Goal: Task Accomplishment & Management: Manage account settings

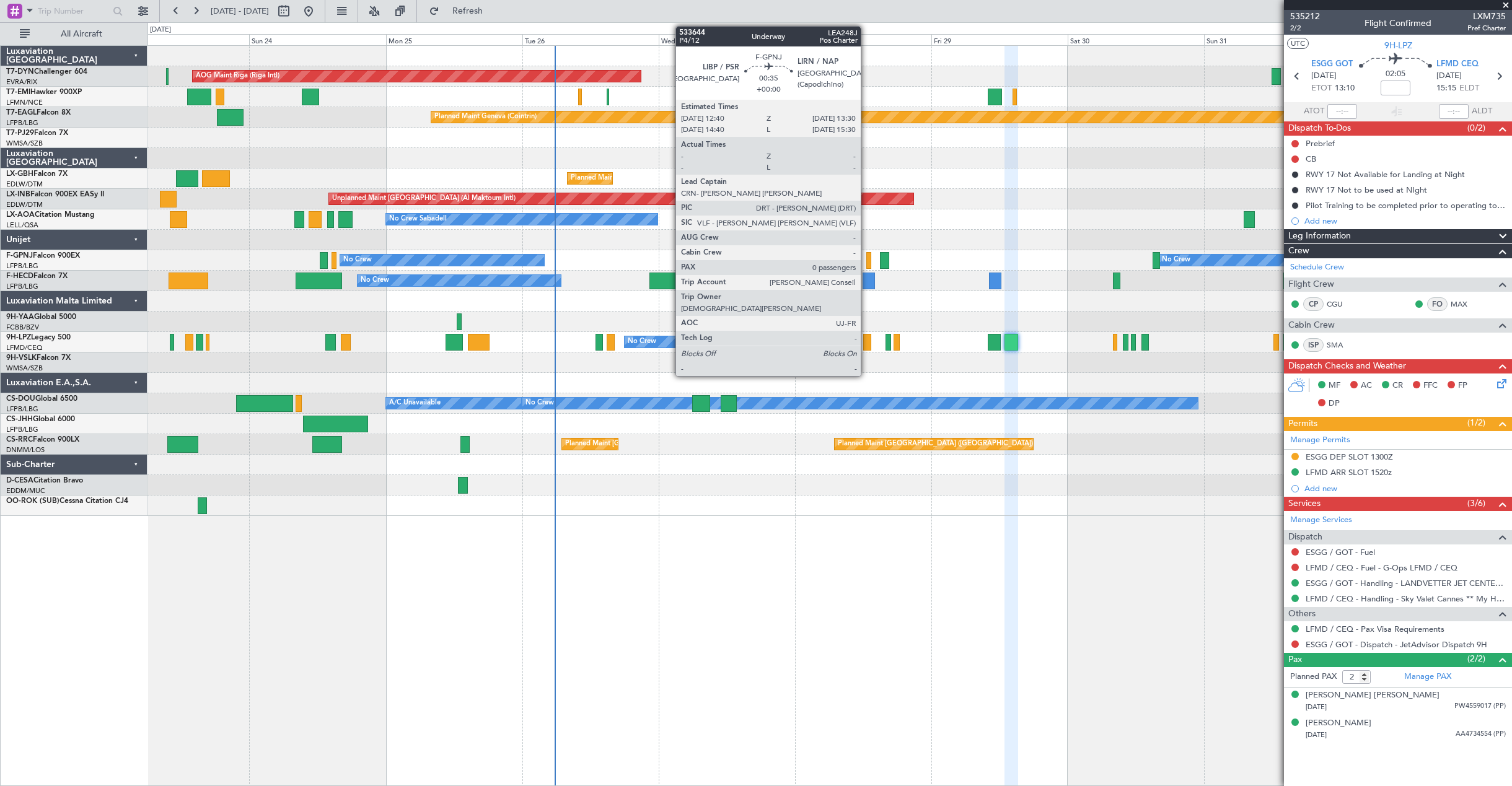
click at [866, 260] on div at bounding box center [868, 261] width 5 height 16
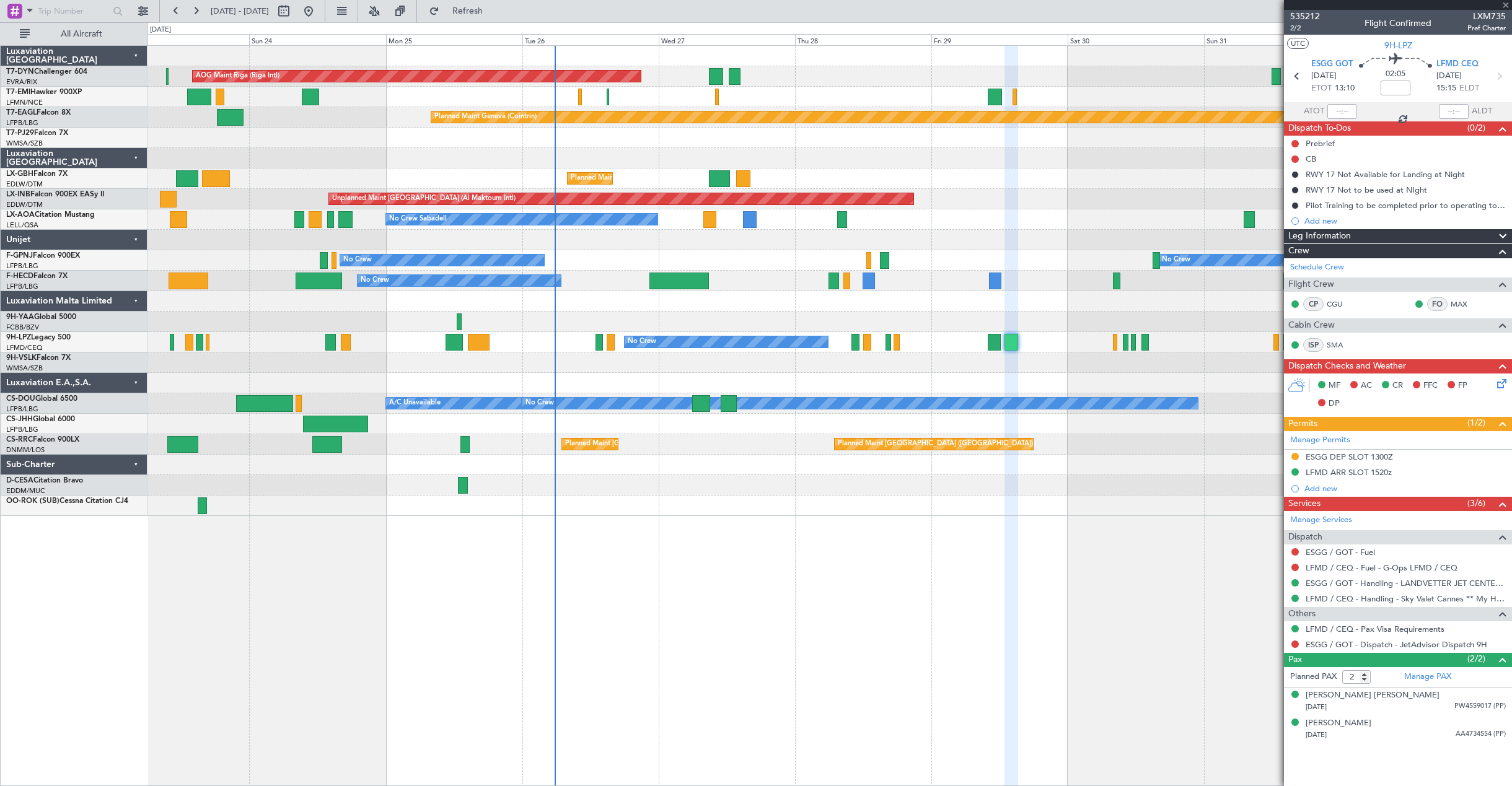
type input "0"
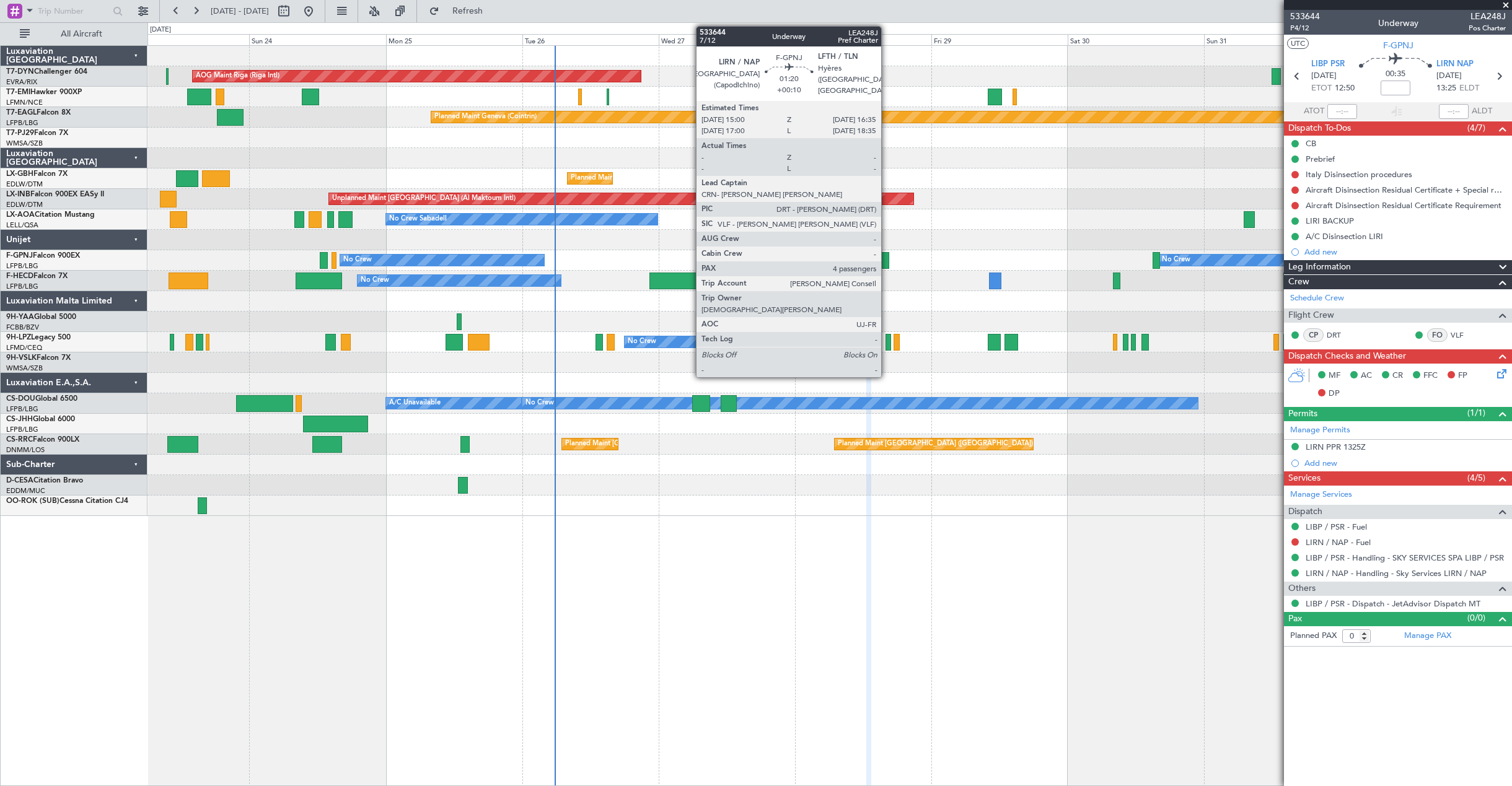
click at [887, 263] on div at bounding box center [885, 261] width 9 height 16
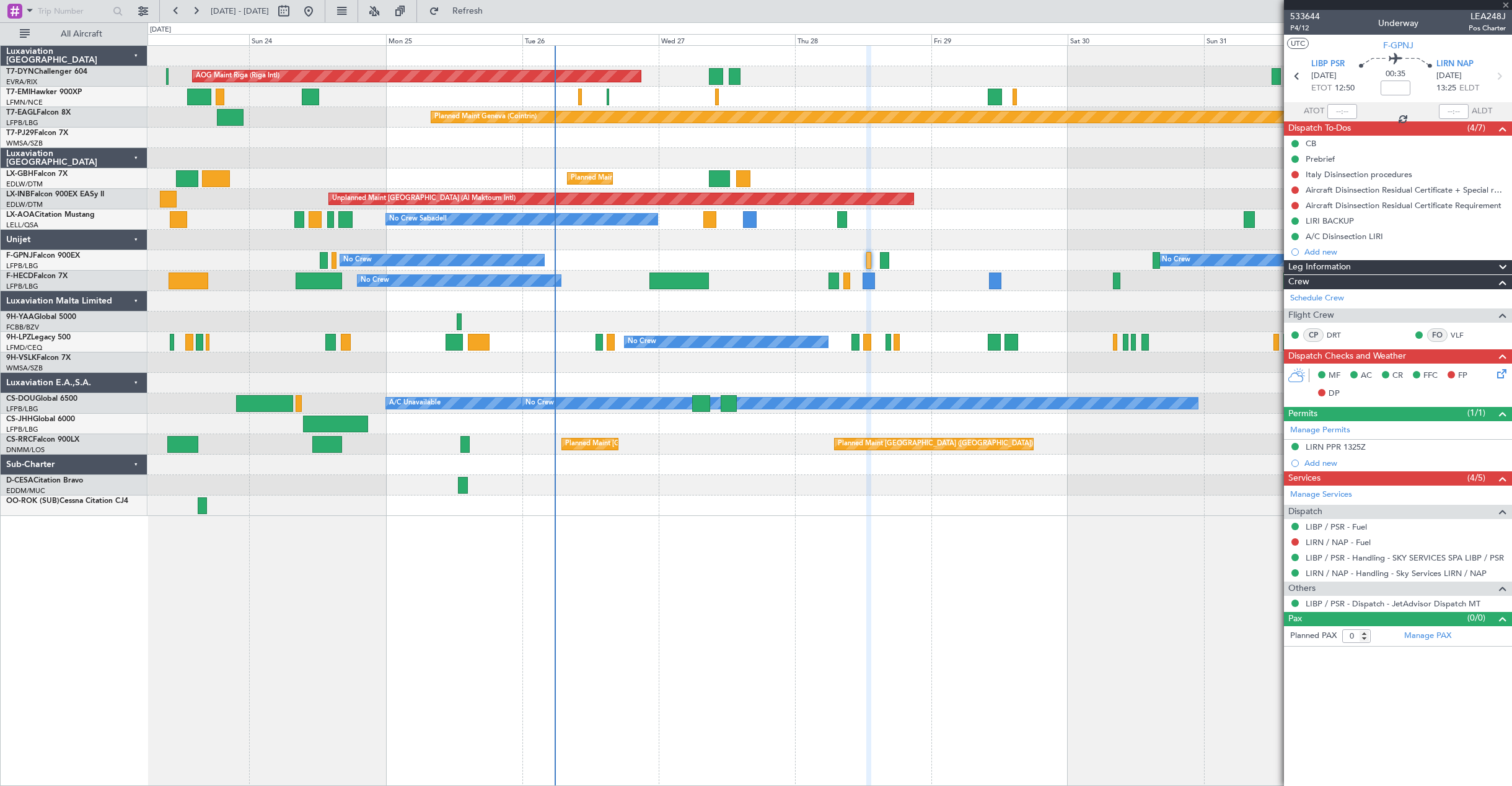
type input "+00:10"
type input "4"
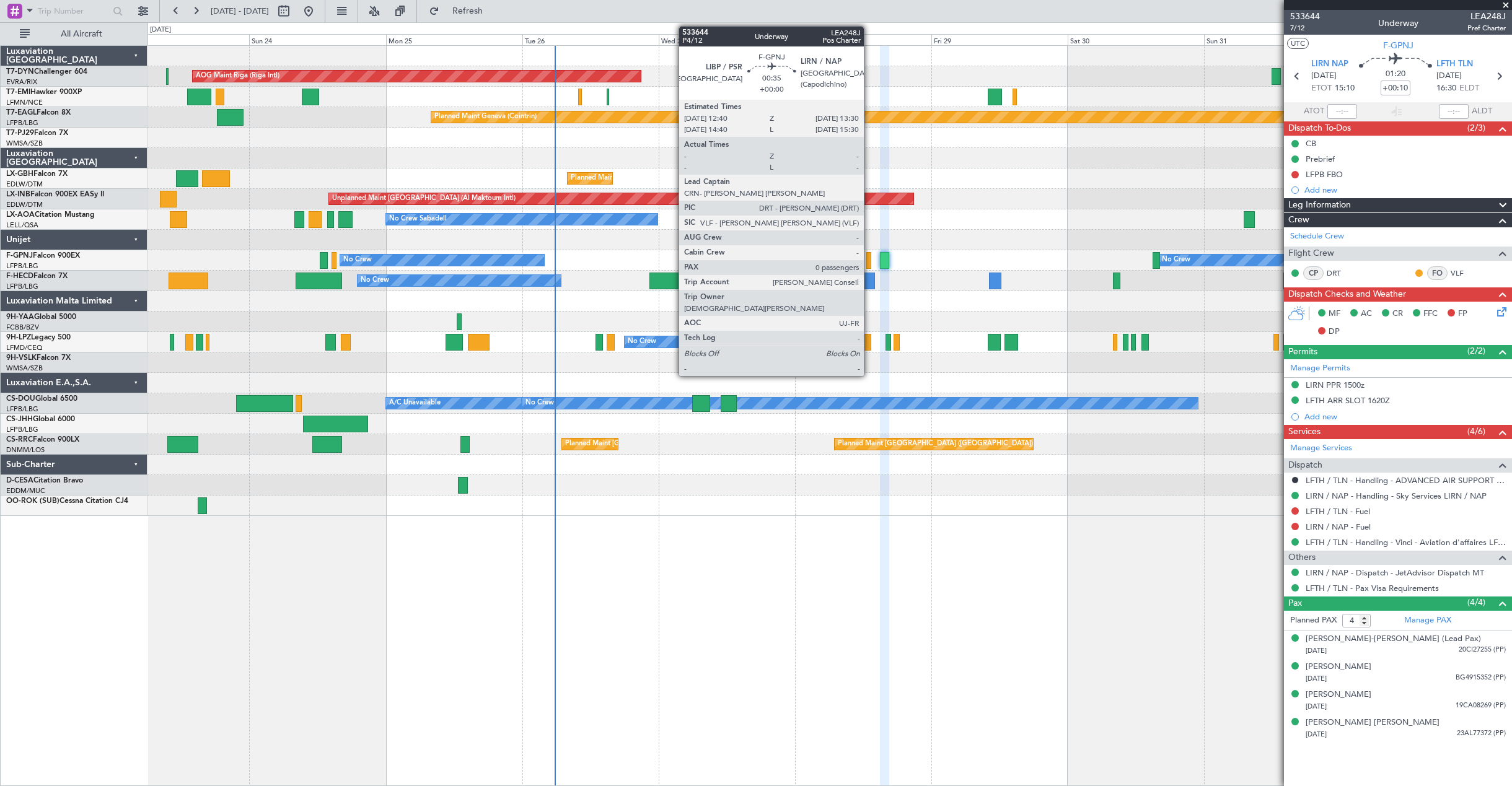
click at [870, 264] on div at bounding box center [868, 261] width 5 height 16
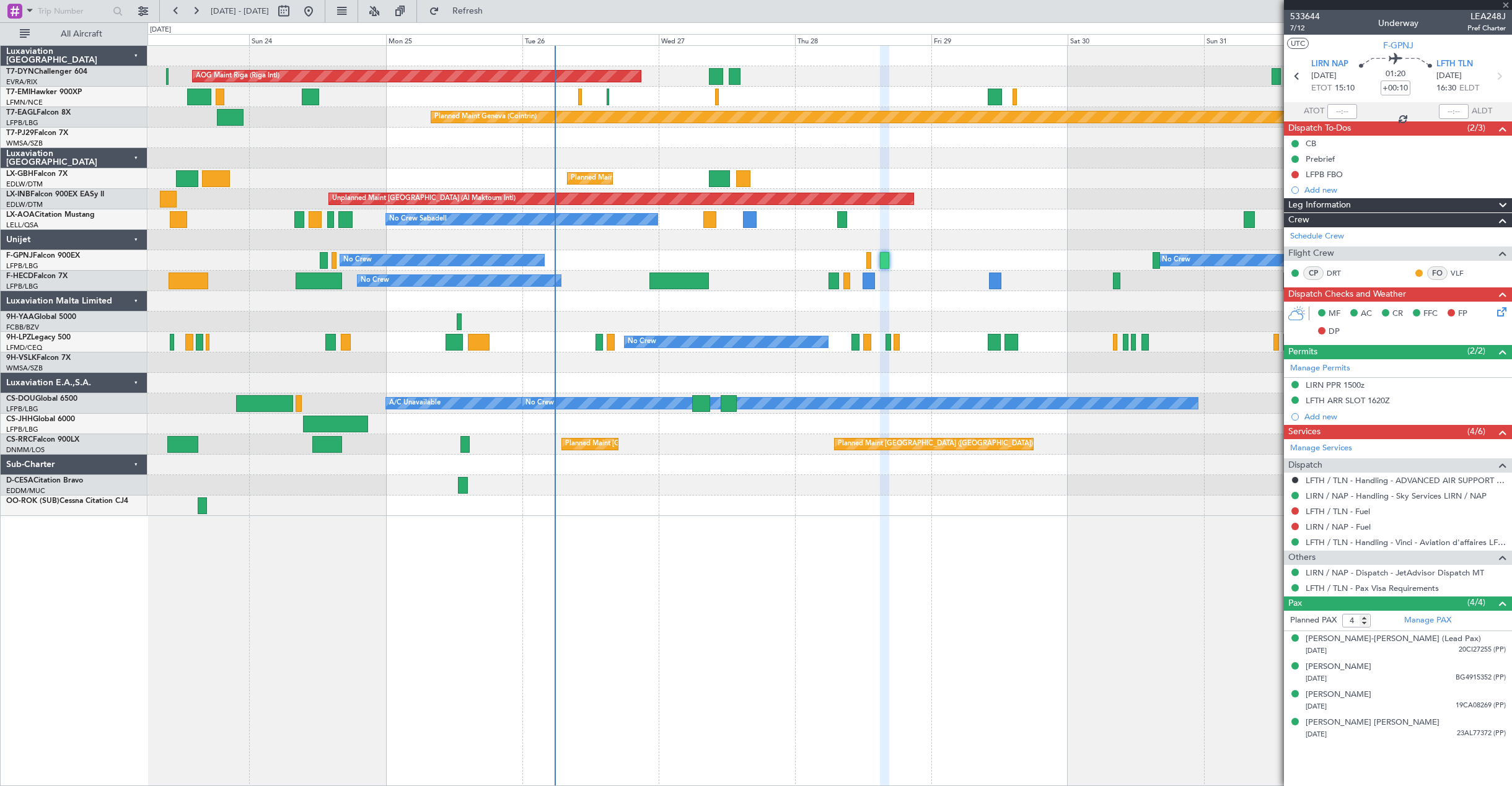
type input "0"
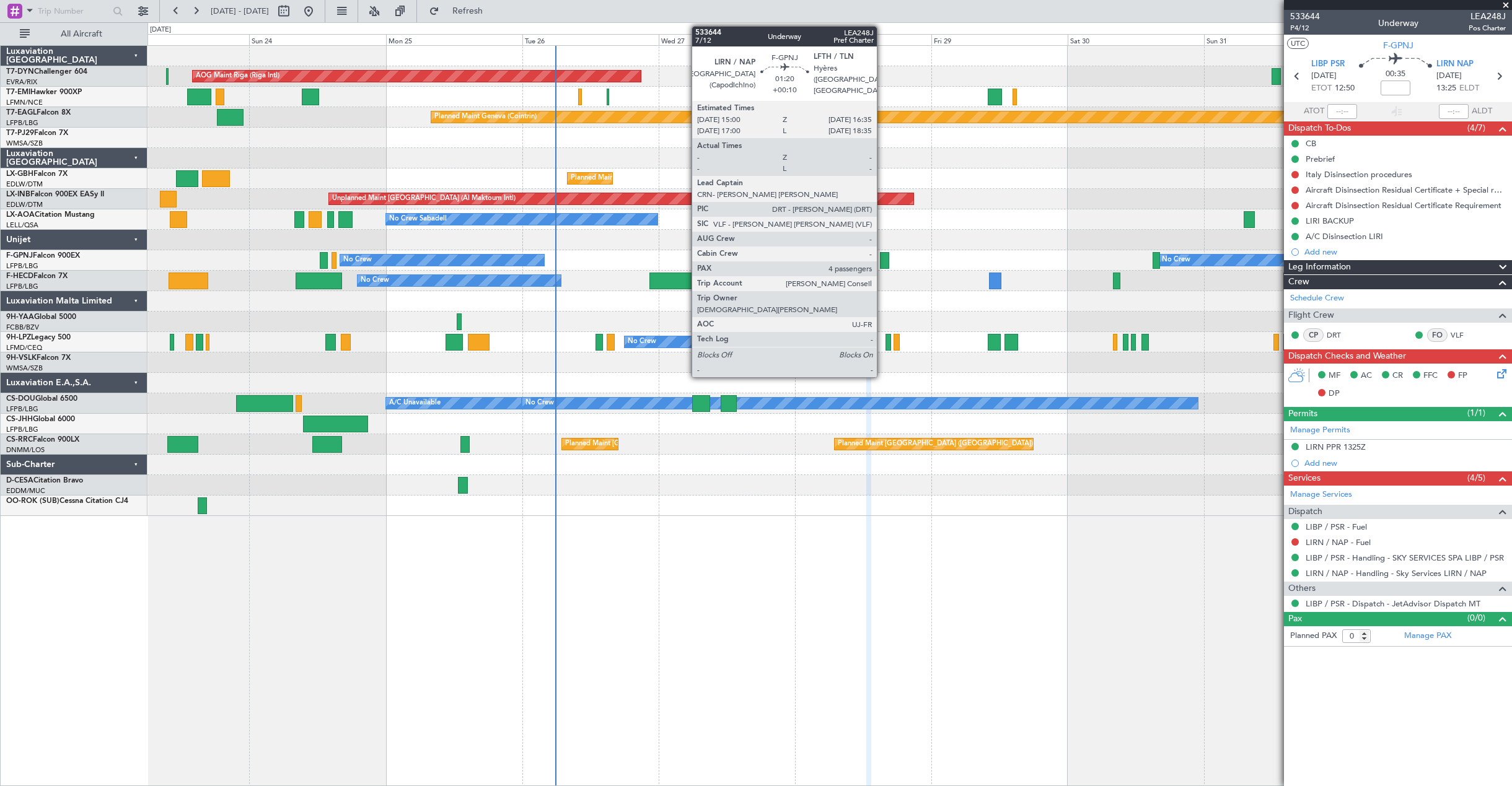
click at [883, 262] on div at bounding box center [885, 261] width 9 height 16
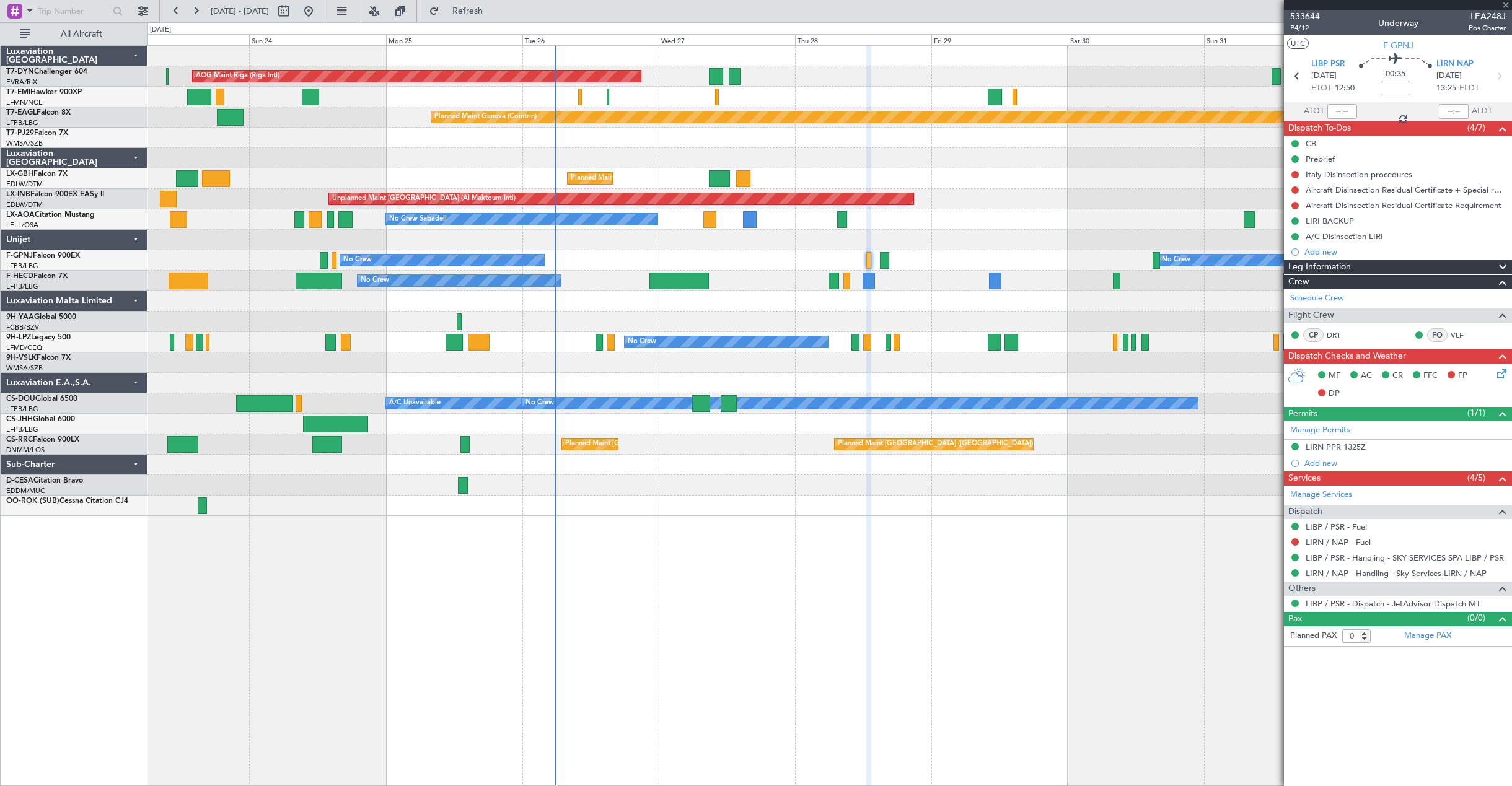
type input "+00:10"
type input "4"
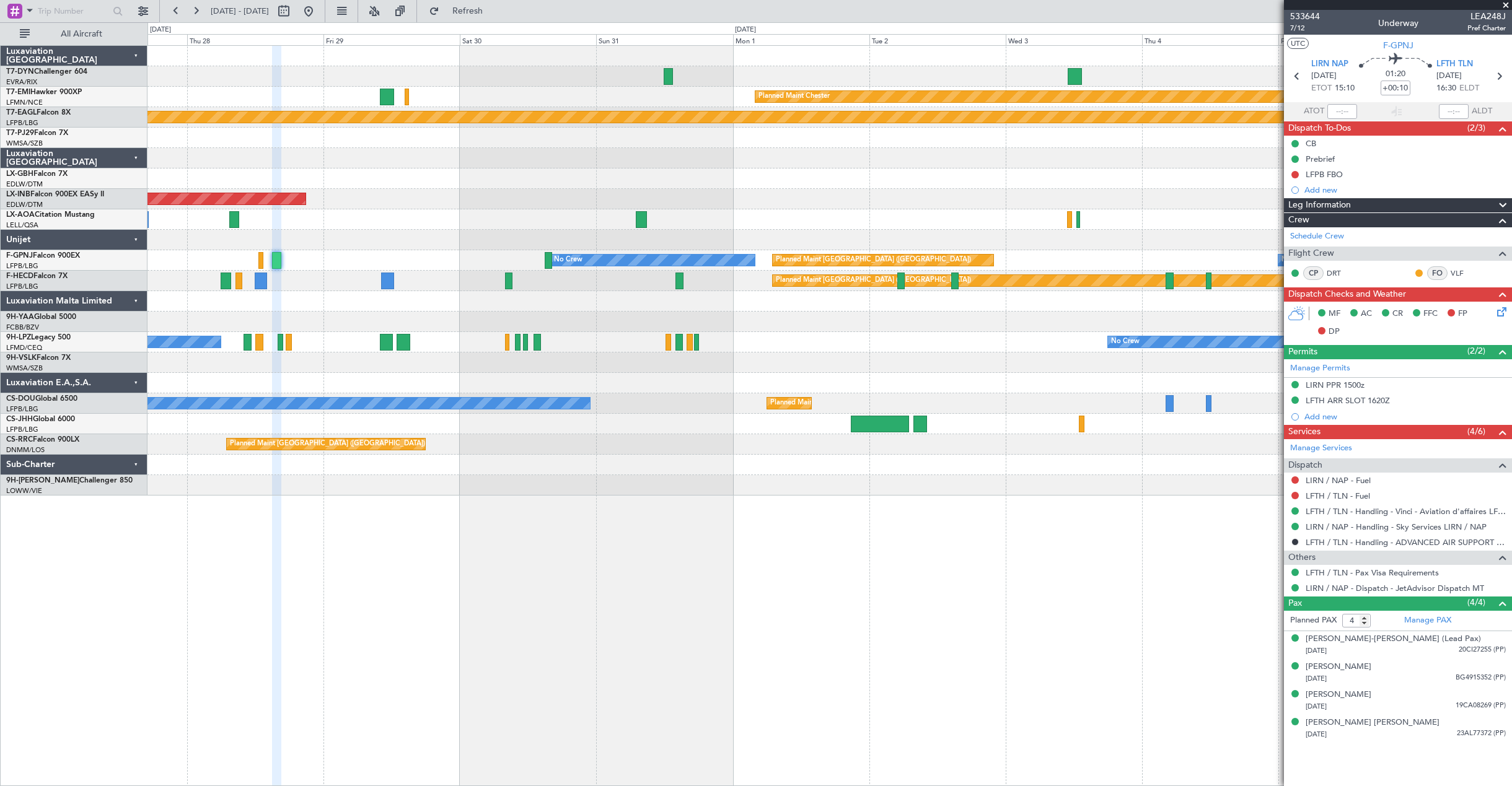
click at [403, 526] on div "AOG Maint Riga (Riga Intl) Planned Maint Chester Planned Maint Geneva (Cointrin…" at bounding box center [830, 416] width 1365 height 741
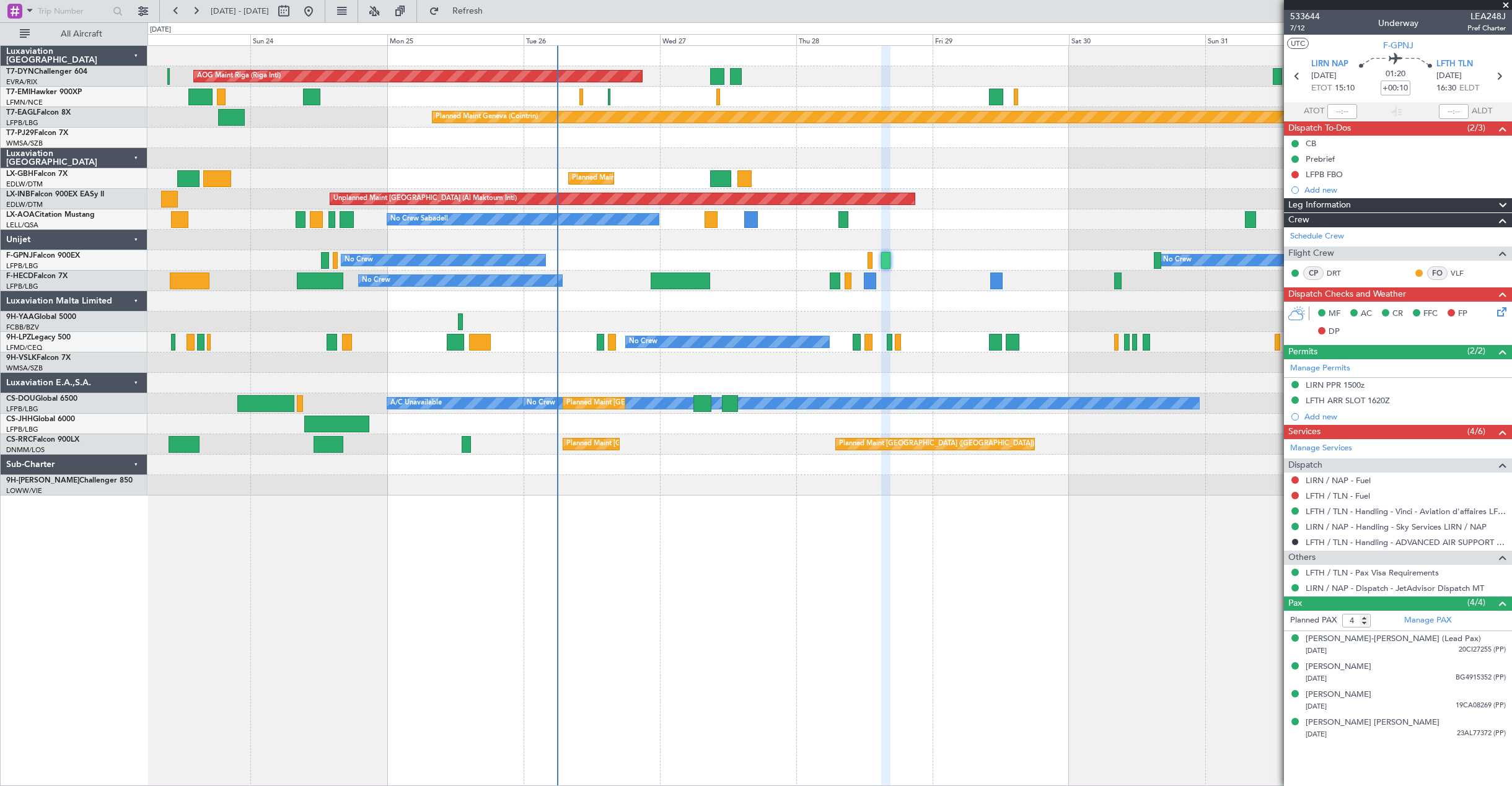
click at [962, 226] on div "No Crew Sabadell No Crew Sabadell" at bounding box center [830, 220] width 1364 height 20
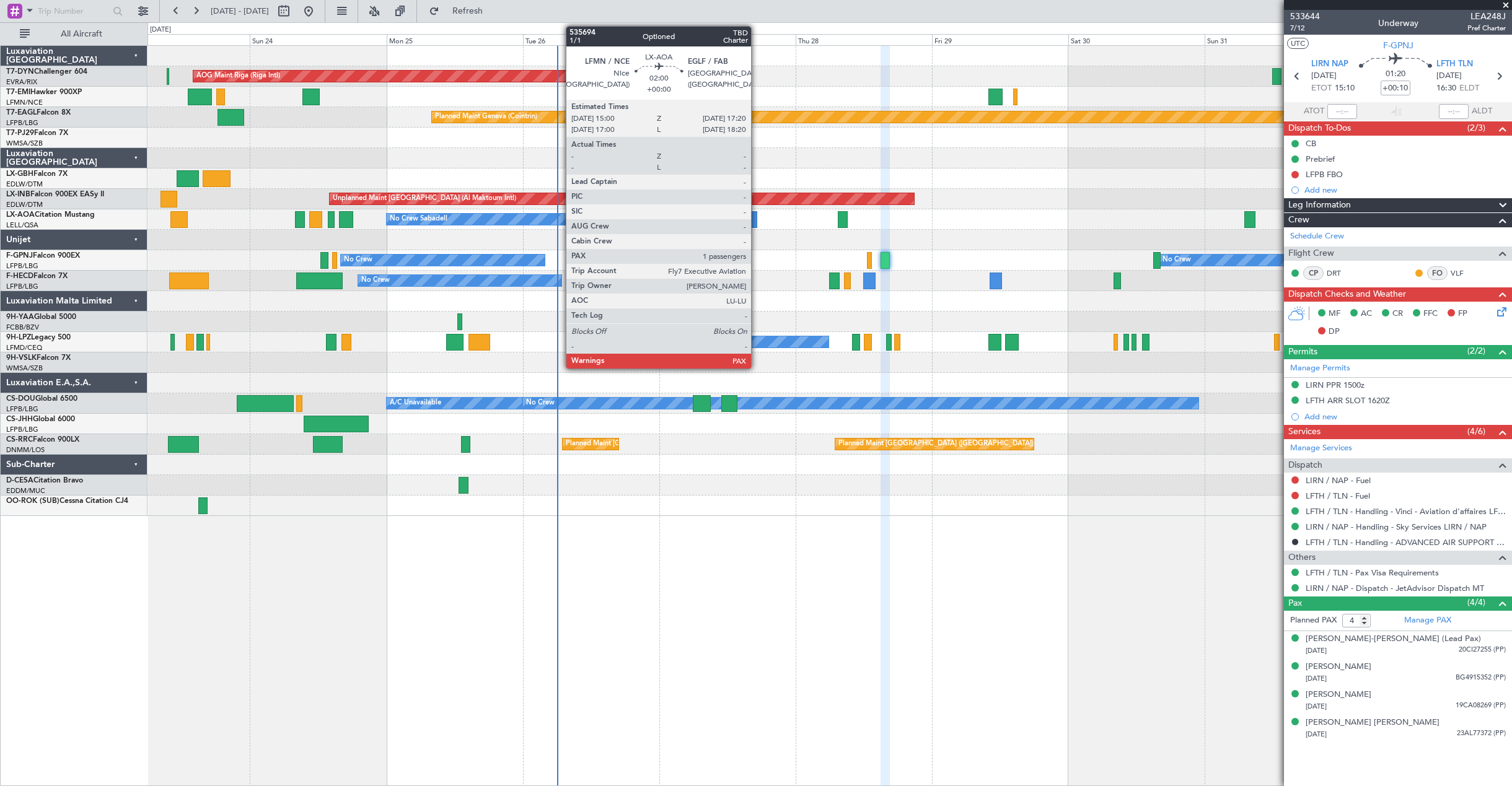
click at [757, 220] on div at bounding box center [751, 220] width 14 height 16
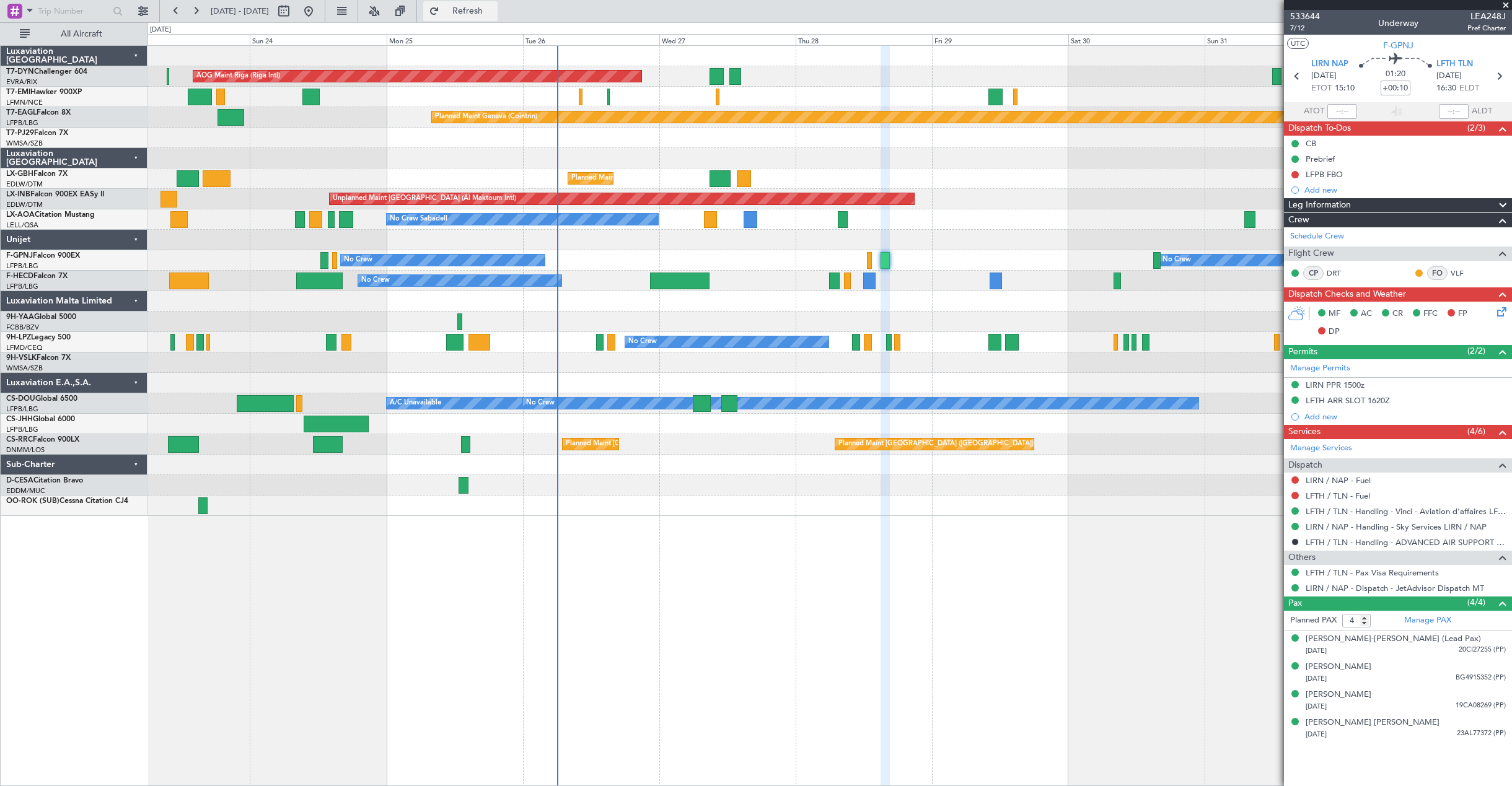
click at [485, 17] on button "Refresh" at bounding box center [461, 11] width 75 height 20
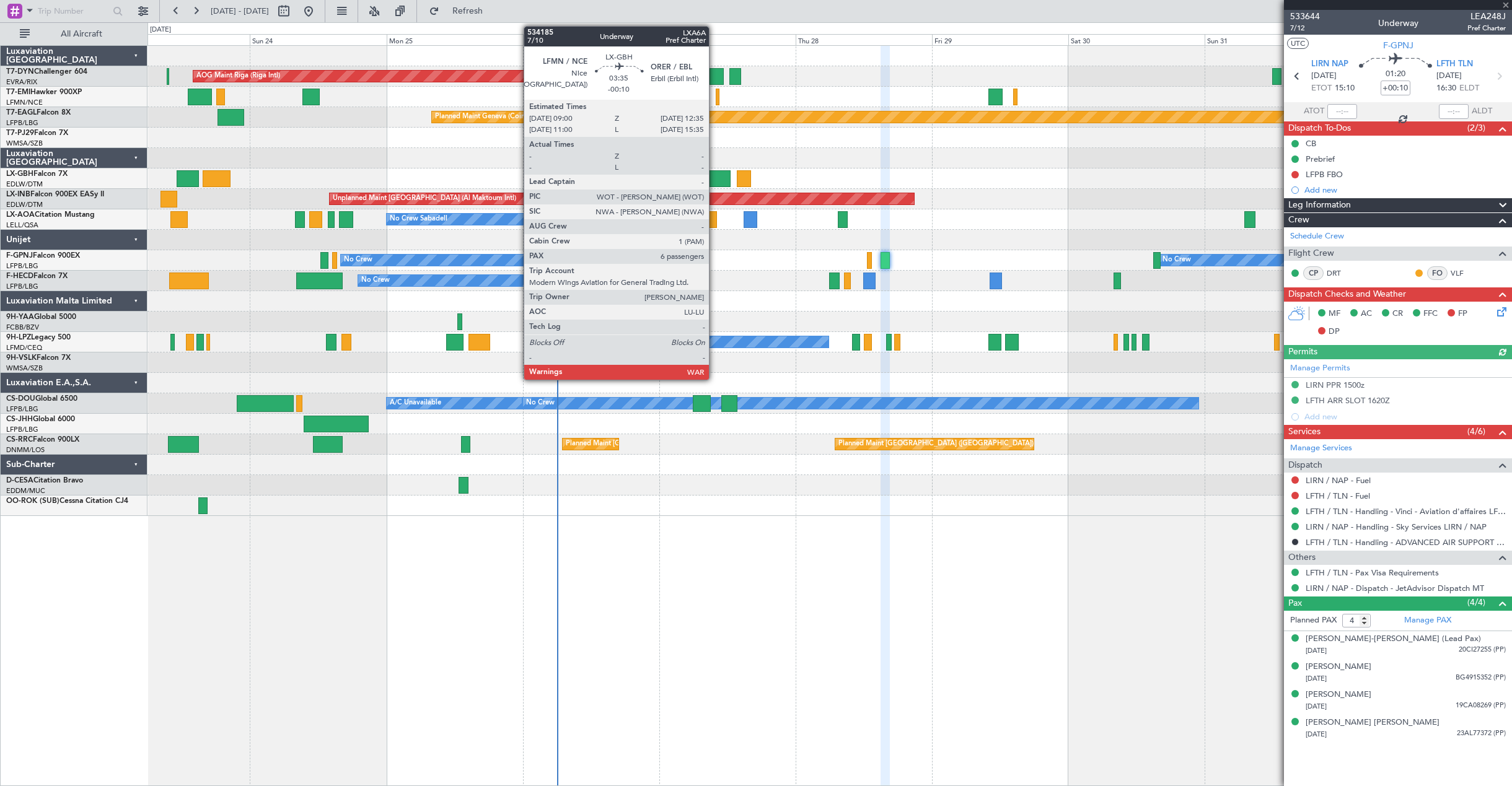
click at [715, 171] on div at bounding box center [720, 179] width 20 height 16
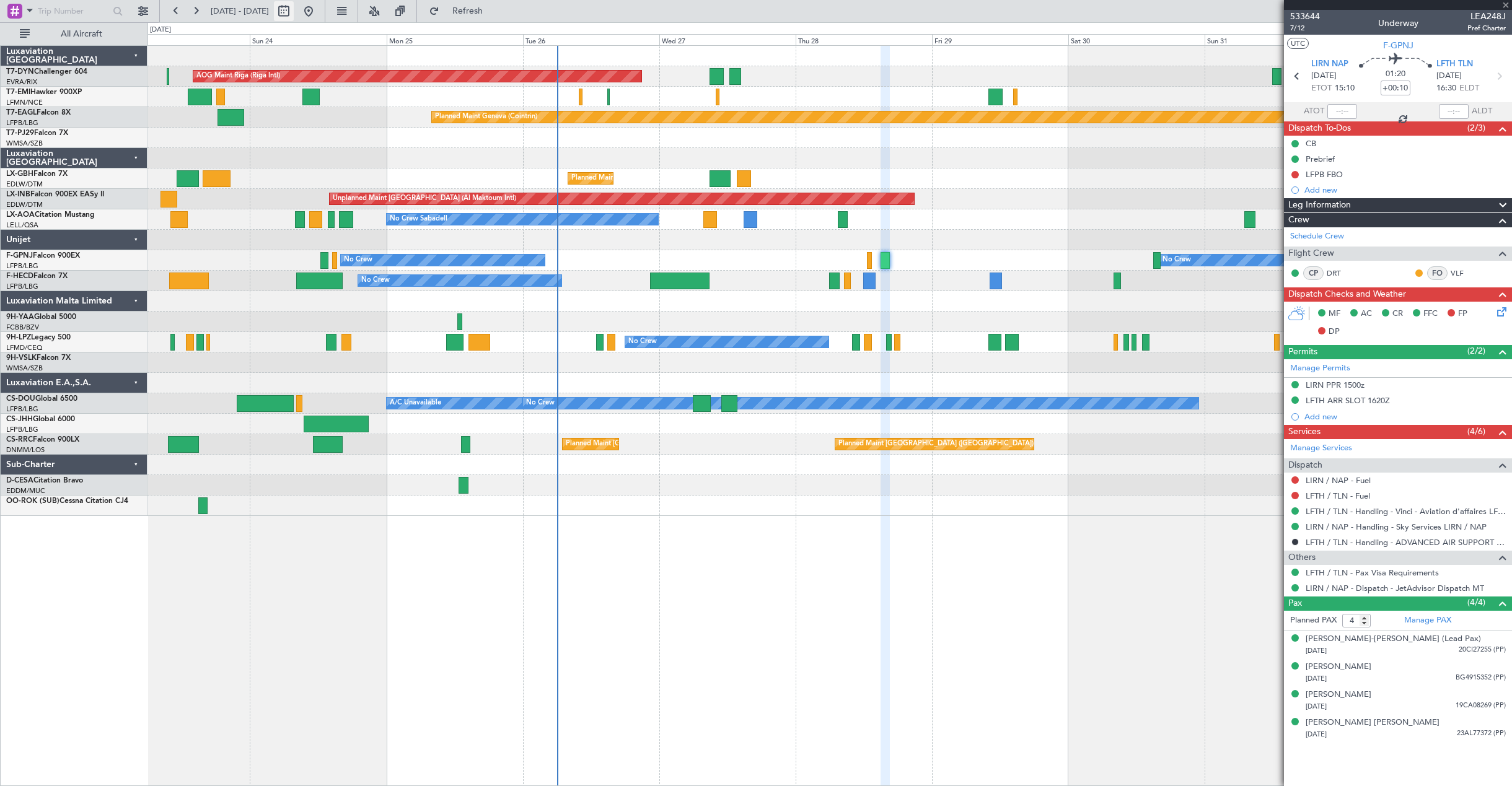
type input "-00:10"
type input "6"
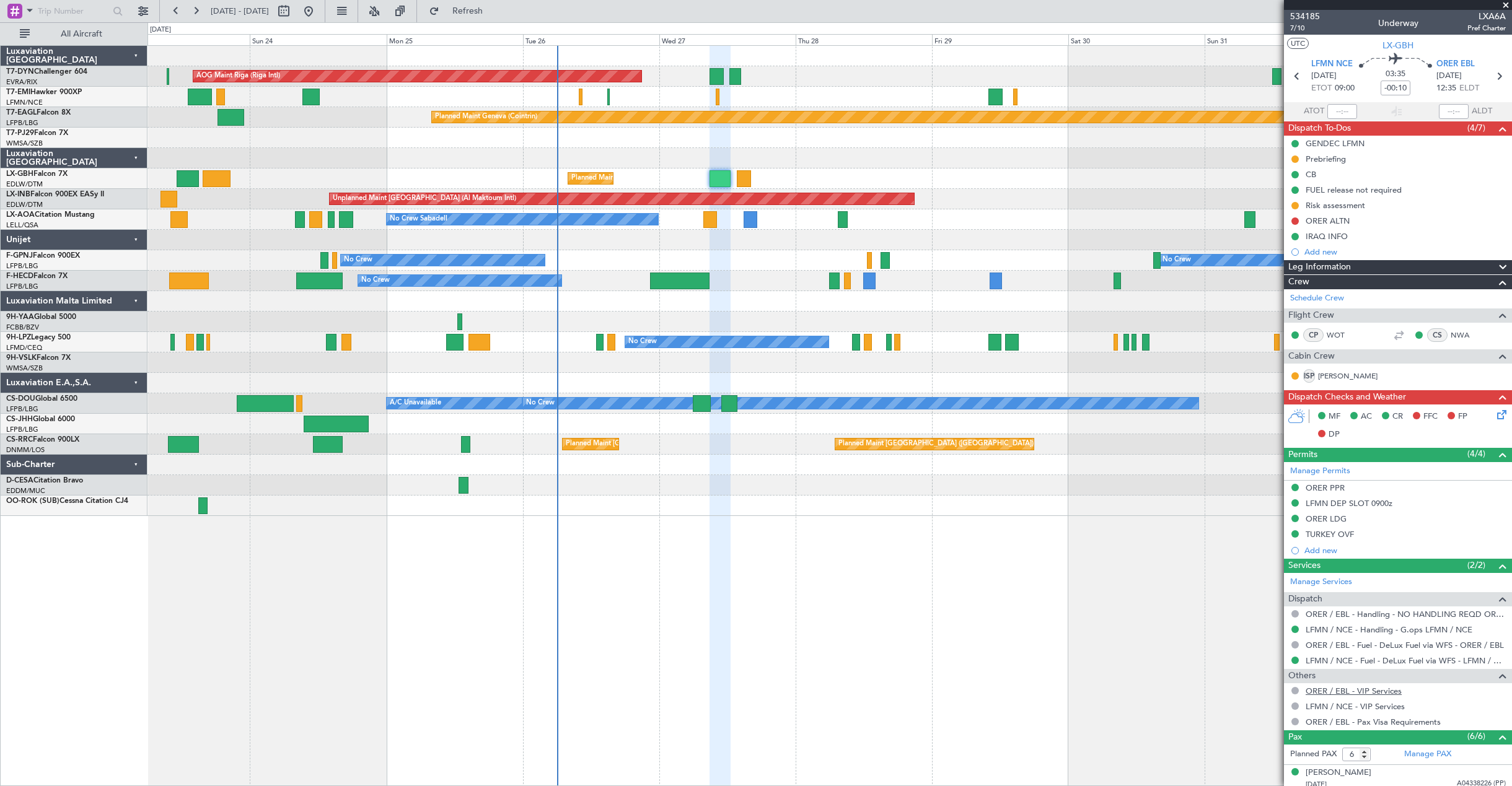
scroll to position [146, 0]
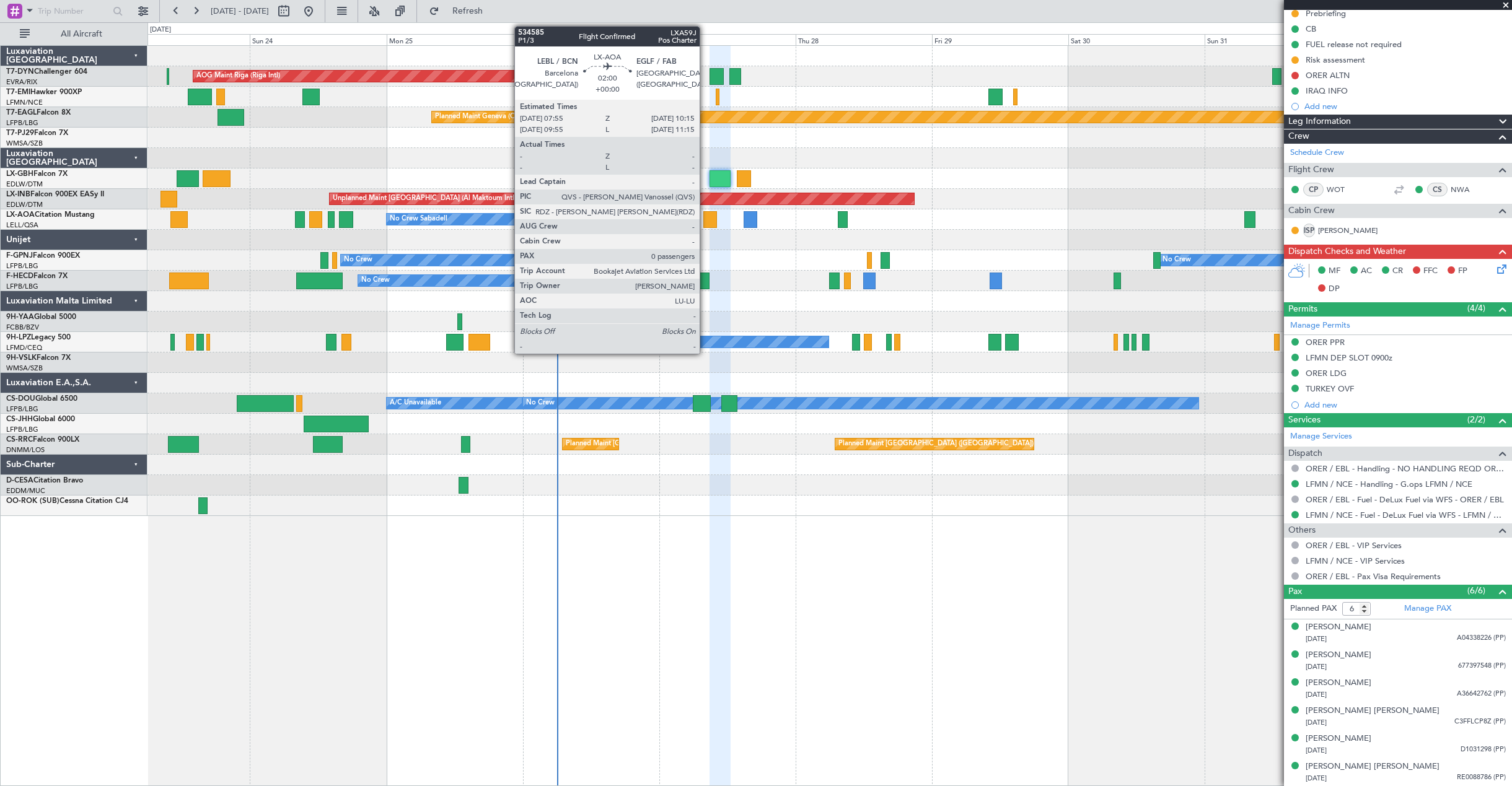
click at [705, 224] on div at bounding box center [709, 220] width 14 height 16
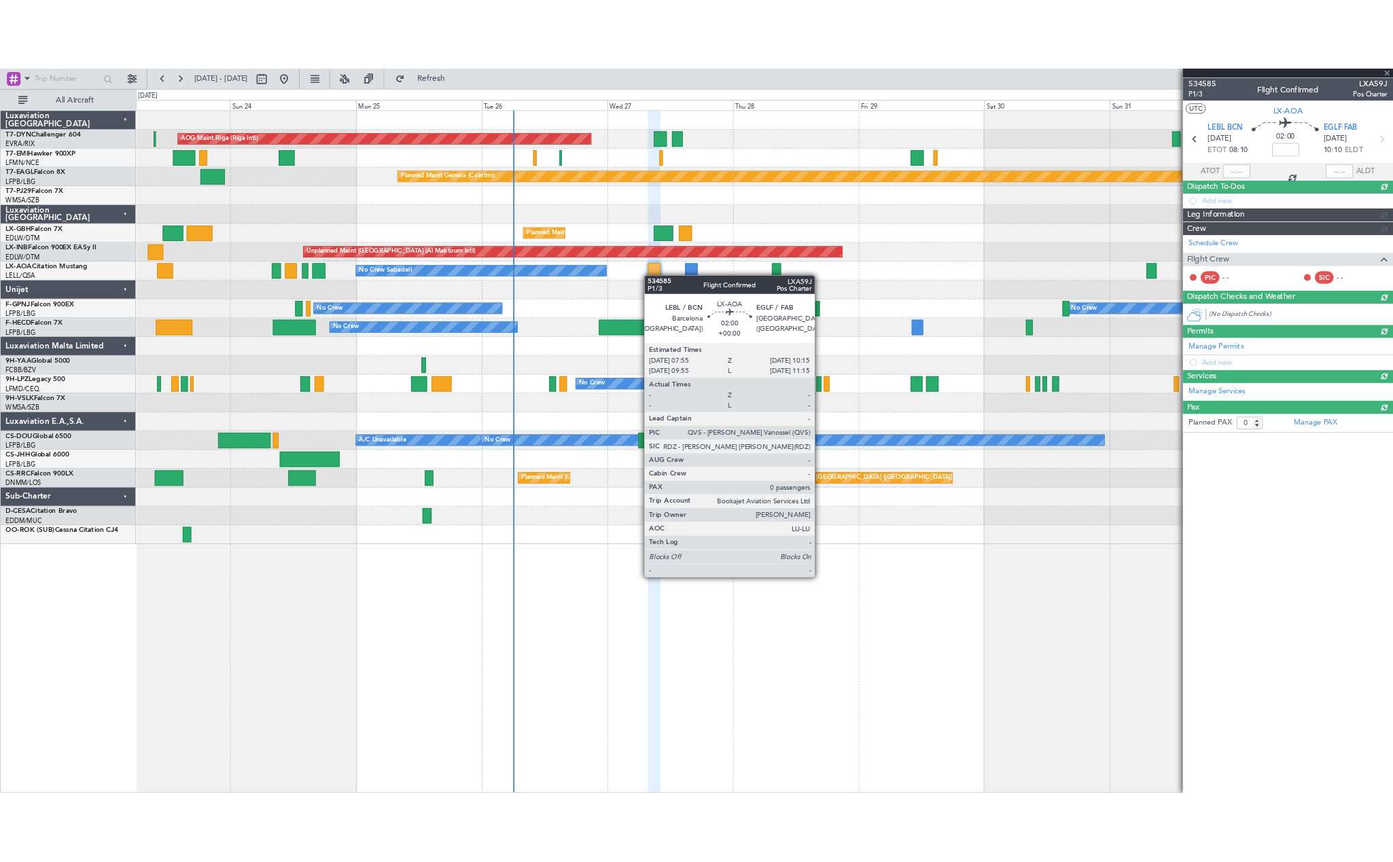
scroll to position [0, 0]
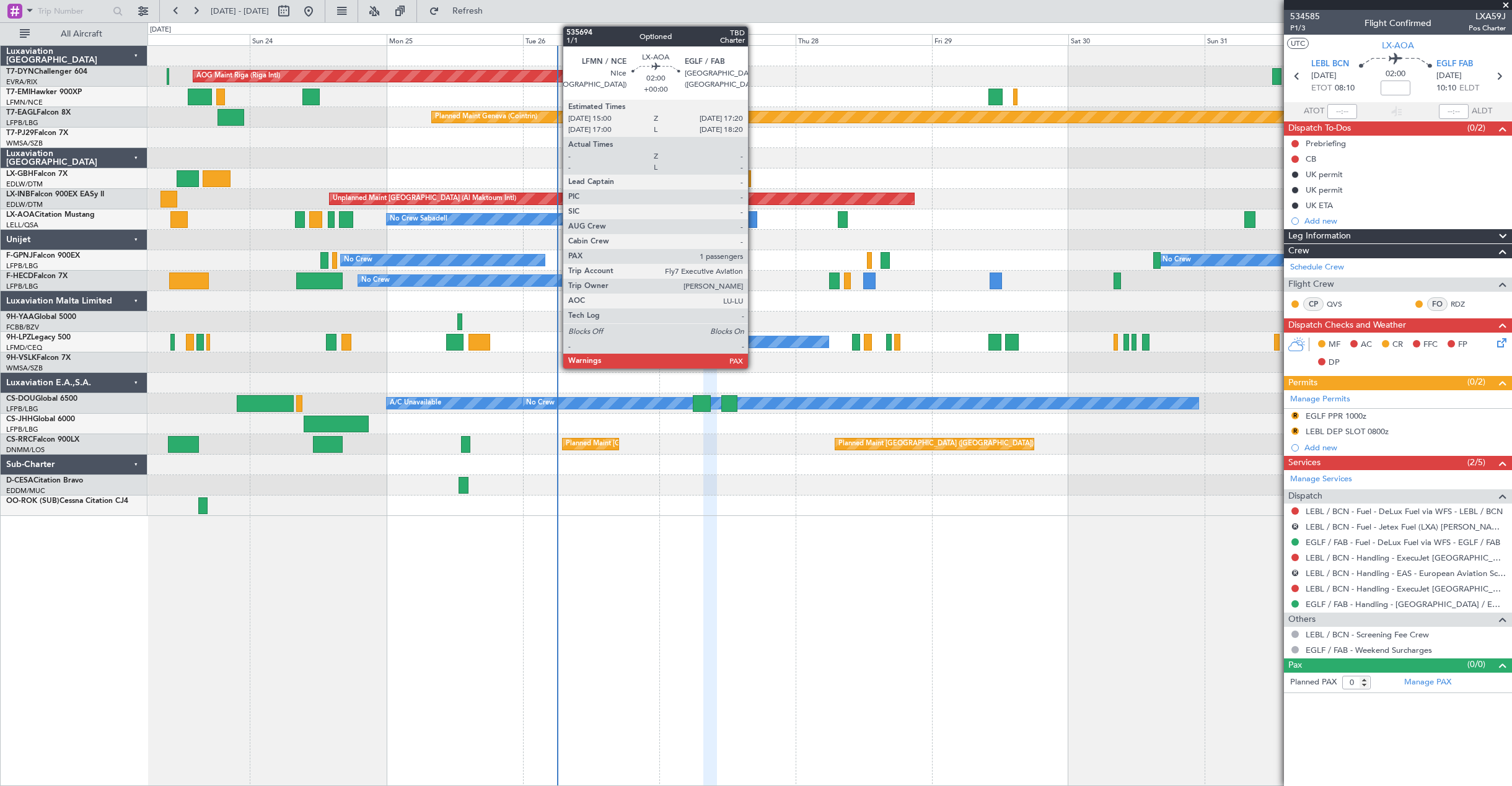
click at [753, 223] on div at bounding box center [751, 220] width 14 height 16
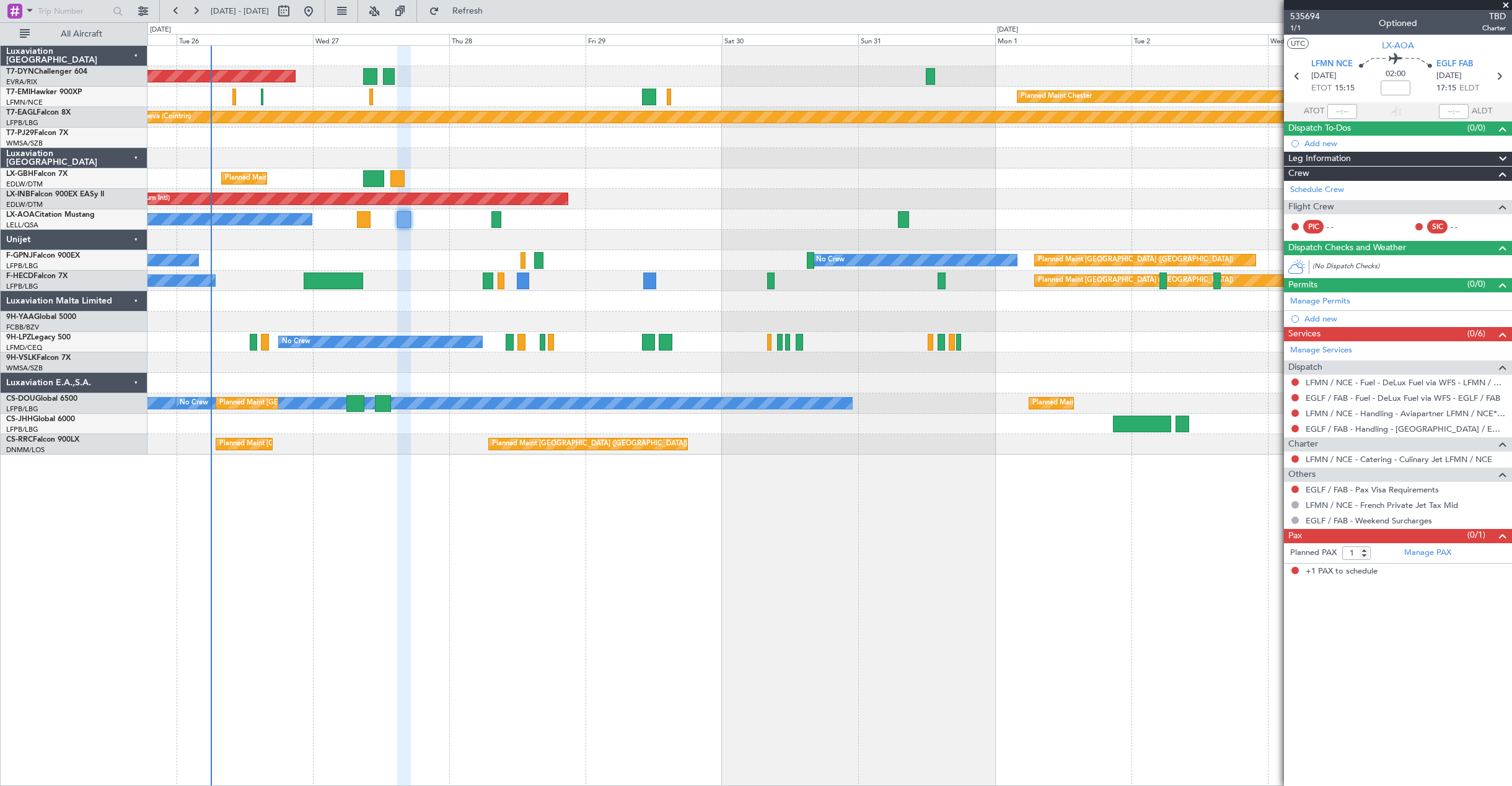
click at [813, 657] on div "AOG Maint Riga (Riga Intl) Planned Maint Chester Planned Maint Geneva (Cointrin…" at bounding box center [830, 416] width 1365 height 741
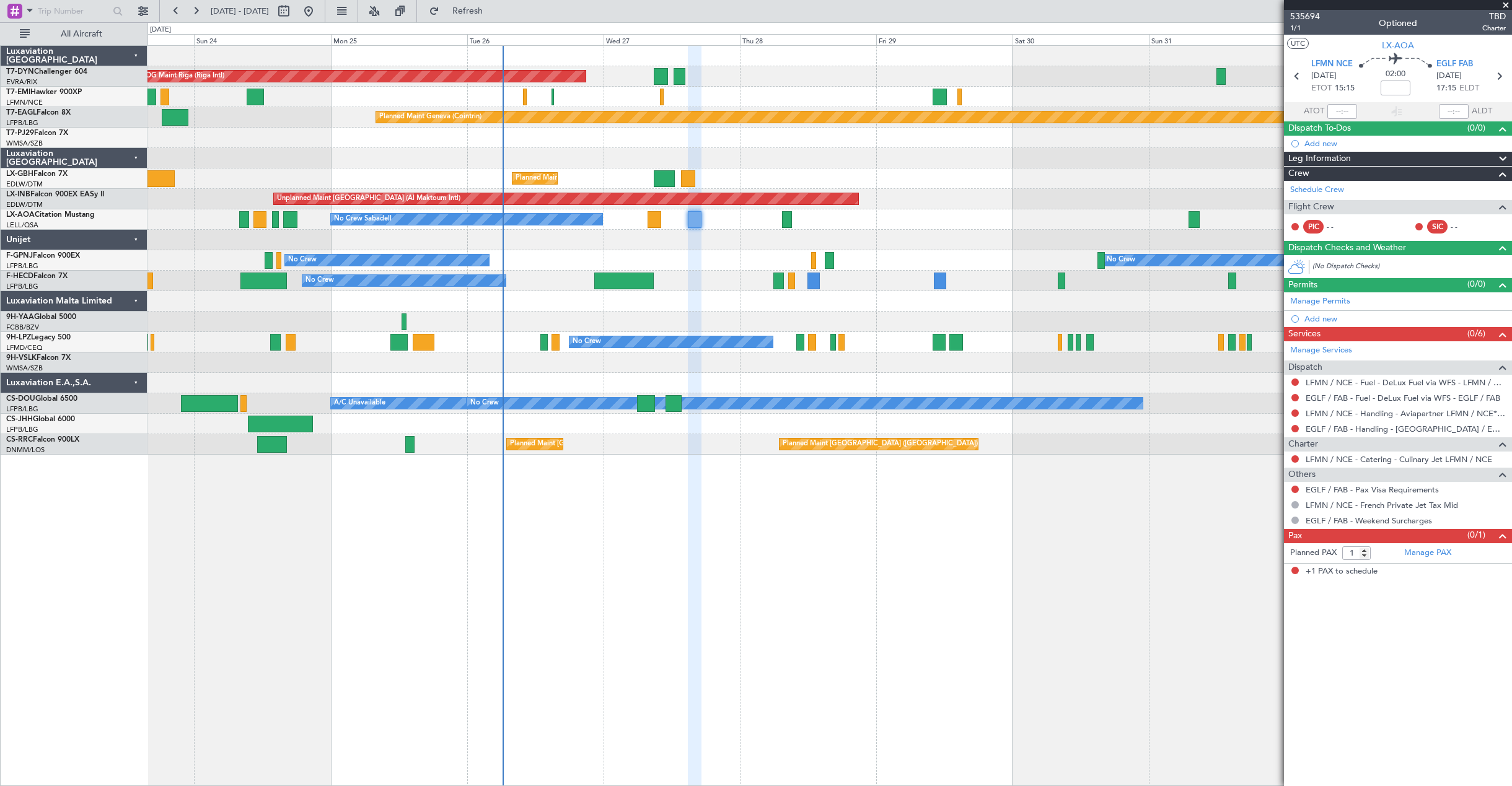
click at [1016, 203] on div "AOG Maint Riga (Riga Intl) Planned Maint Basel-Mulhouse Planned Maint Chester P…" at bounding box center [830, 250] width 1364 height 409
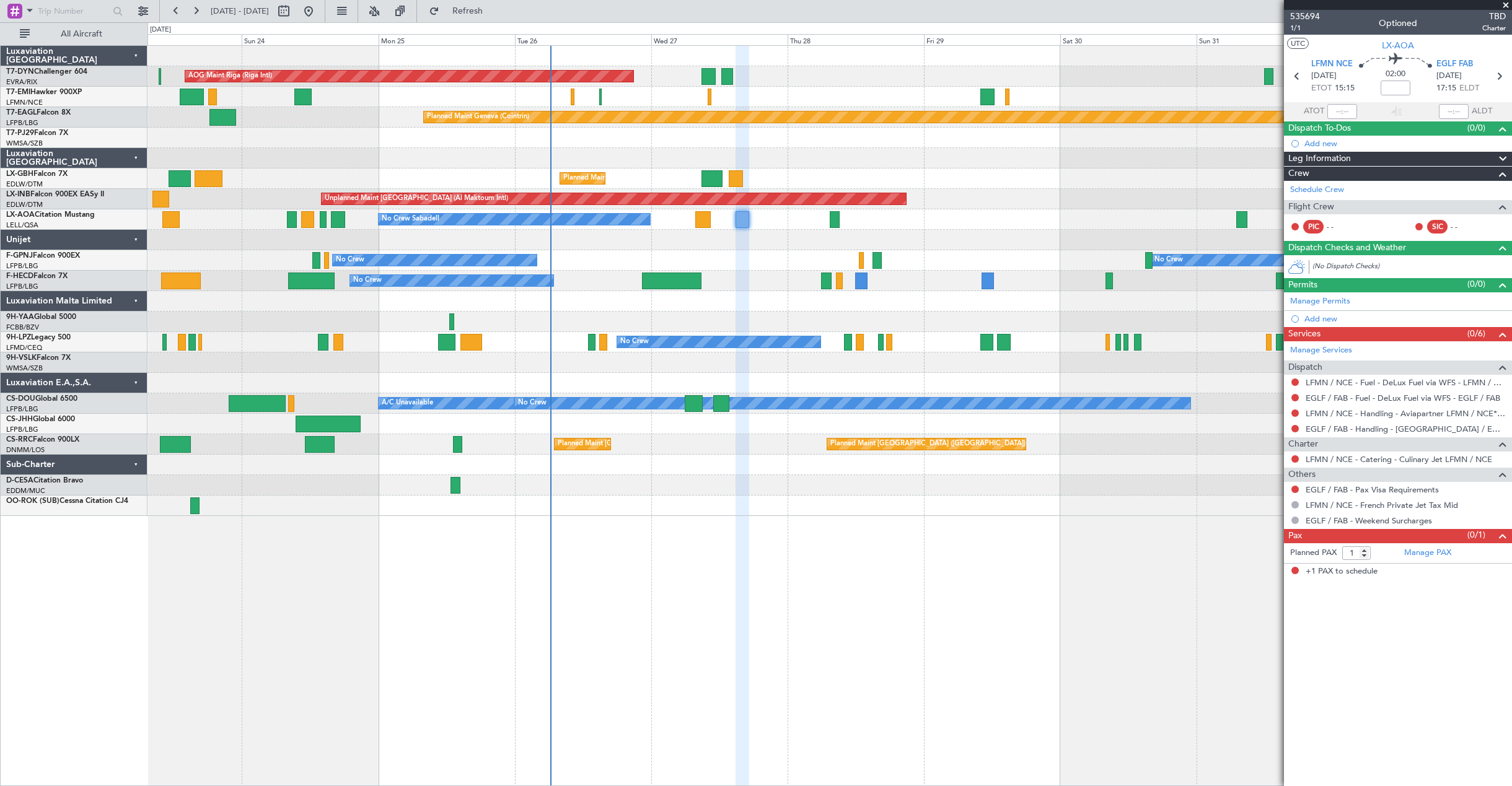
click at [1268, 609] on div "AOG Maint Riga (Riga Intl) Planned Maint Basel-Mulhouse Planned Maint Chester P…" at bounding box center [830, 416] width 1365 height 741
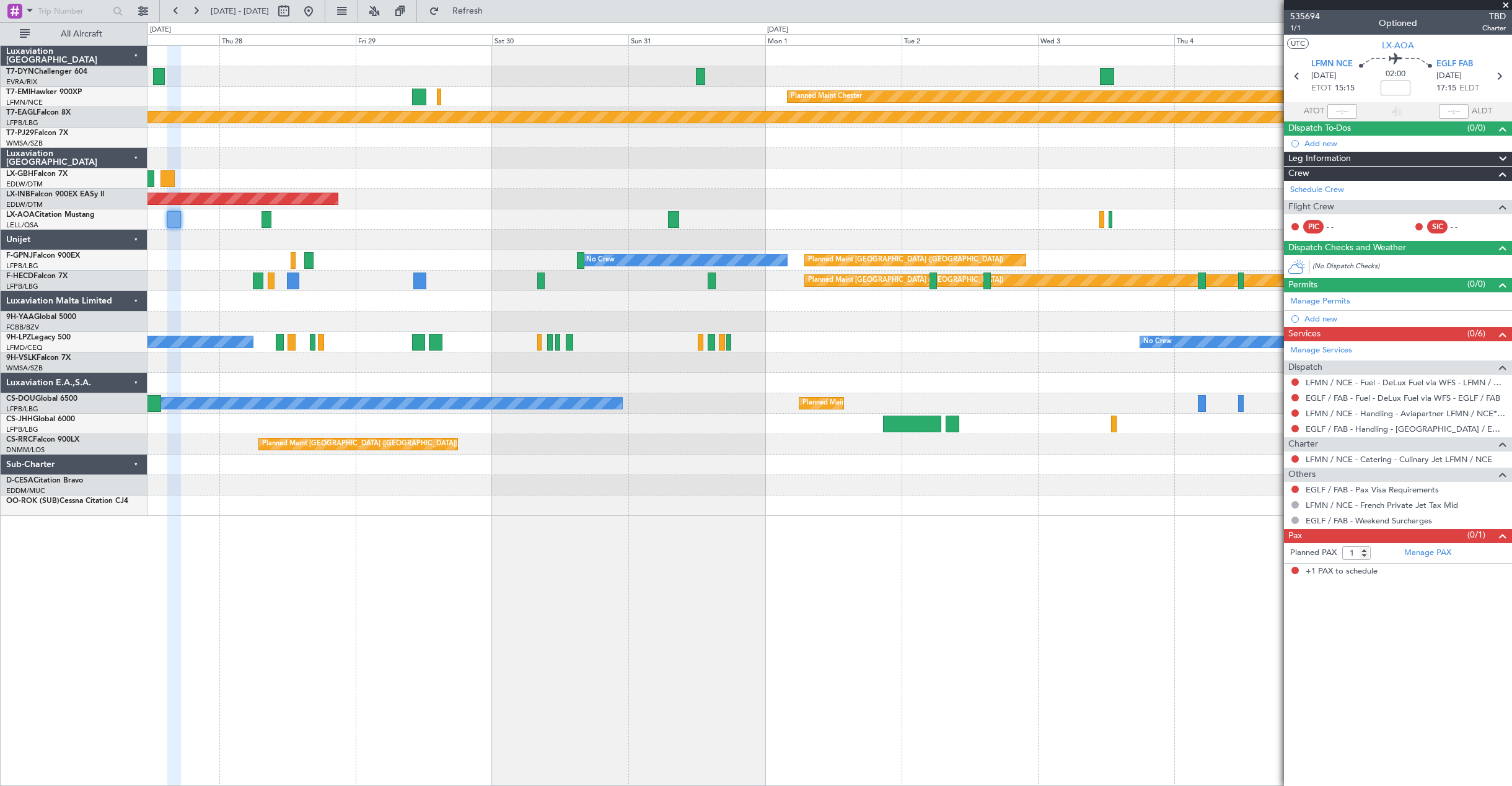
click at [699, 597] on div "AOG Maint Riga (Riga Intl) Planned Maint Chester Planned Maint Geneva (Cointrin…" at bounding box center [830, 416] width 1365 height 741
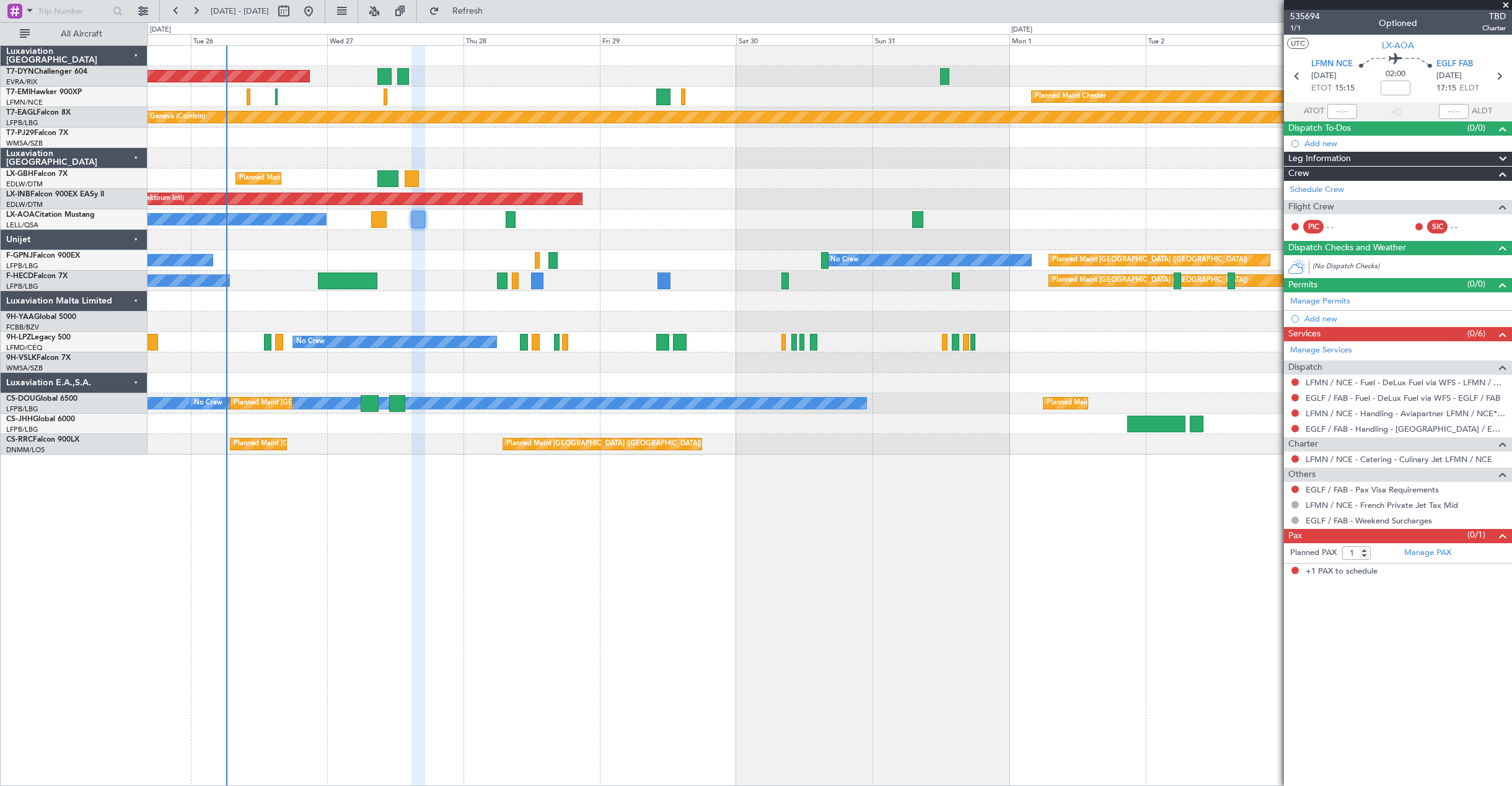
click at [965, 591] on div "AOG Maint Riga (Riga Intl) Planned Maint Chester Planned Maint Geneva (Cointrin…" at bounding box center [830, 416] width 1365 height 741
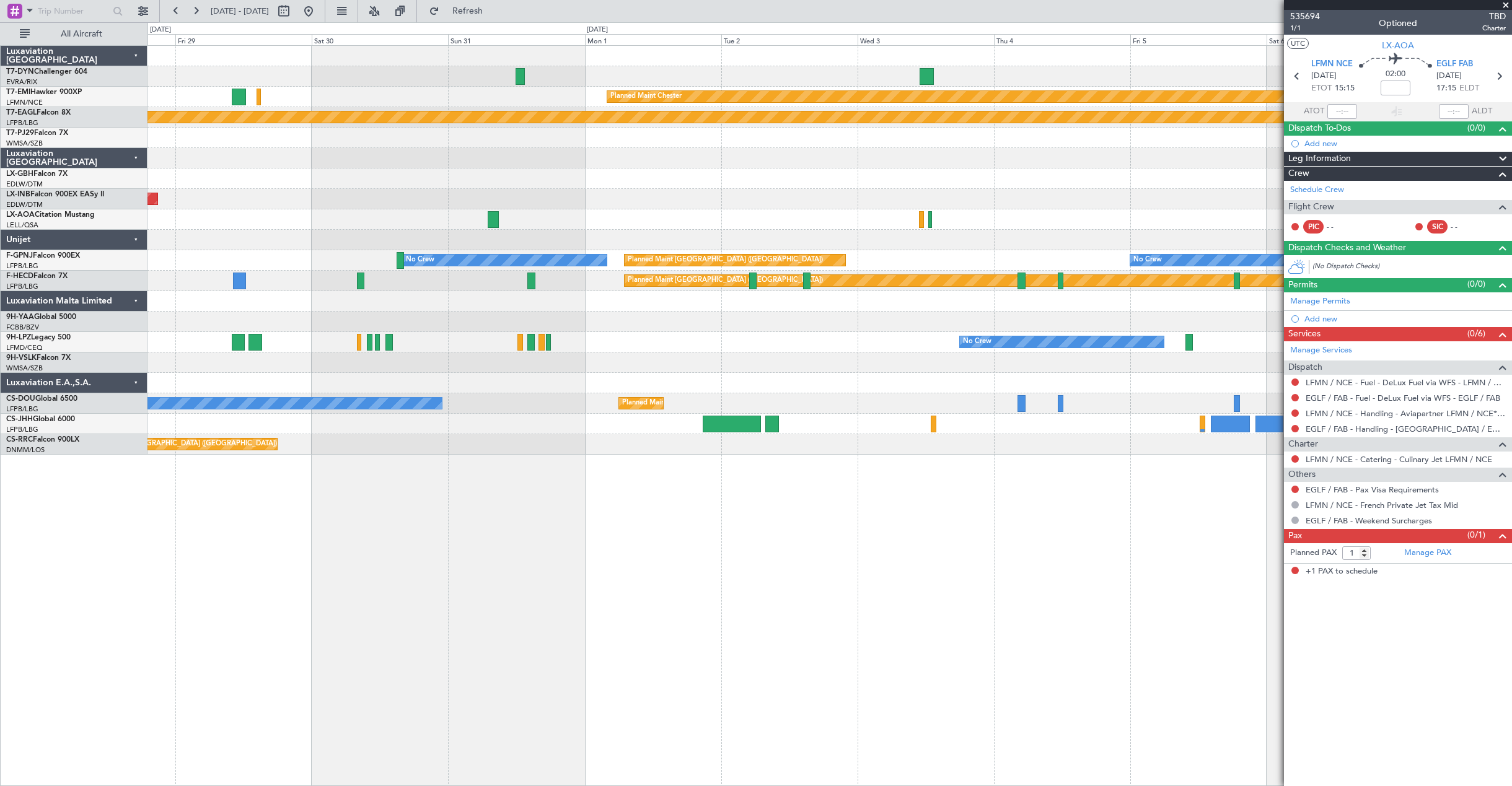
click at [247, 609] on div "AOG Maint Riga (Riga Intl) Planned Maint Chester Planned Maint Geneva (Cointrin…" at bounding box center [830, 416] width 1365 height 741
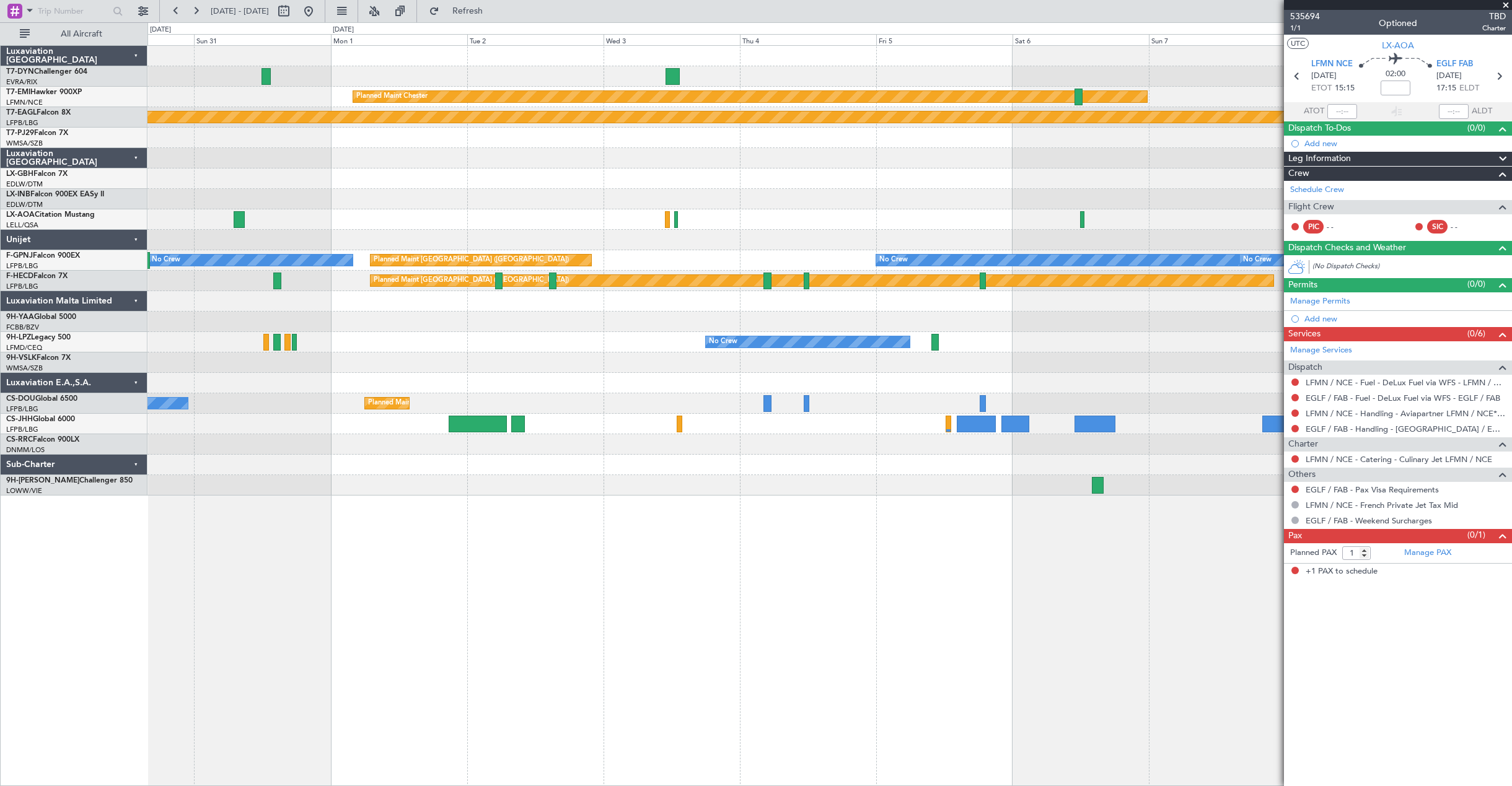
click at [0, 599] on html "28 Aug 2025 - 07 Sep 2025 Refresh Quick Links All Aircraft Planned Maint Cheste…" at bounding box center [756, 393] width 1512 height 786
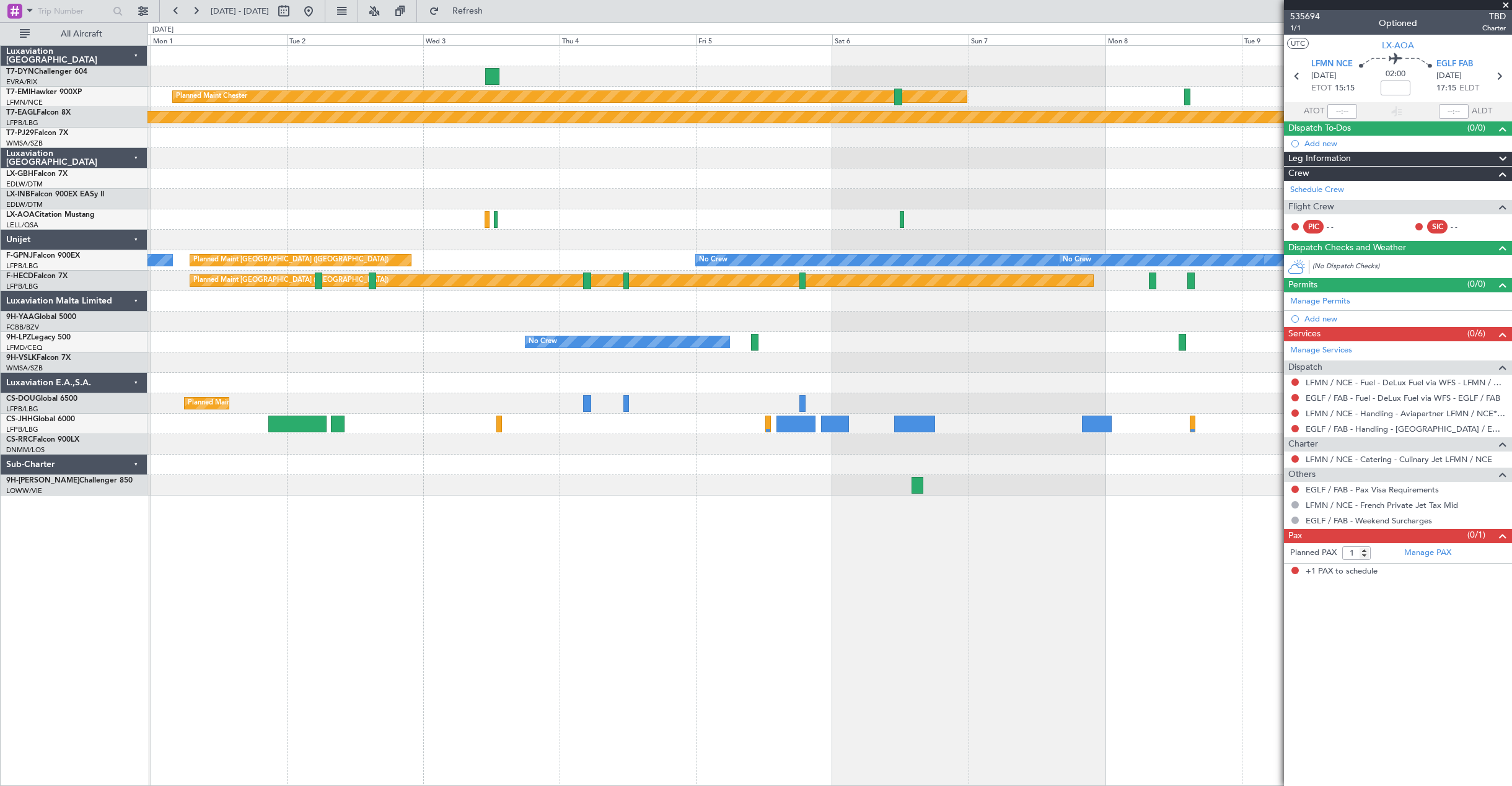
click at [602, 596] on div "Planned Maint [PERSON_NAME] Planned Maint Geneva ([GEOGRAPHIC_DATA]) No Crew Sa…" at bounding box center [830, 416] width 1365 height 741
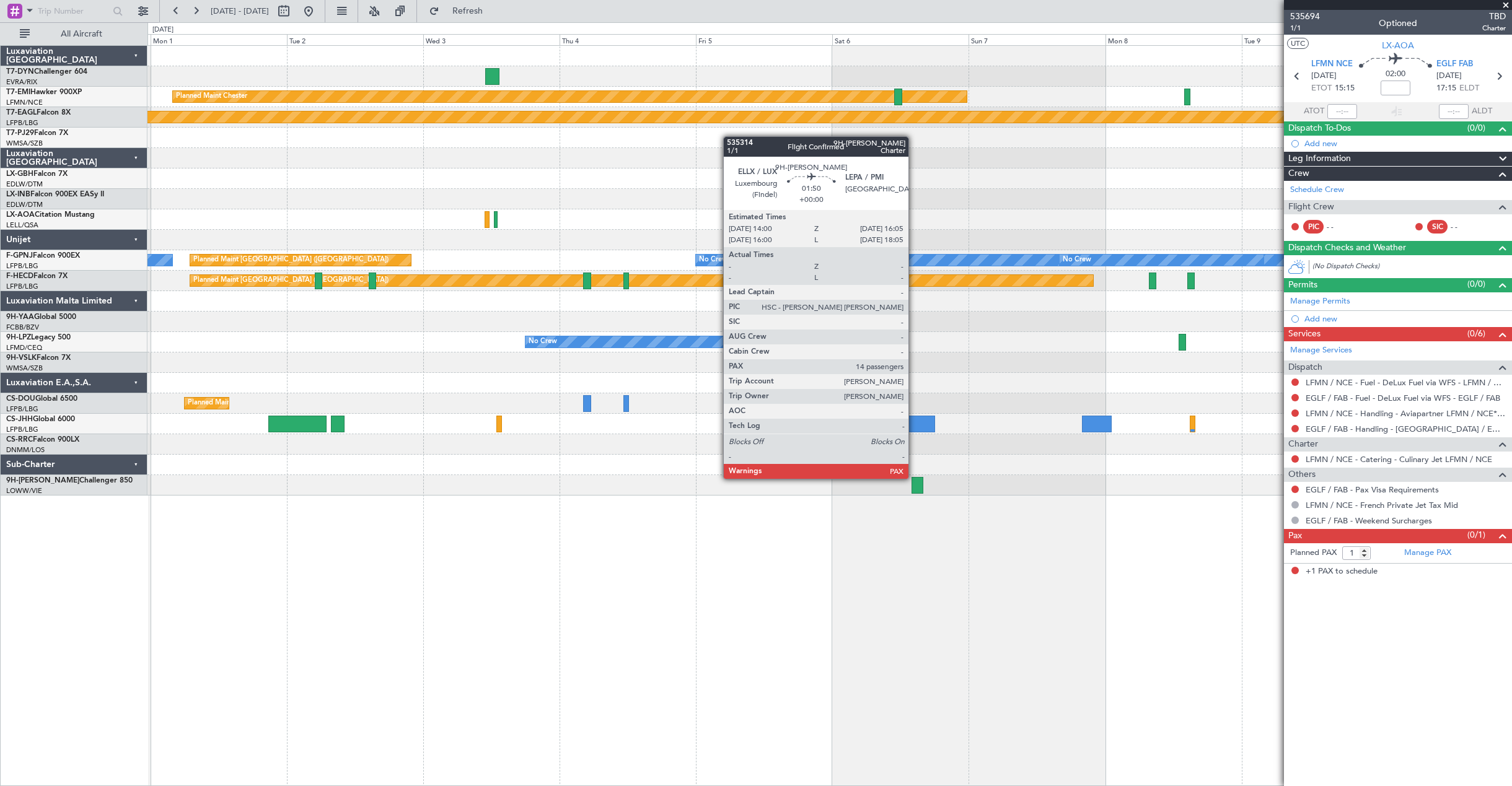
click at [915, 478] on div at bounding box center [918, 485] width 13 height 16
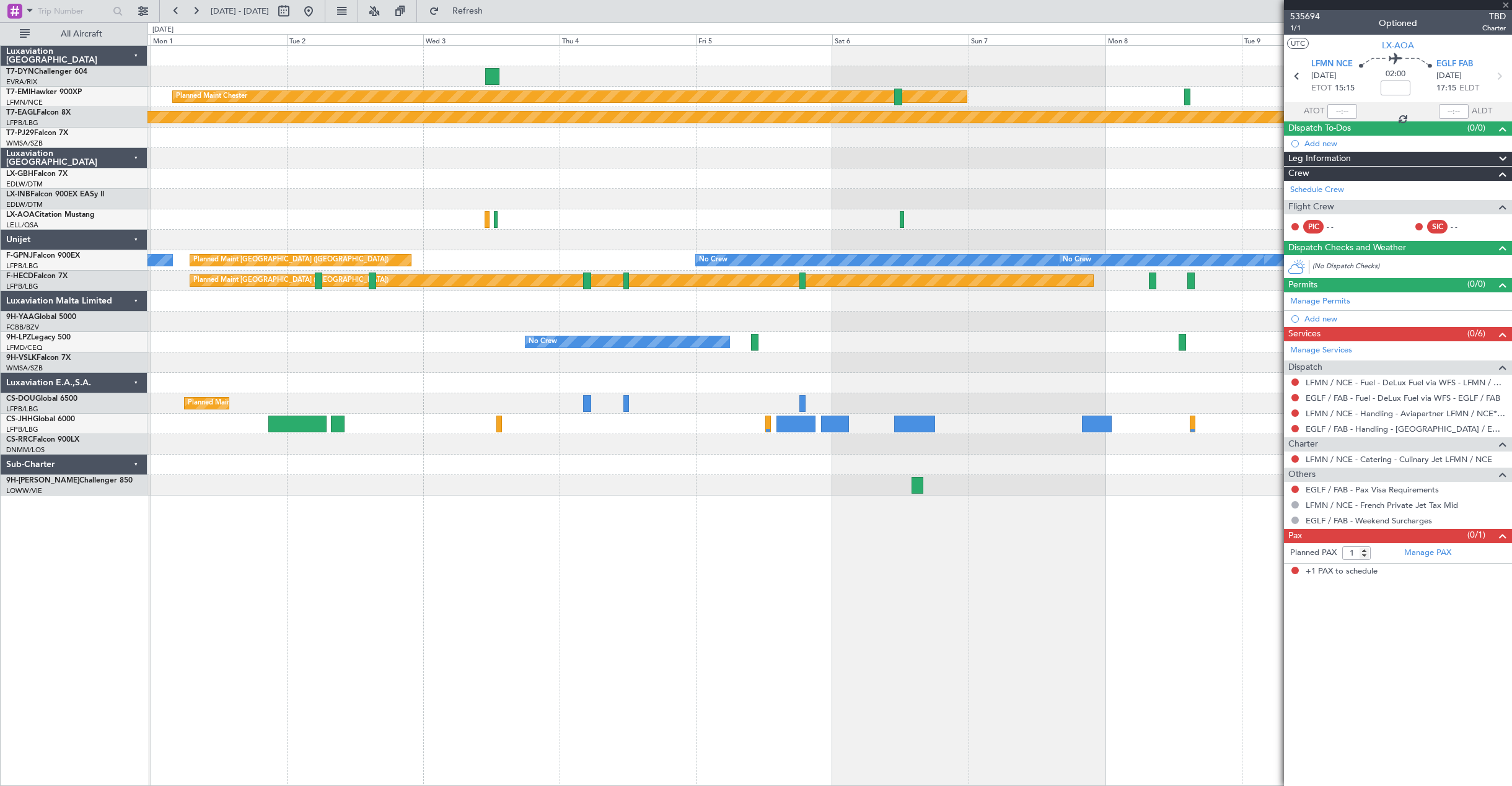
type input "14"
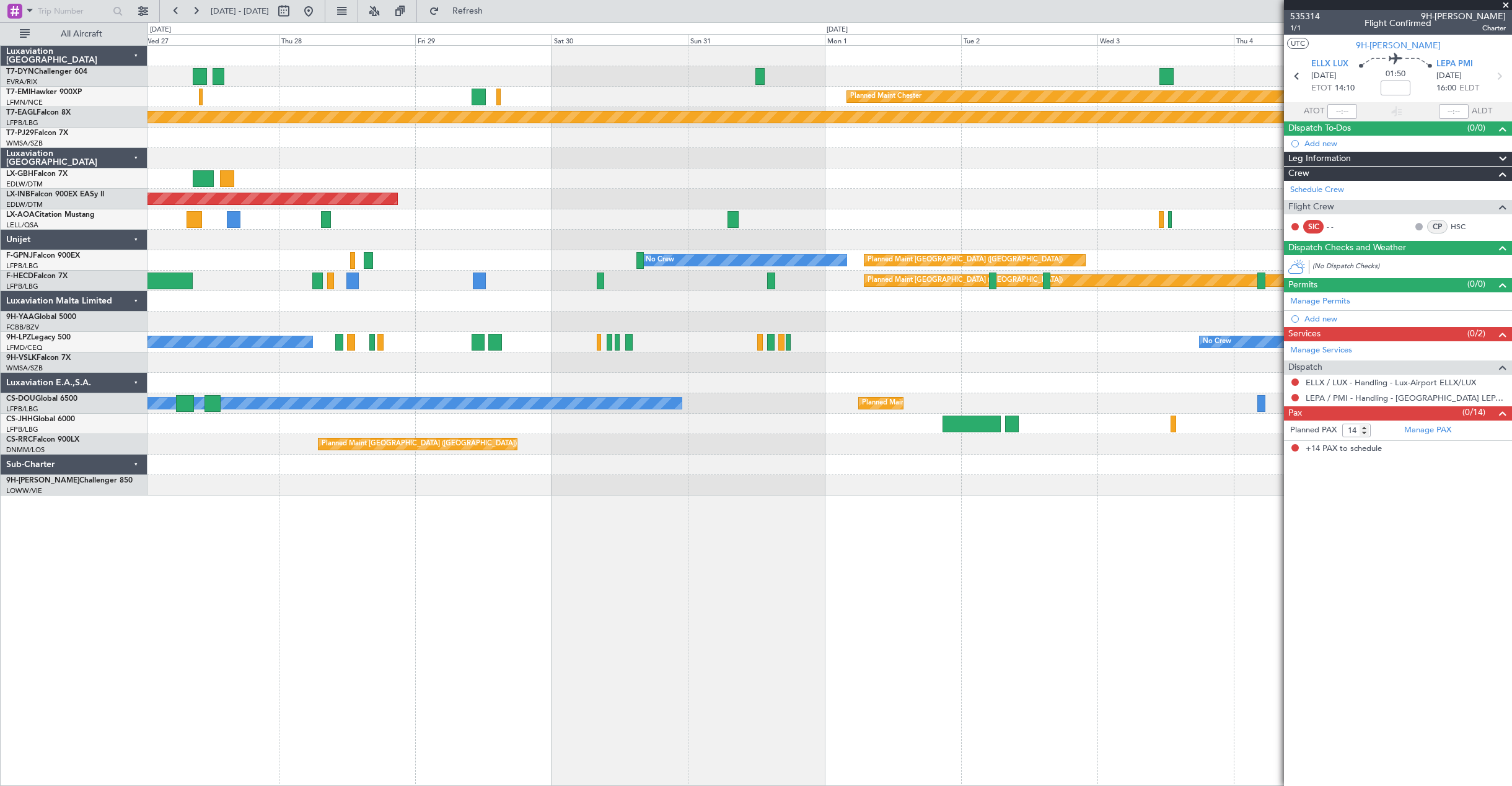
click at [1103, 365] on div at bounding box center [830, 363] width 1364 height 20
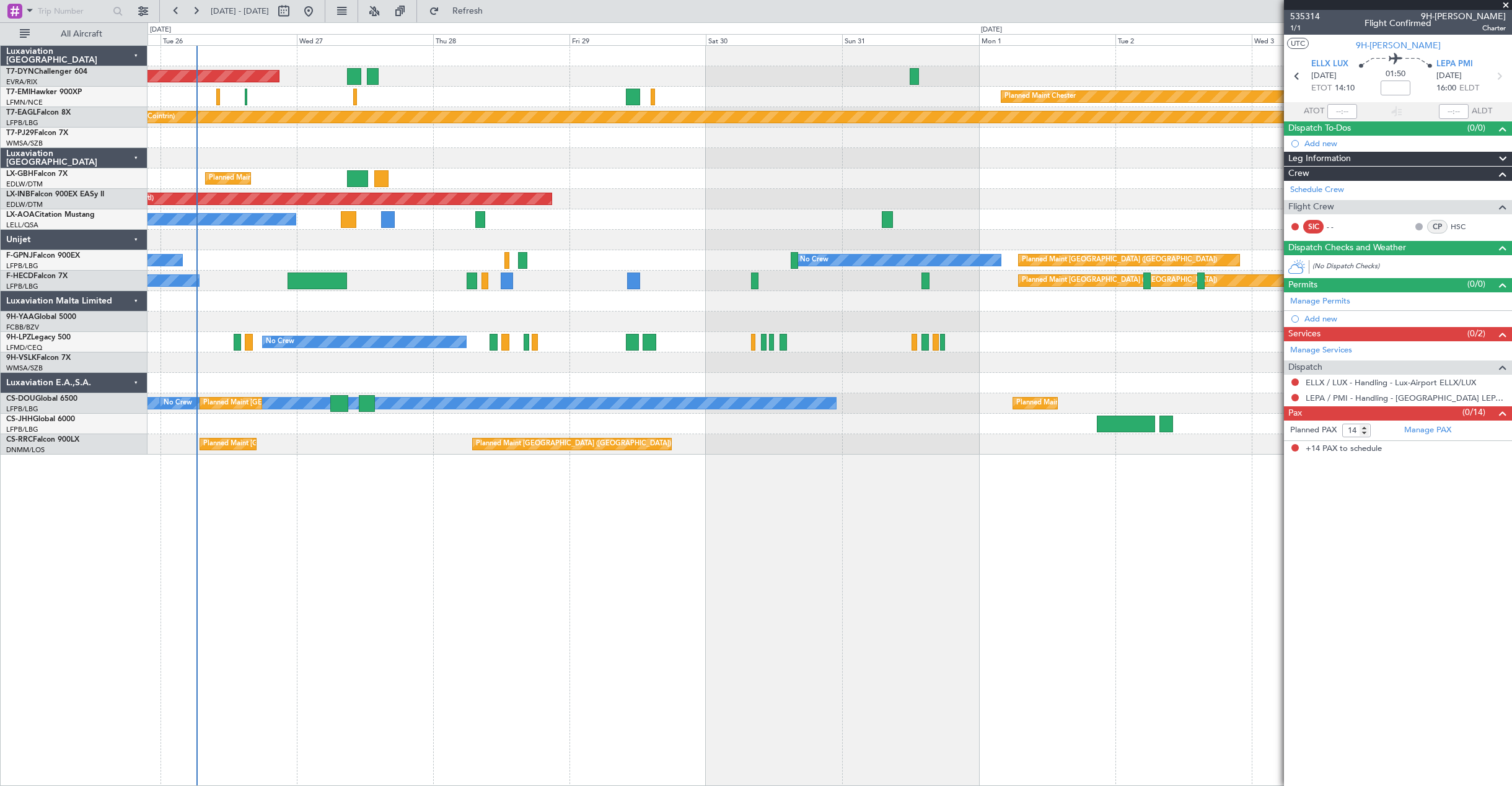
click at [985, 221] on div "No Crew Sabadell" at bounding box center [830, 220] width 1364 height 20
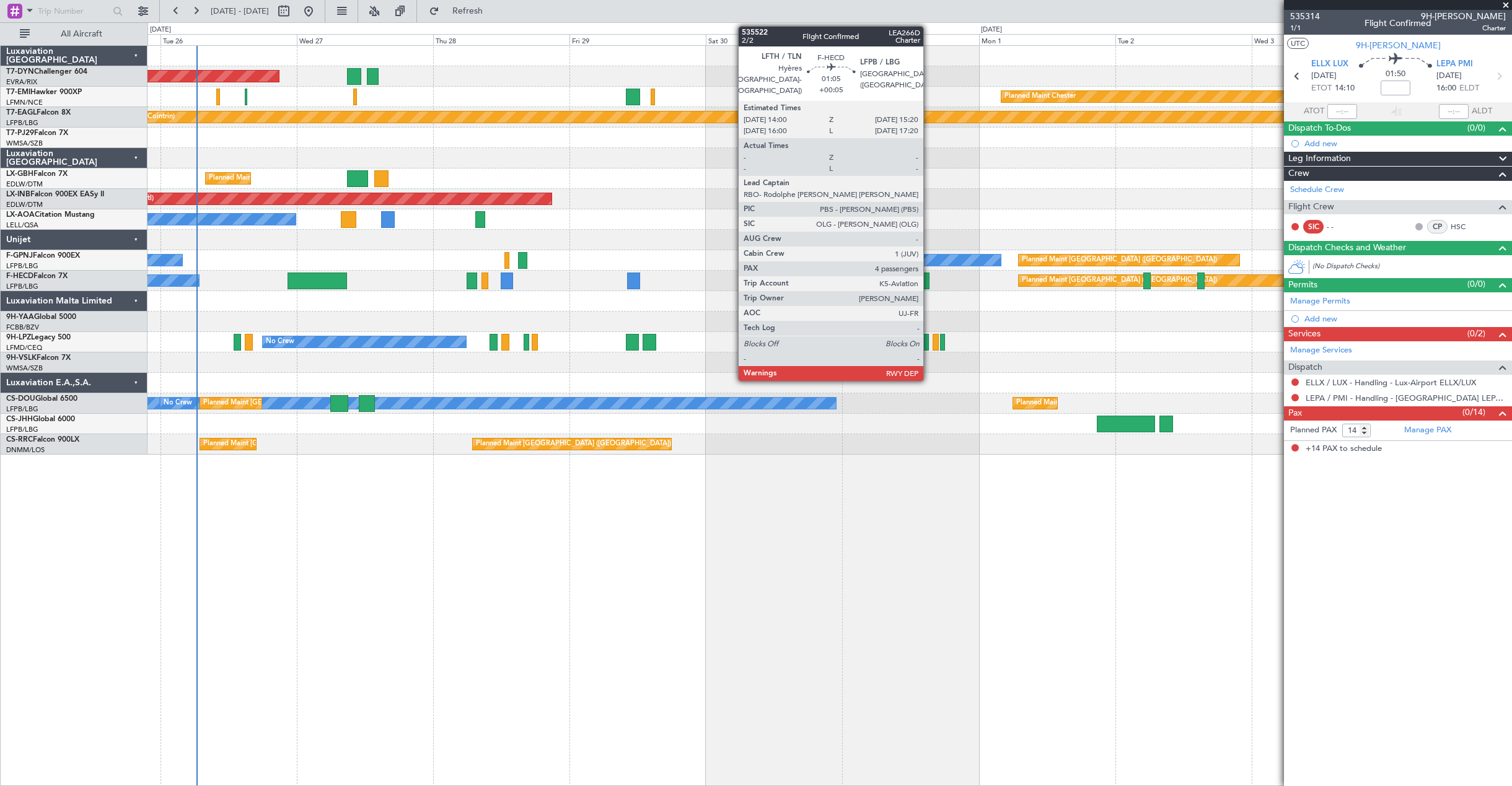
click at [929, 286] on div at bounding box center [926, 281] width 8 height 16
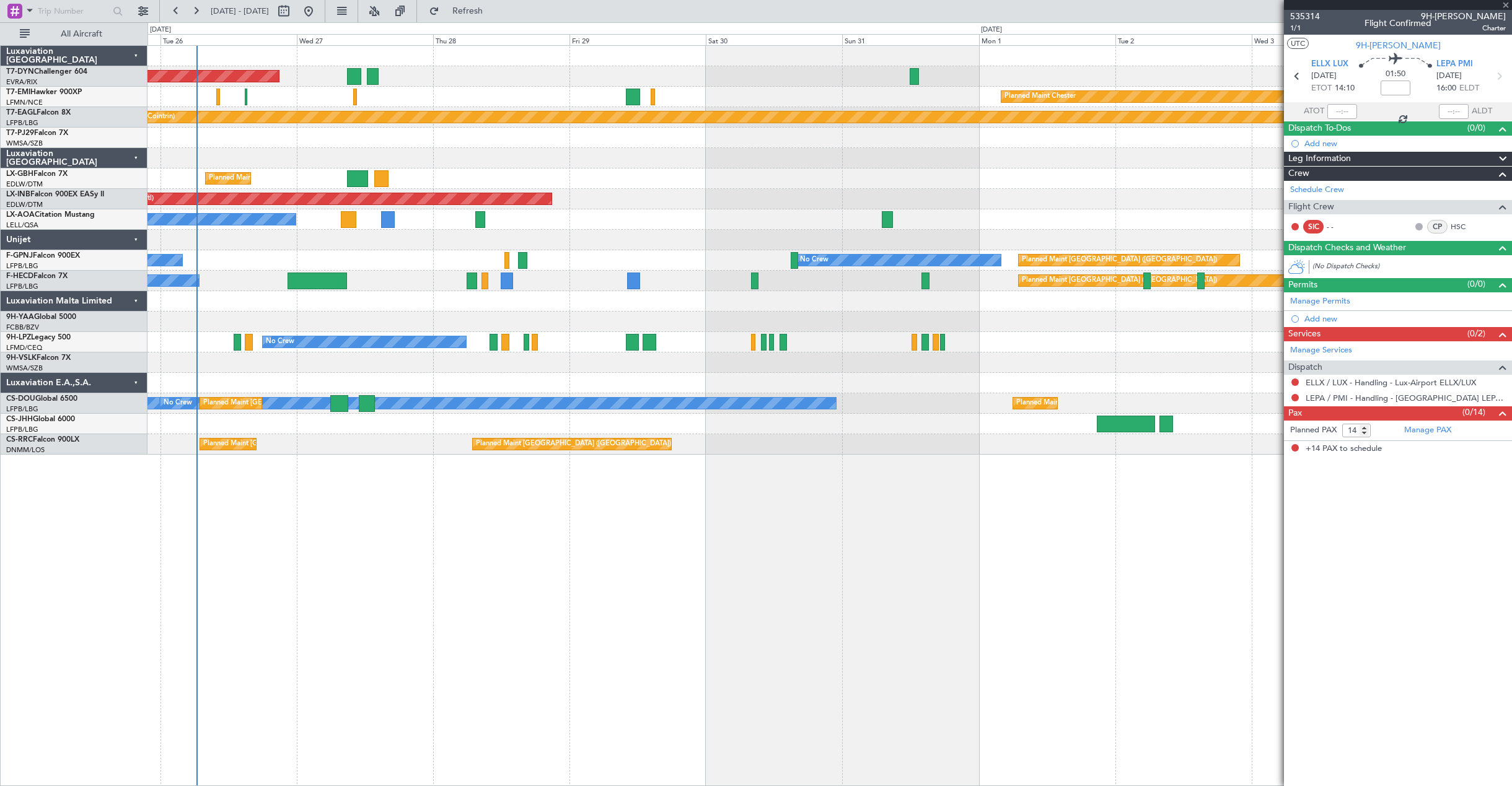
type input "+00:05"
type input "4"
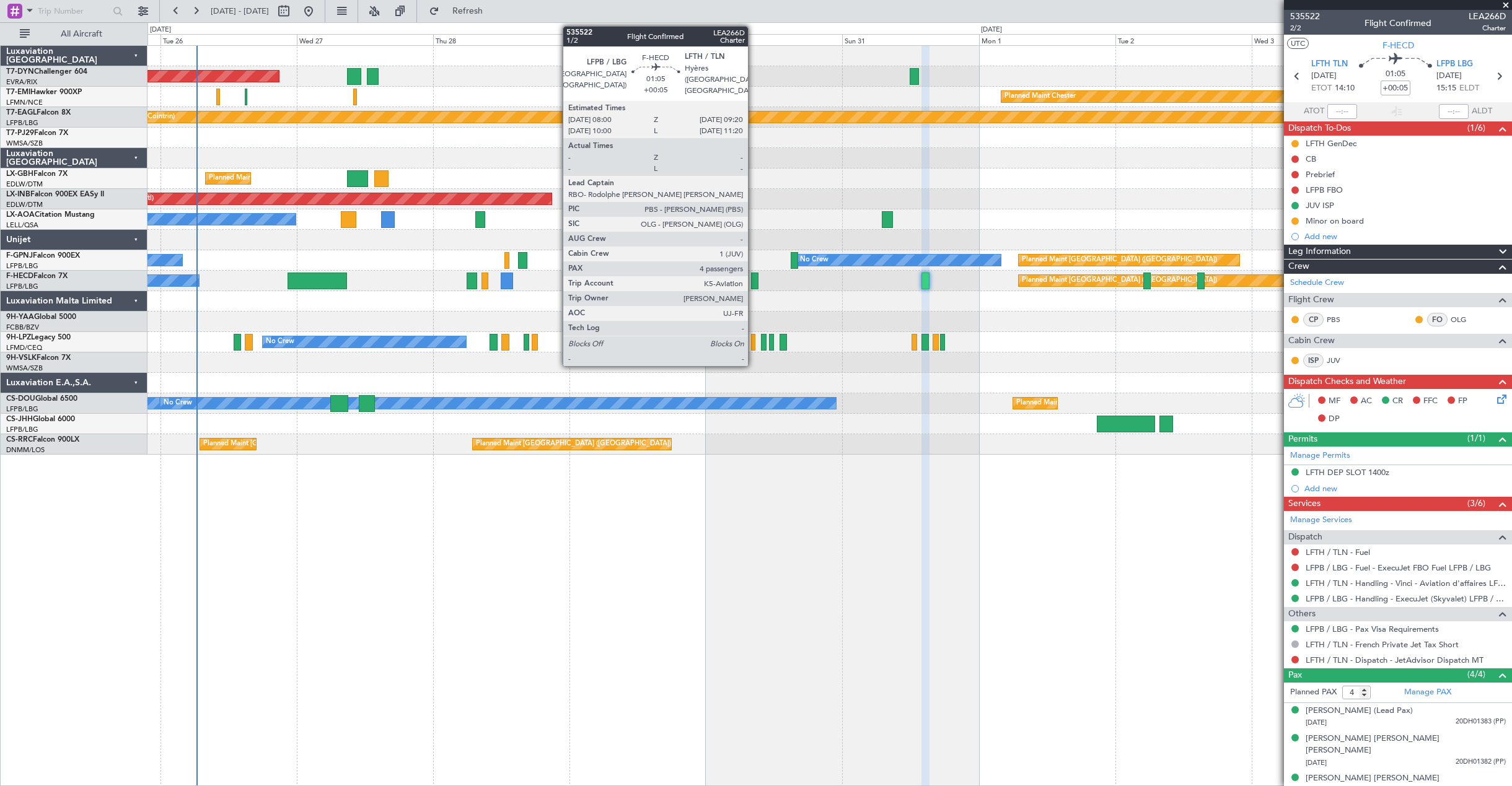
click at [753, 280] on div at bounding box center [755, 281] width 8 height 16
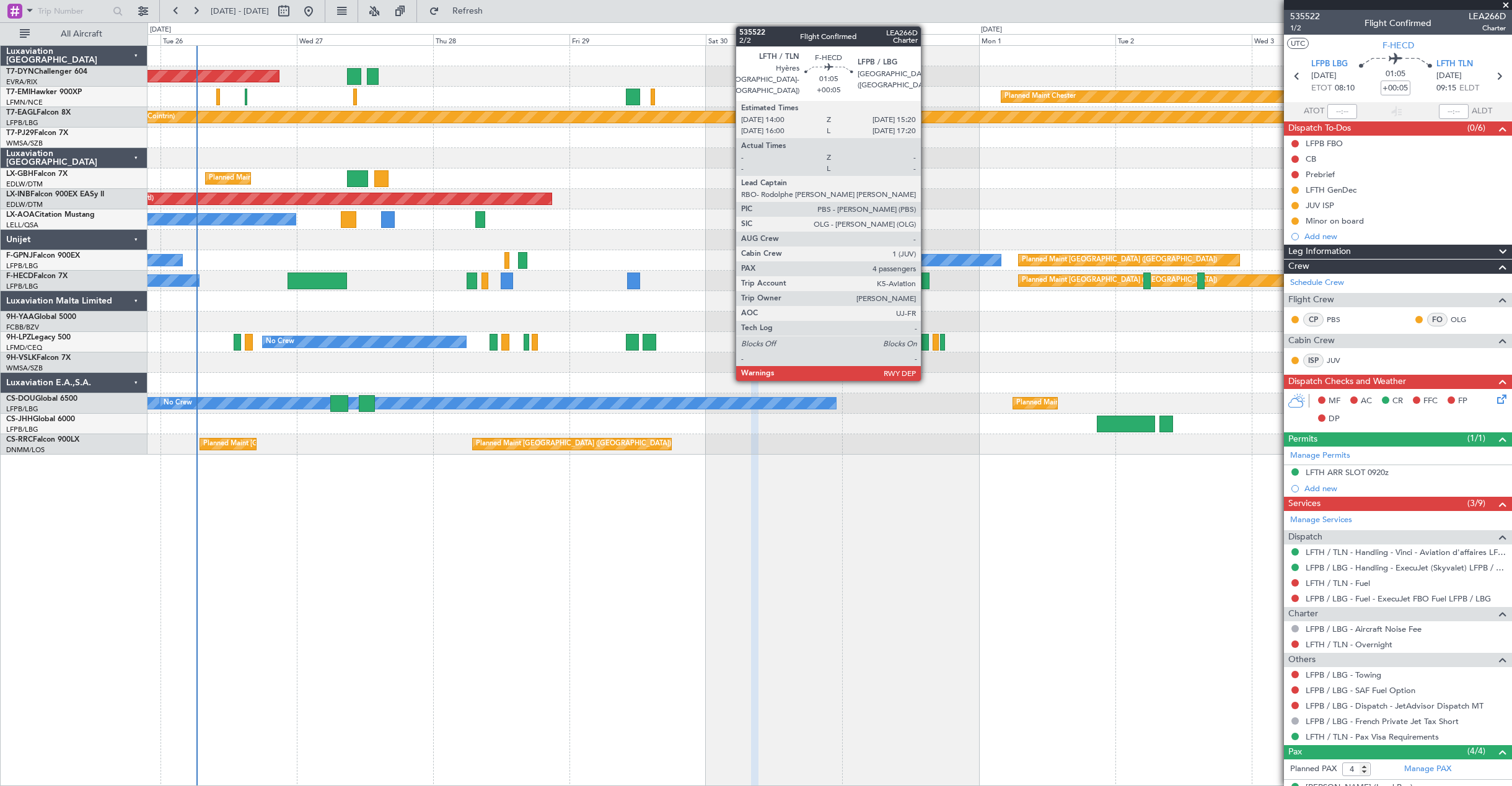
click at [926, 284] on div at bounding box center [926, 281] width 8 height 16
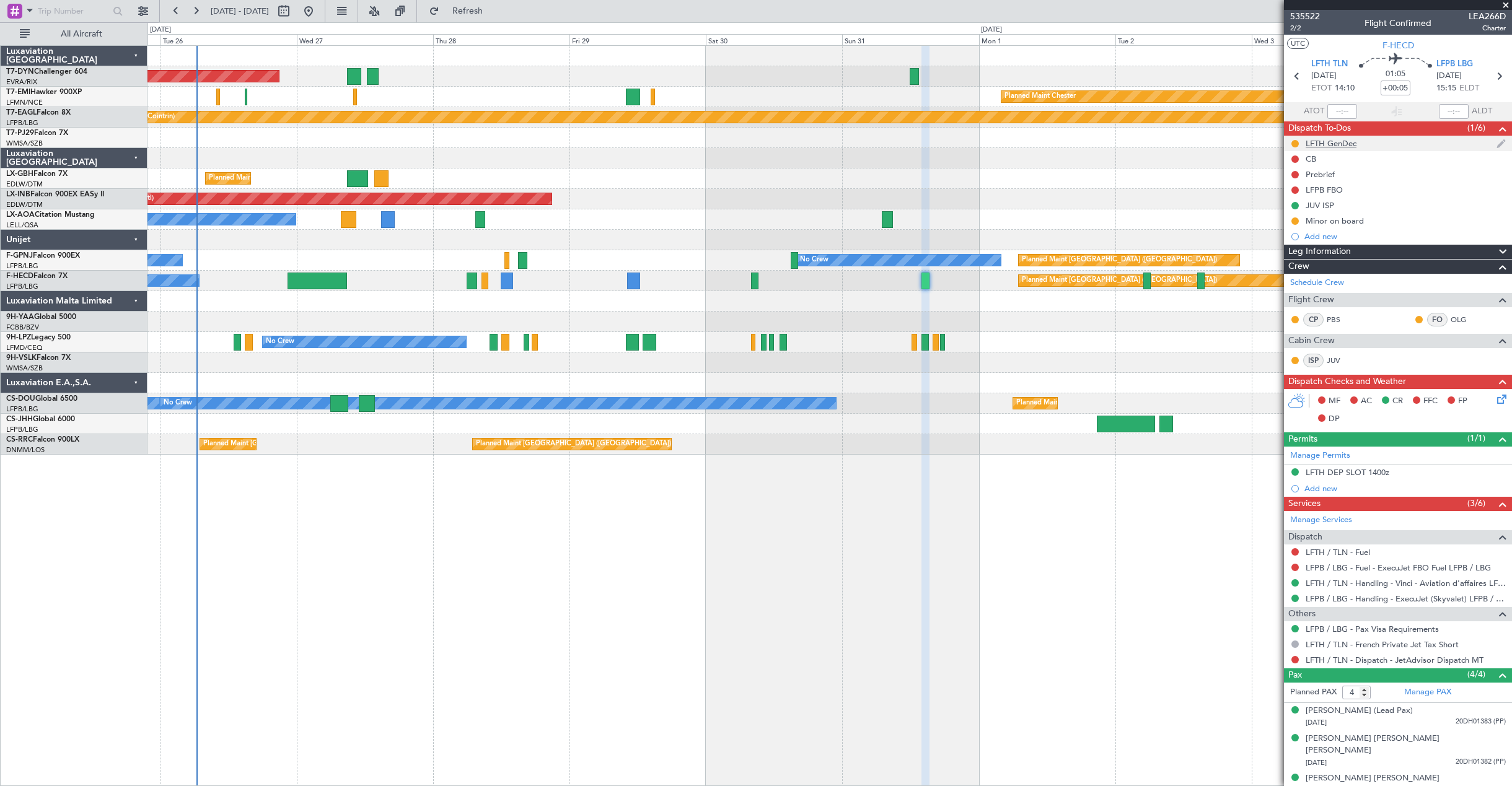
click at [1376, 142] on div "LFTH GenDec" at bounding box center [1398, 143] width 228 height 16
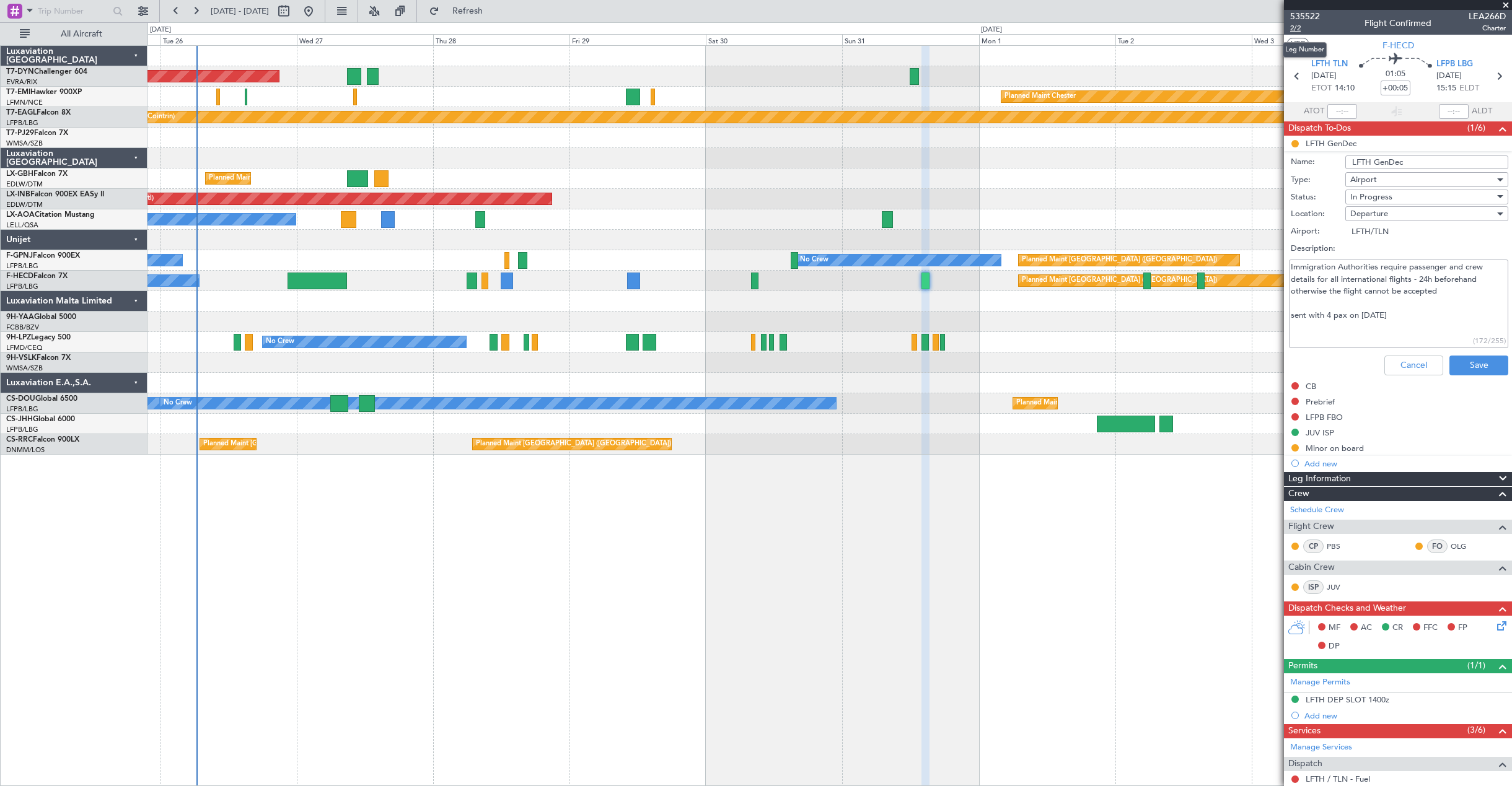
click at [1294, 32] on span "2/2" at bounding box center [1305, 28] width 30 height 11
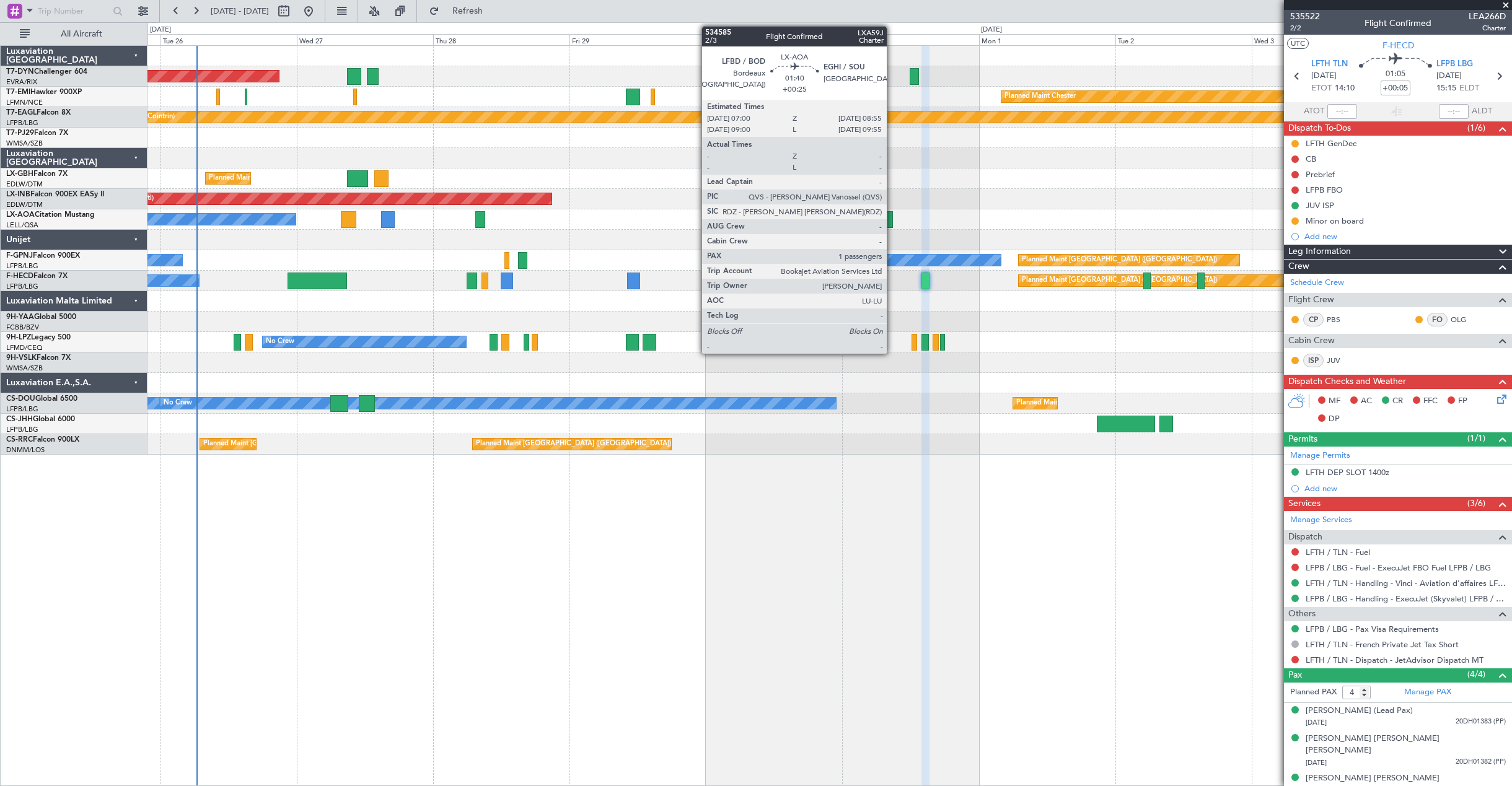
click at [893, 220] on div at bounding box center [887, 220] width 11 height 16
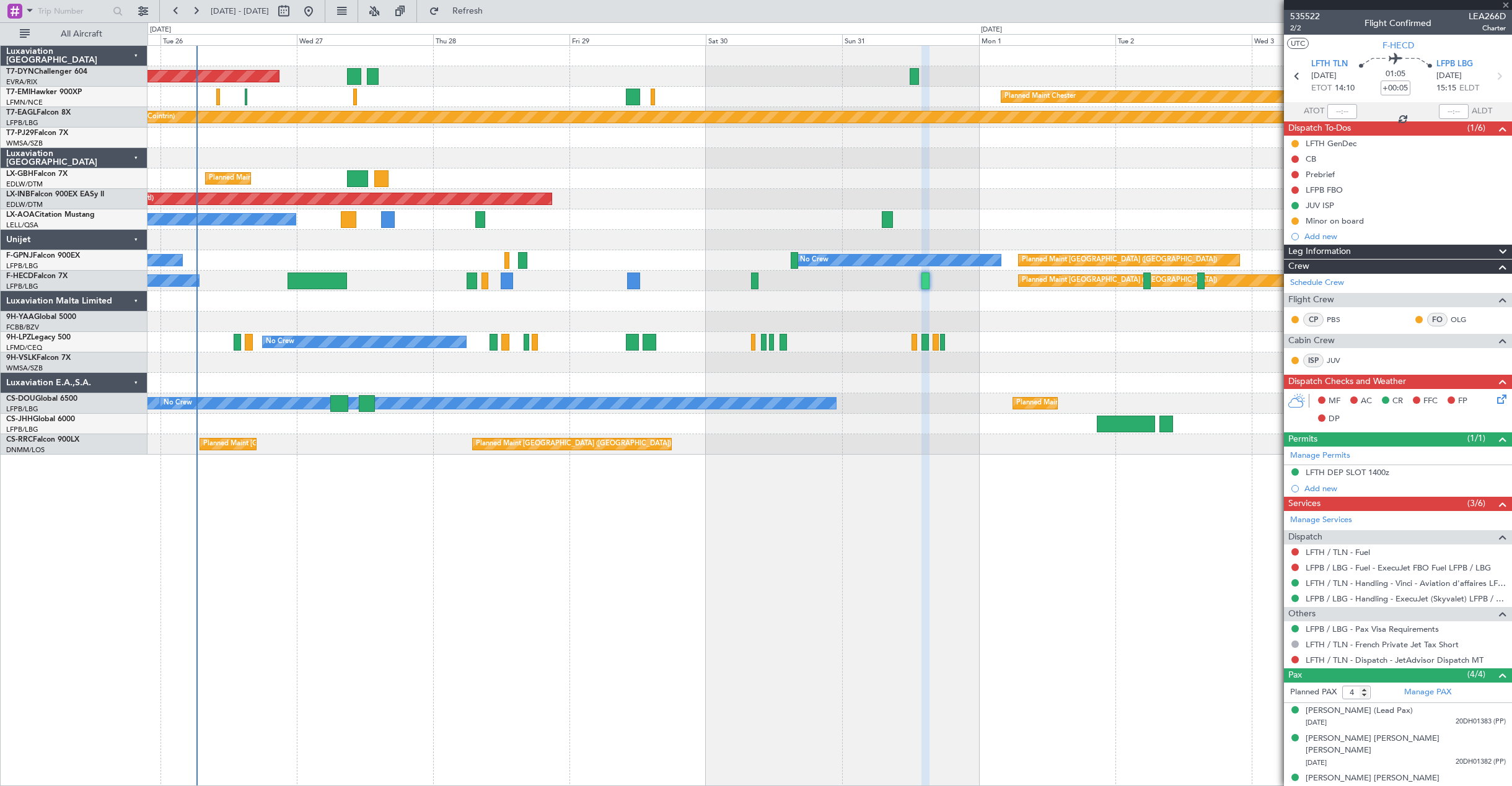
type input "+00:25"
type input "1"
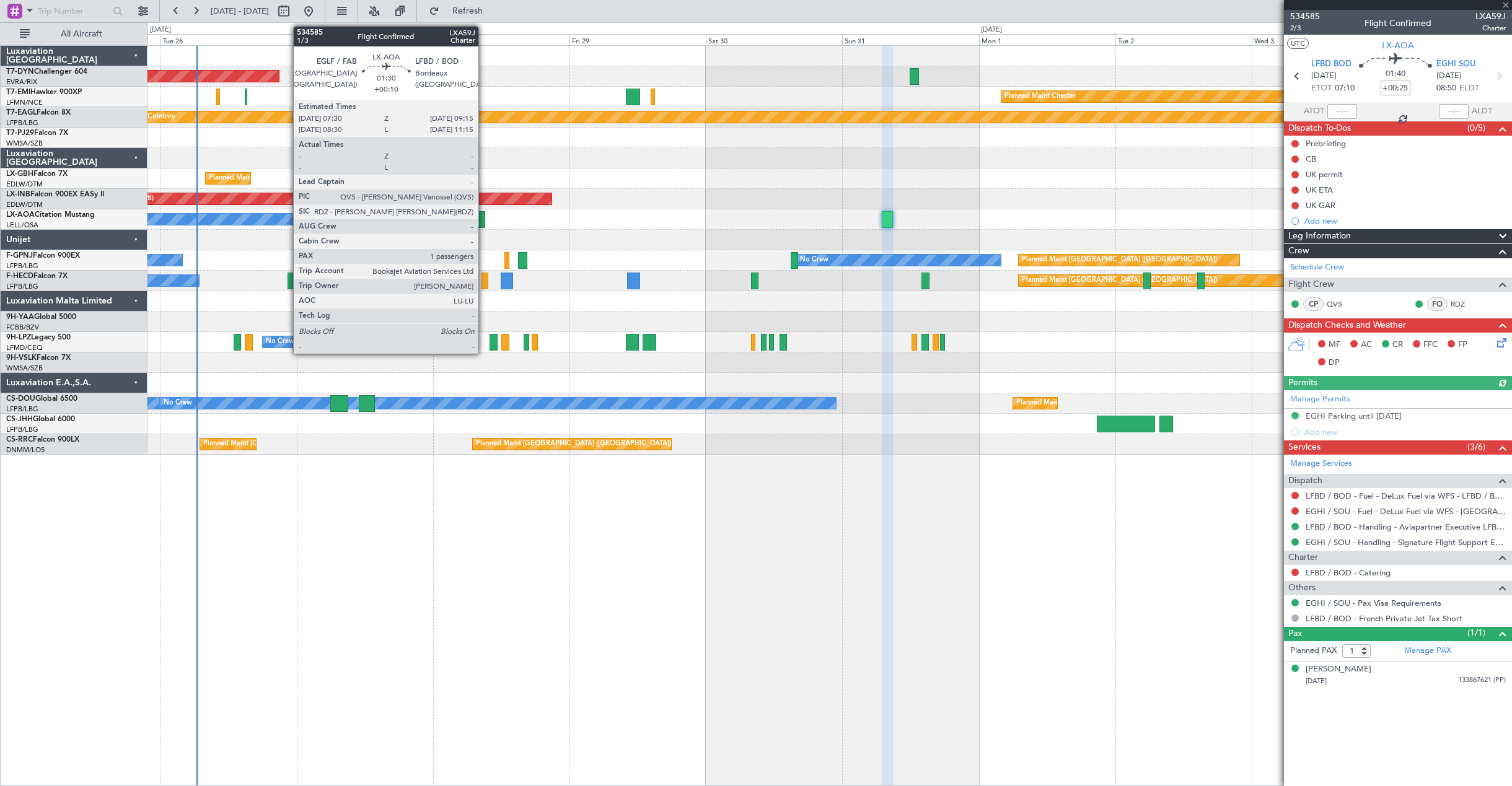
click at [484, 216] on div at bounding box center [481, 220] width 11 height 16
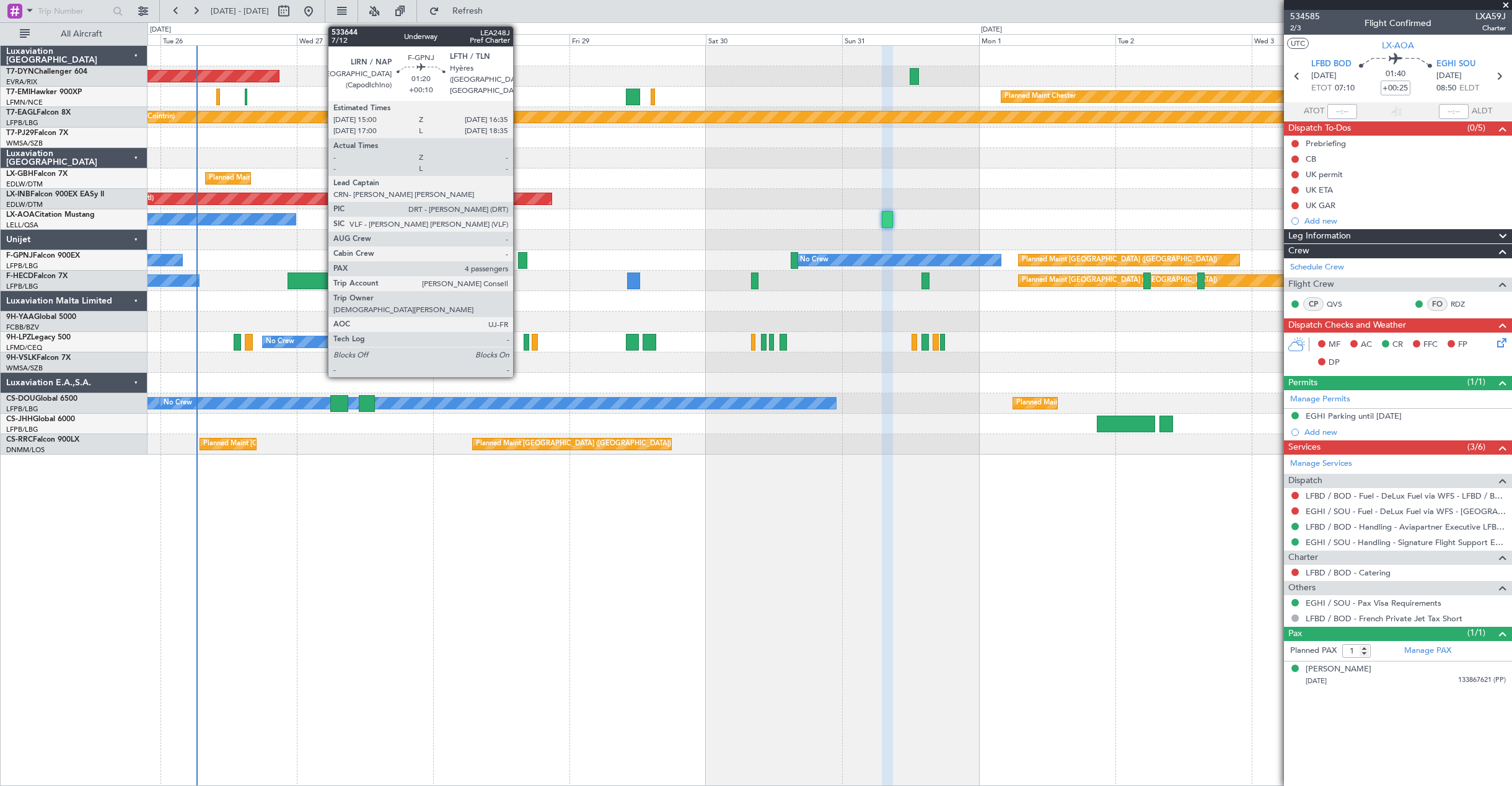
click at [519, 264] on div at bounding box center [523, 261] width 9 height 16
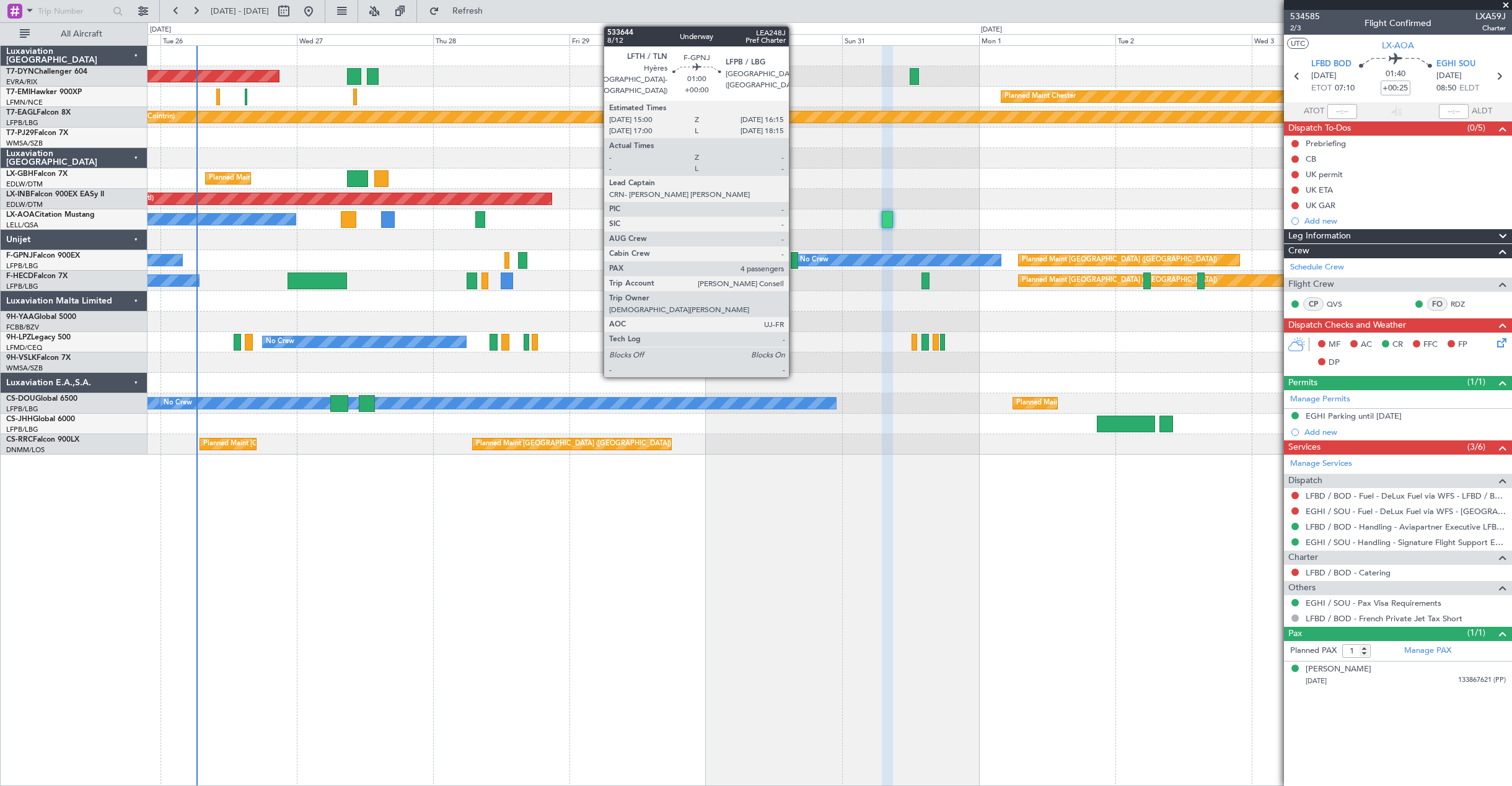
click at [794, 258] on div at bounding box center [794, 261] width 7 height 16
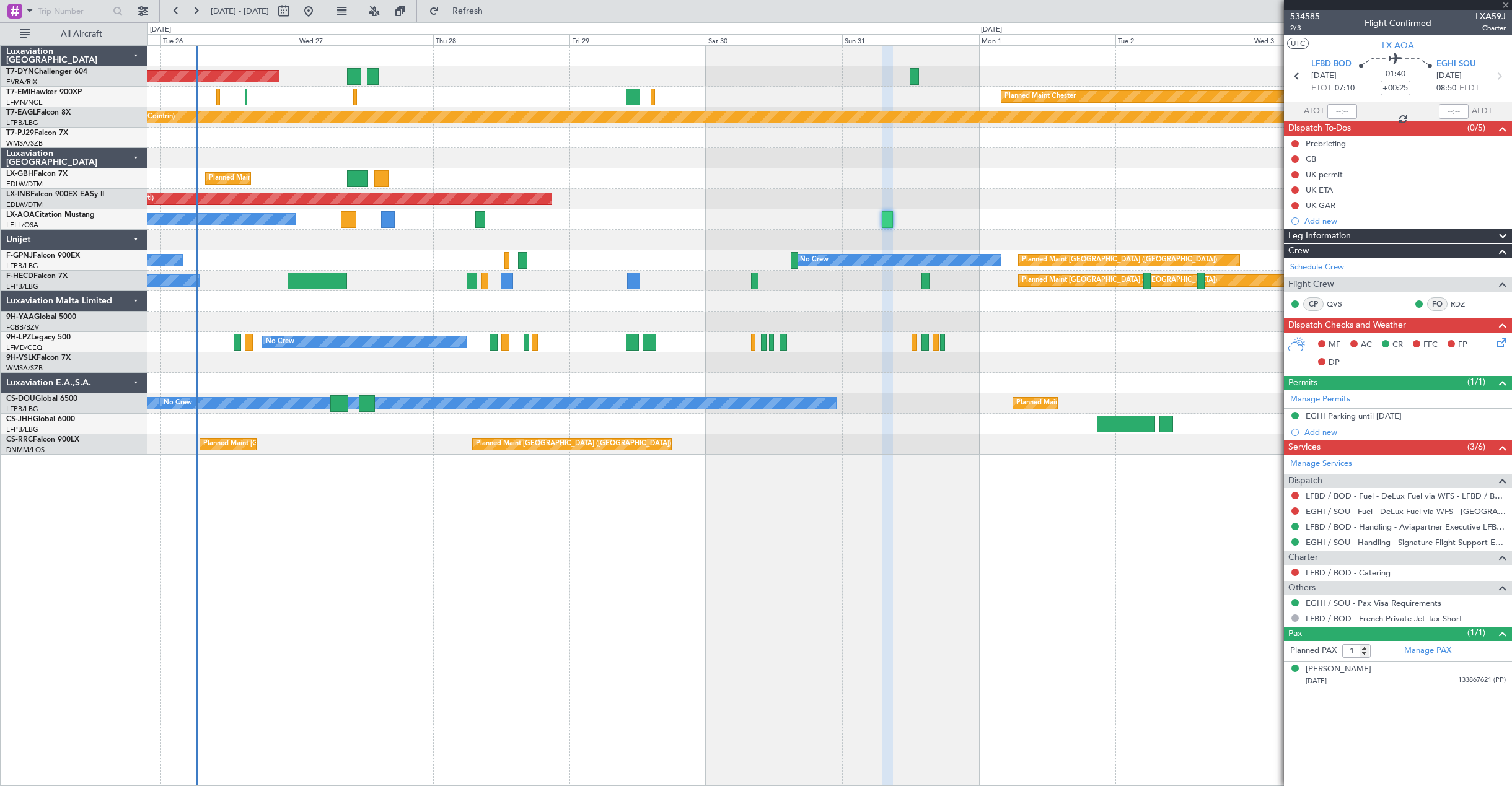
type input "4"
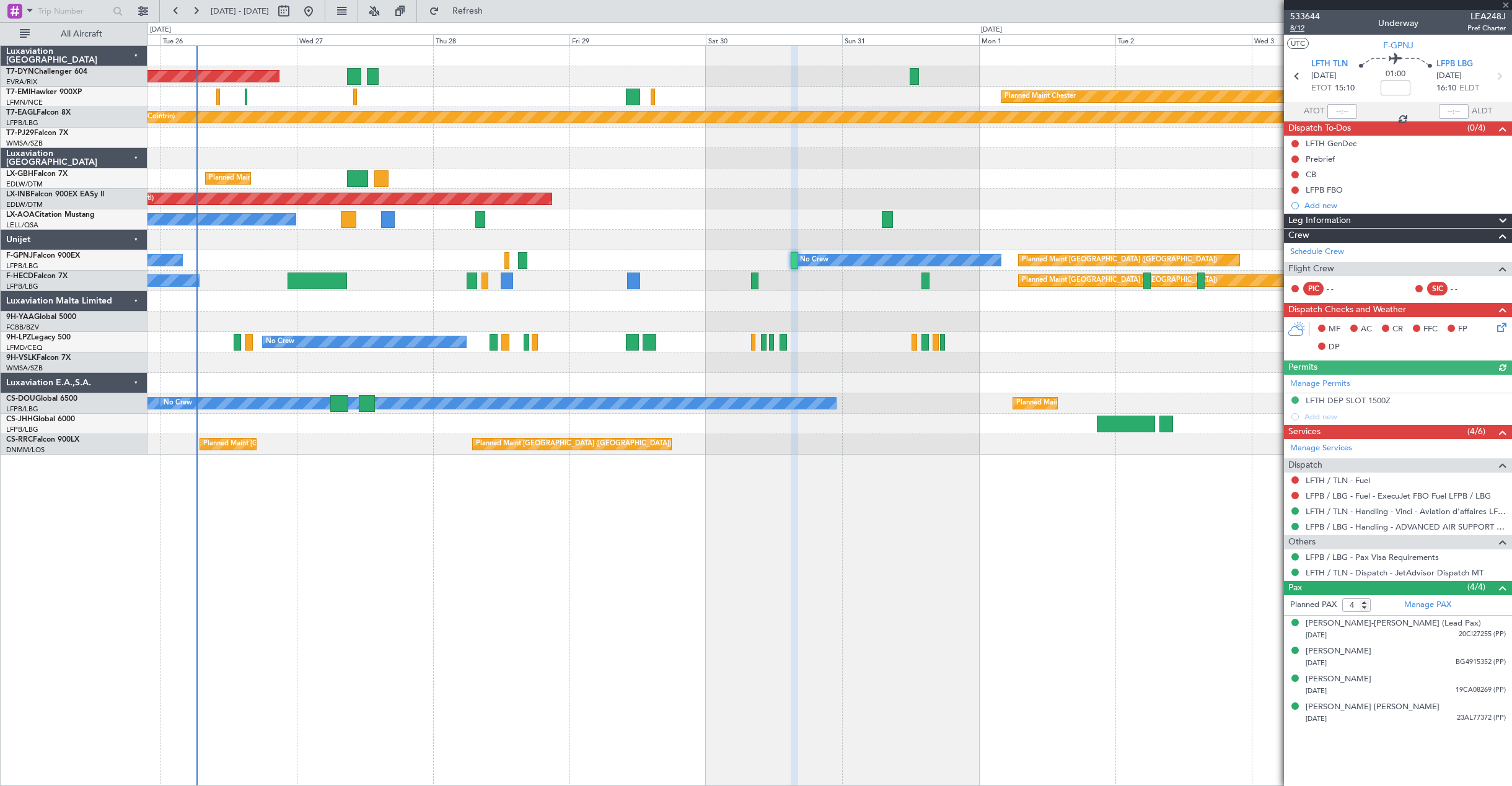
click at [1298, 28] on span "8/12" at bounding box center [1305, 28] width 30 height 11
click at [1498, 330] on icon at bounding box center [1499, 325] width 10 height 10
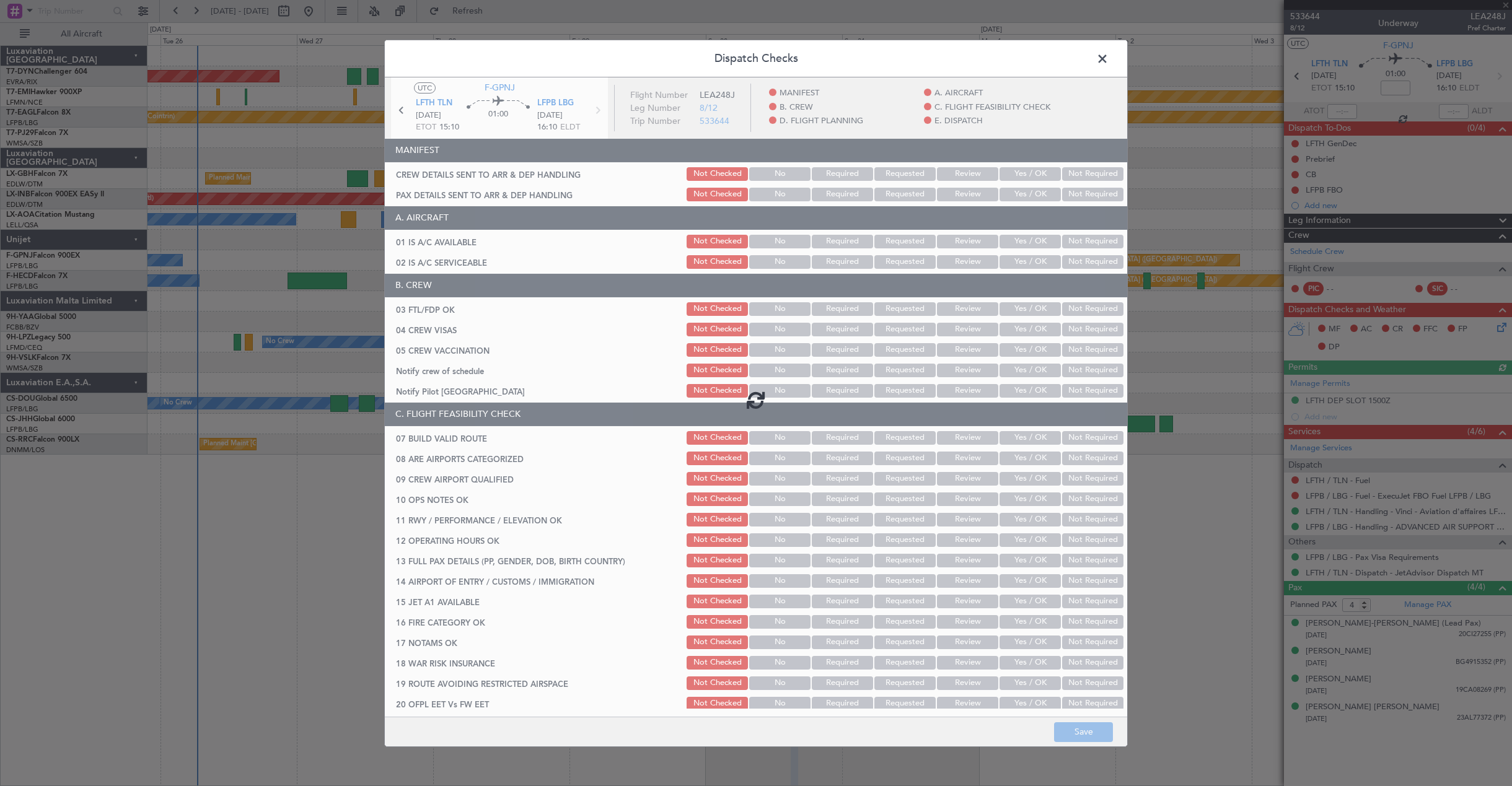
click at [1032, 175] on div at bounding box center [756, 398] width 742 height 645
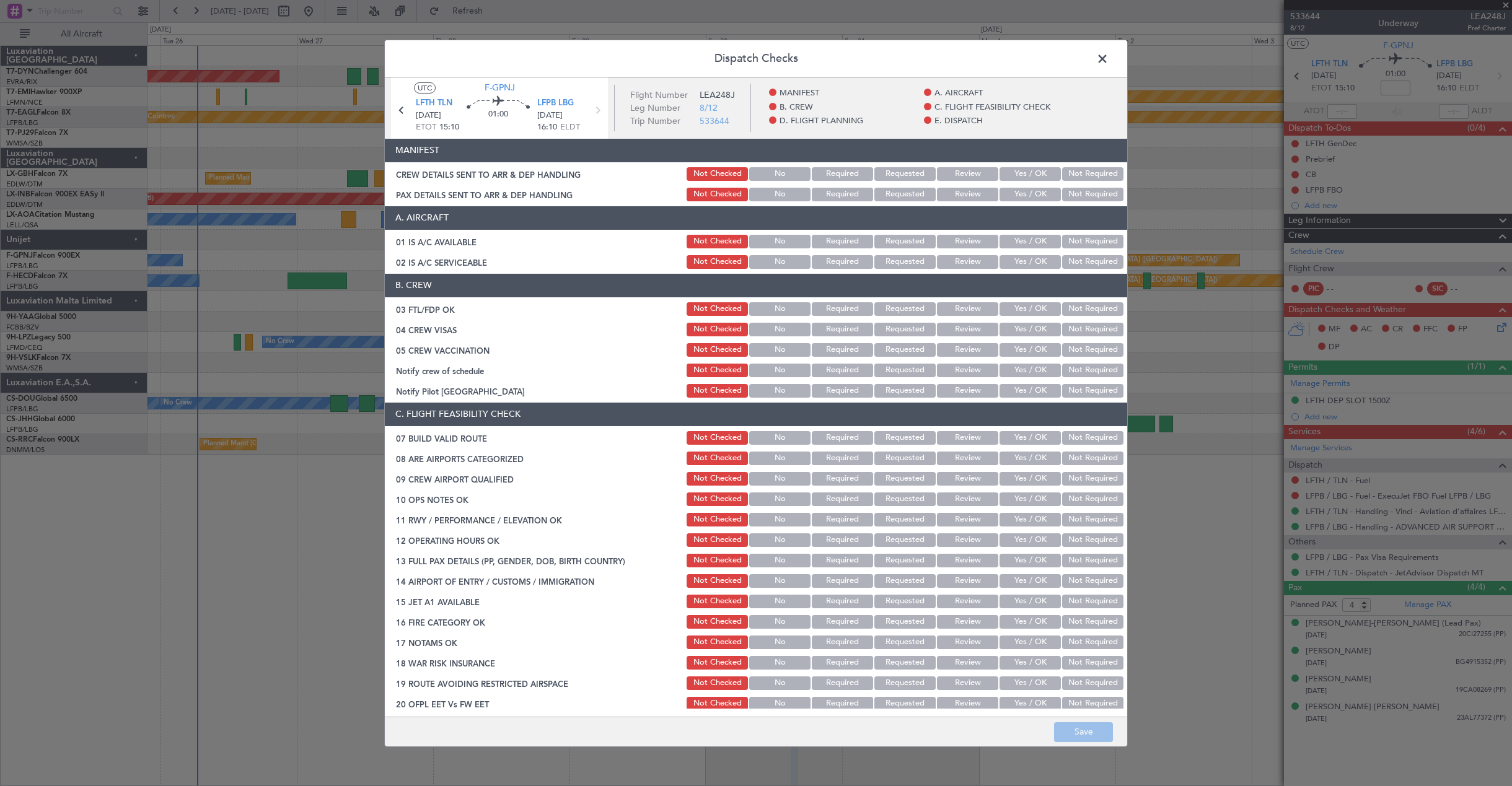
click at [1022, 193] on button "Yes / OK" at bounding box center [1030, 194] width 61 height 14
click at [1020, 176] on button "Yes / OK" at bounding box center [1030, 174] width 61 height 14
click at [1093, 733] on button "Save" at bounding box center [1083, 732] width 59 height 20
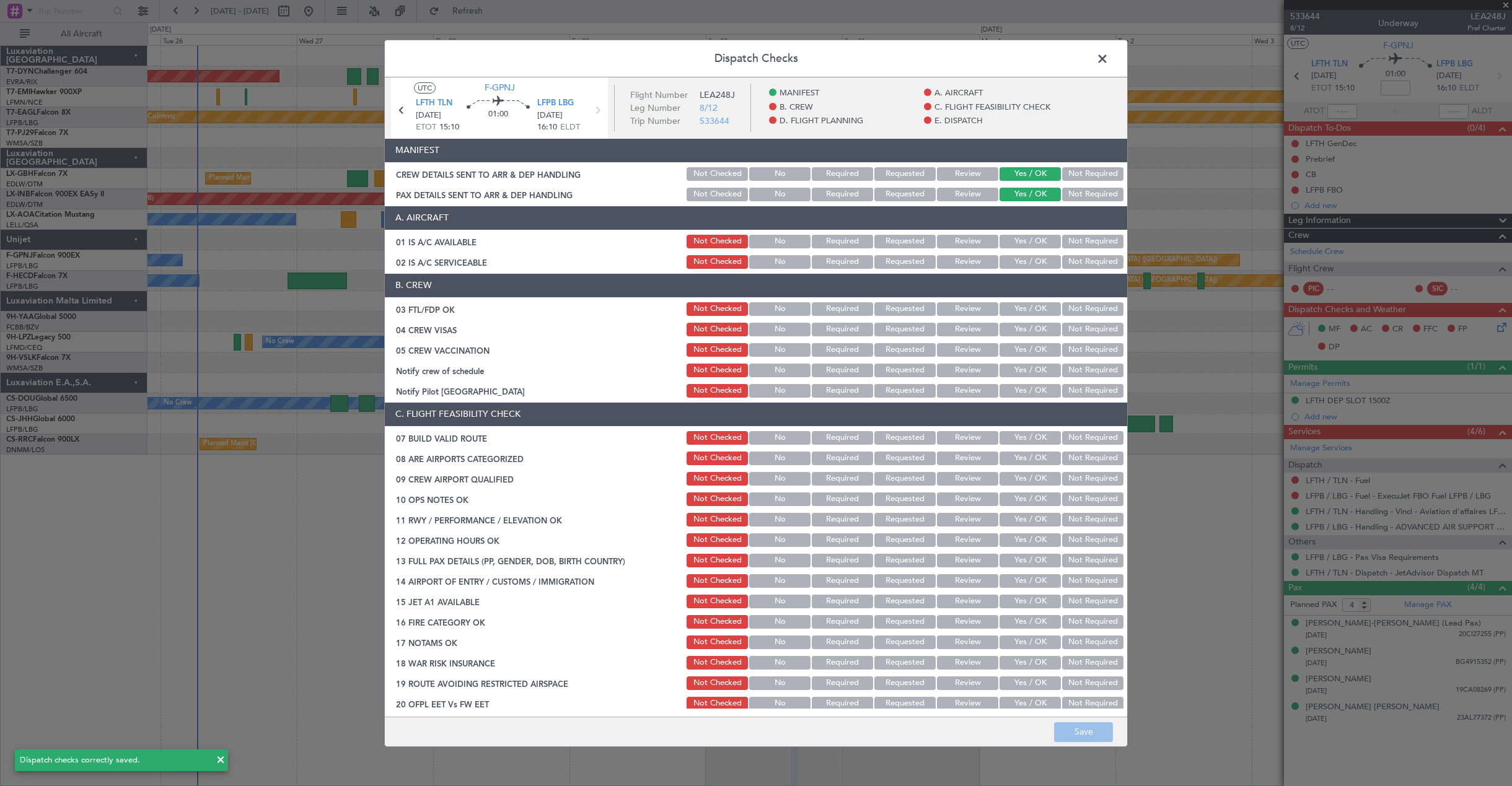
click at [1109, 59] on span at bounding box center [1109, 61] width 0 height 25
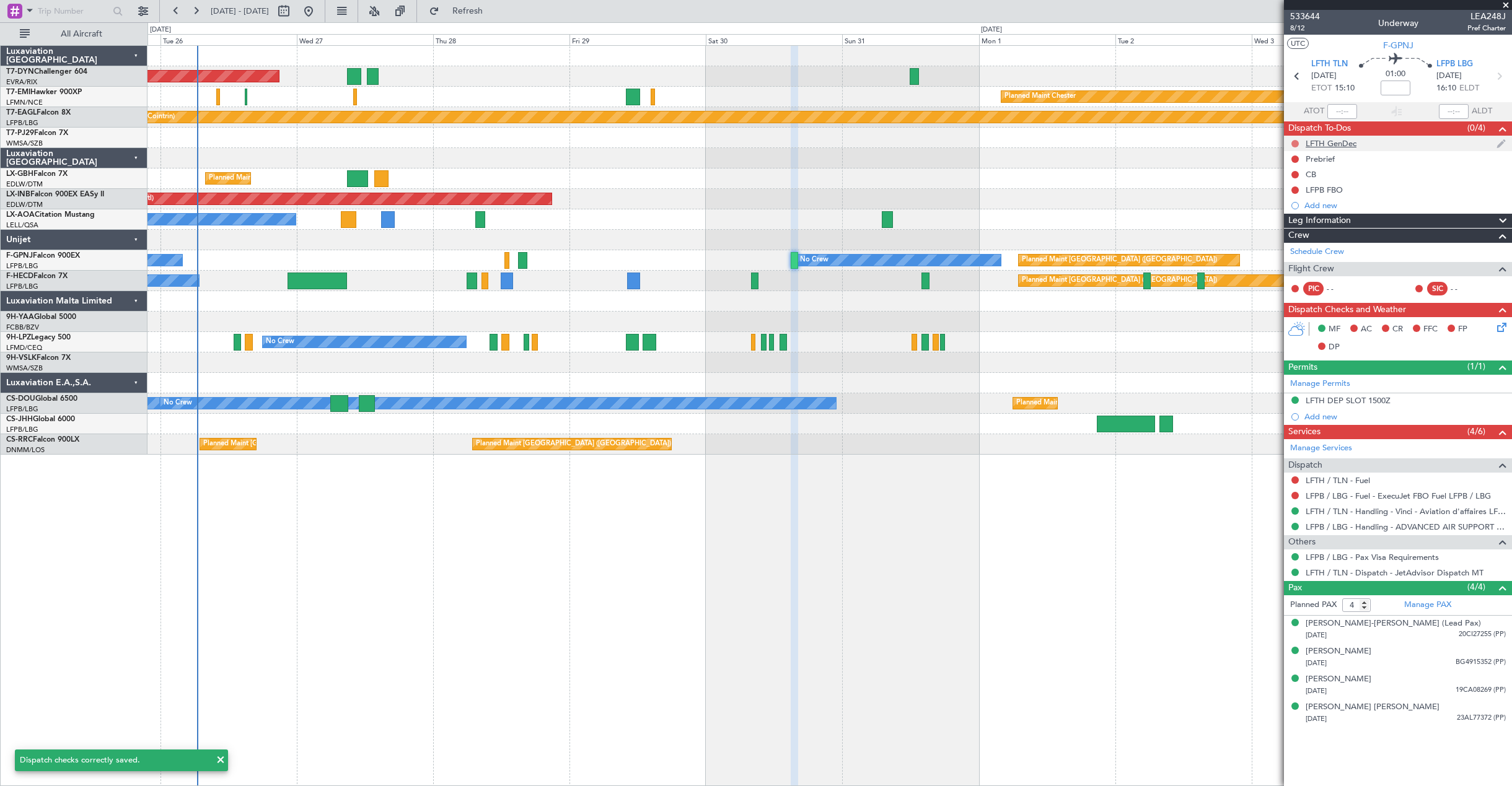
click at [1297, 144] on button at bounding box center [1295, 144] width 7 height 7
click at [1289, 203] on span "Completed" at bounding box center [1300, 199] width 41 height 13
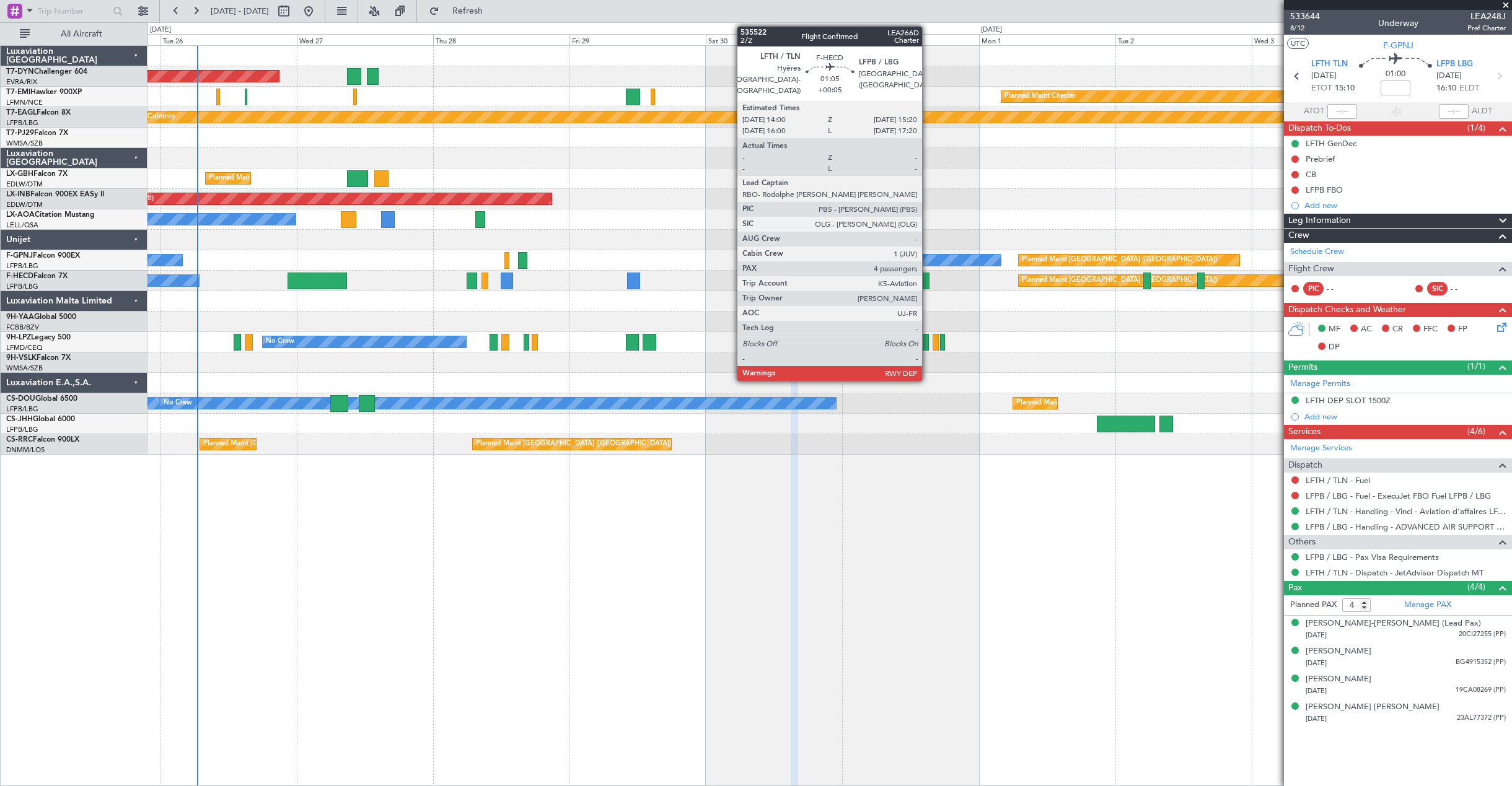
click at [927, 277] on div at bounding box center [926, 281] width 8 height 16
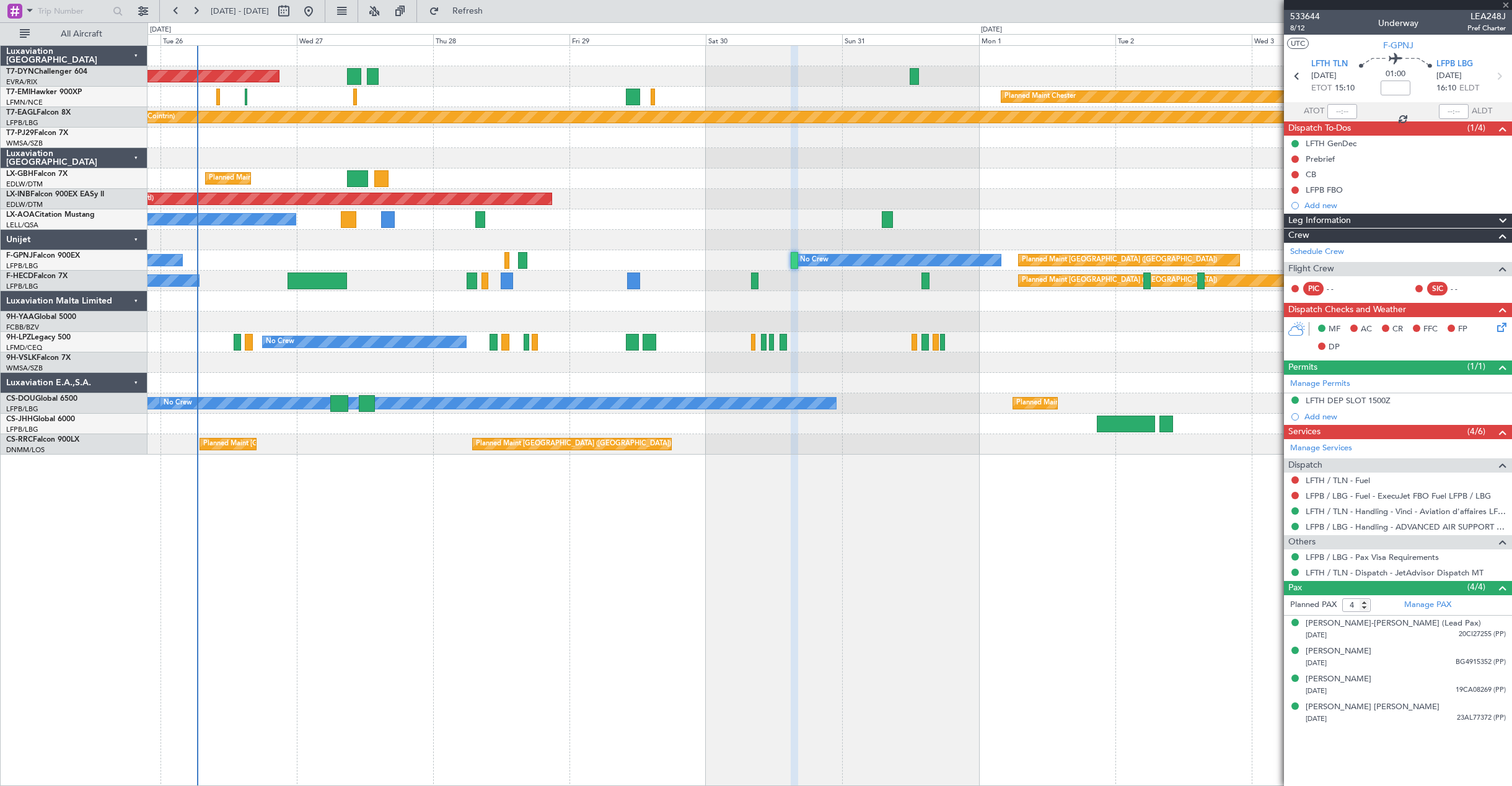
type input "+00:05"
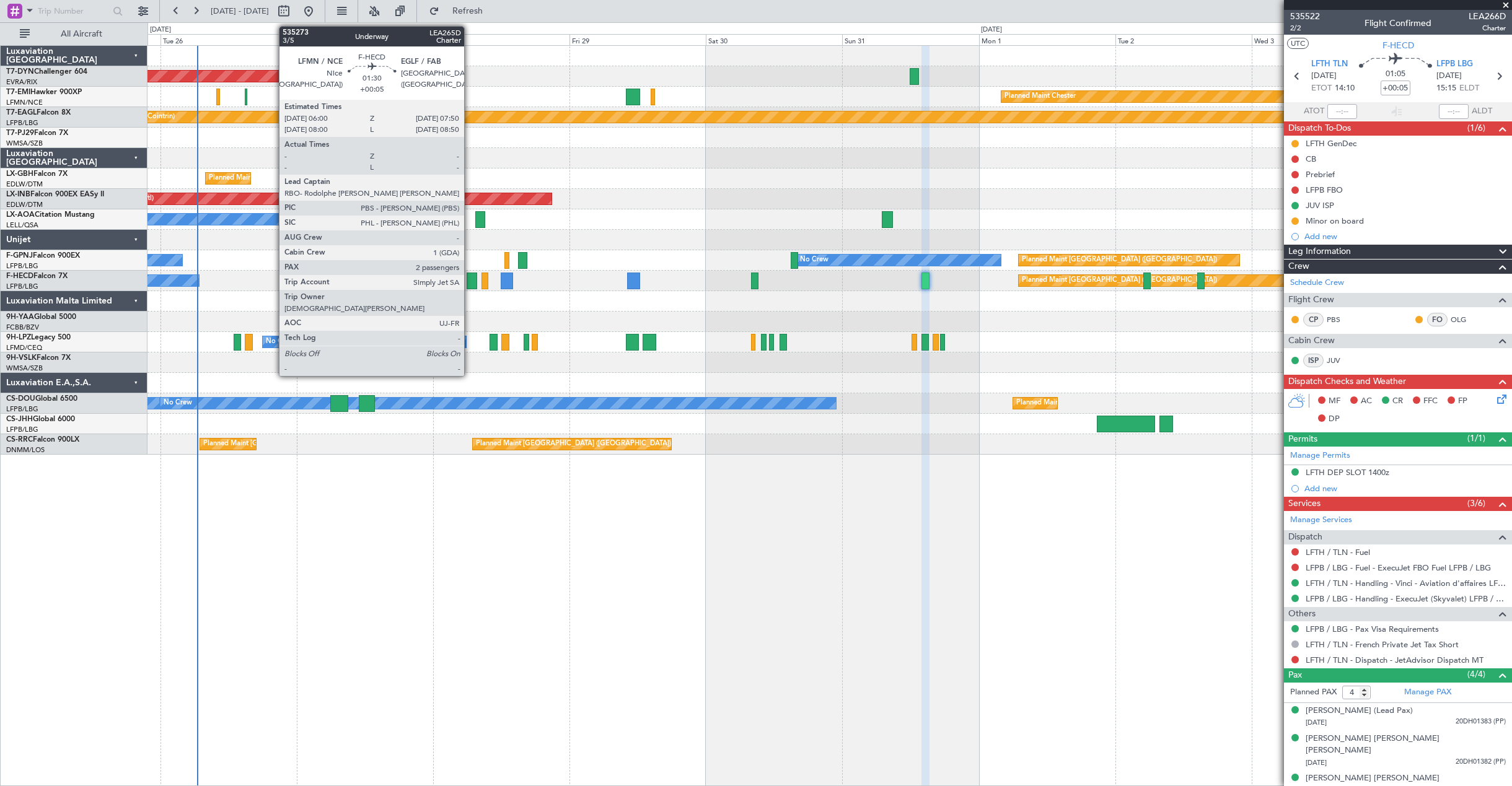
click at [470, 281] on div at bounding box center [472, 281] width 11 height 16
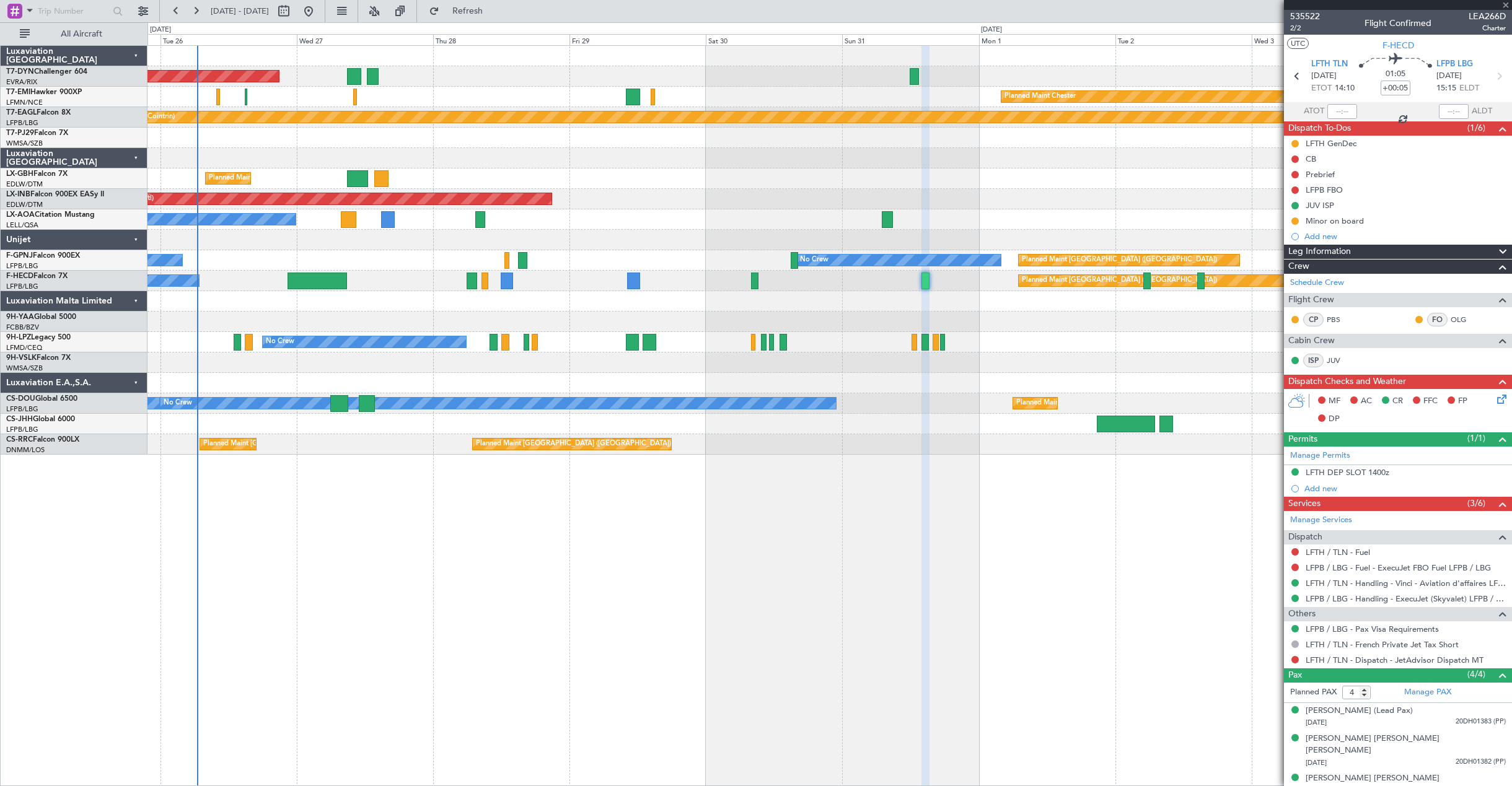
type input "2"
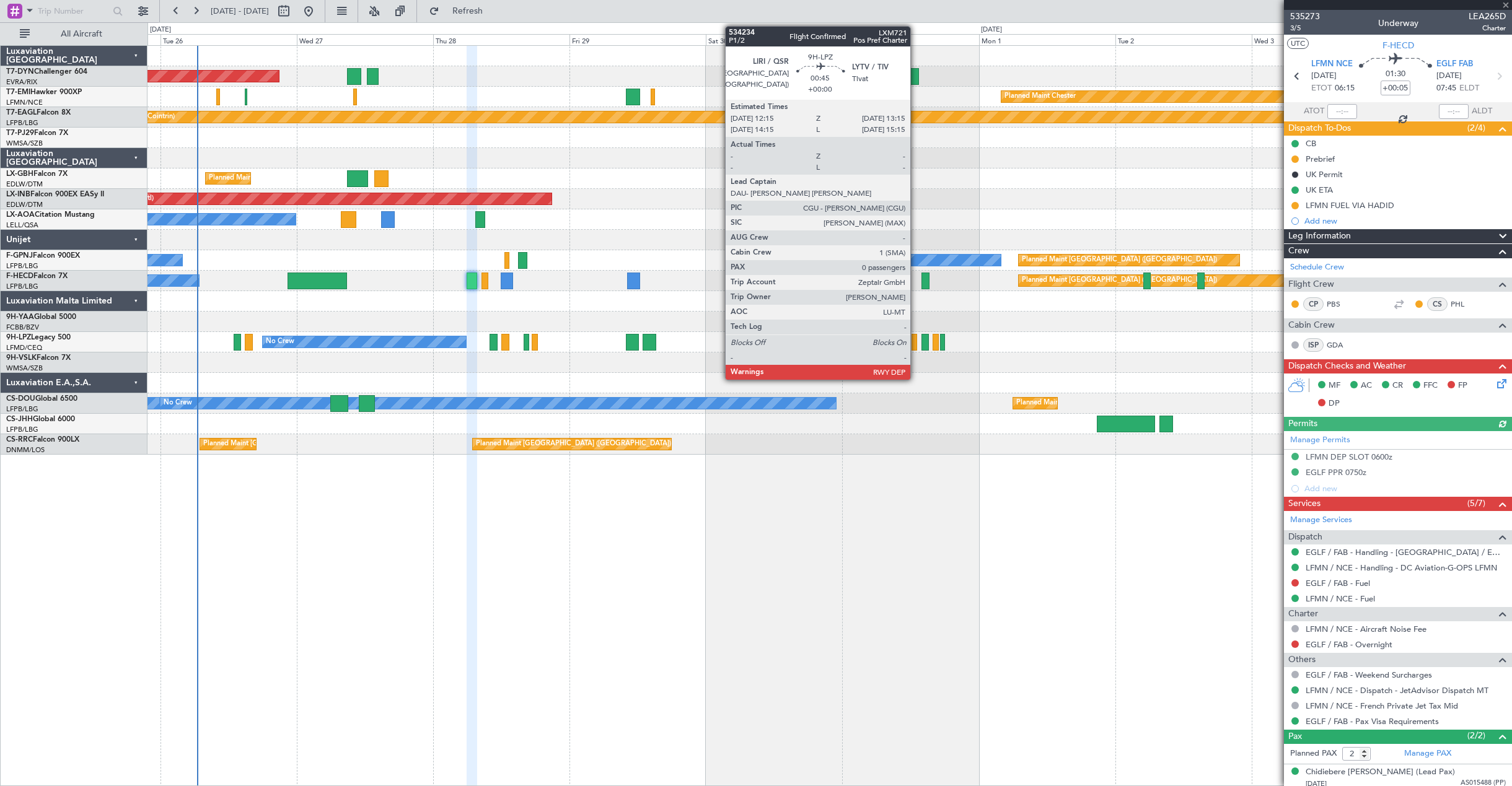
click at [917, 338] on div at bounding box center [915, 342] width 6 height 16
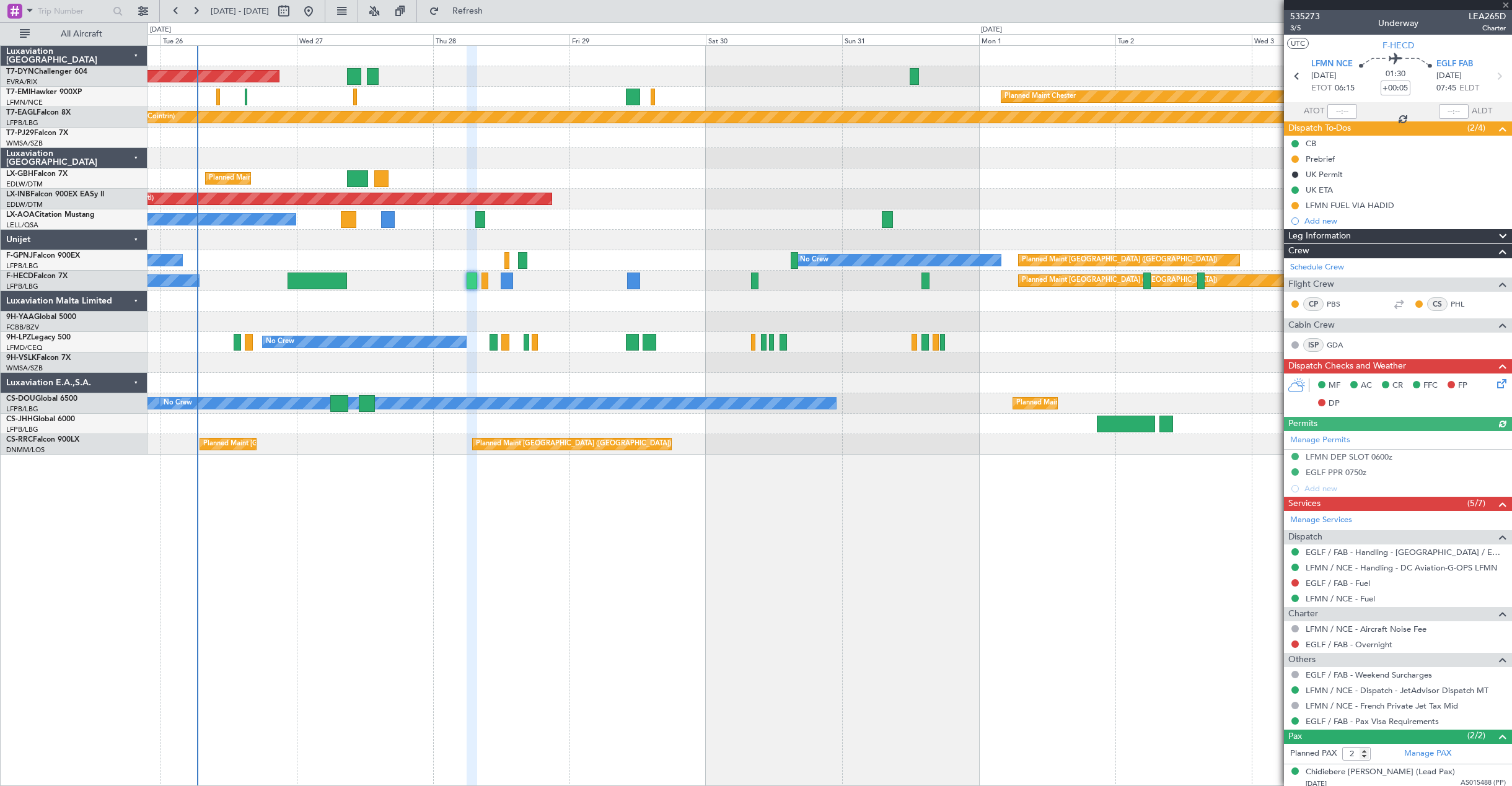
type input "0"
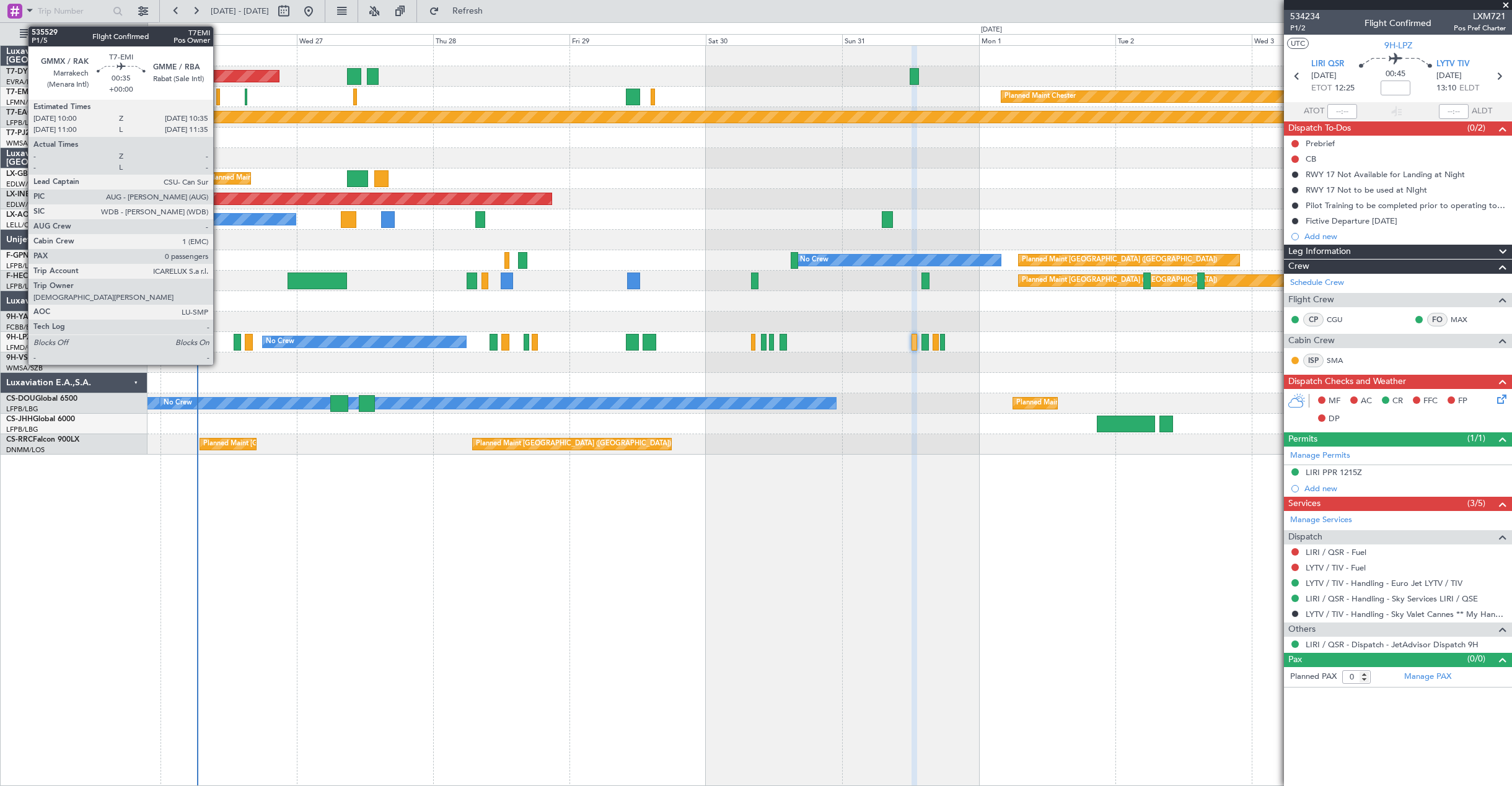
click at [219, 92] on div at bounding box center [218, 97] width 4 height 16
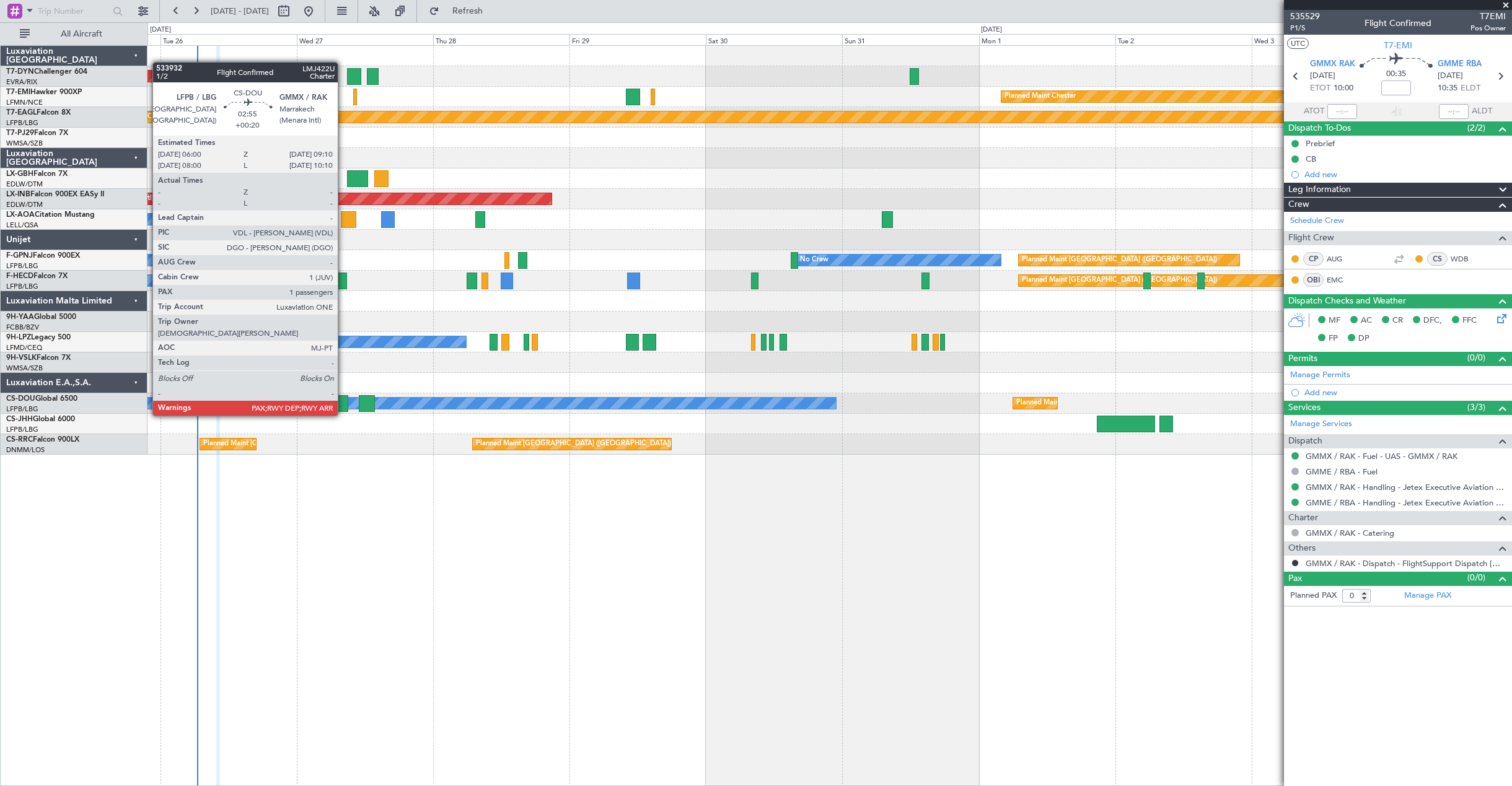
click at [344, 403] on div at bounding box center [339, 404] width 18 height 16
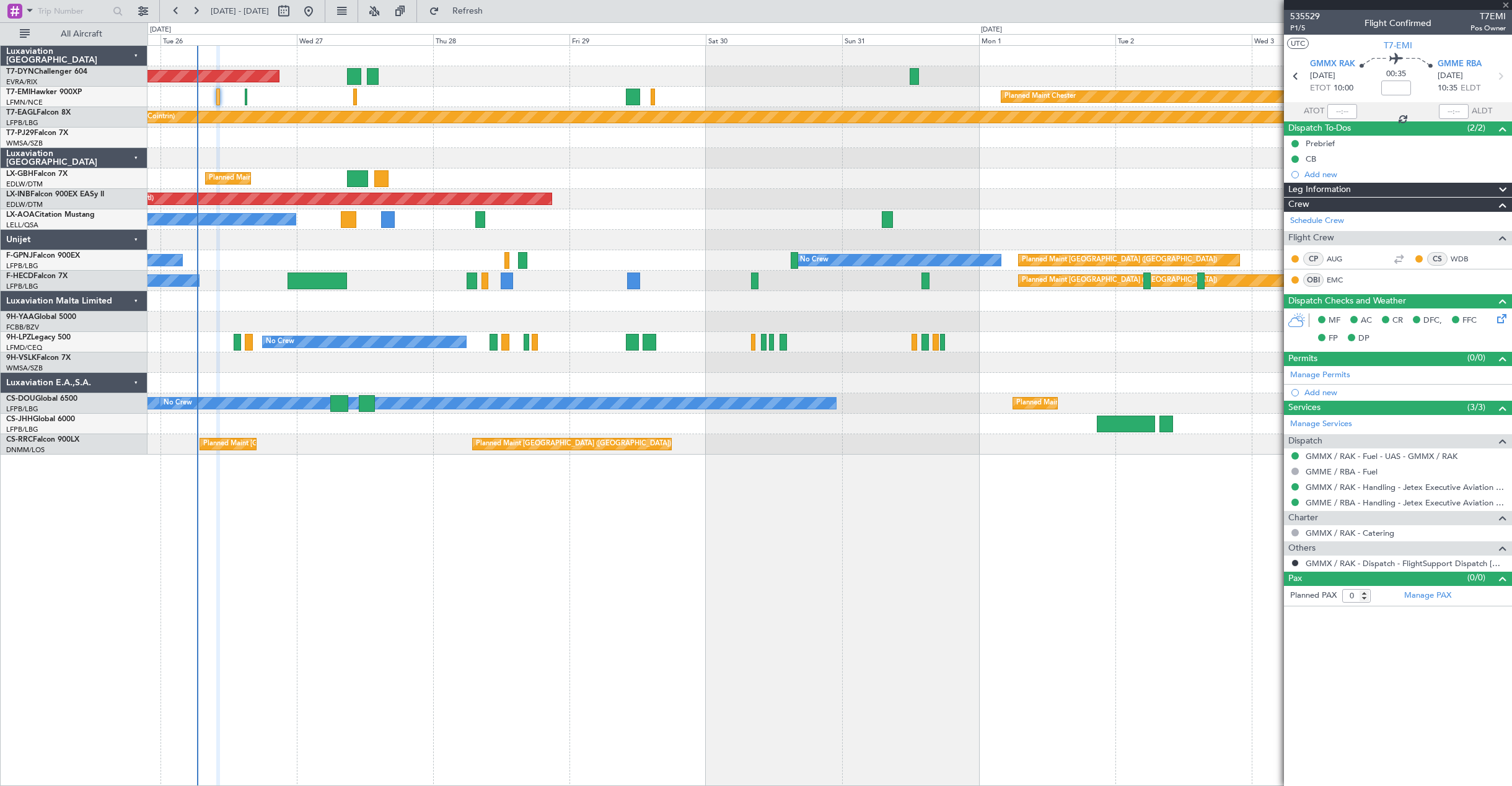
type input "+00:20"
type input "1"
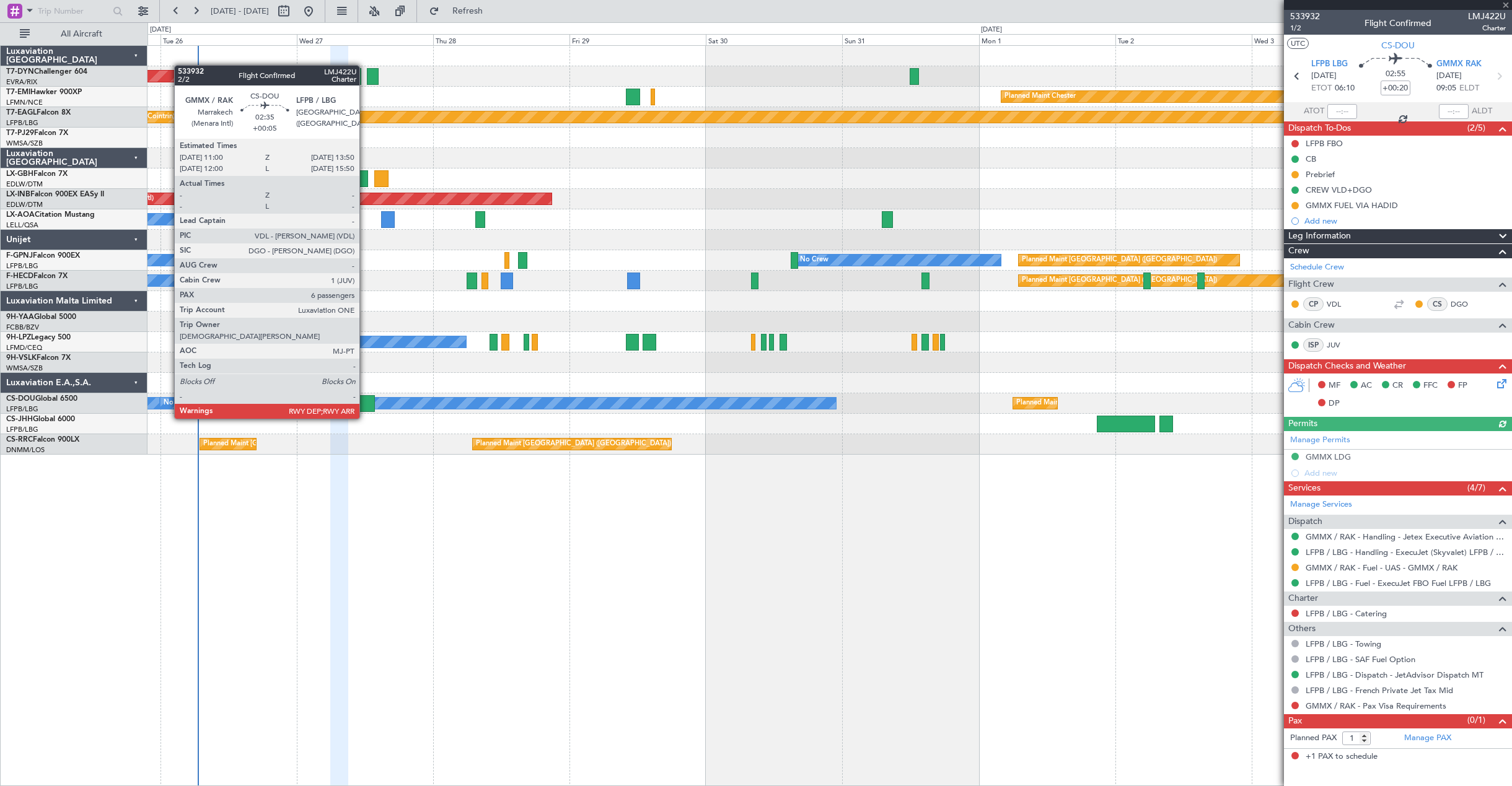
click at [365, 407] on div at bounding box center [368, 404] width 16 height 16
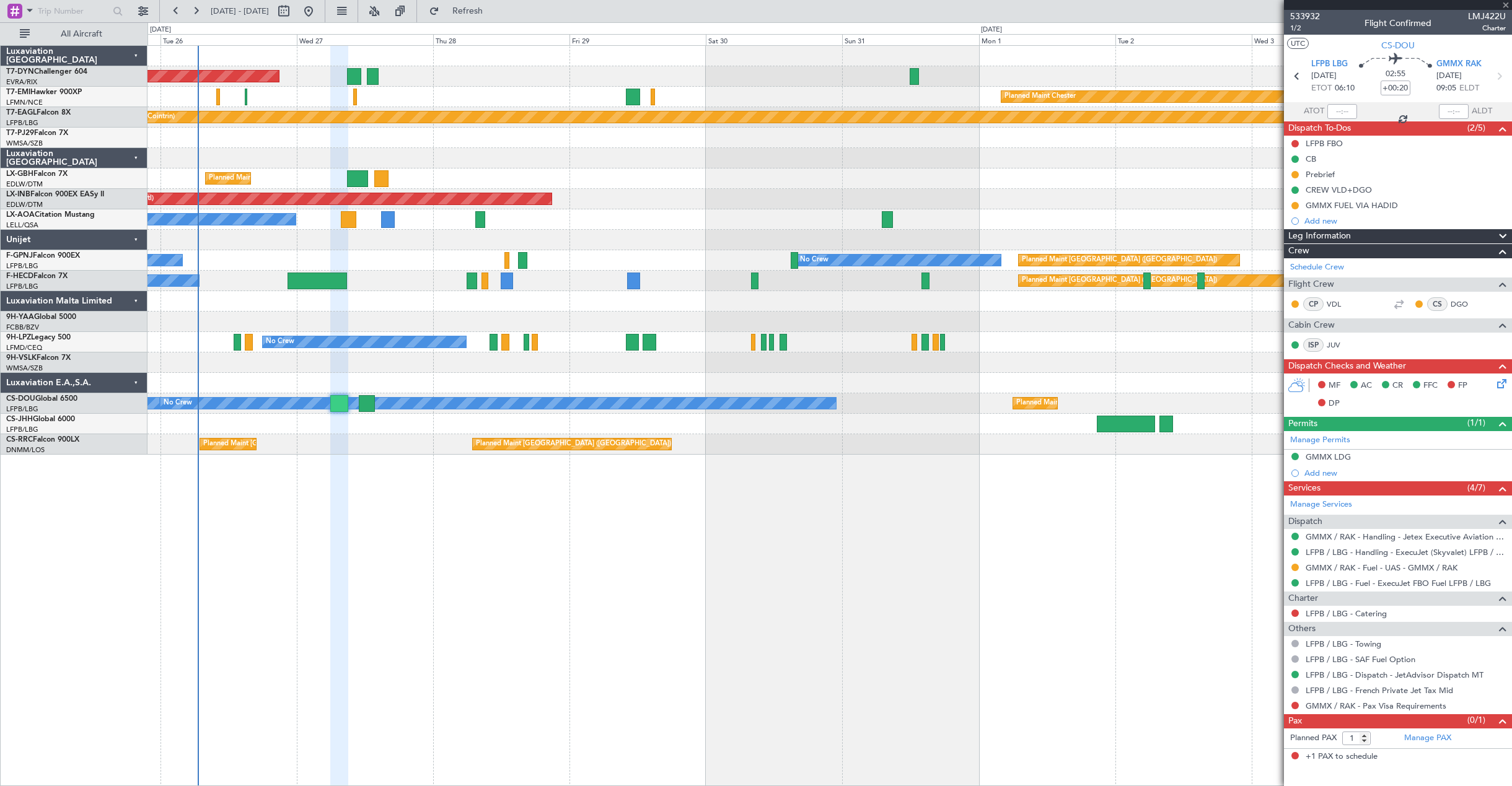
type input "+00:05"
type input "6"
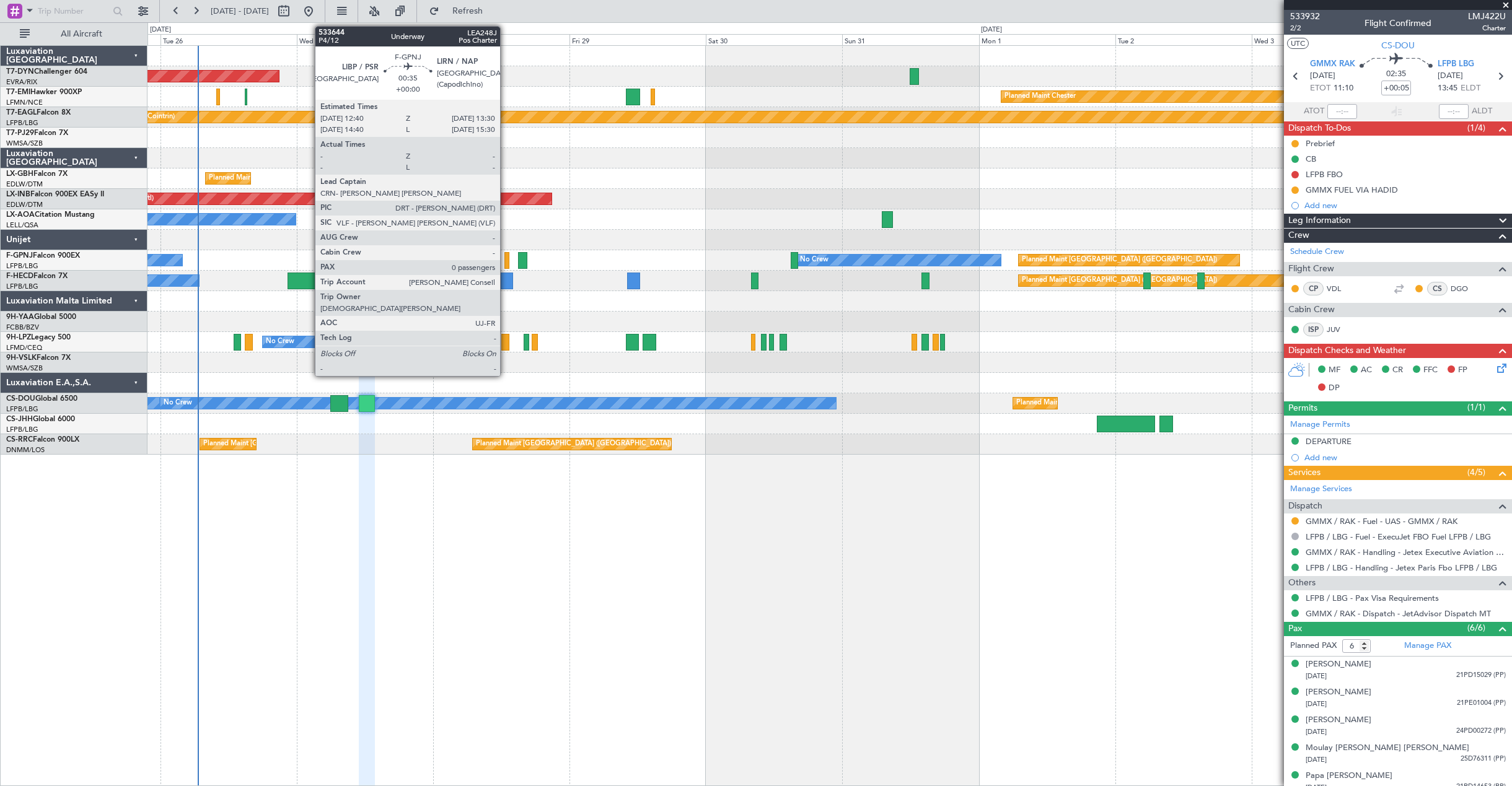
click at [506, 258] on div at bounding box center [506, 261] width 5 height 16
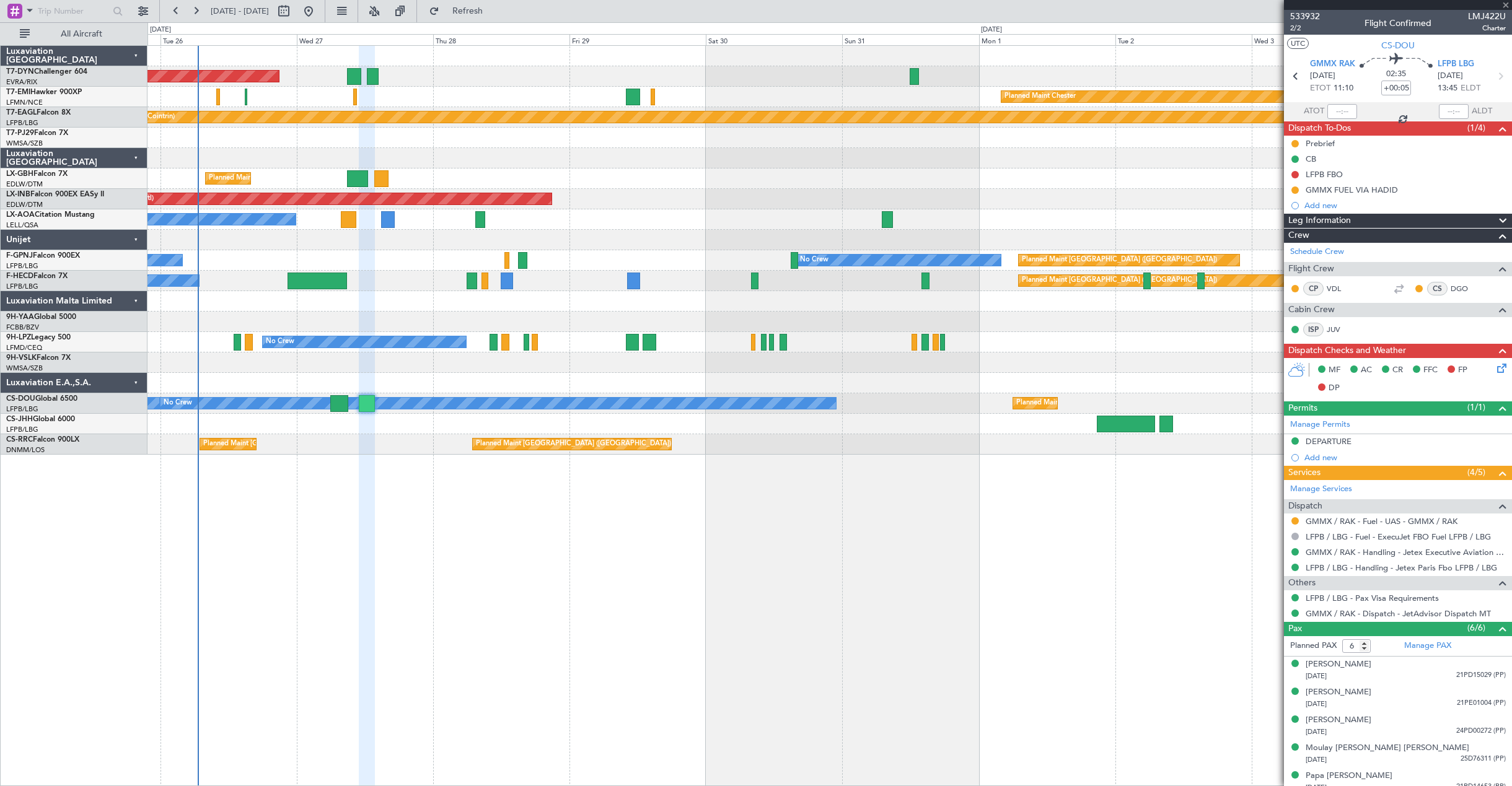
type input "0"
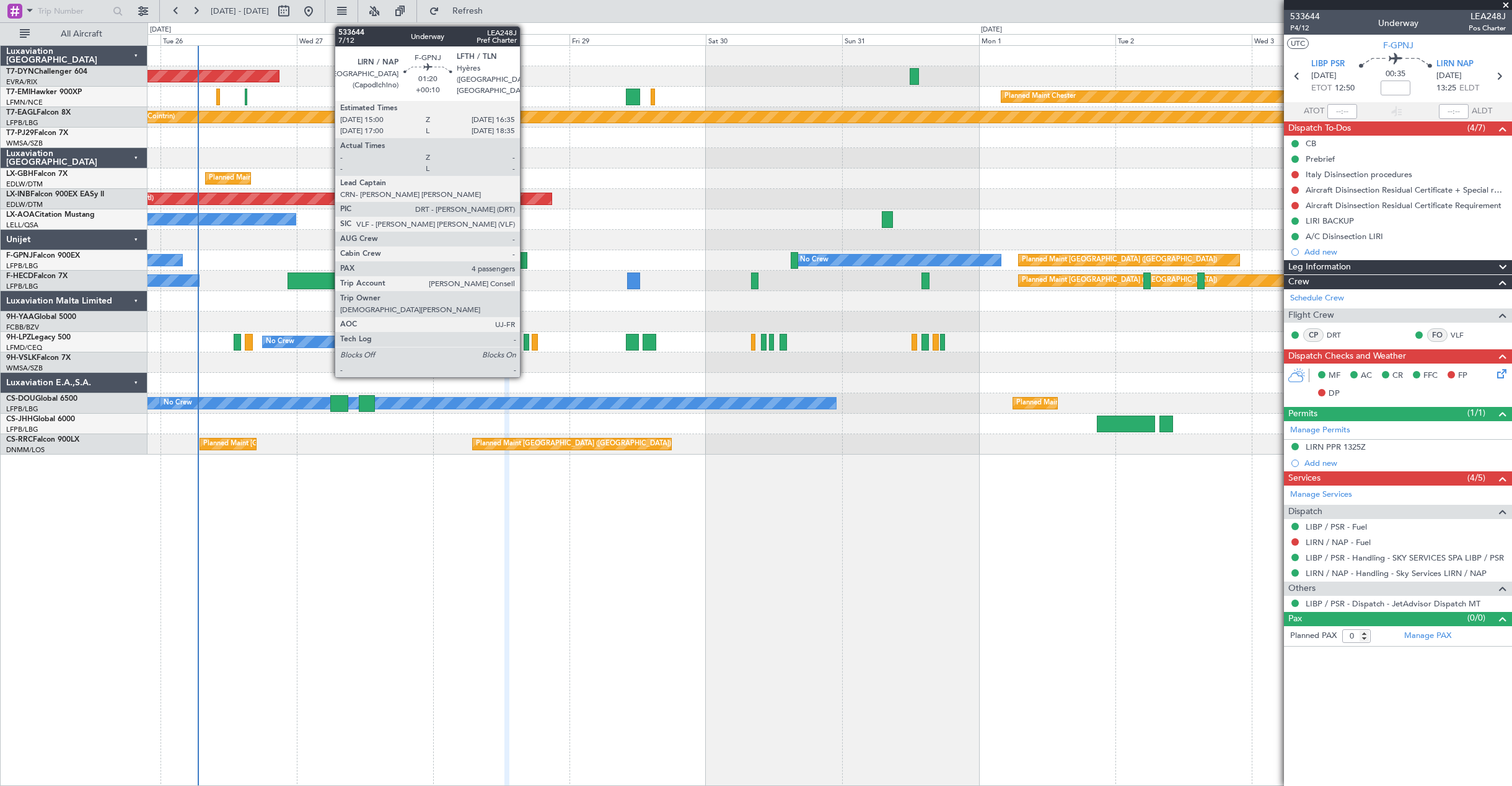
click at [525, 266] on div at bounding box center [523, 261] width 9 height 16
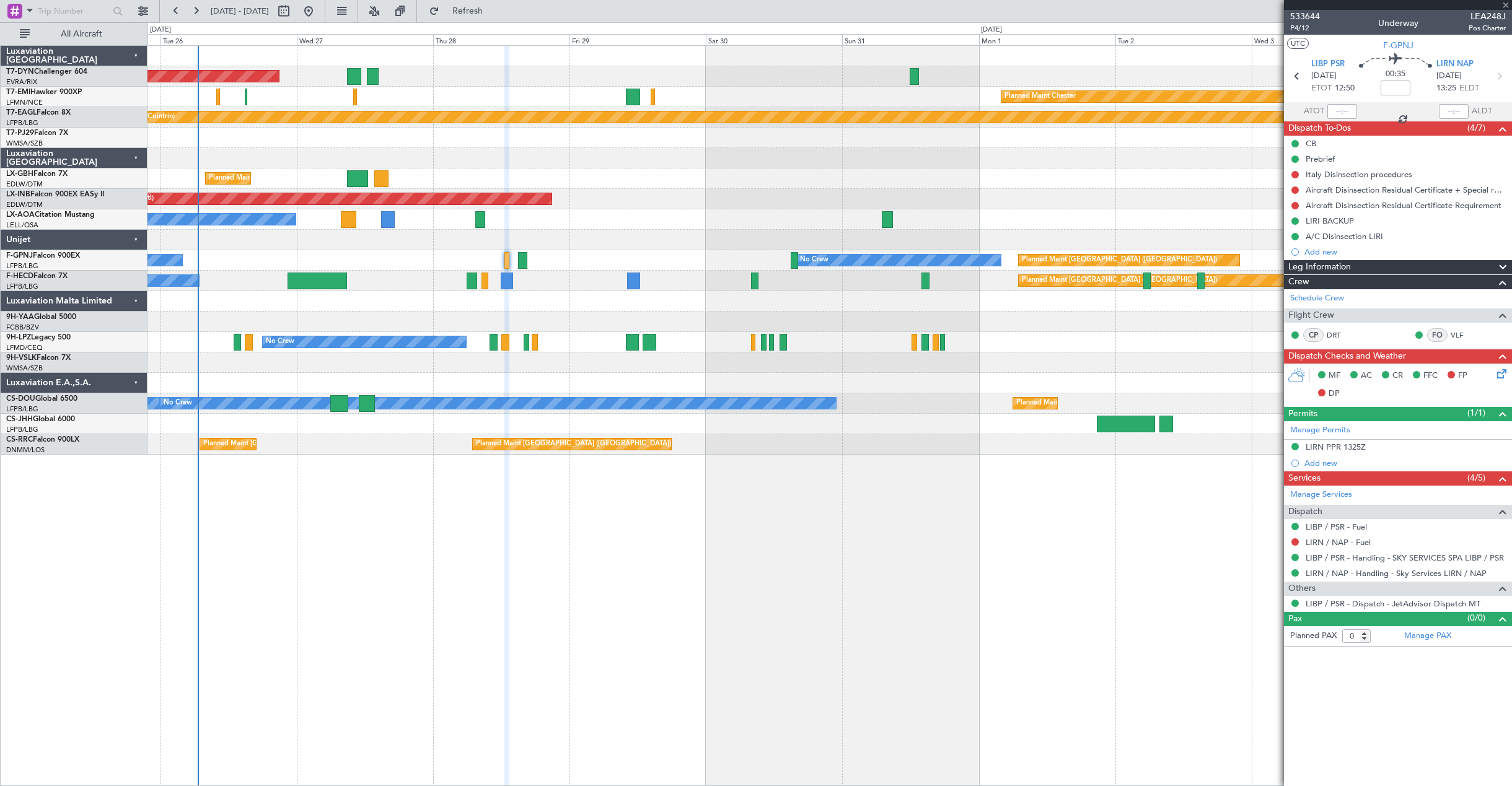
type input "+00:10"
type input "4"
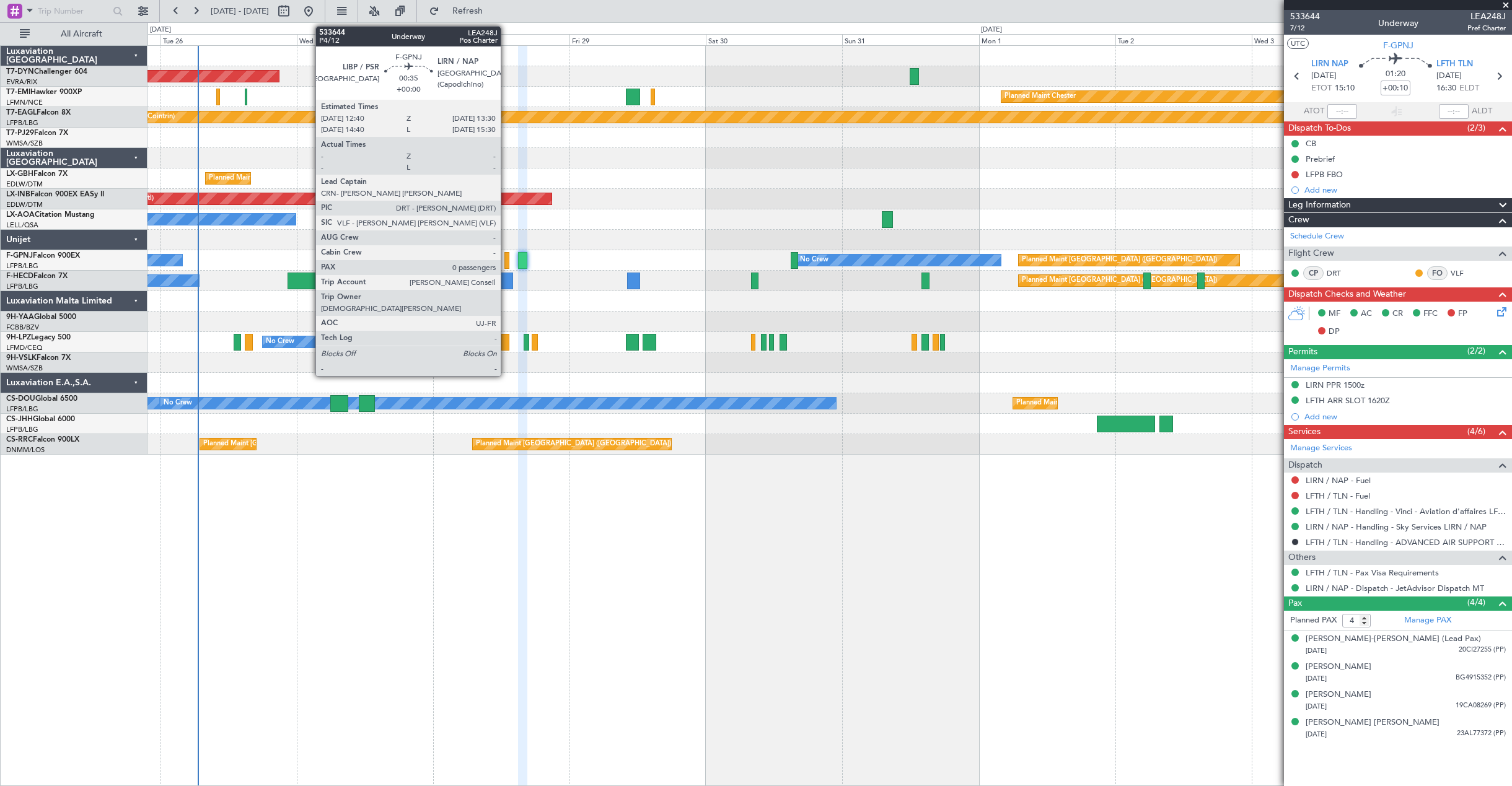
click at [506, 263] on div at bounding box center [506, 261] width 5 height 16
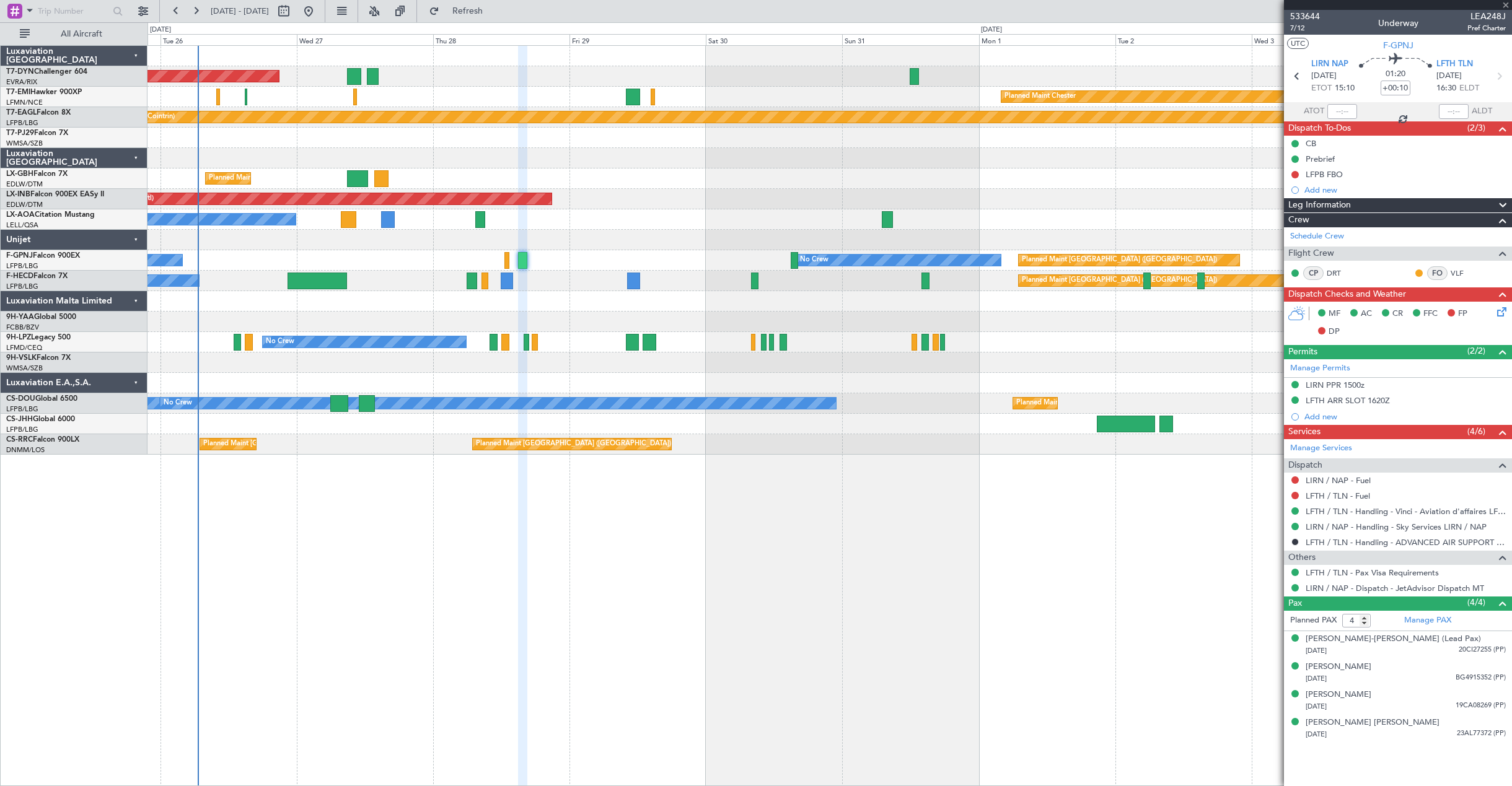
type input "0"
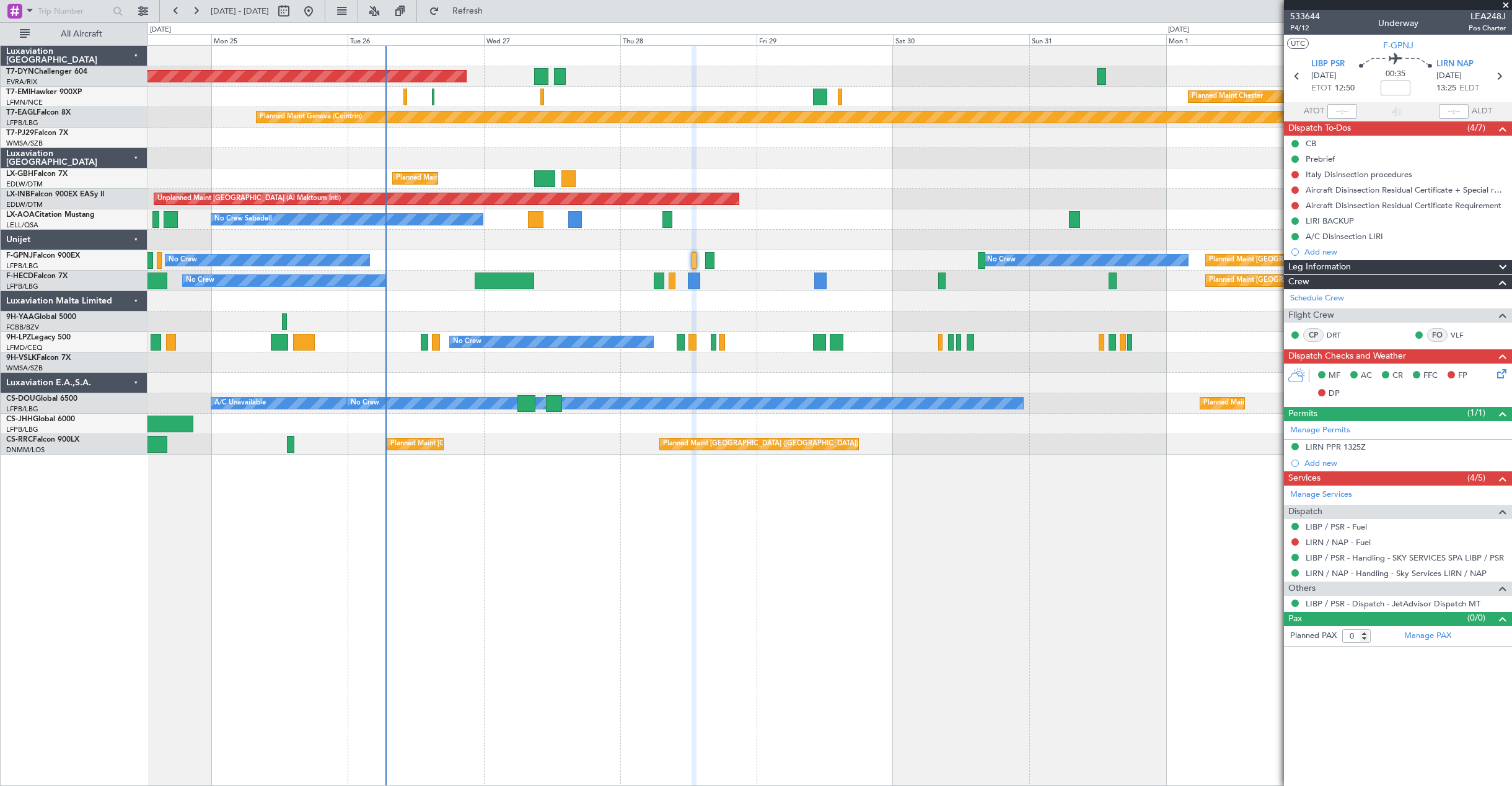
click at [504, 271] on div "Planned Maint Paris (Le Bourget) No Crew Planned Maint Paris (Le Bourget) No Cr…" at bounding box center [830, 281] width 1364 height 20
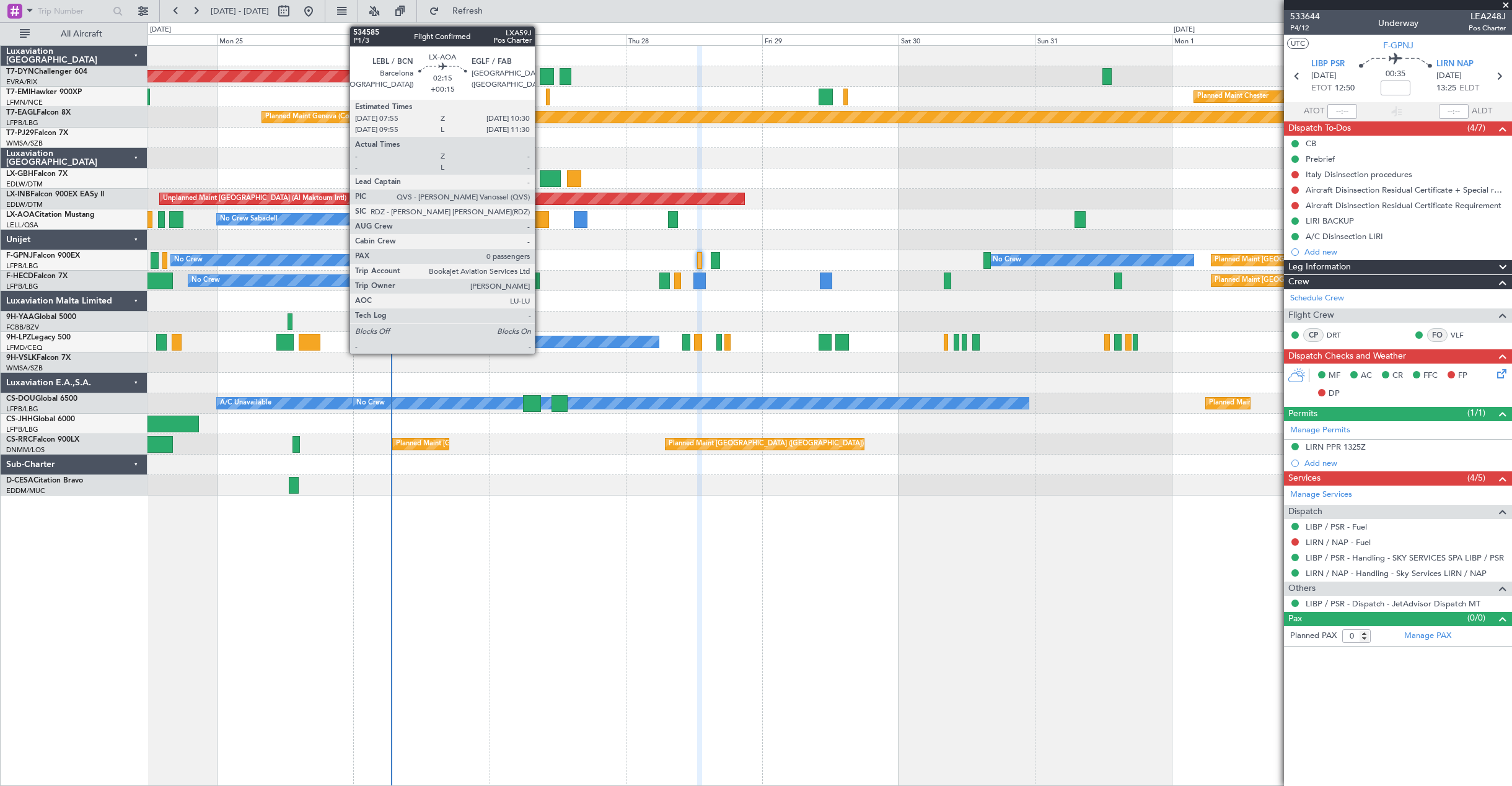
click at [541, 223] on div at bounding box center [541, 220] width 15 height 16
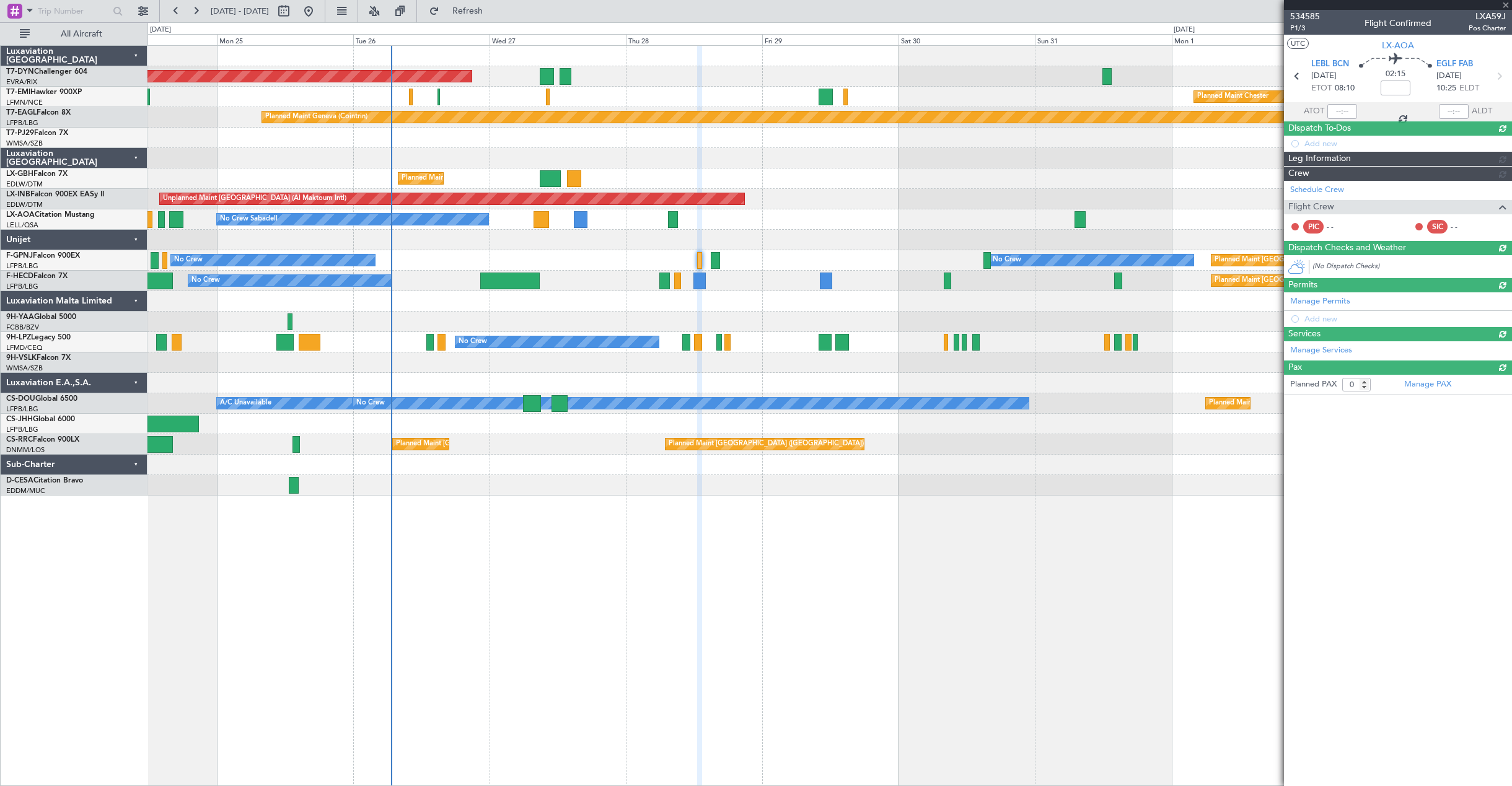
type input "+00:15"
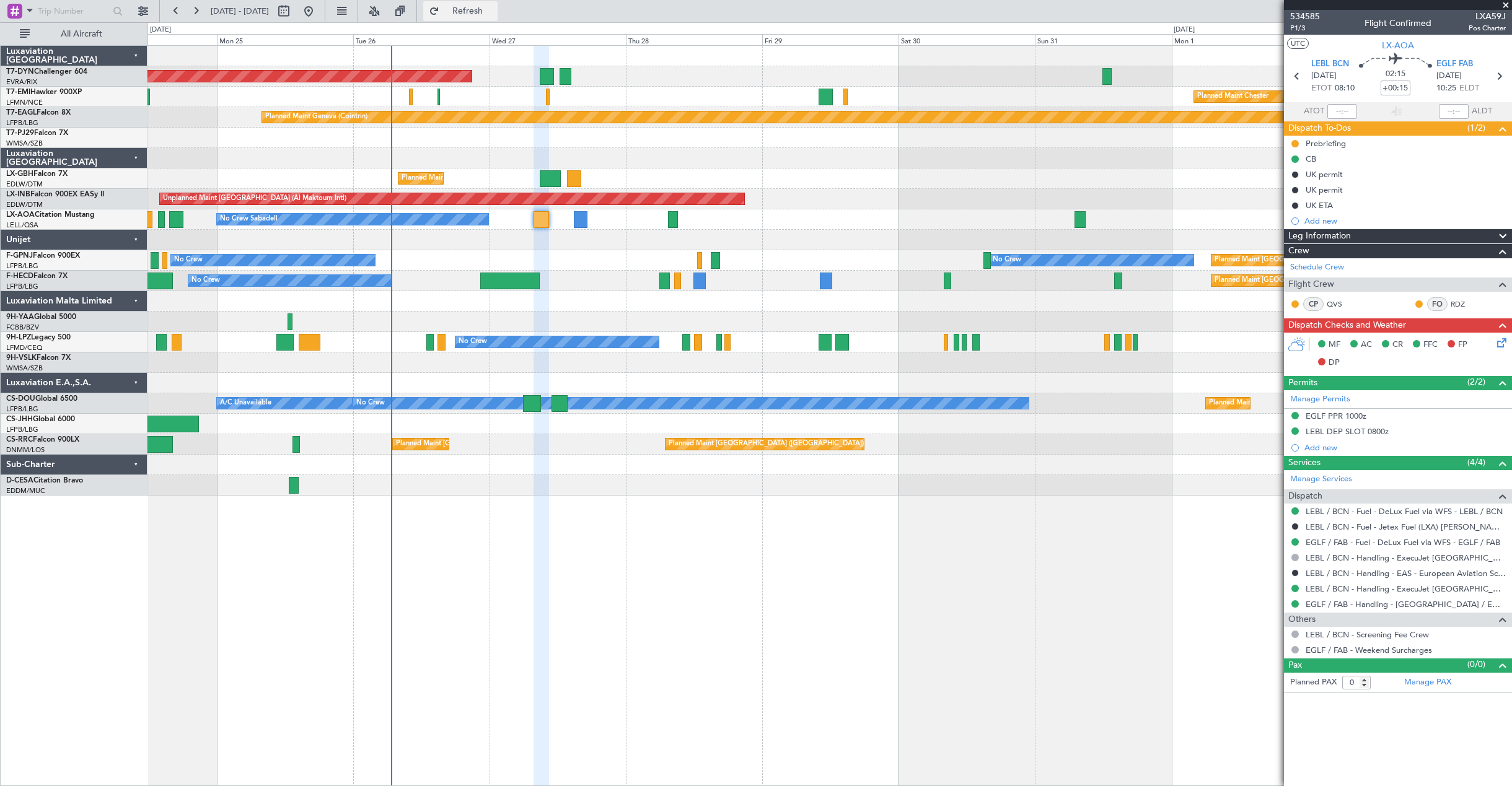
click at [484, 9] on span "Refresh" at bounding box center [468, 11] width 52 height 9
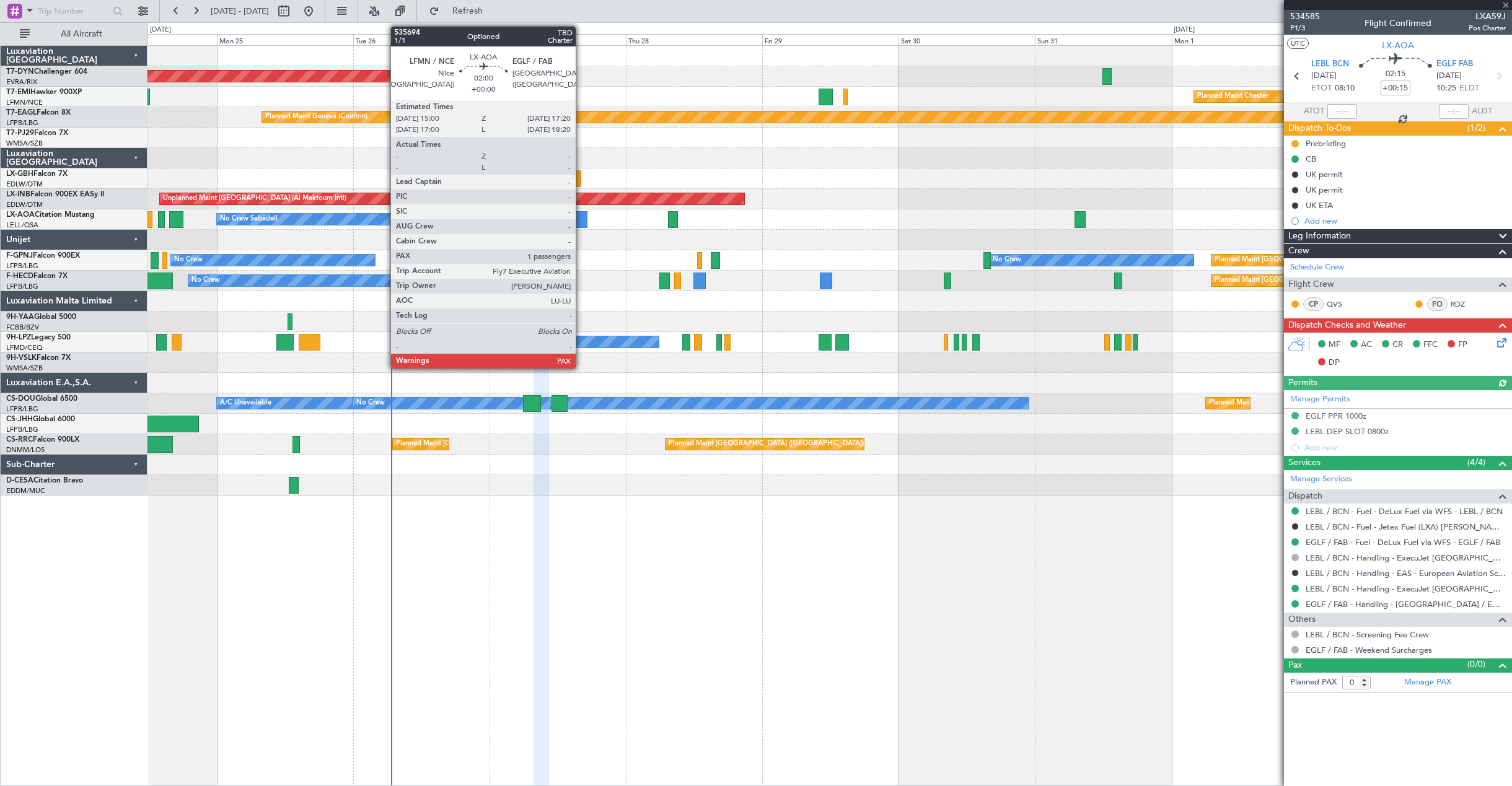
click at [582, 222] on div at bounding box center [580, 220] width 14 height 16
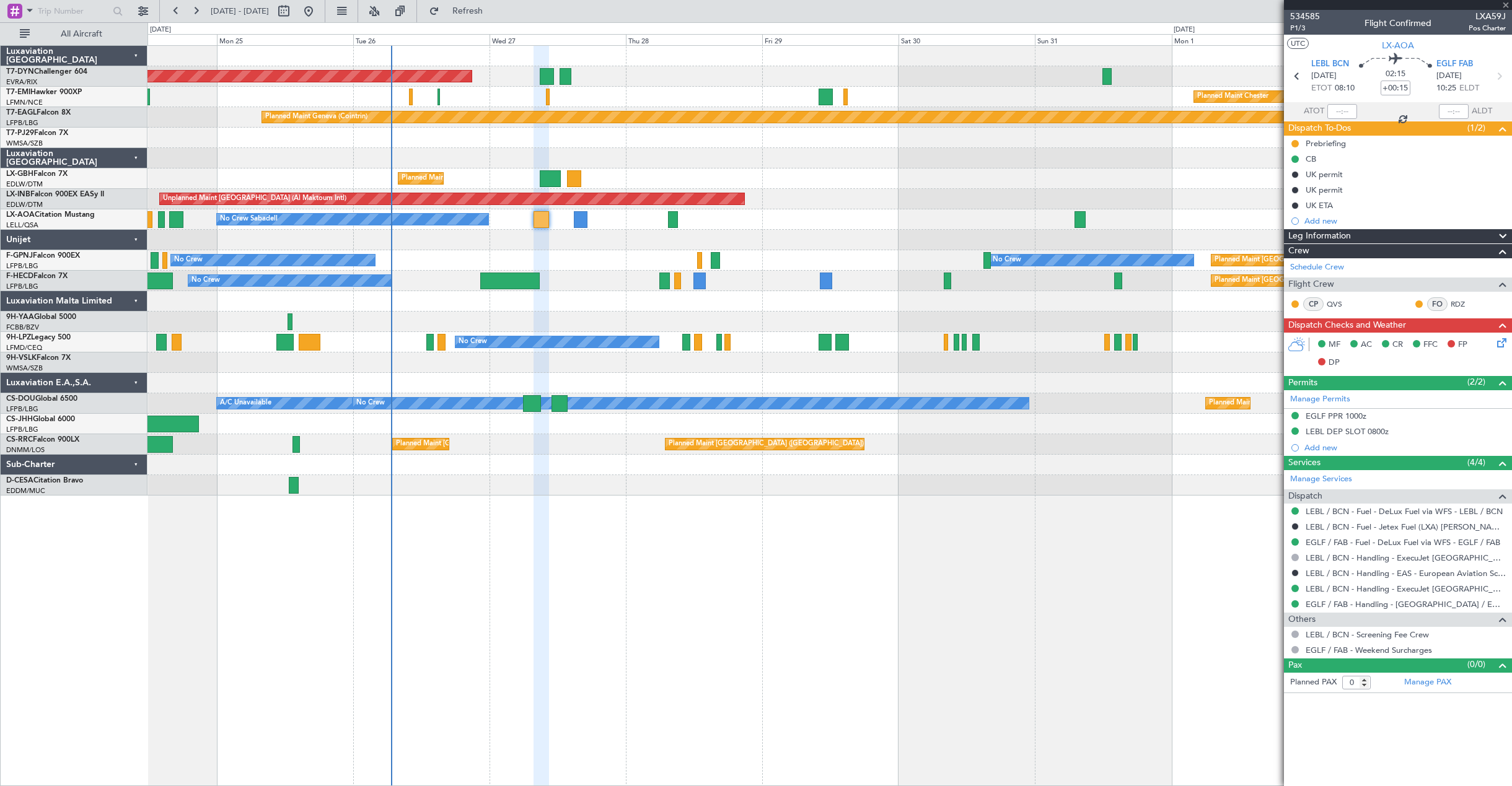
type input "1"
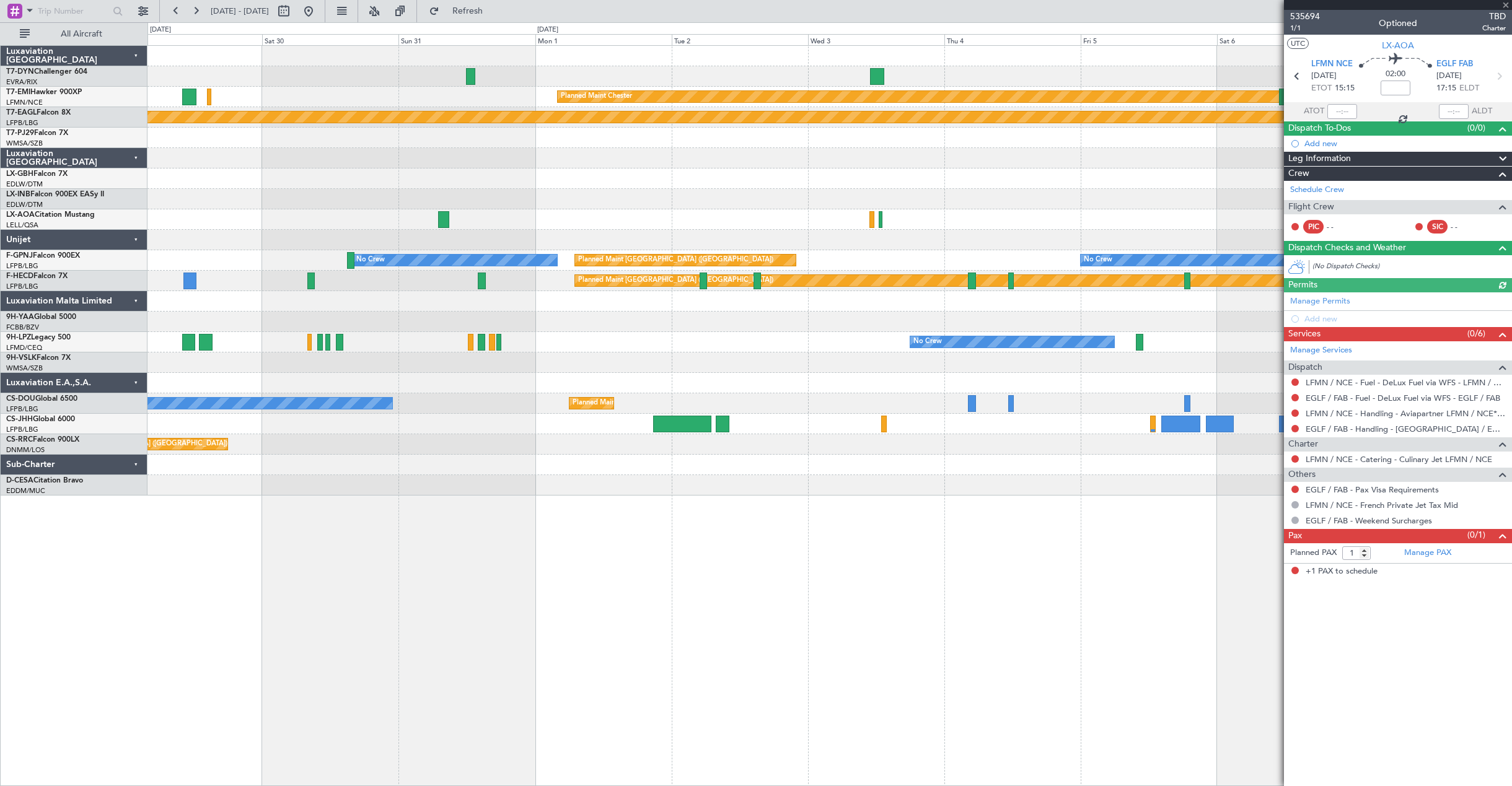
click at [150, 420] on div at bounding box center [830, 424] width 1364 height 20
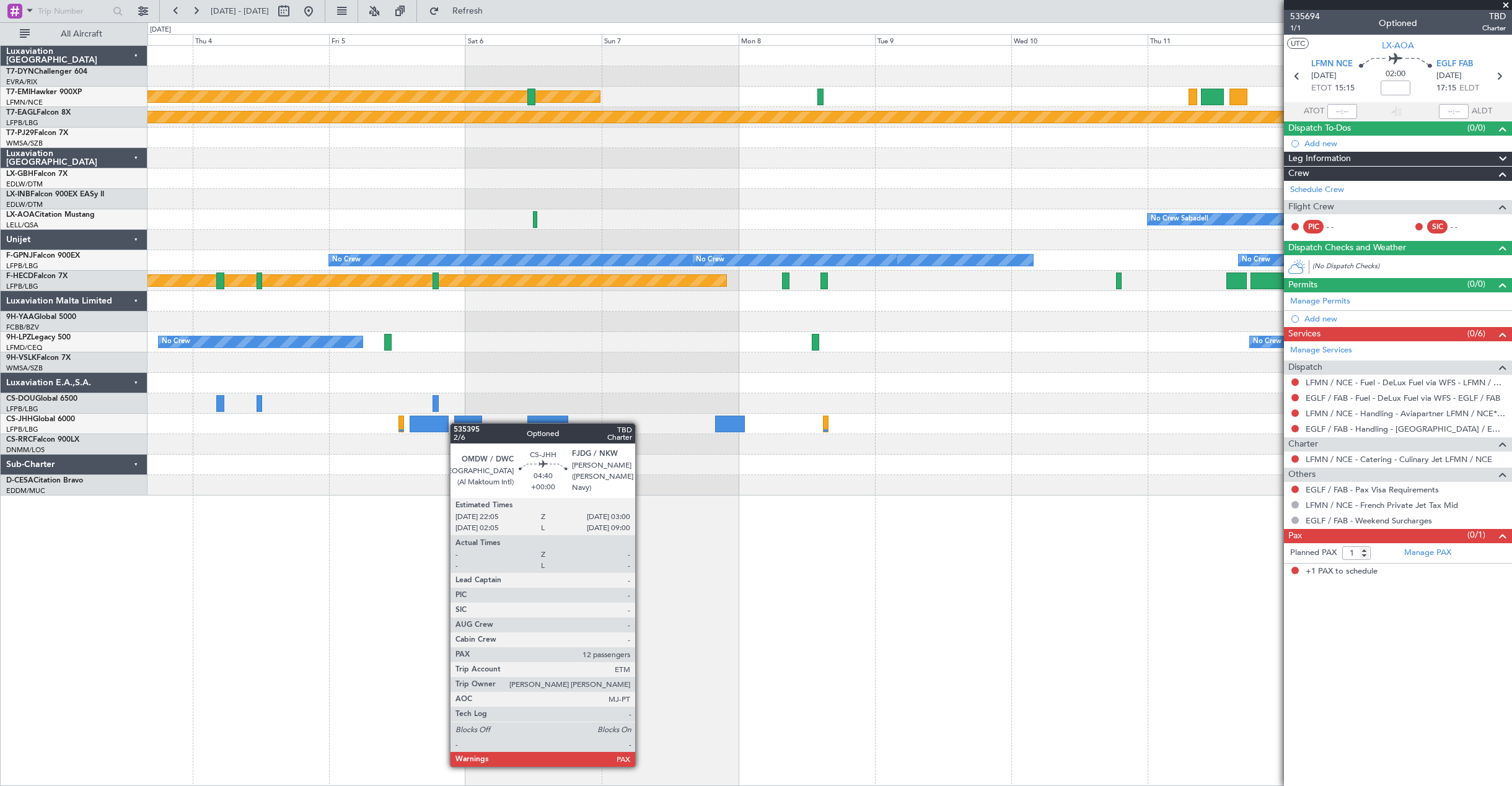
click at [456, 423] on div "Planned Maint Chester Planned Maint Geneva (Cointrin) No Crew Sabadell No Crew …" at bounding box center [830, 270] width 1364 height 450
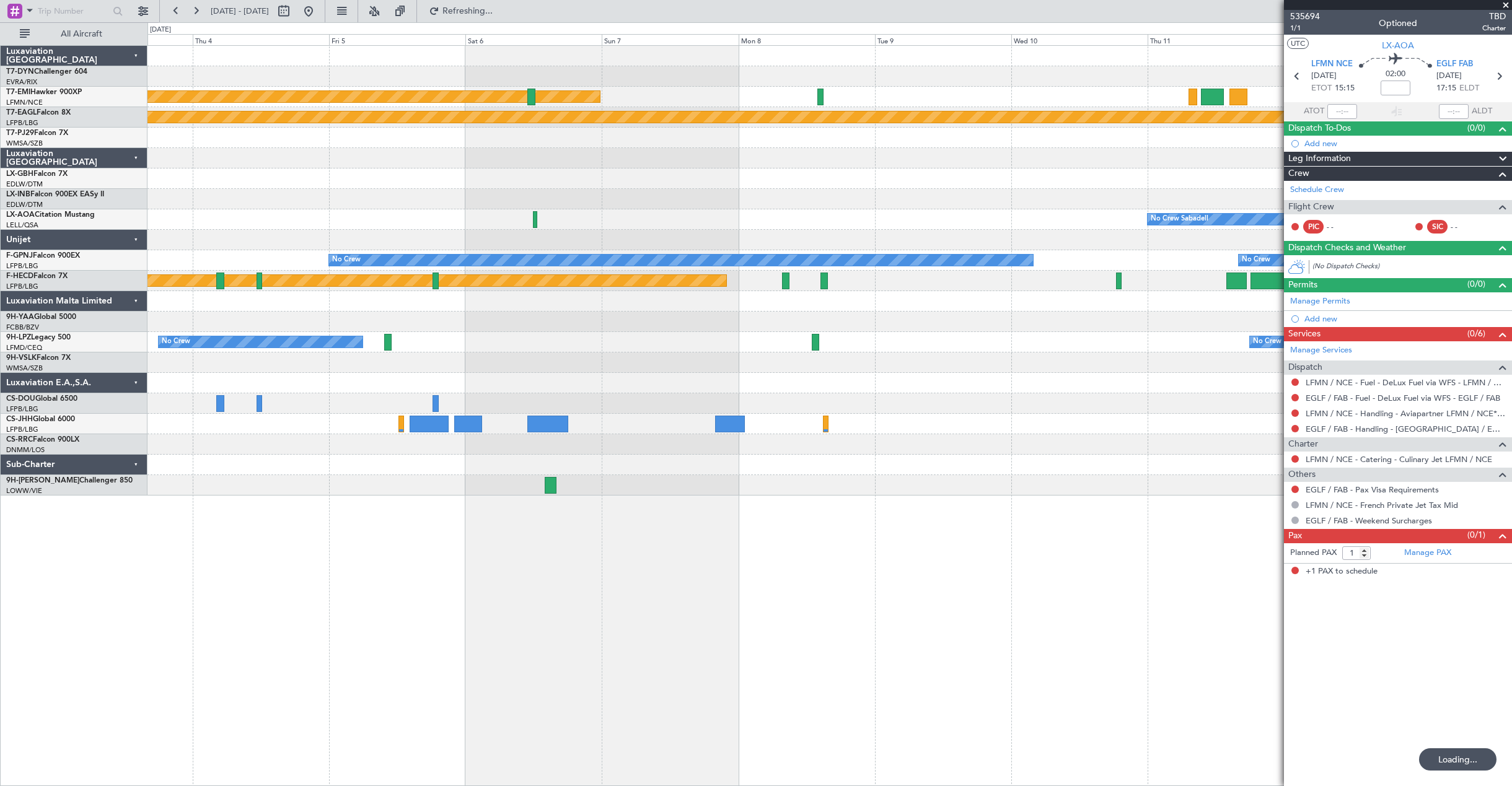
click at [98, 444] on div "Planned Maint Chester Planned Maint Geneva (Cointrin) No Crew Sabadell No Crew …" at bounding box center [756, 404] width 1512 height 764
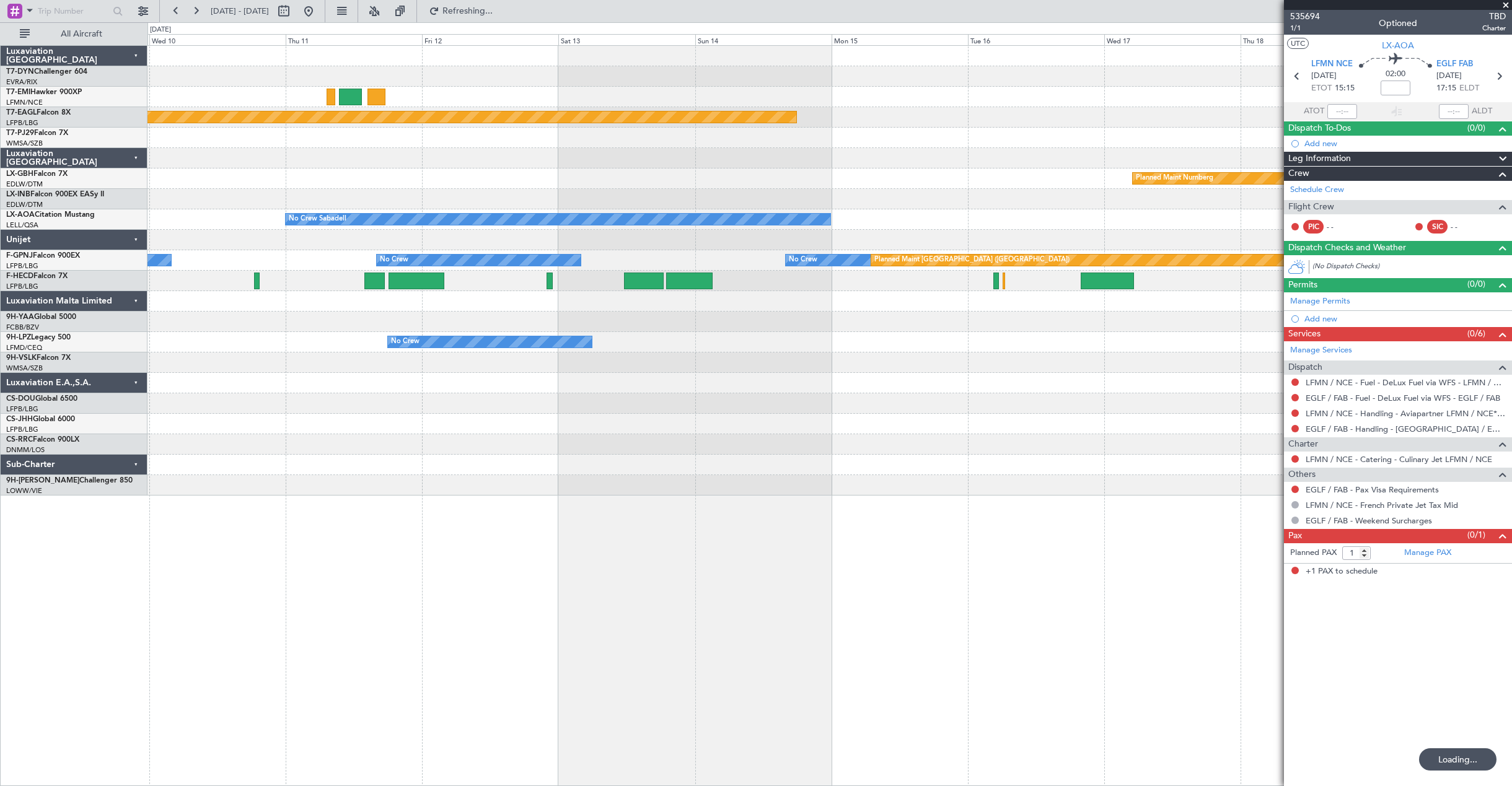
click at [444, 488] on div "Planned Maint Geneva (Cointrin) Planned Maint Nurnberg No Crew Sabadell No Crew…" at bounding box center [830, 270] width 1364 height 450
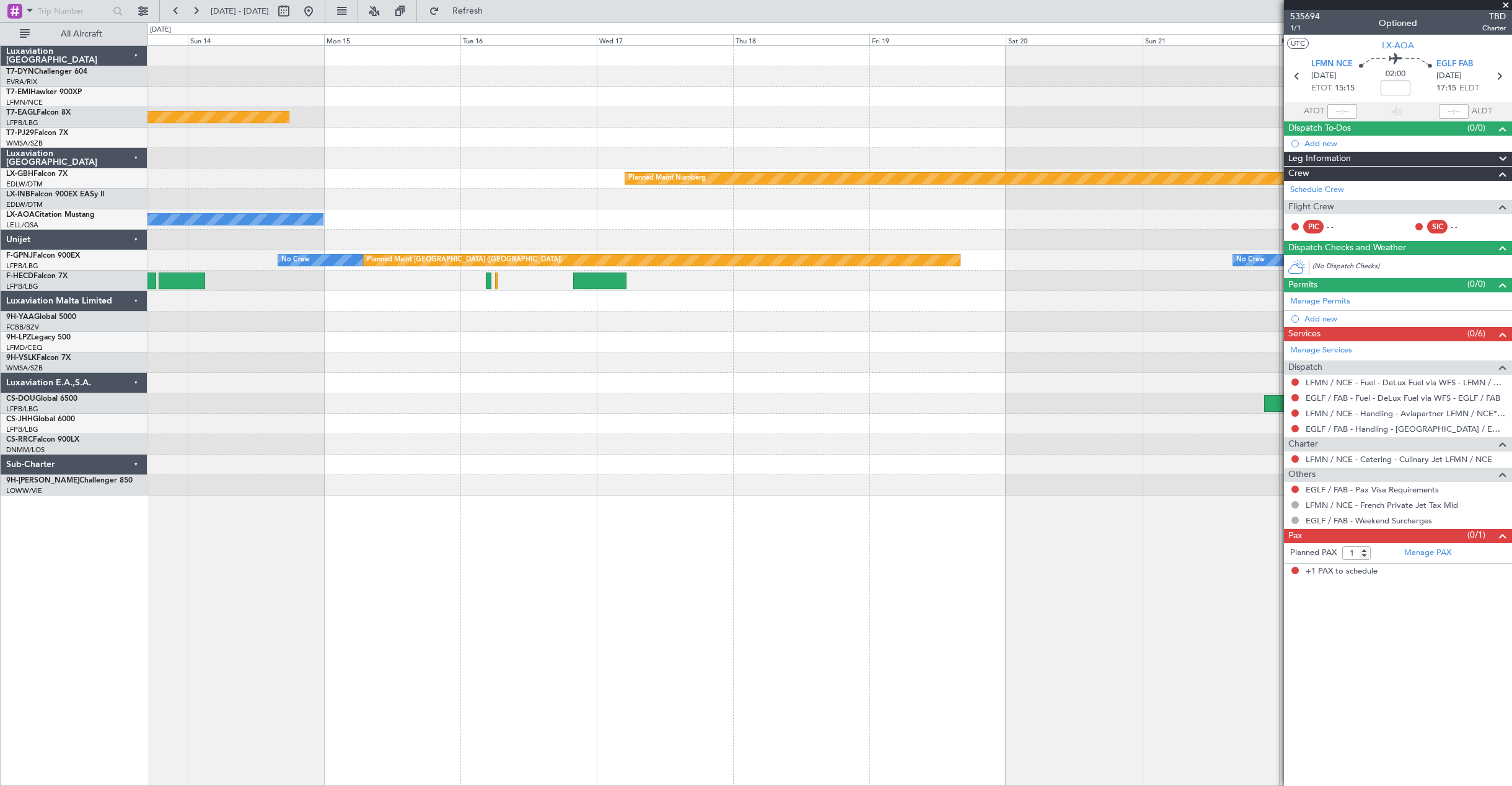
click at [303, 489] on div at bounding box center [830, 485] width 1364 height 20
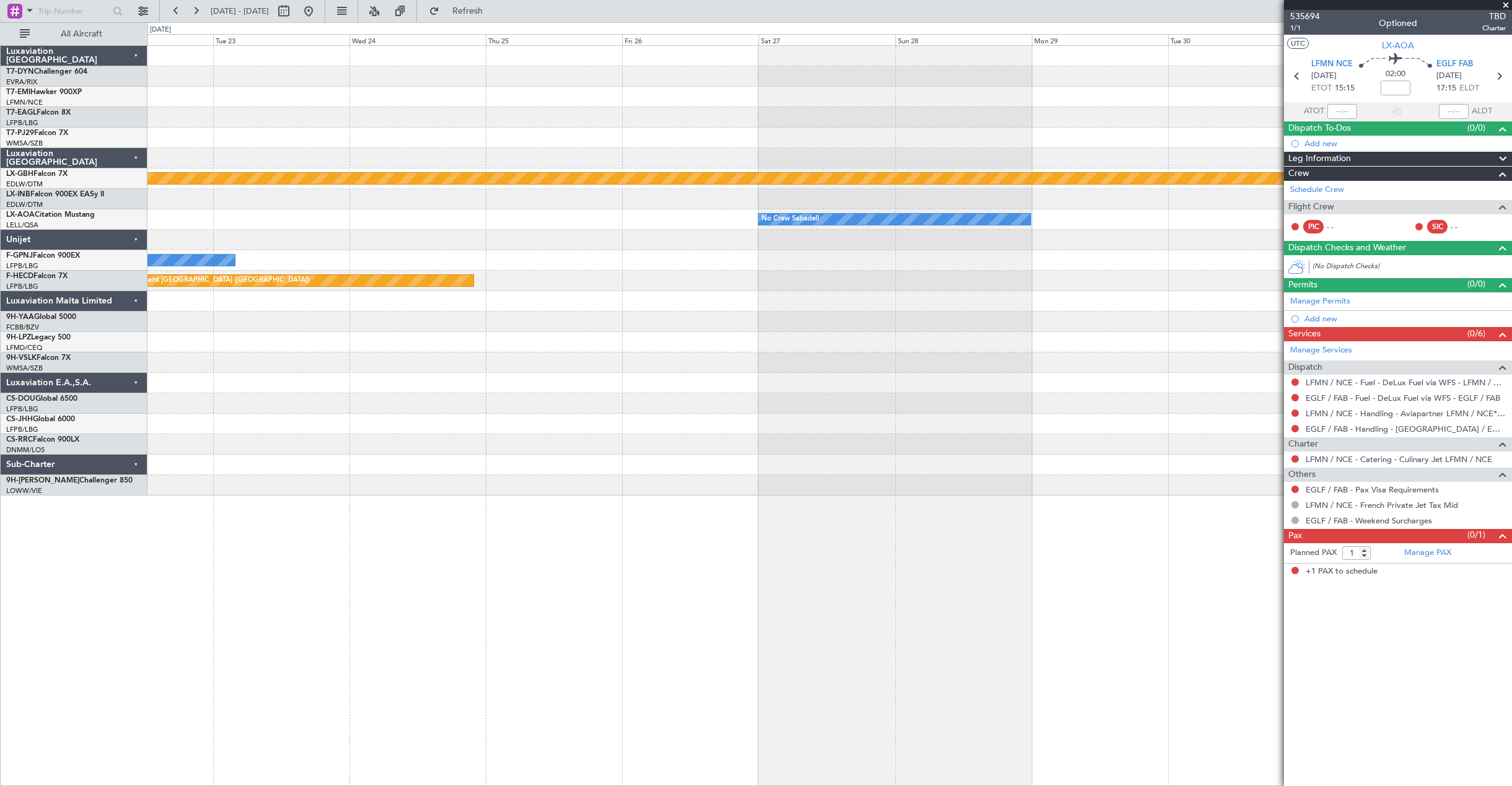
click at [345, 606] on div "Planned Maint Nurnberg No Crew Sabadell No Crew Sabadell No Crew Planned Maint …" at bounding box center [830, 416] width 1365 height 741
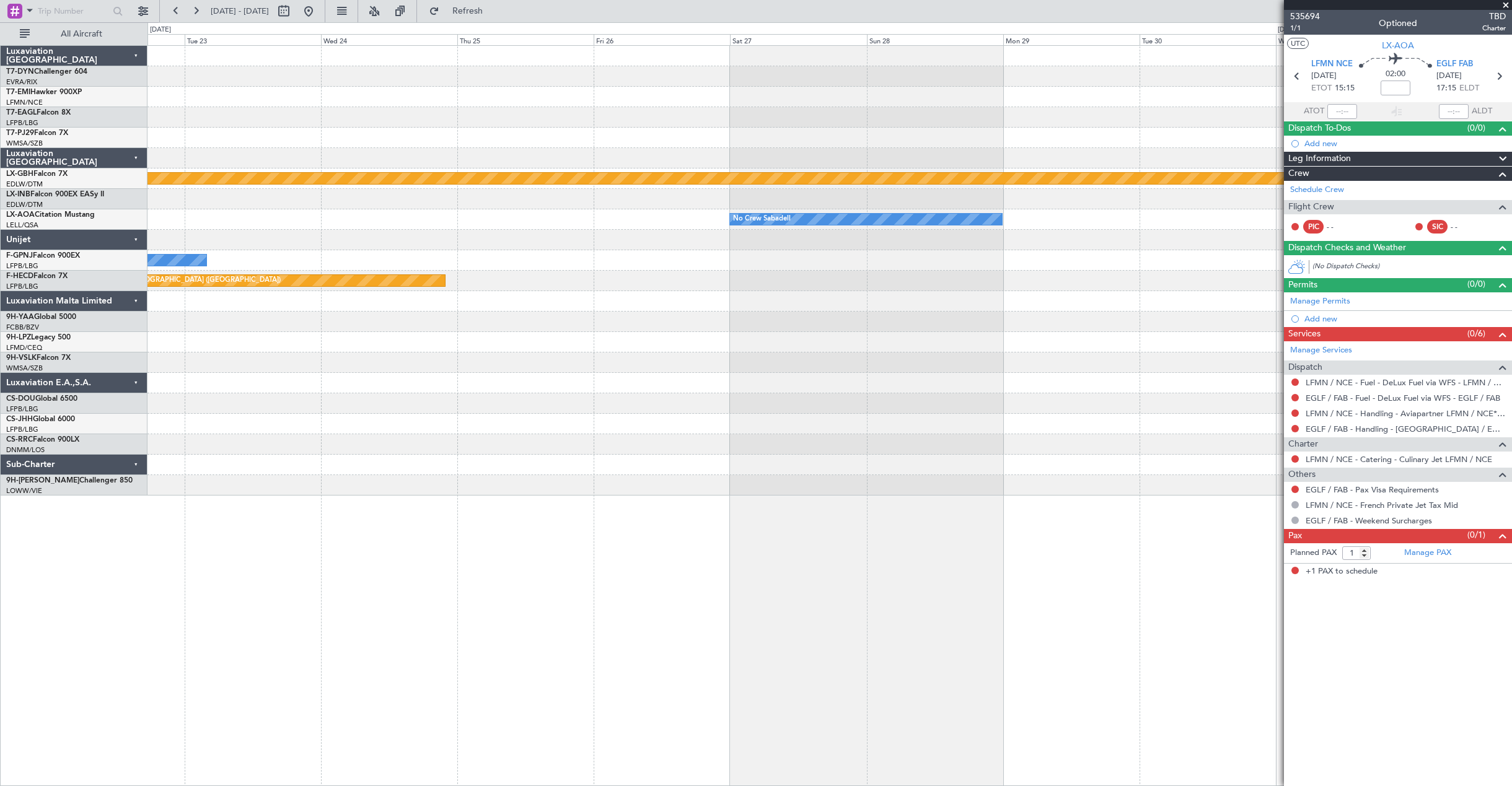
click at [585, 605] on div "Planned Maint Nurnberg No Crew Sabadell No Crew Sabadell No Crew Planned Maint …" at bounding box center [830, 416] width 1365 height 741
click at [439, 609] on div "Planned Maint Nurnberg No Crew Sabadell No Crew Sabadell No Crew Planned Maint …" at bounding box center [830, 416] width 1365 height 741
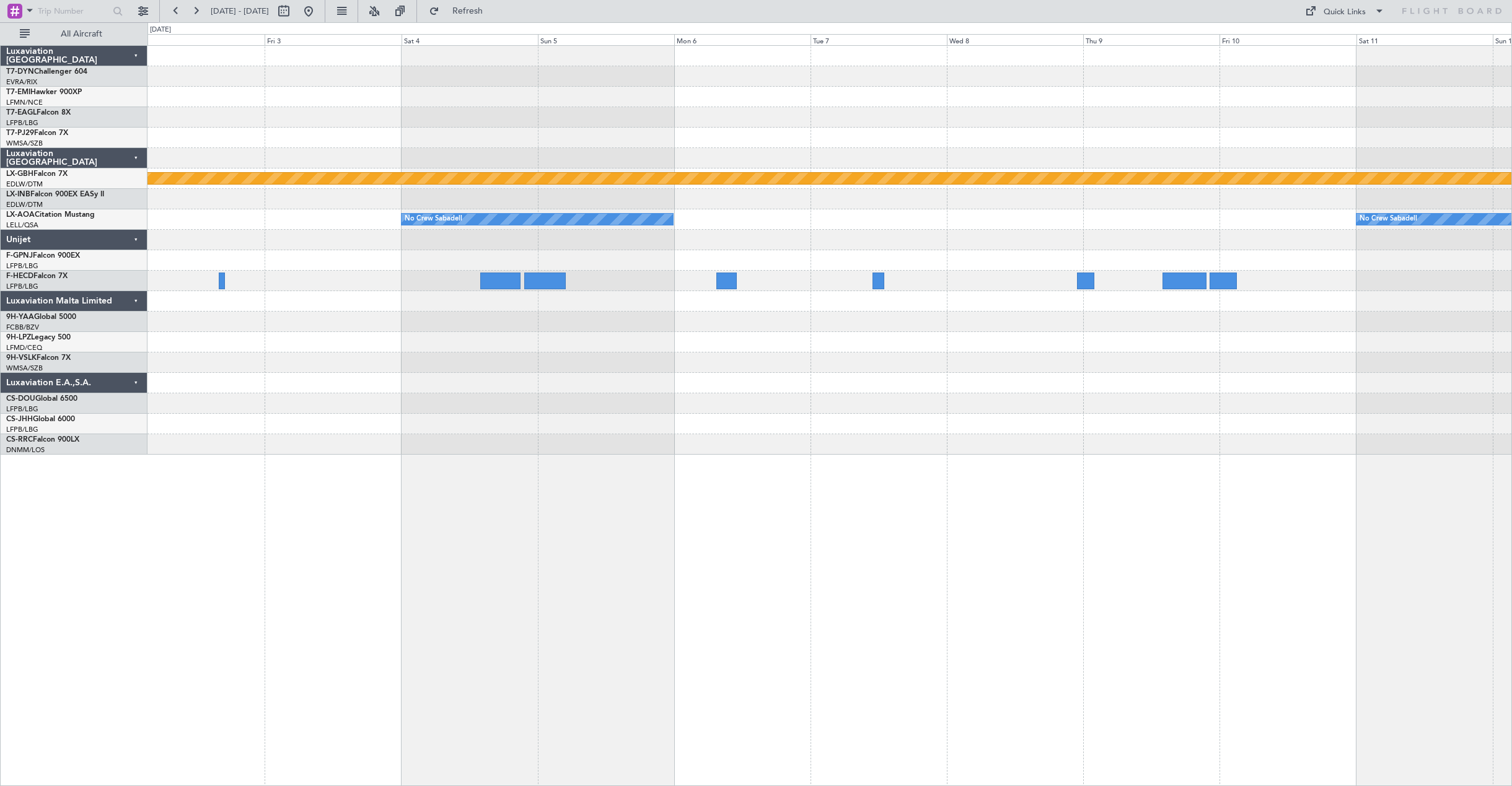
click at [144, 235] on div "Planned Maint Nurnberg No Crew Sabadell No Crew Sabadell Luxaviation San Marino…" at bounding box center [756, 404] width 1512 height 764
click at [144, 235] on div "Unijet" at bounding box center [74, 240] width 147 height 20
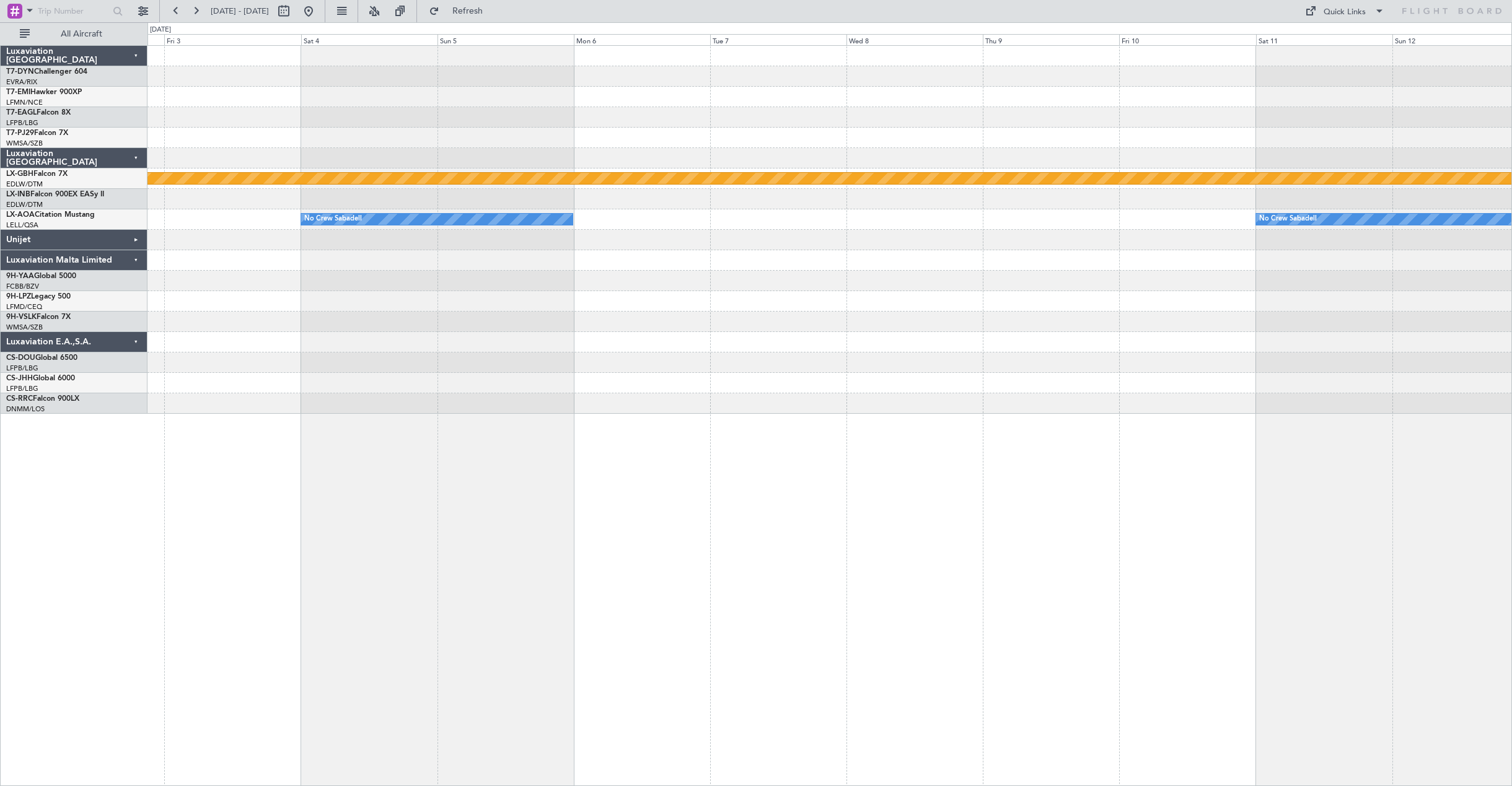
click at [34, 268] on div "Planned Maint Nurnberg No Crew Sabadell No Crew Sabadell Luxaviation San Marino…" at bounding box center [756, 404] width 1512 height 764
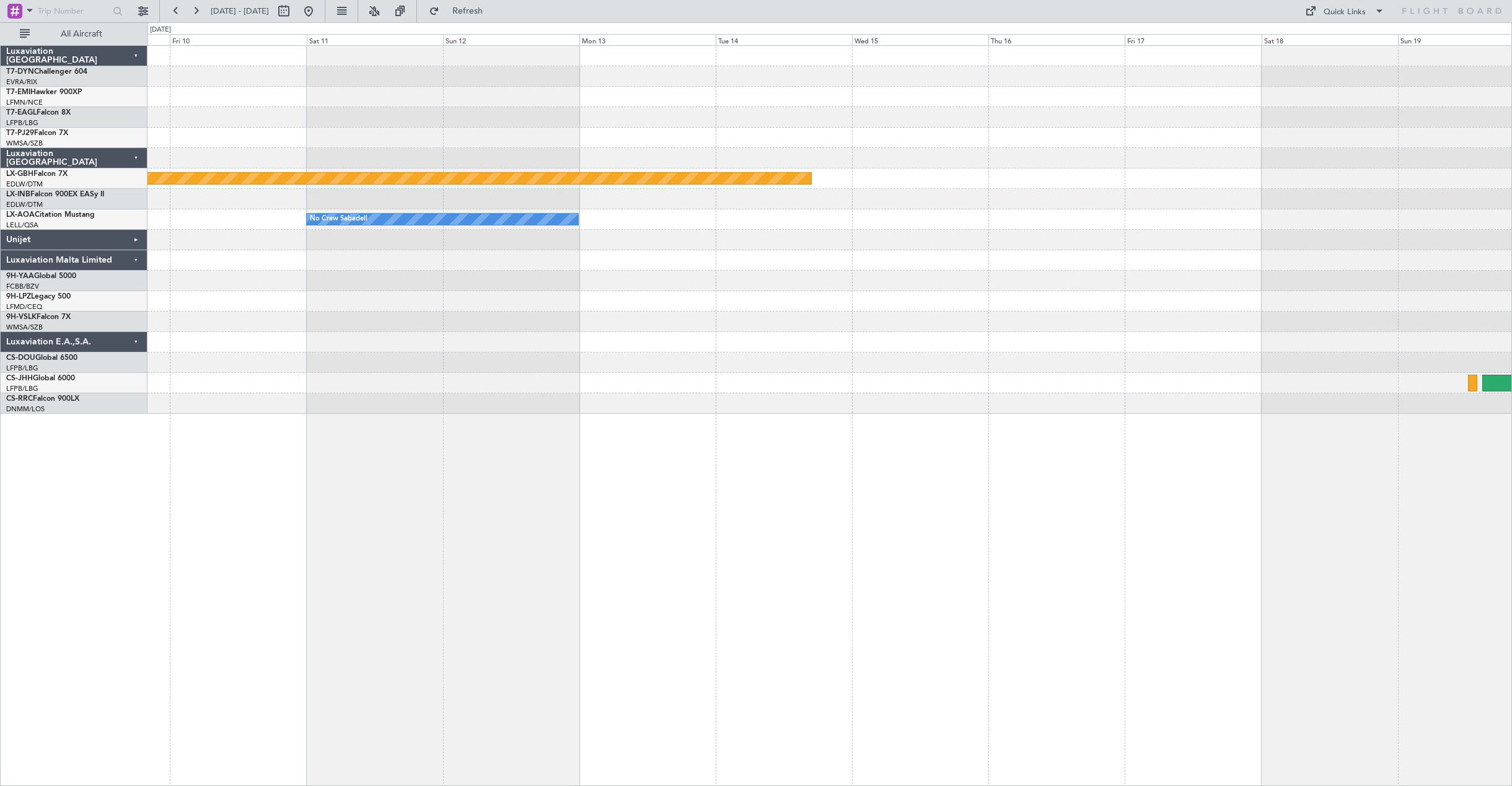
click at [9, 250] on div "Planned Maint Nurnberg No Crew Sabadell Planned Maint Monchengladbach Luxaviati…" at bounding box center [756, 404] width 1512 height 764
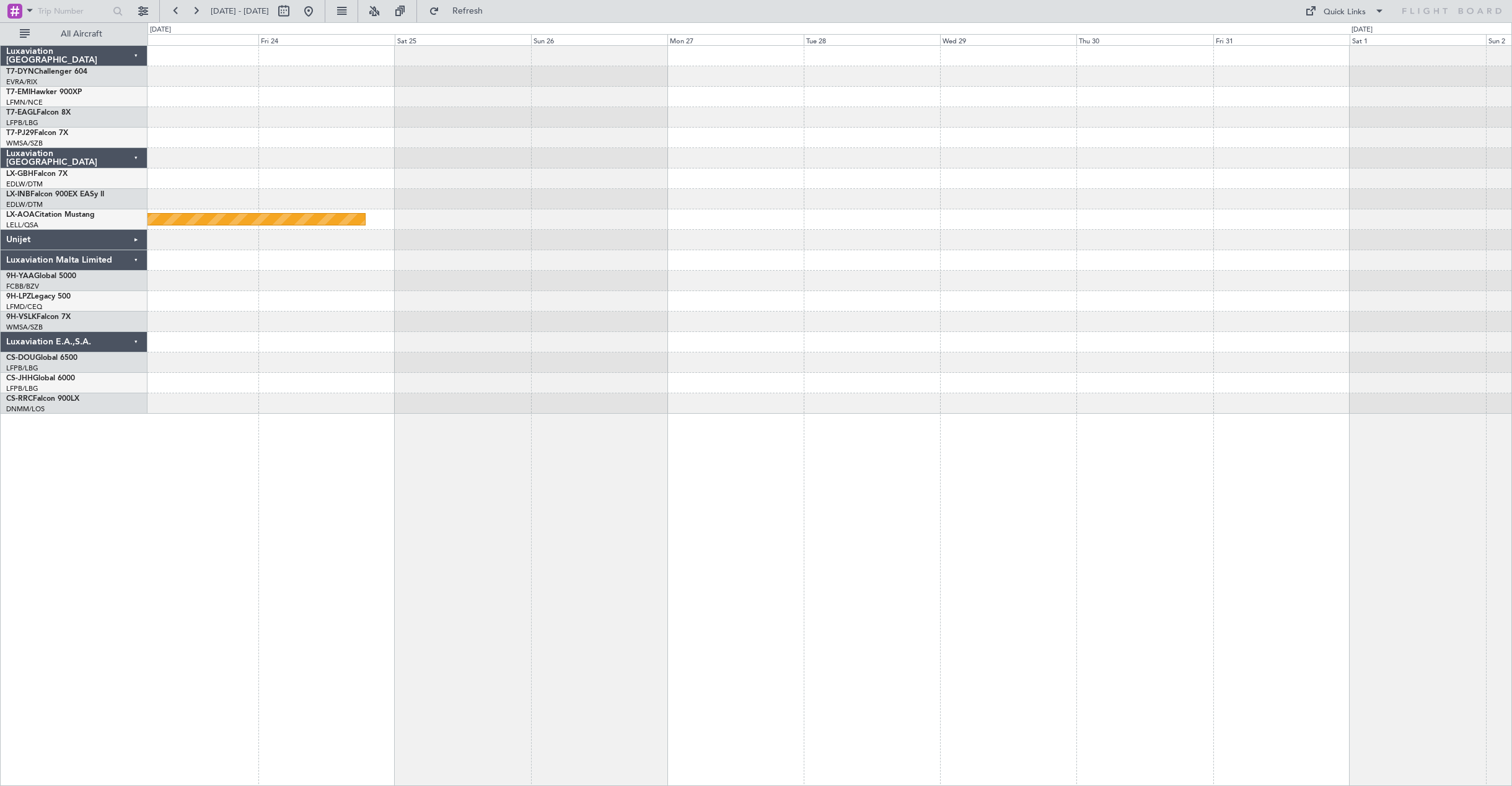
click at [21, 264] on div "Planned Maint Monchengladbach Luxaviation San Marino T7-DYN Challenger 604 EVRA…" at bounding box center [756, 404] width 1512 height 764
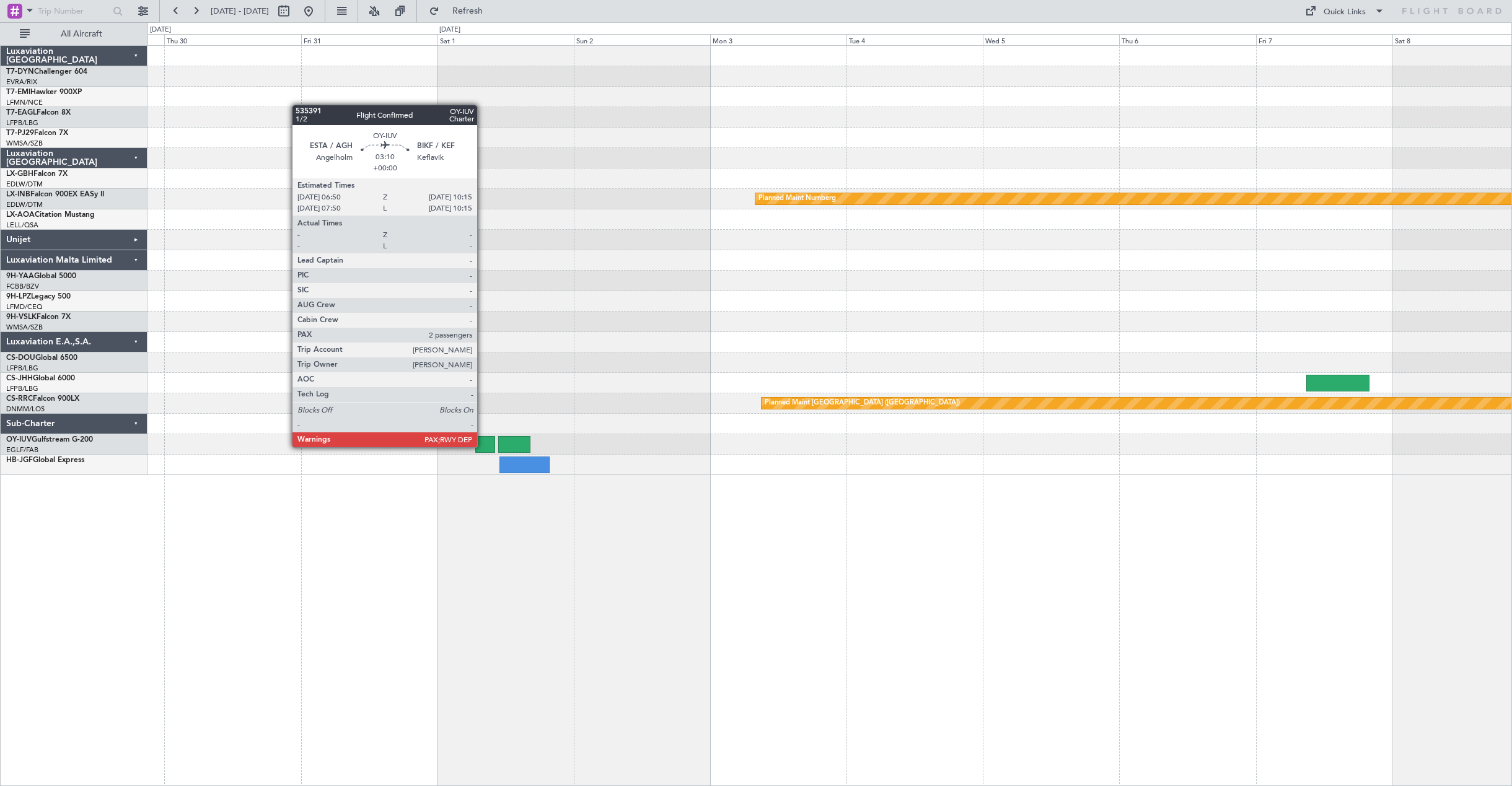
click at [482, 446] on div at bounding box center [485, 444] width 20 height 16
click at [484, 448] on div at bounding box center [485, 444] width 20 height 16
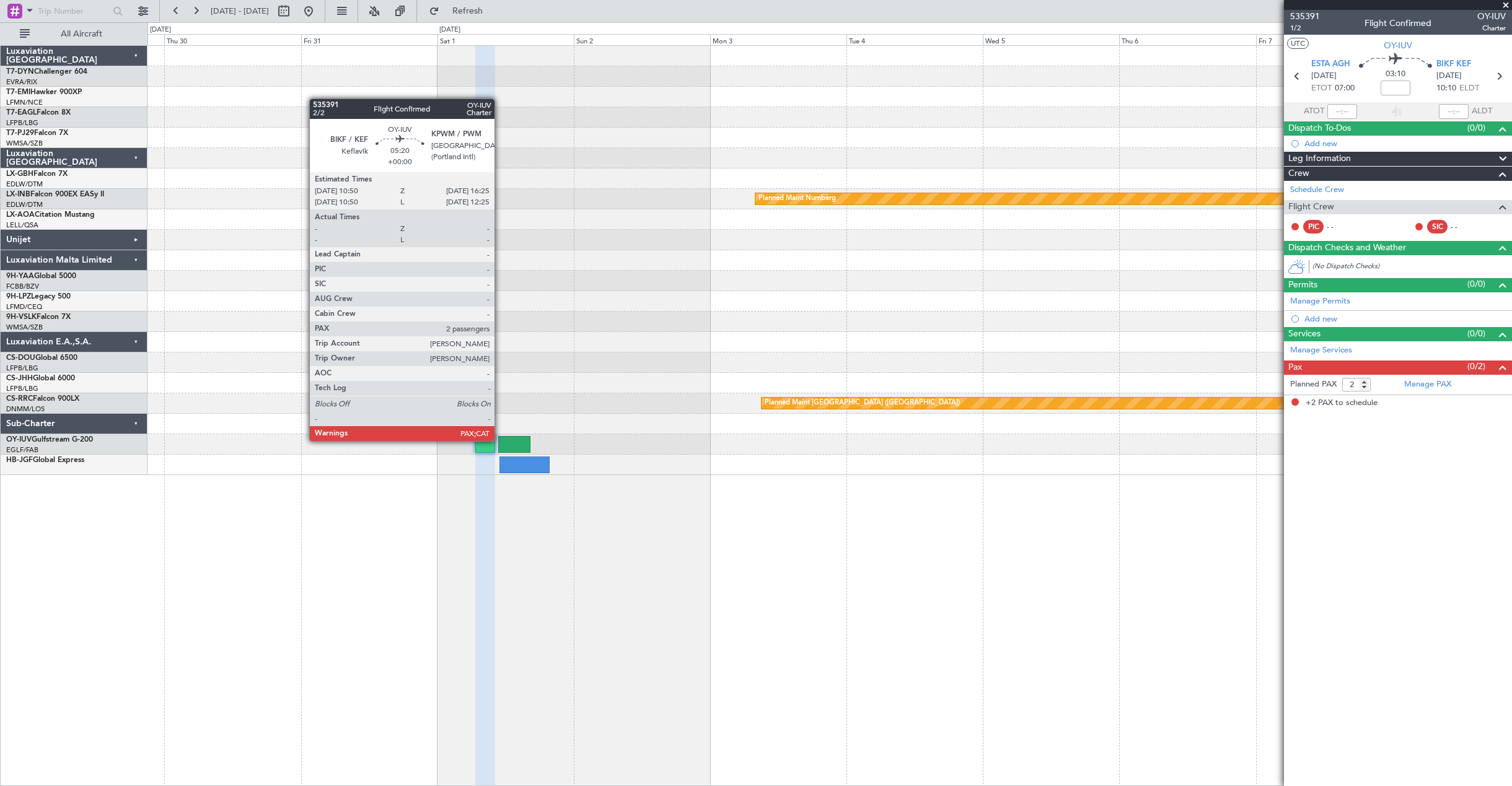
click at [500, 440] on div at bounding box center [513, 444] width 32 height 16
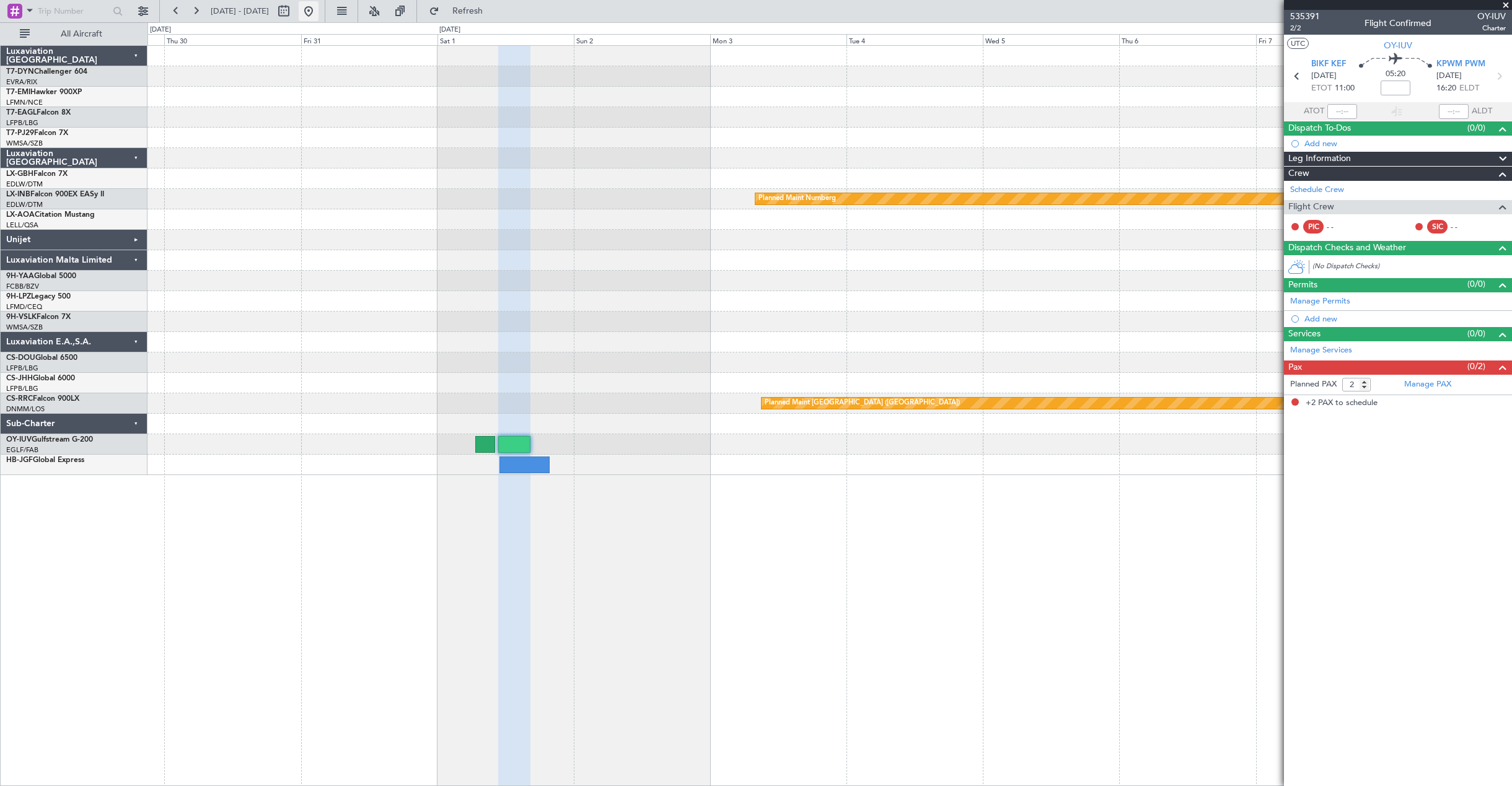
click at [318, 9] on button at bounding box center [309, 11] width 20 height 20
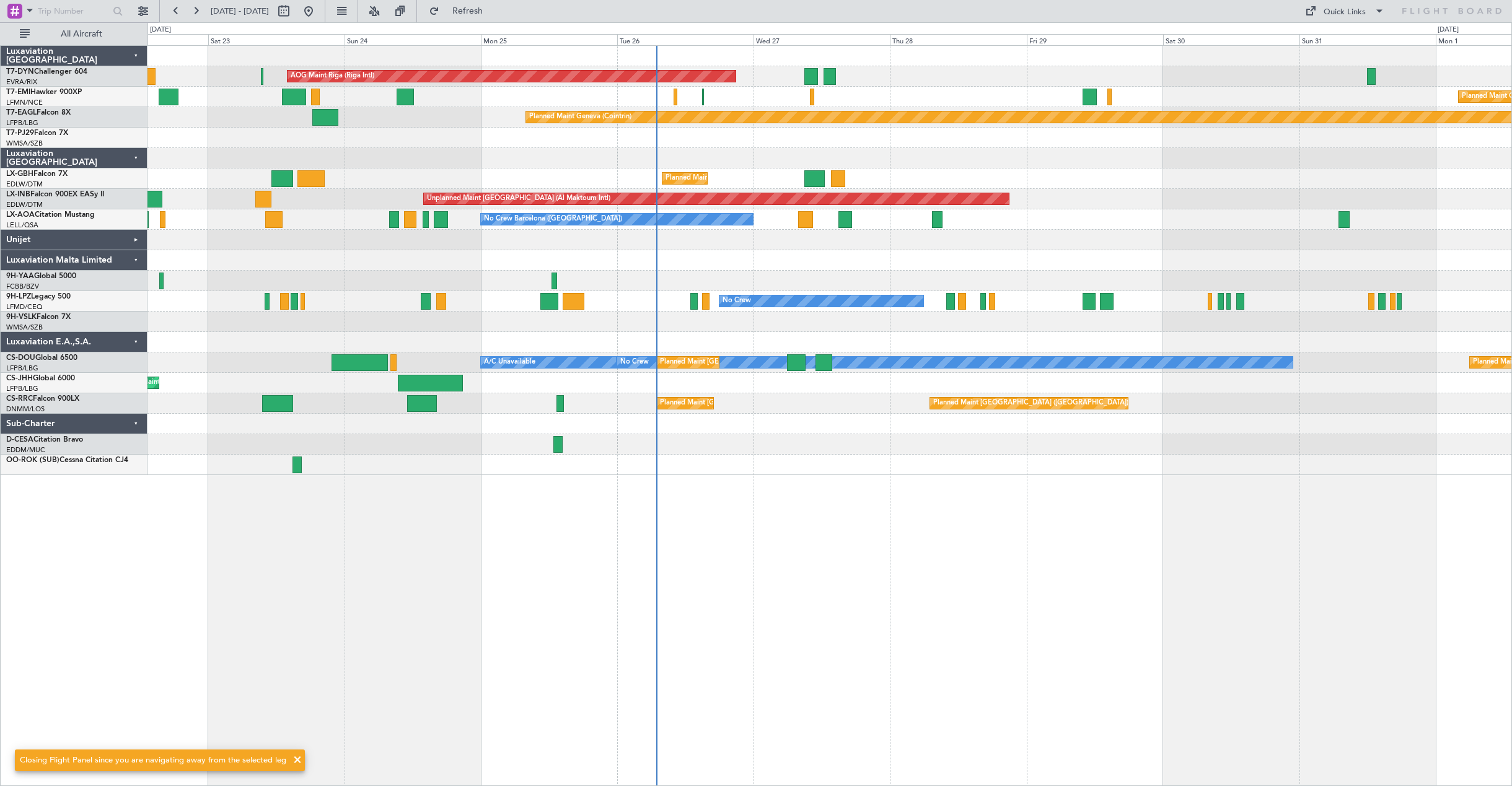
click at [1004, 516] on div "AOG Maint Riga (Riga Intl) Planned Maint Basel-Mulhouse Planned Maint Chester P…" at bounding box center [830, 416] width 1365 height 741
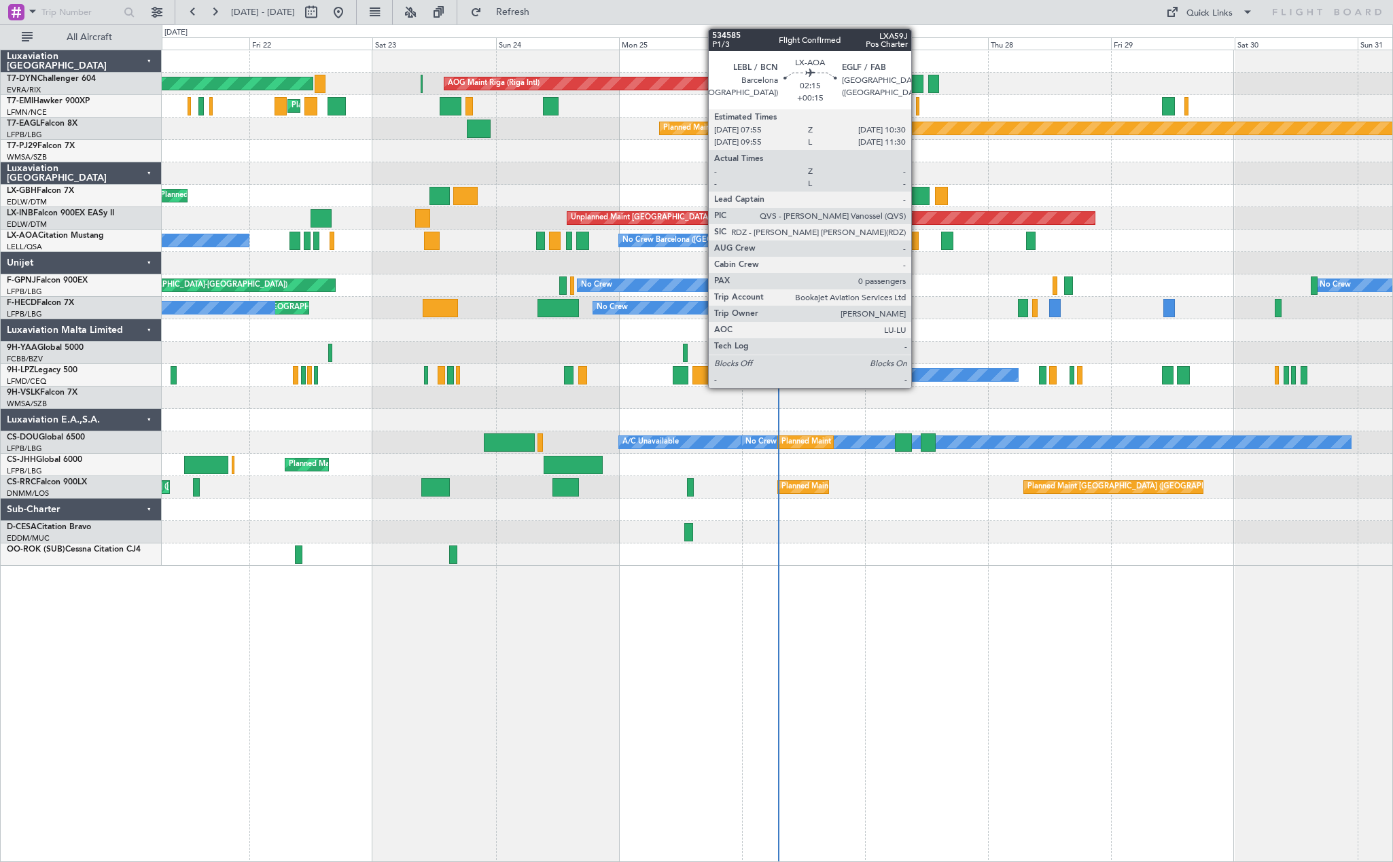
click at [918, 241] on div at bounding box center [912, 241] width 14 height 18
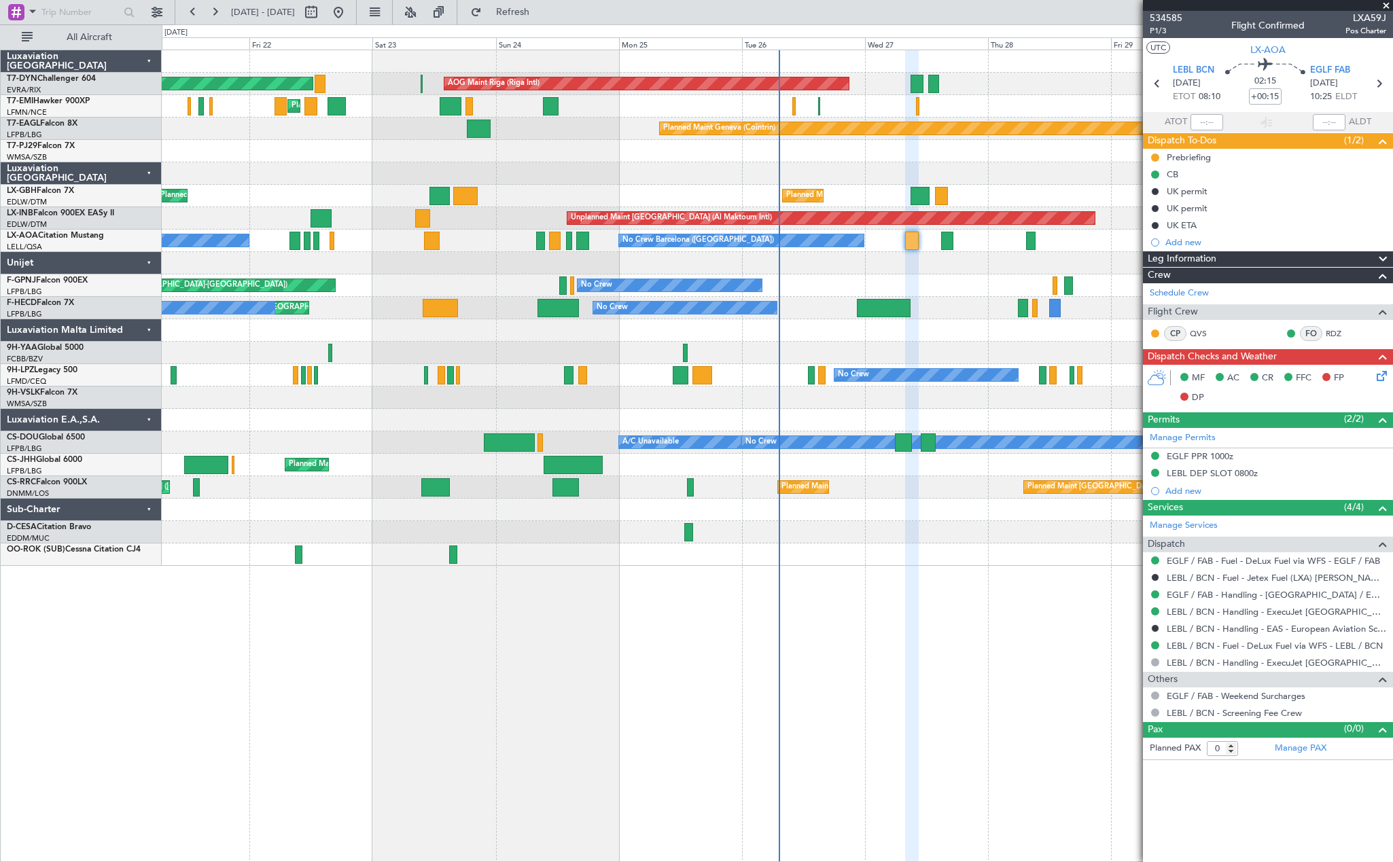
click at [1384, 7] on span at bounding box center [1387, 6] width 14 height 12
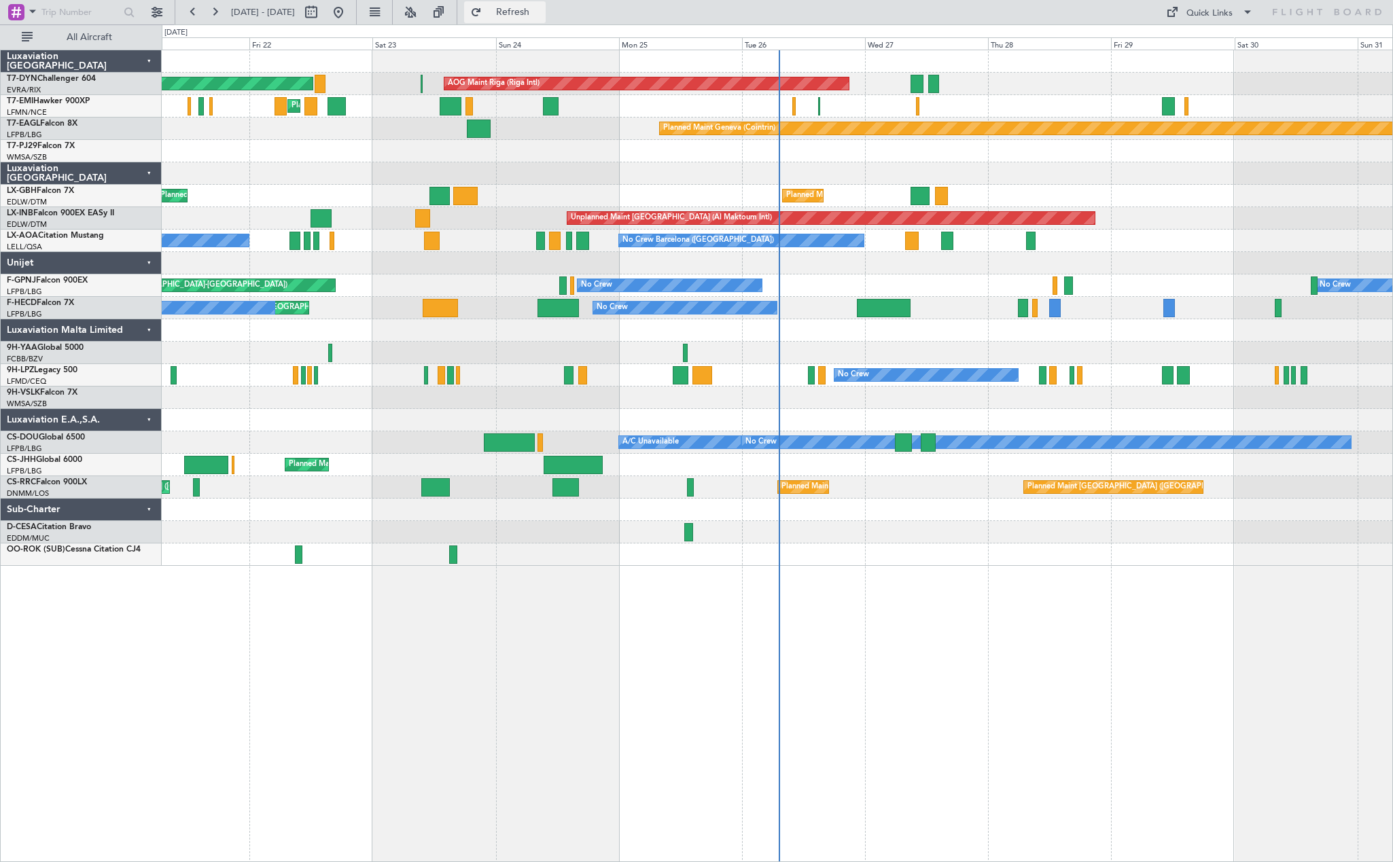
click at [542, 12] on span "Refresh" at bounding box center [513, 12] width 57 height 10
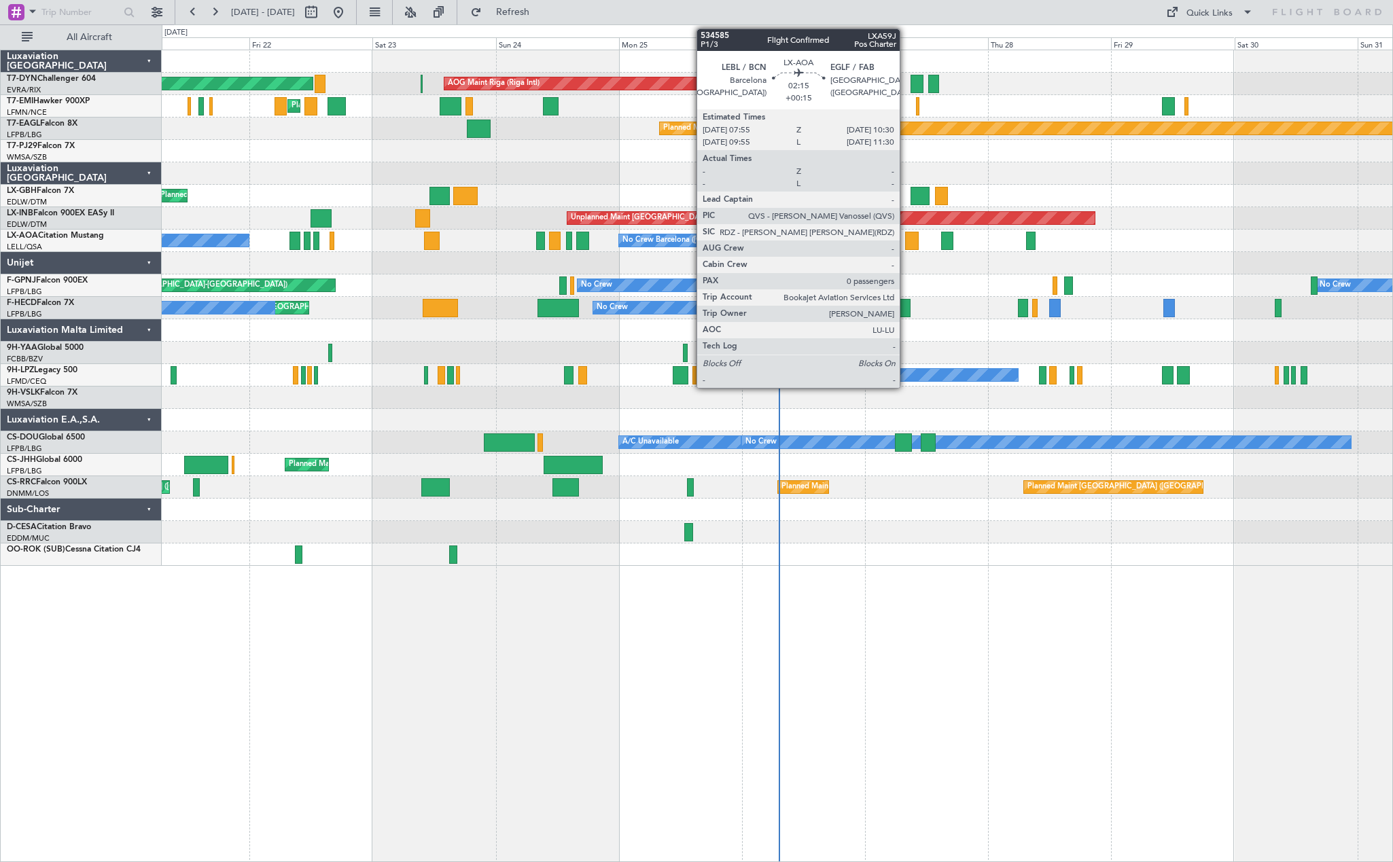
click at [906, 246] on div at bounding box center [912, 241] width 14 height 18
click at [914, 232] on div at bounding box center [912, 241] width 14 height 18
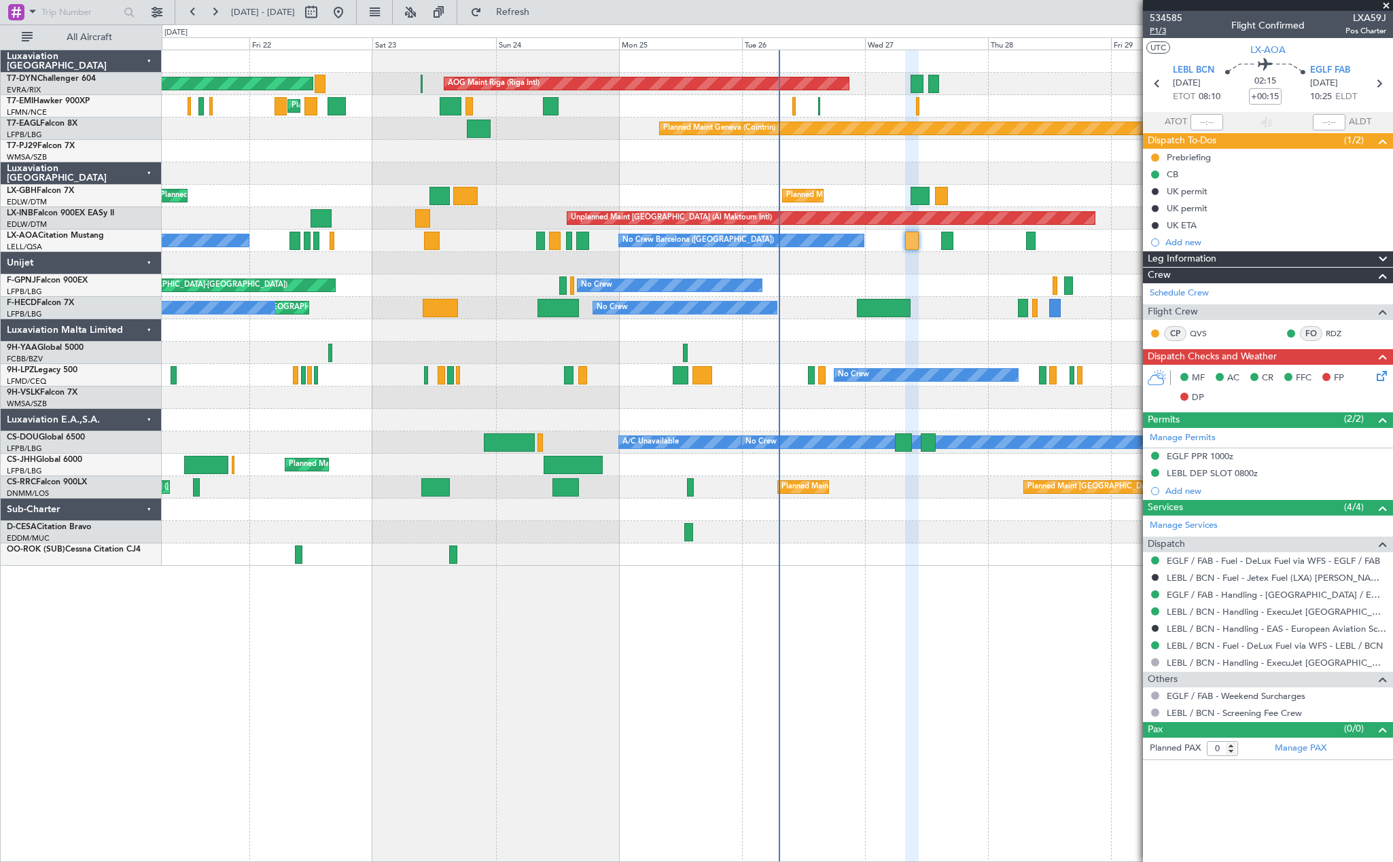
click at [1164, 31] on span "P1/3" at bounding box center [1166, 31] width 33 height 12
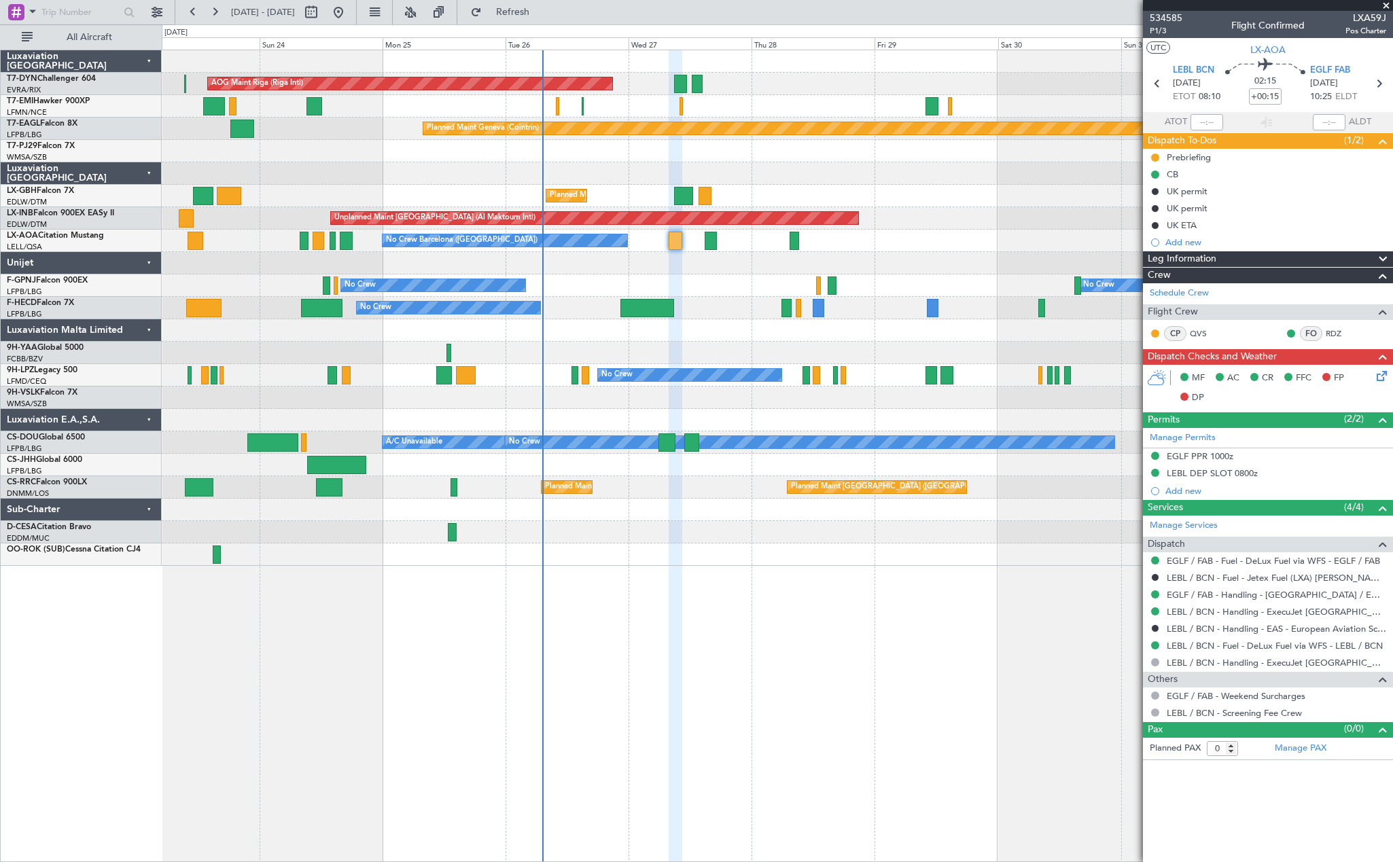
click at [699, 287] on div "No Crew No Crew Planned Maint [GEOGRAPHIC_DATA] ([GEOGRAPHIC_DATA]) [GEOGRAPHIC…" at bounding box center [777, 286] width 1231 height 22
click at [540, 18] on button "Refresh" at bounding box center [505, 12] width 82 height 22
click at [515, 12] on button "Refresh" at bounding box center [505, 12] width 82 height 22
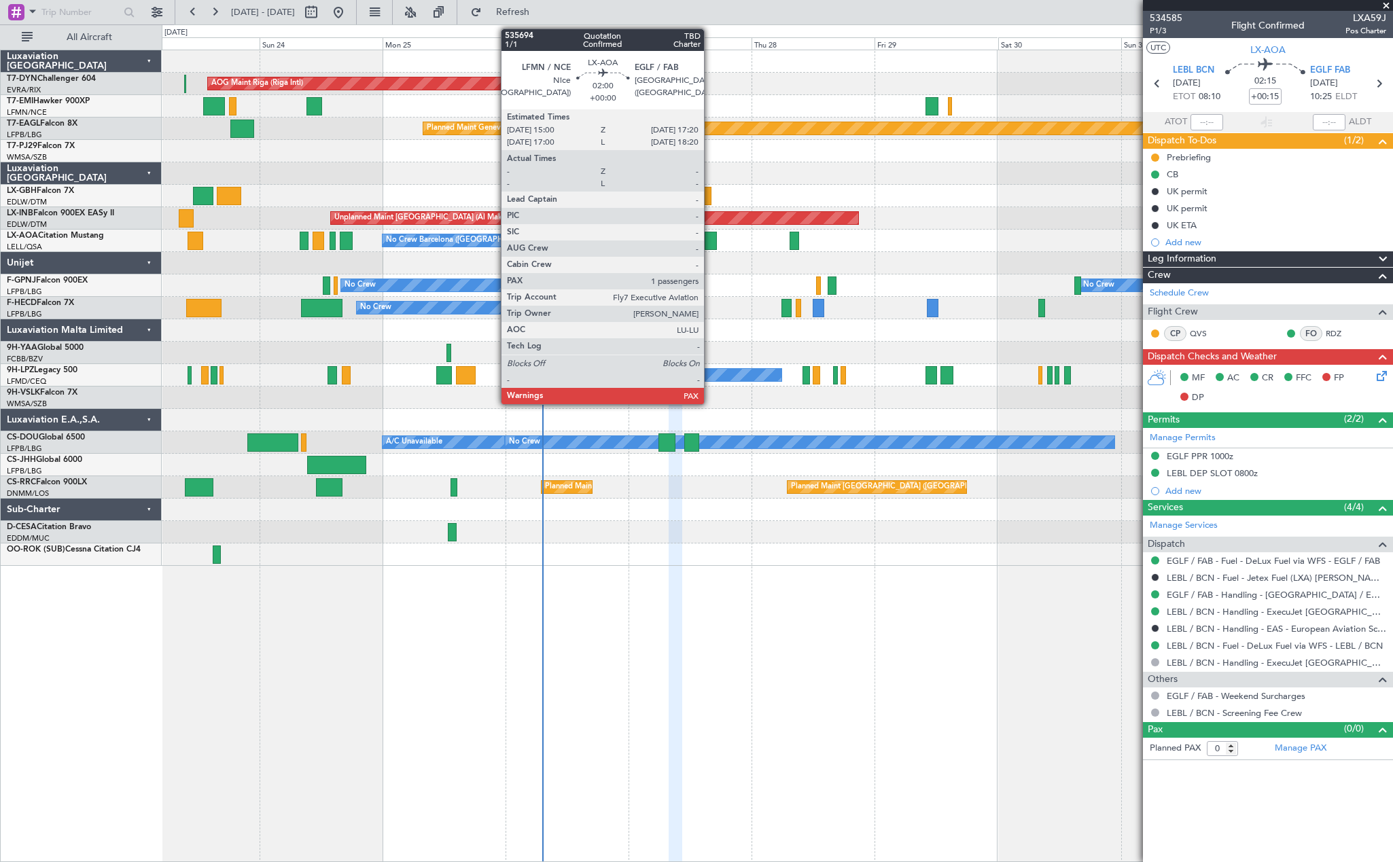
click at [710, 235] on div at bounding box center [711, 241] width 12 height 18
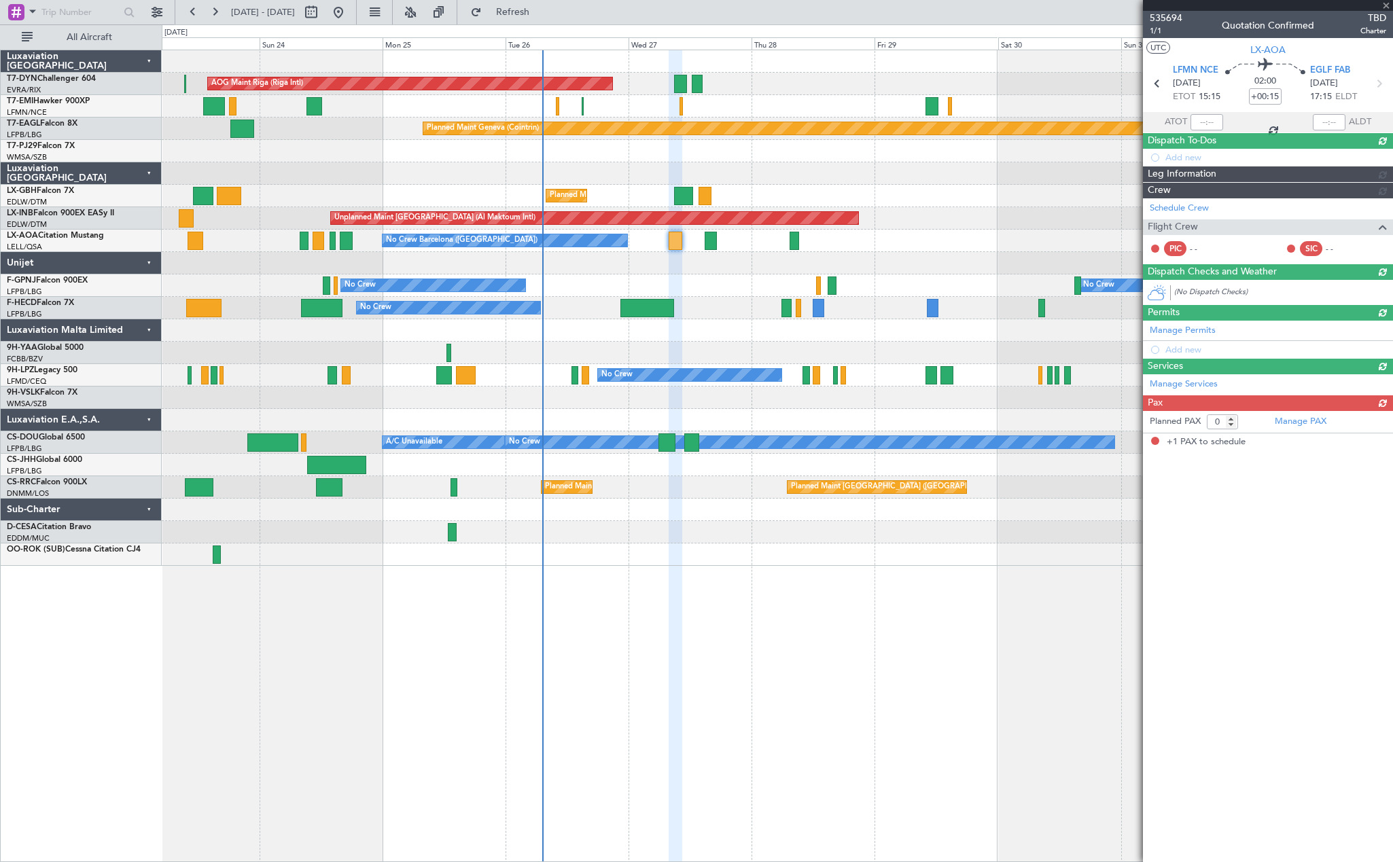
type input "1"
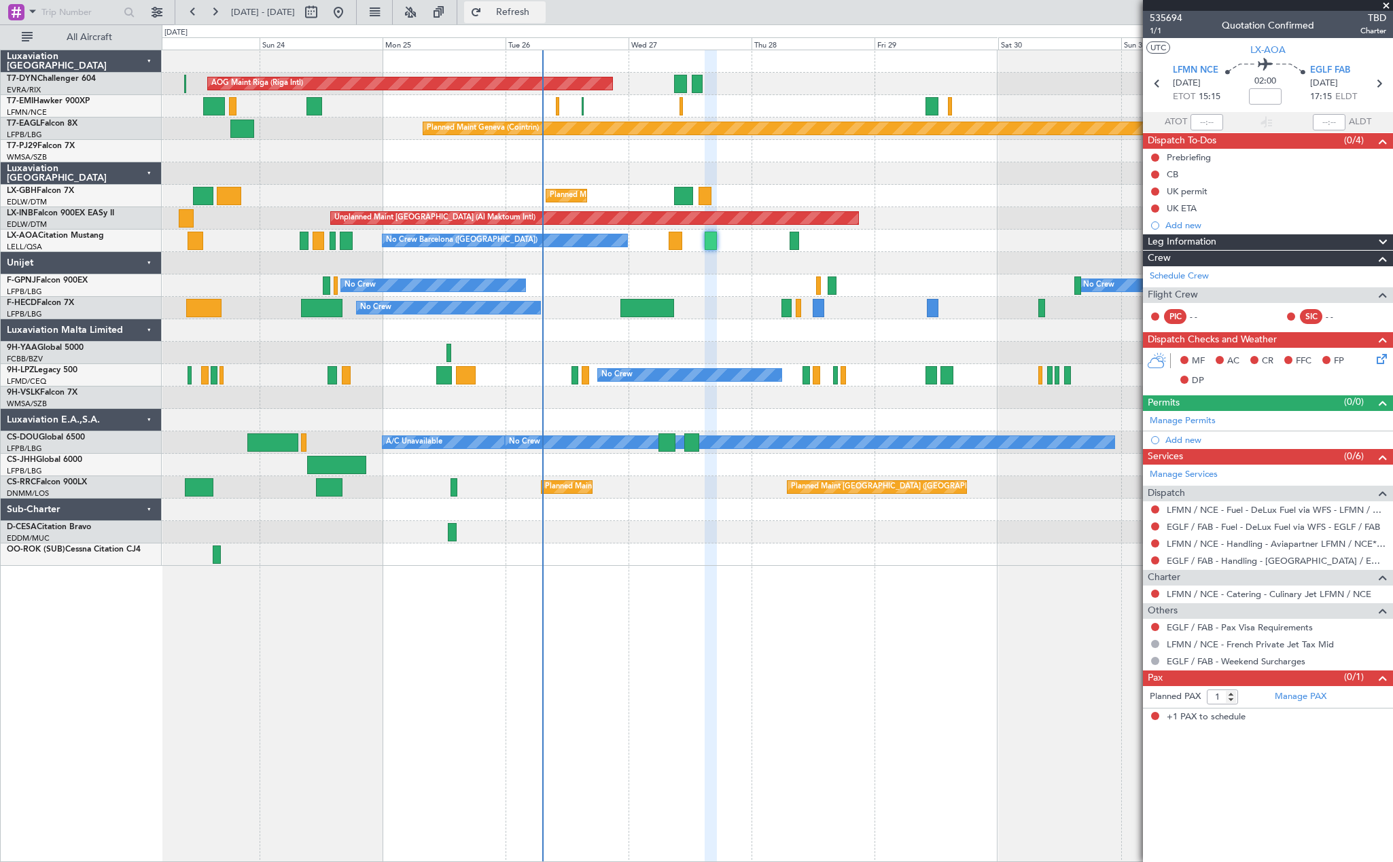
click at [536, 10] on span "Refresh" at bounding box center [513, 12] width 57 height 10
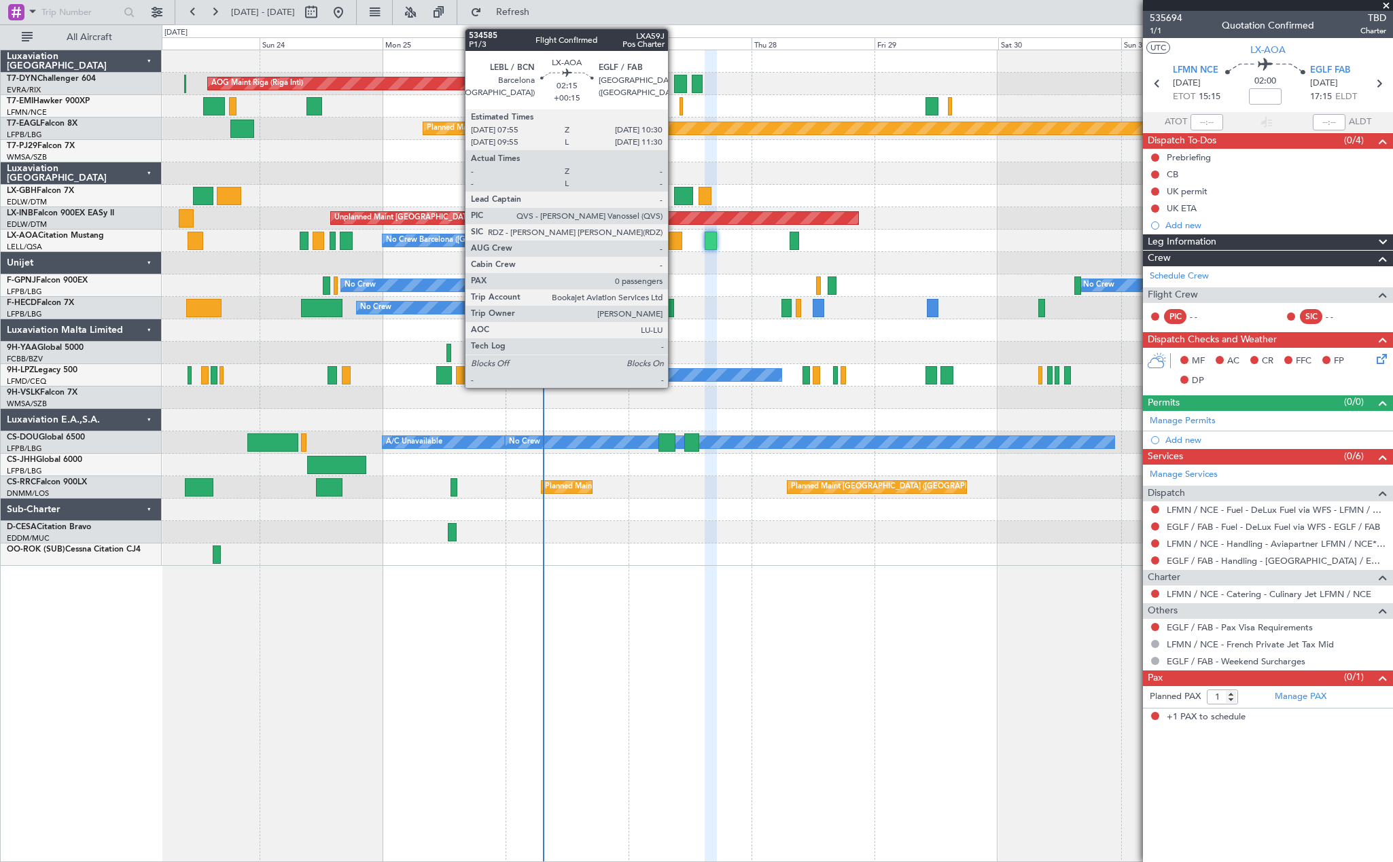
click at [674, 237] on div at bounding box center [676, 241] width 14 height 18
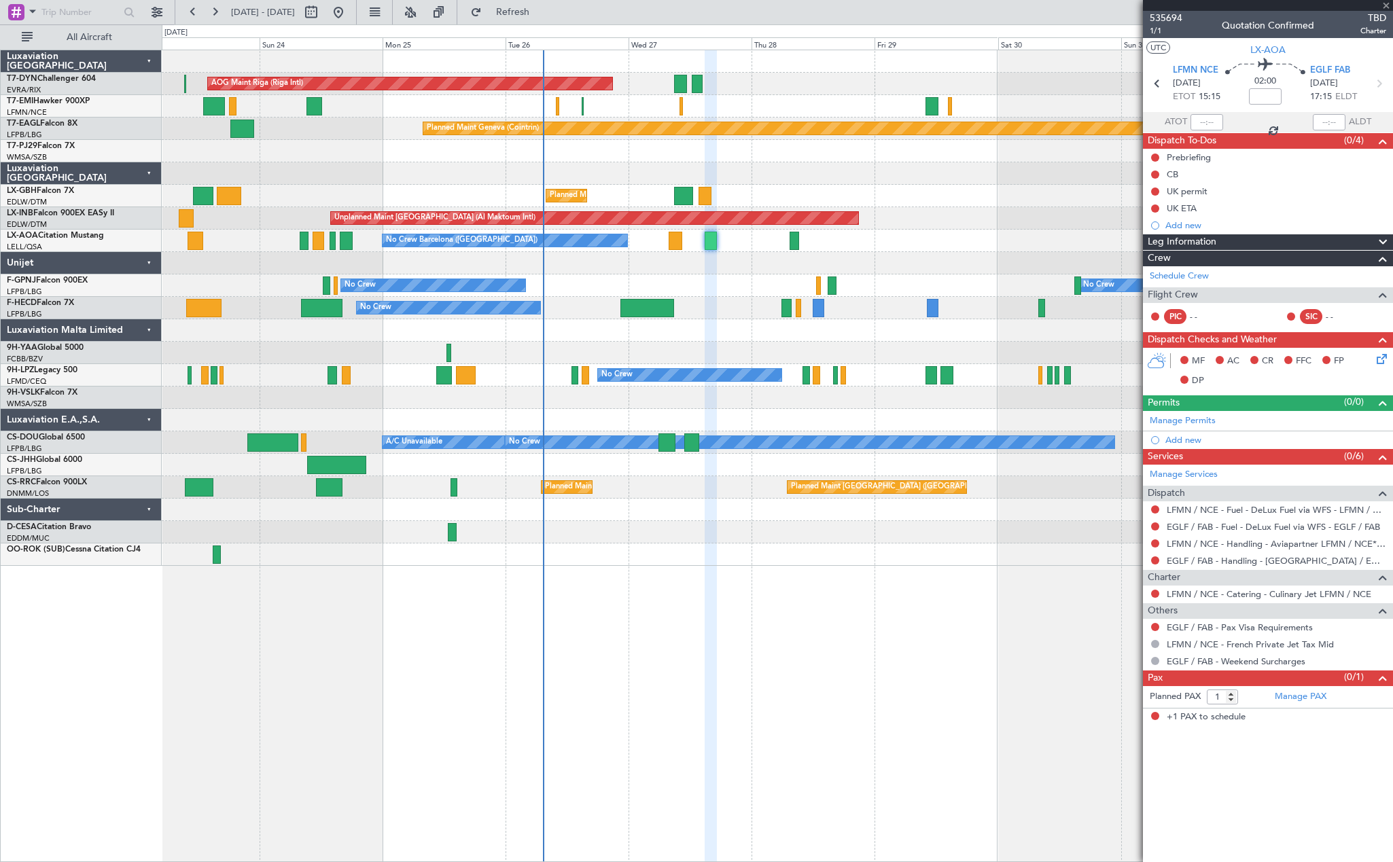
type input "+00:15"
type input "0"
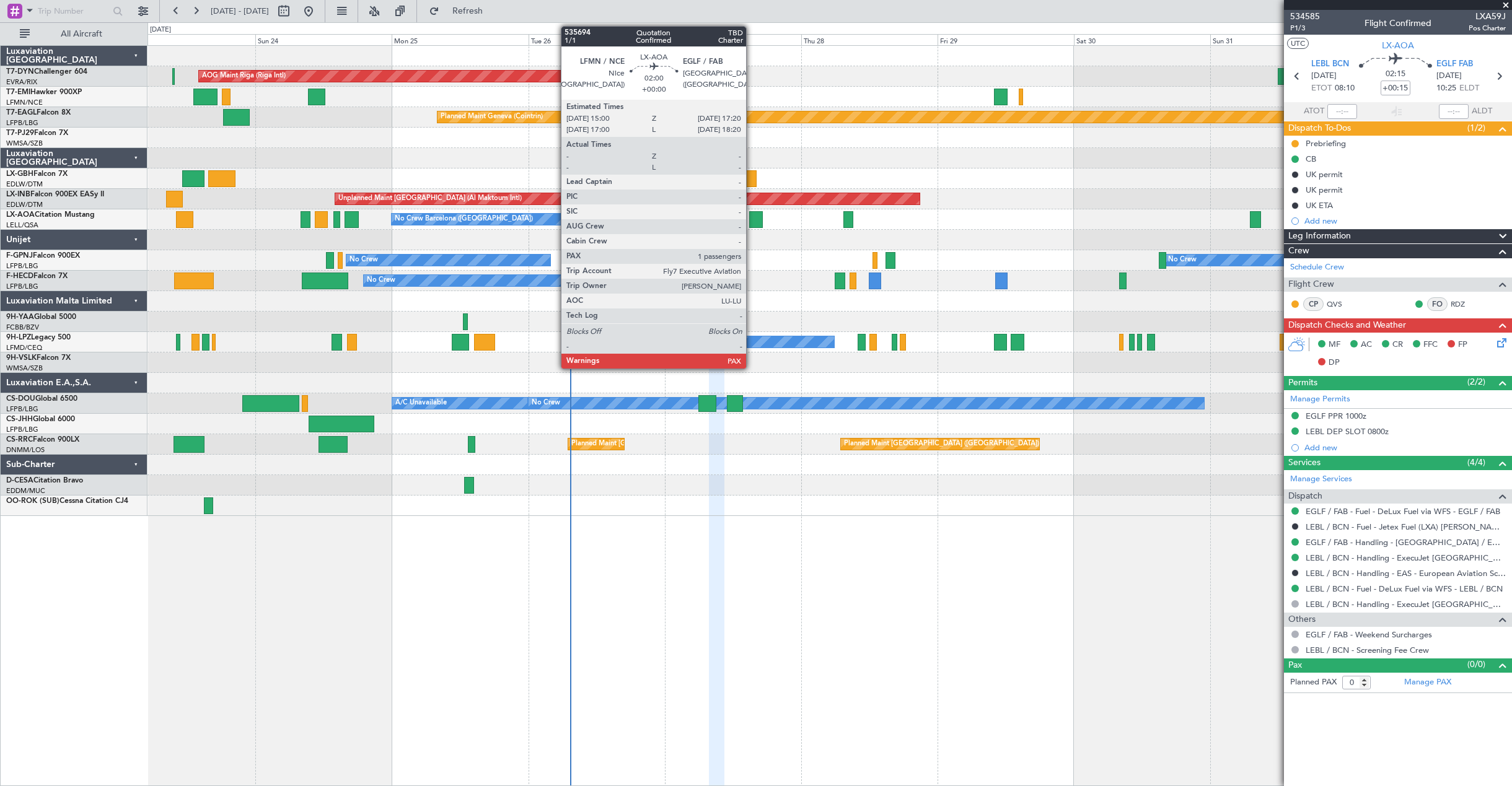
click at [751, 213] on div at bounding box center [756, 220] width 14 height 16
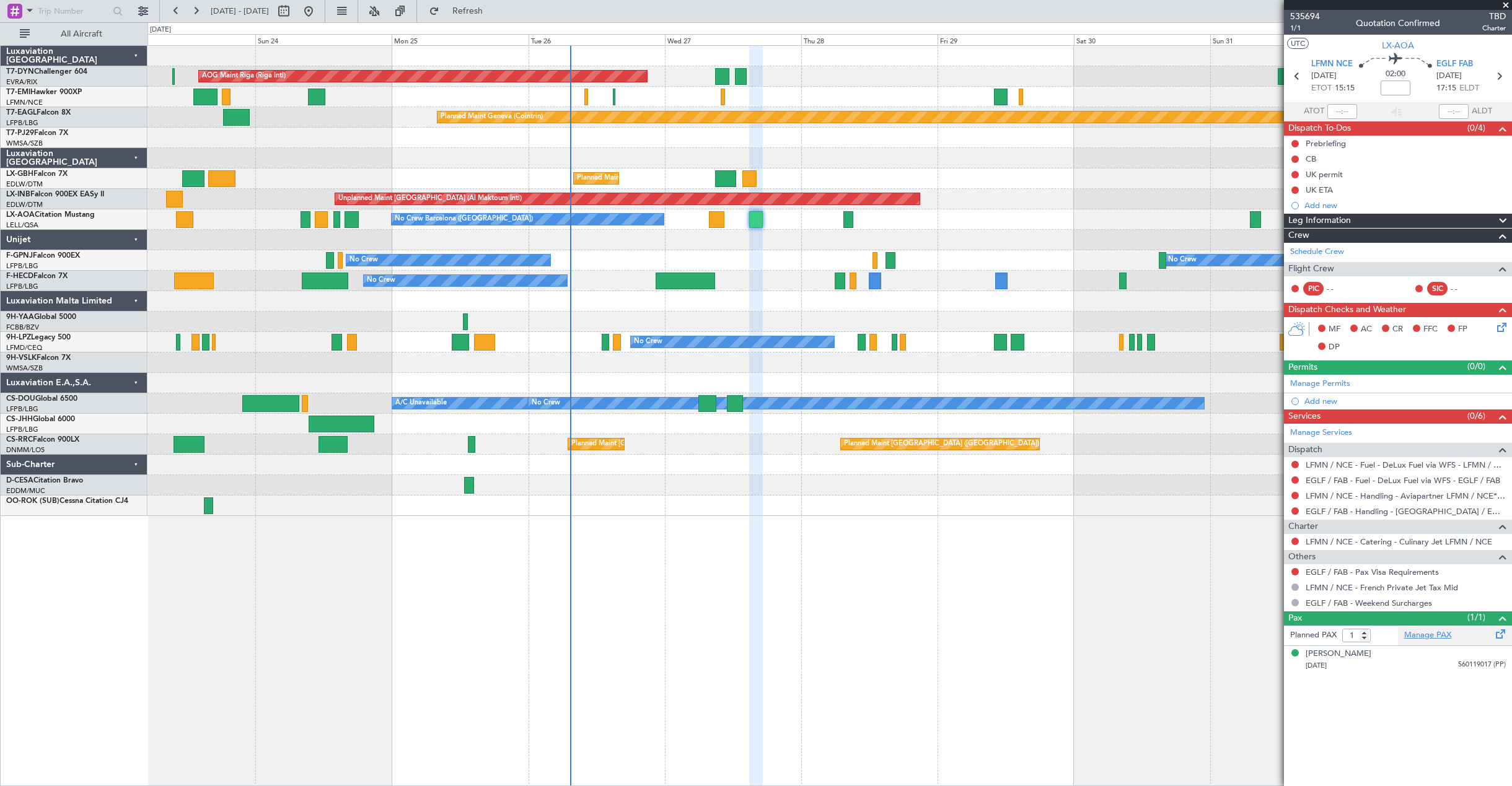
click at [1270, 635] on link "Manage PAX" at bounding box center [1428, 636] width 47 height 13
click at [1270, 636] on link "Manage PAX" at bounding box center [1428, 636] width 47 height 13
click at [1270, 656] on div "[PERSON_NAME]" at bounding box center [1339, 655] width 66 height 13
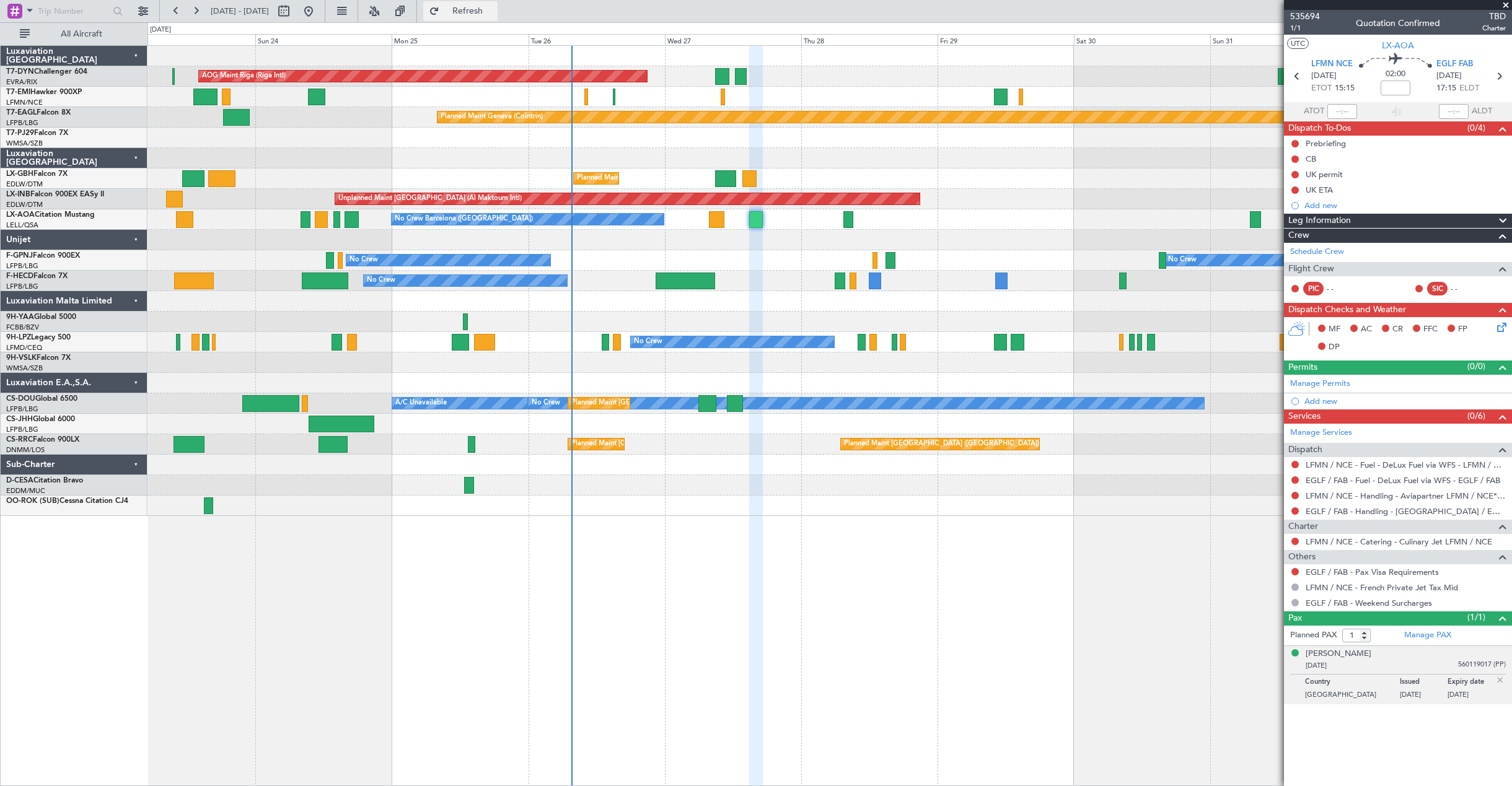
click at [494, 11] on span "Refresh" at bounding box center [468, 11] width 52 height 9
click at [494, 12] on span "Refresh" at bounding box center [468, 11] width 52 height 9
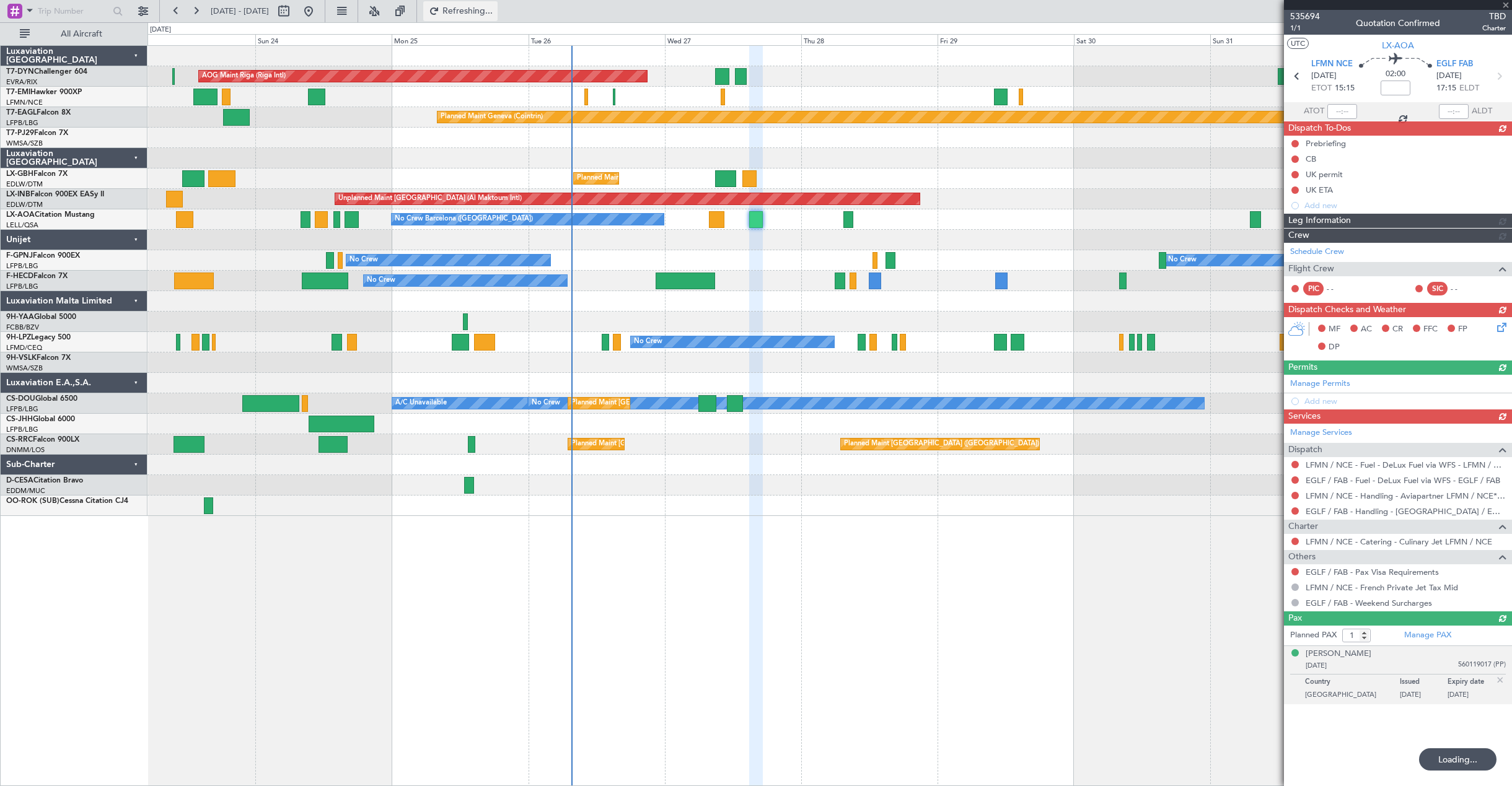
type input "2"
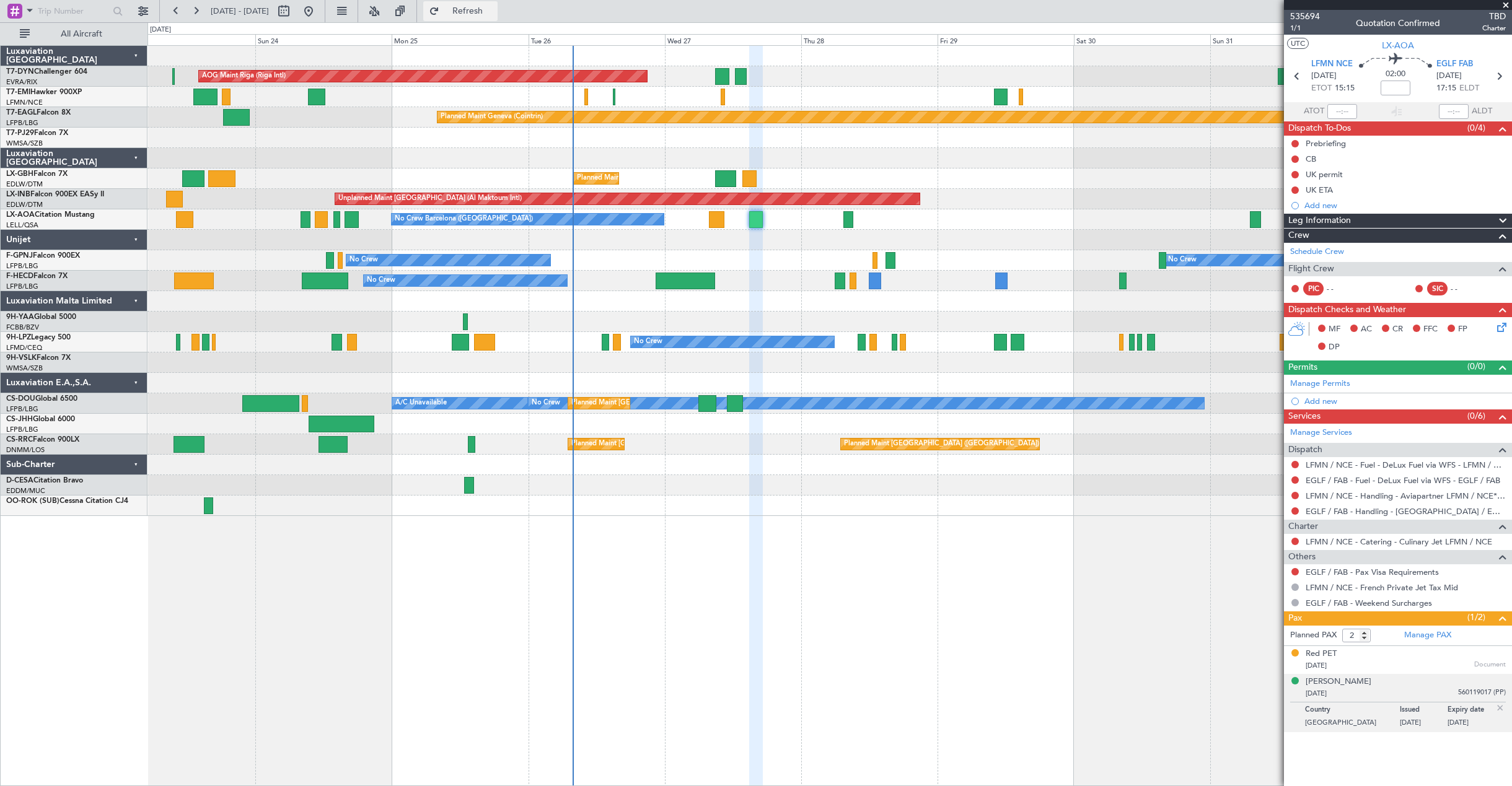
click at [494, 16] on span "Refresh" at bounding box center [468, 11] width 52 height 9
click at [715, 181] on div "Planned Maint Nice ([GEOGRAPHIC_DATA]) [GEOGRAPHIC_DATA] ([GEOGRAPHIC_DATA])" at bounding box center [830, 179] width 1364 height 20
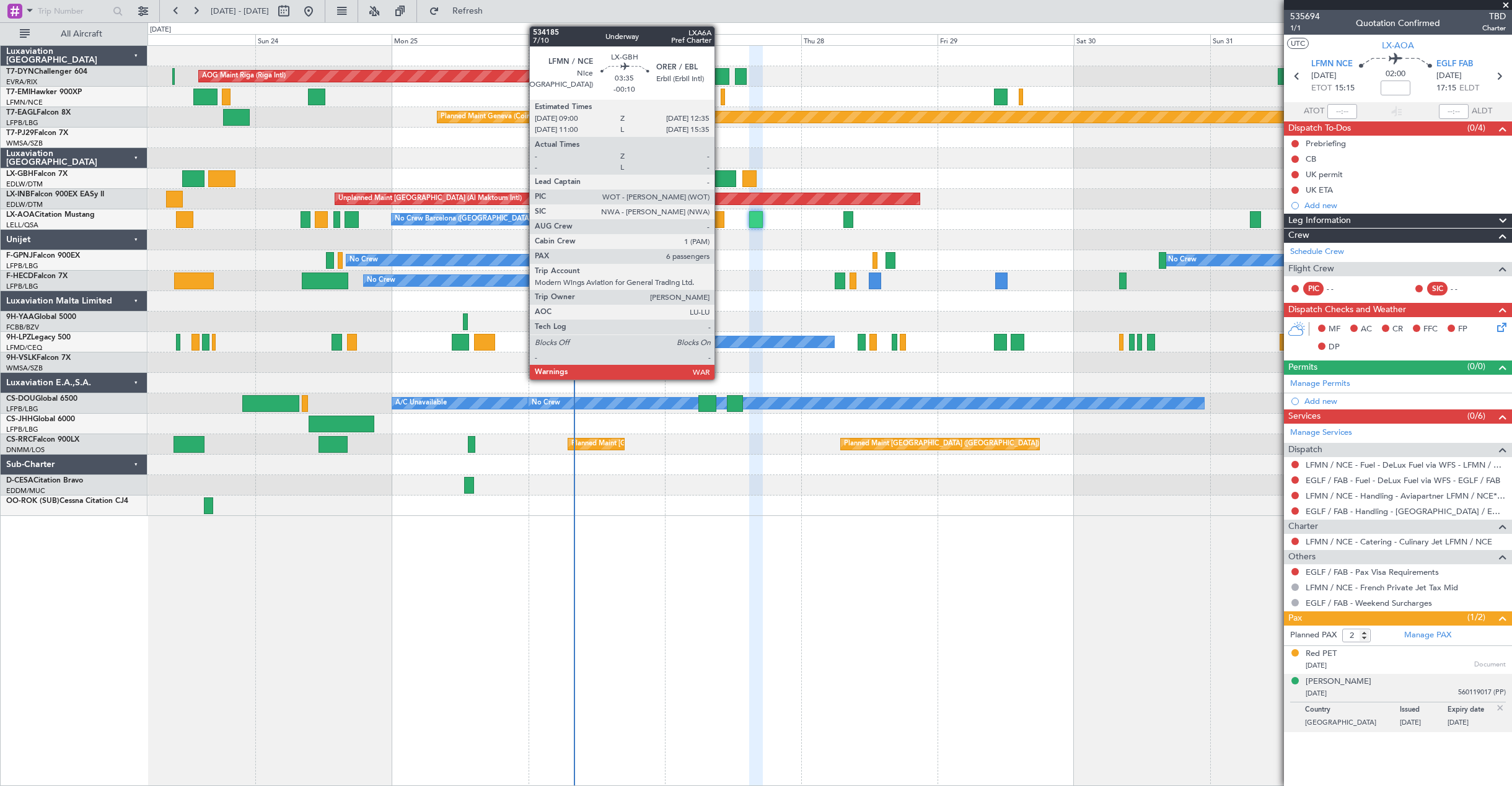
click at [720, 180] on div at bounding box center [725, 179] width 20 height 16
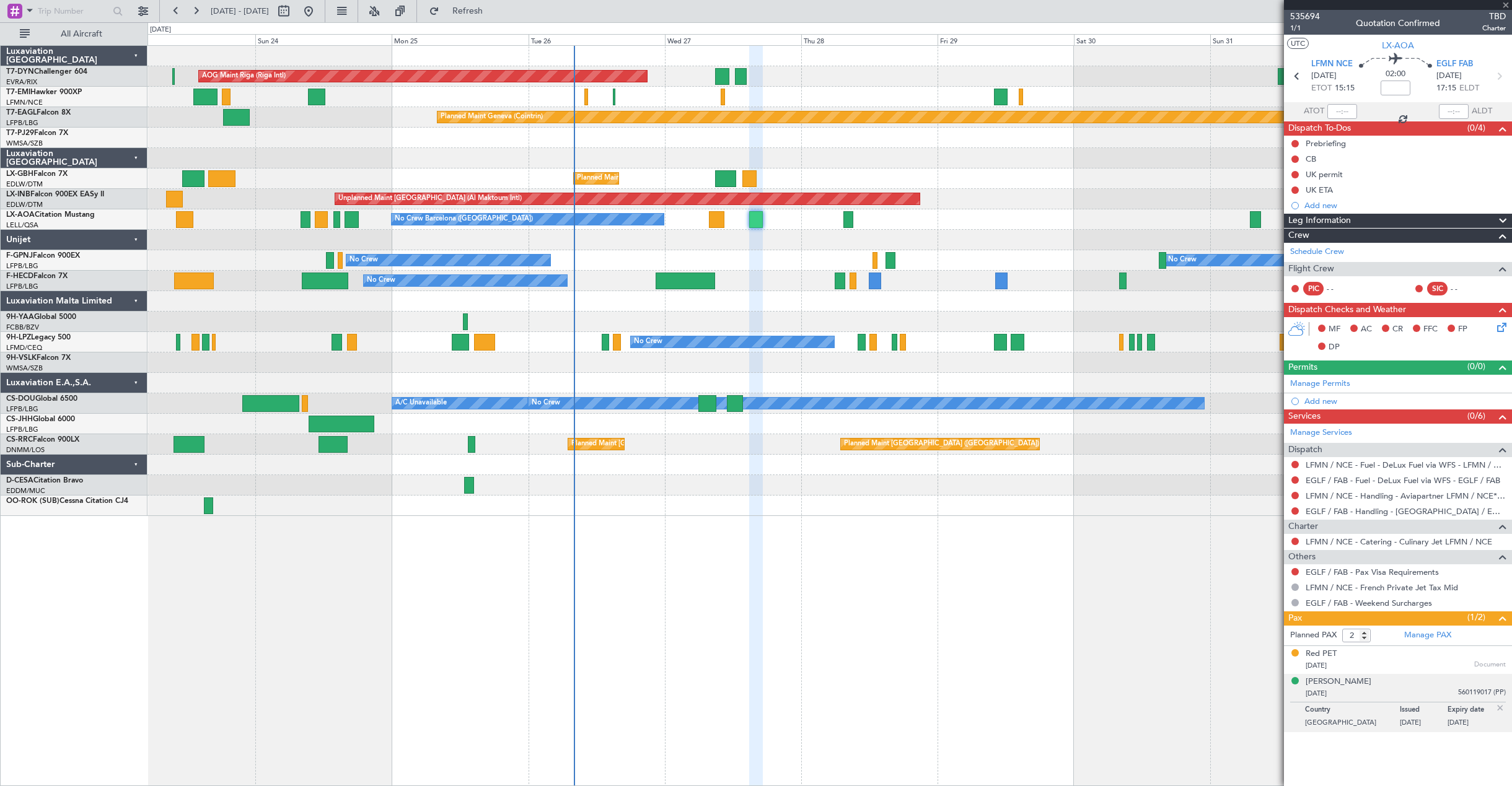
type input "-00:10"
type input "6"
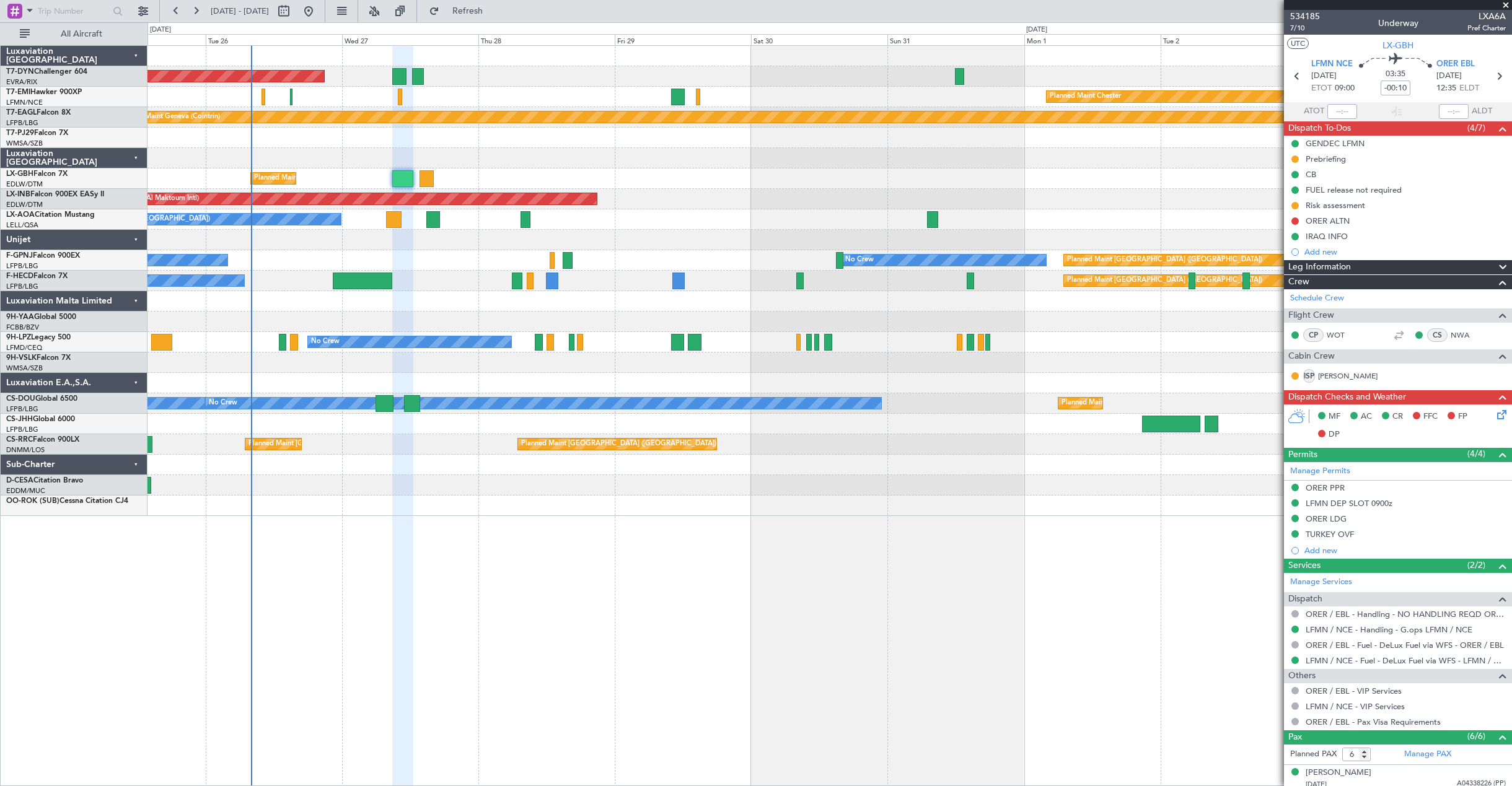
click at [595, 605] on div "AOG Maint Riga (Riga Intl) Planned Maint [PERSON_NAME] Planned Maint Geneva ([G…" at bounding box center [830, 416] width 1365 height 741
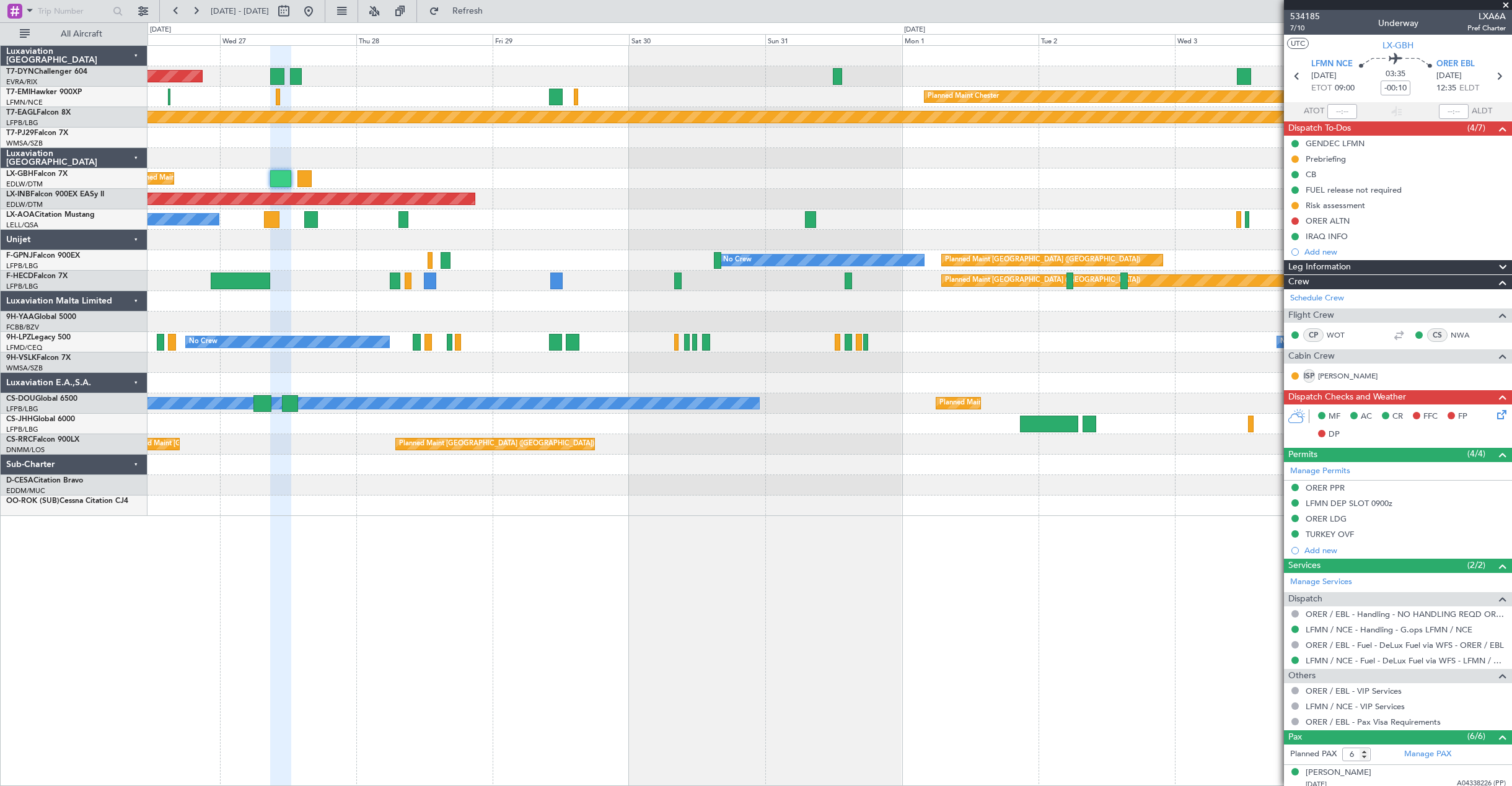
click at [595, 605] on div "AOG Maint Riga (Riga Intl) Planned Maint [PERSON_NAME] Planned Maint Geneva ([G…" at bounding box center [830, 416] width 1365 height 741
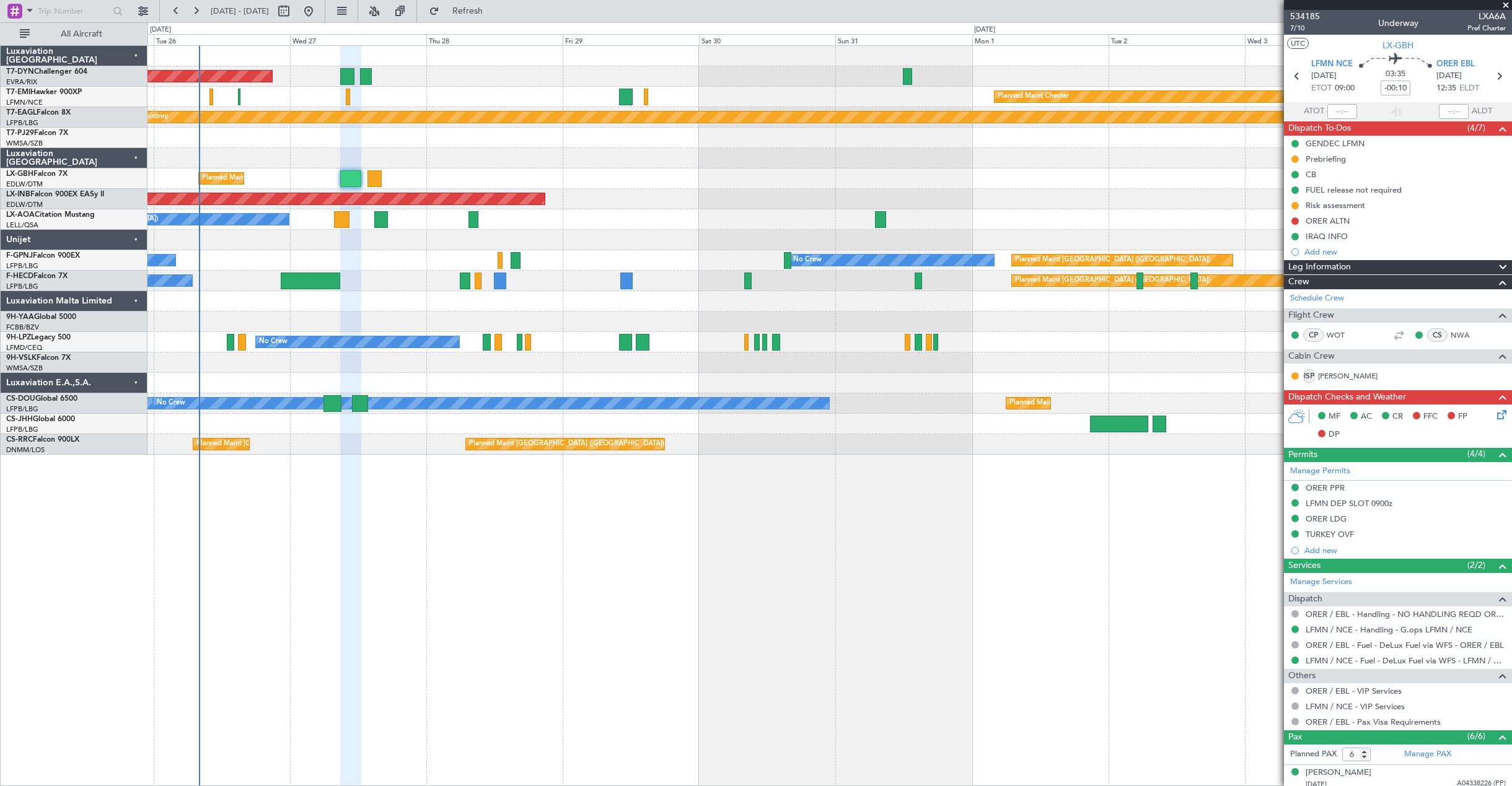
click at [663, 629] on div "AOG Maint Riga (Riga Intl) Planned Maint [PERSON_NAME] Planned Maint Geneva ([G…" at bounding box center [830, 416] width 1365 height 741
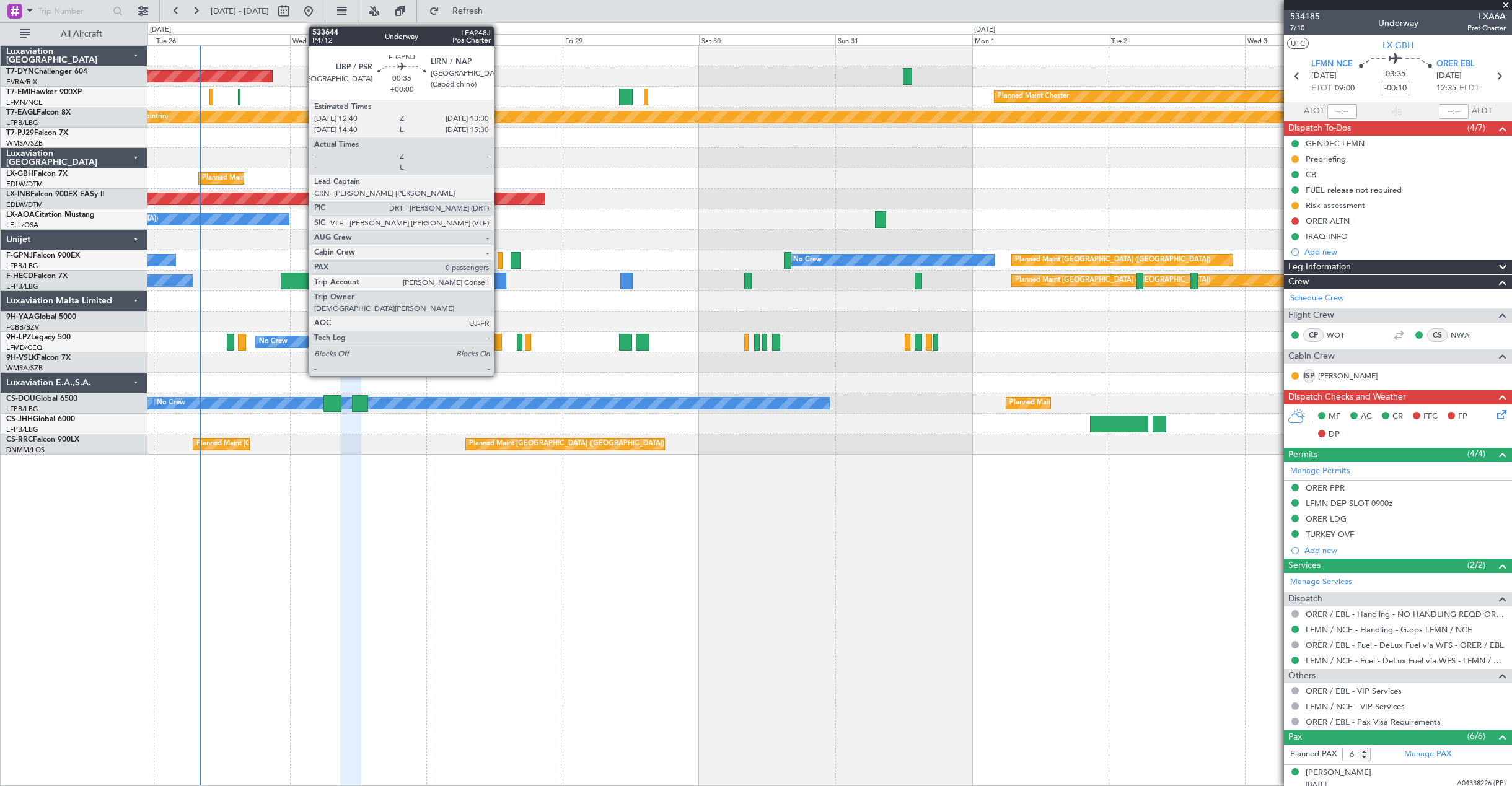
click at [500, 259] on div at bounding box center [500, 261] width 5 height 16
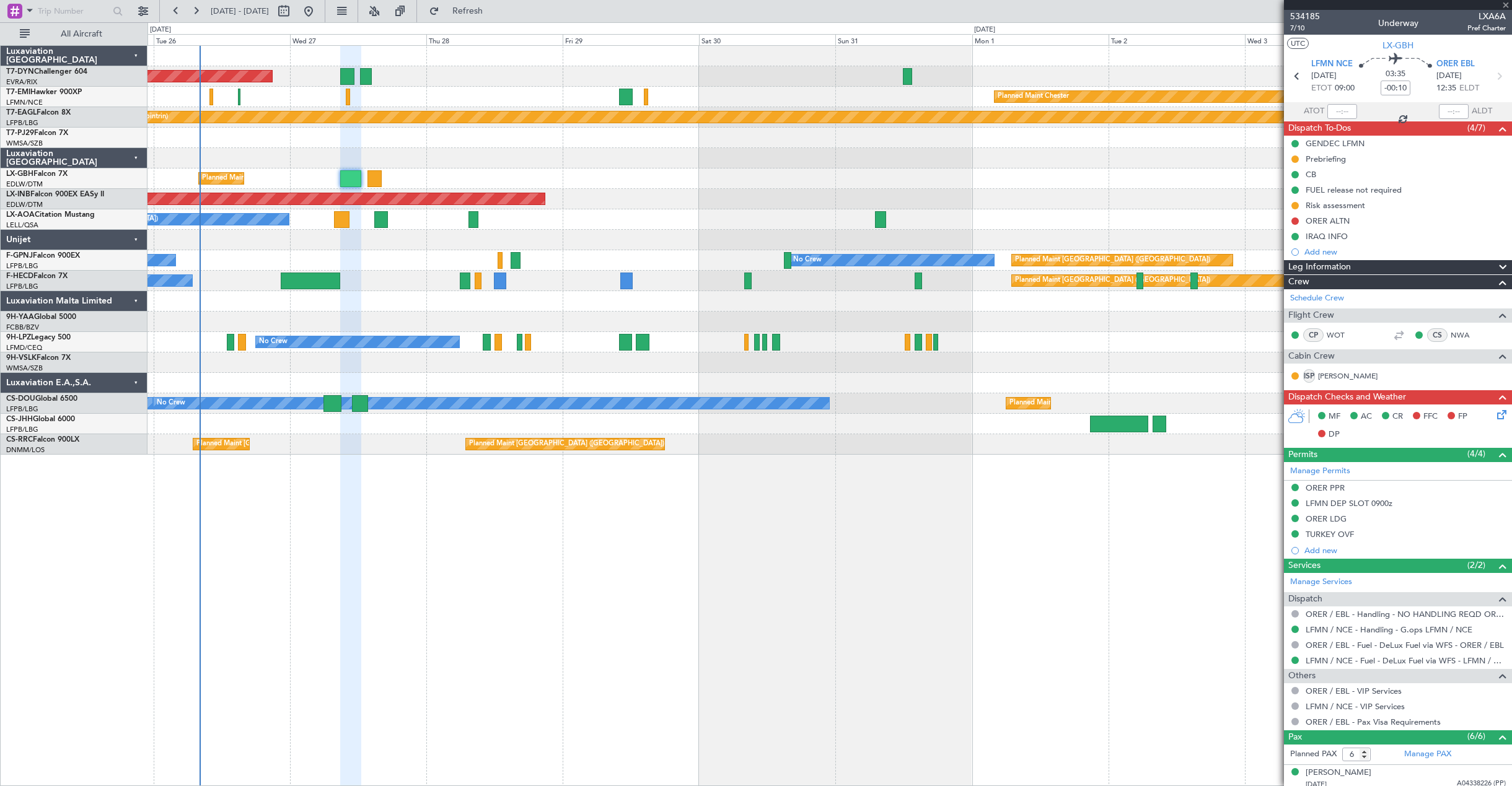
type input "0"
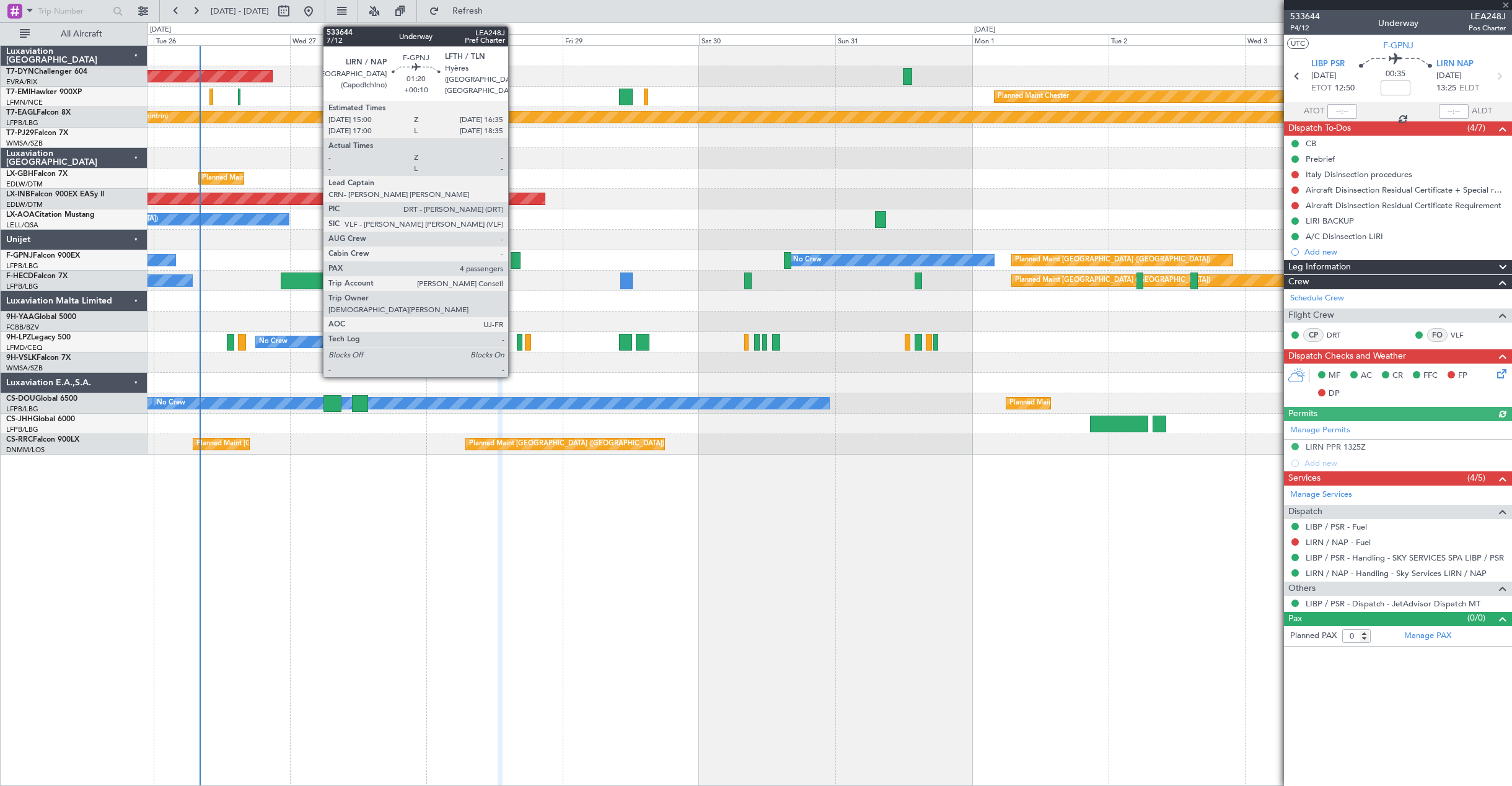
click at [513, 262] on div at bounding box center [515, 261] width 9 height 16
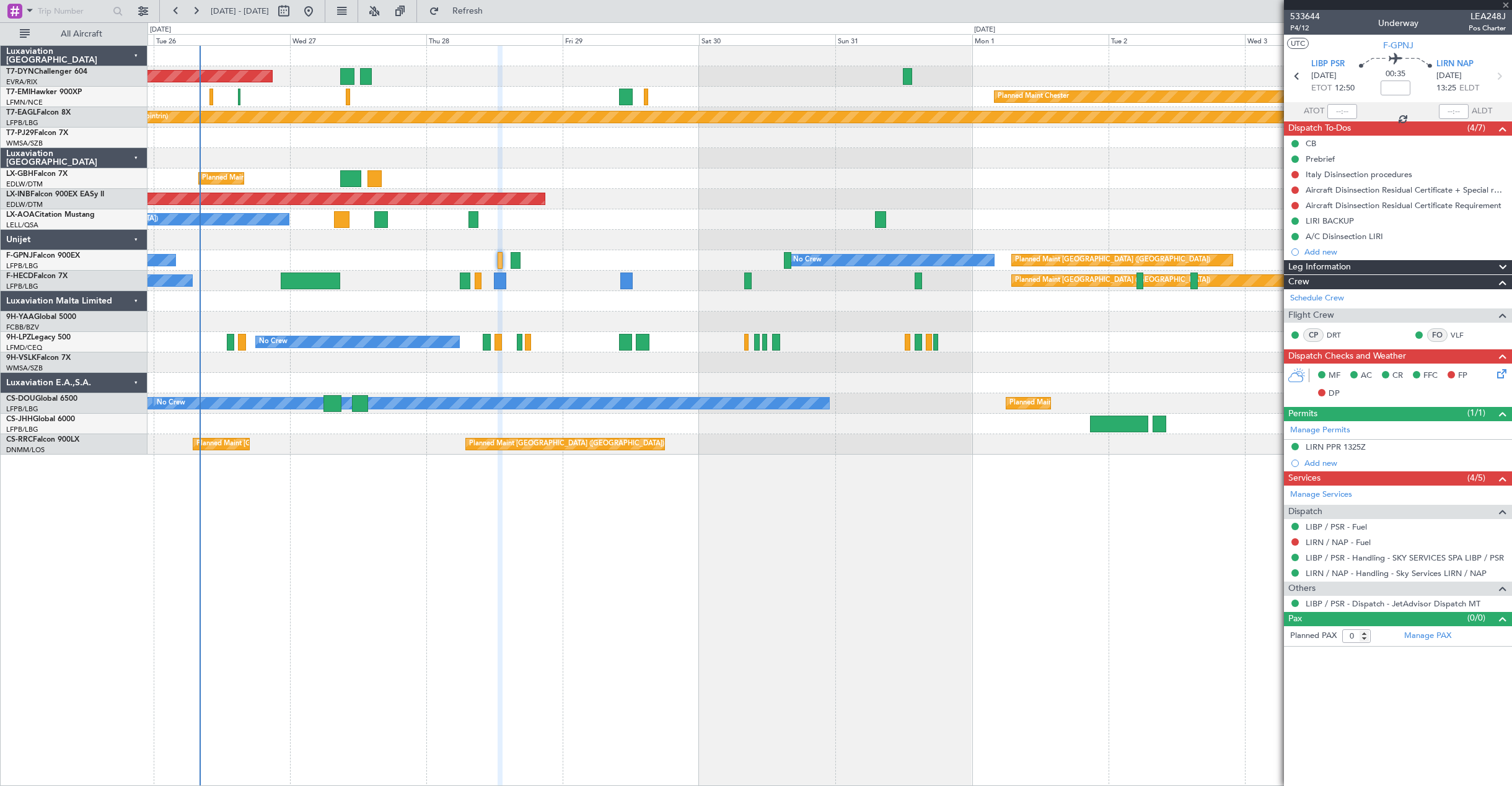
type input "+00:10"
type input "4"
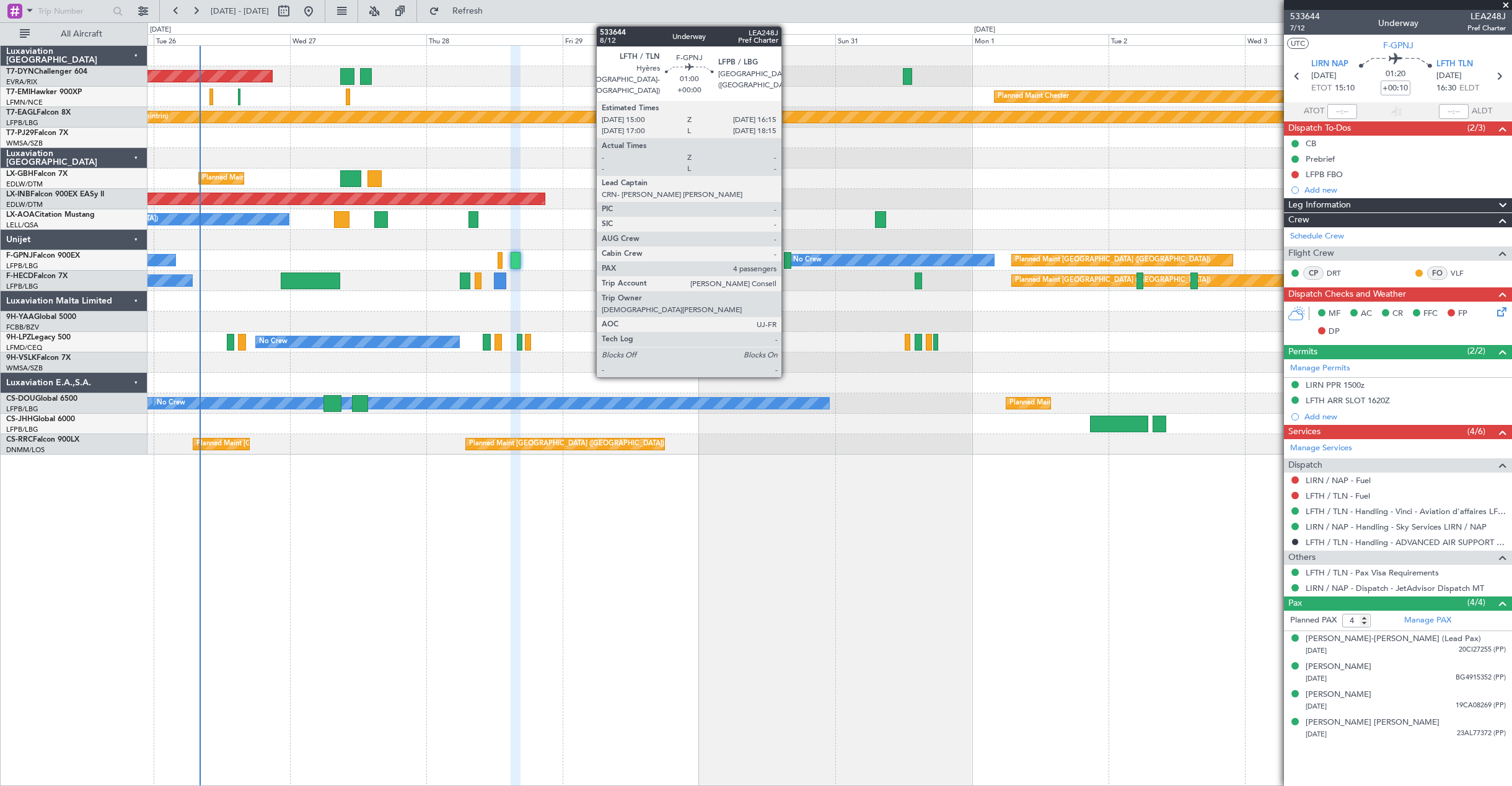
click at [787, 256] on div at bounding box center [788, 261] width 7 height 16
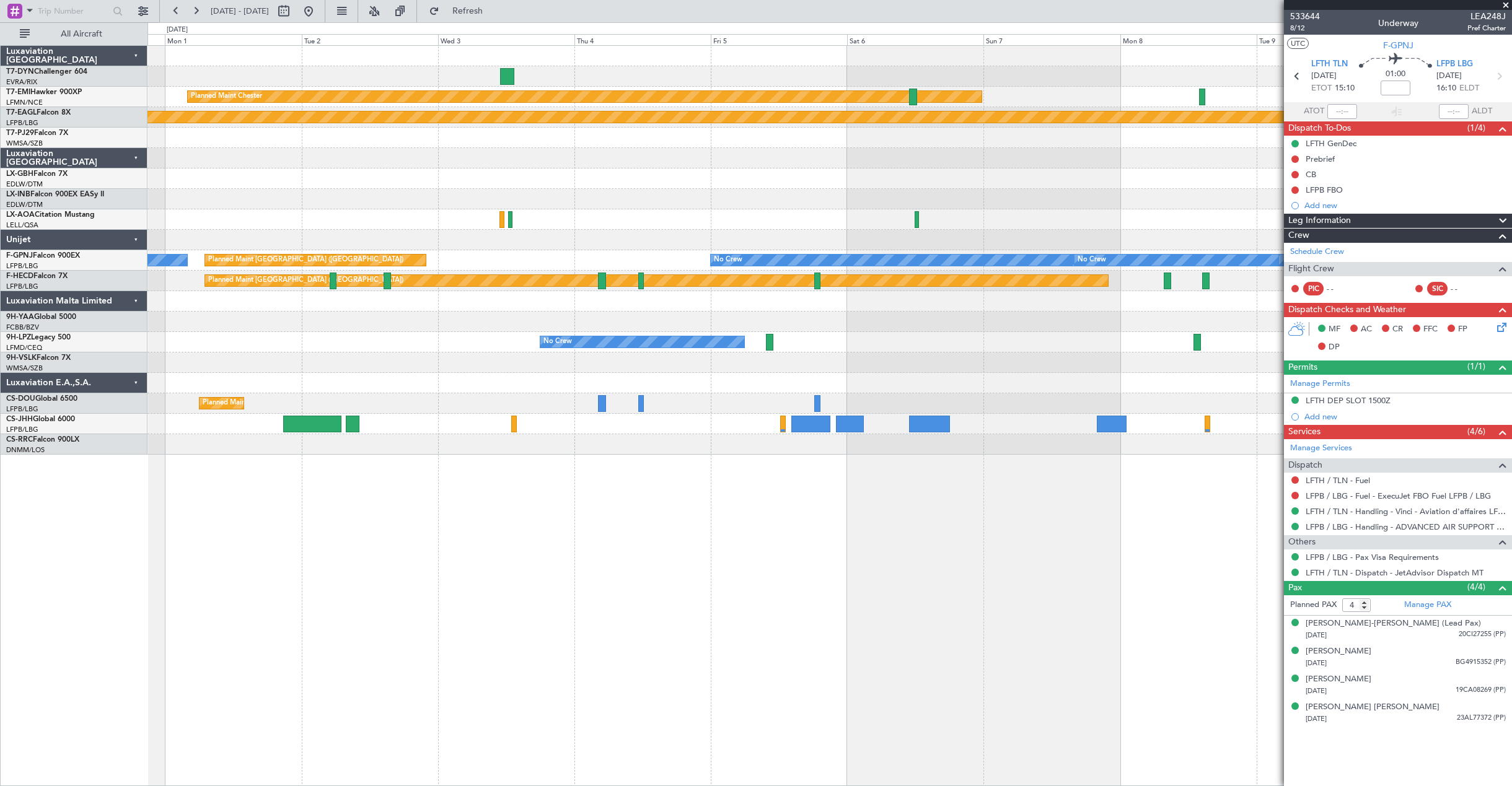
click at [175, 610] on div "Planned Maint [PERSON_NAME] Planned Maint Geneva ([GEOGRAPHIC_DATA]) No Crew Sa…" at bounding box center [830, 416] width 1365 height 741
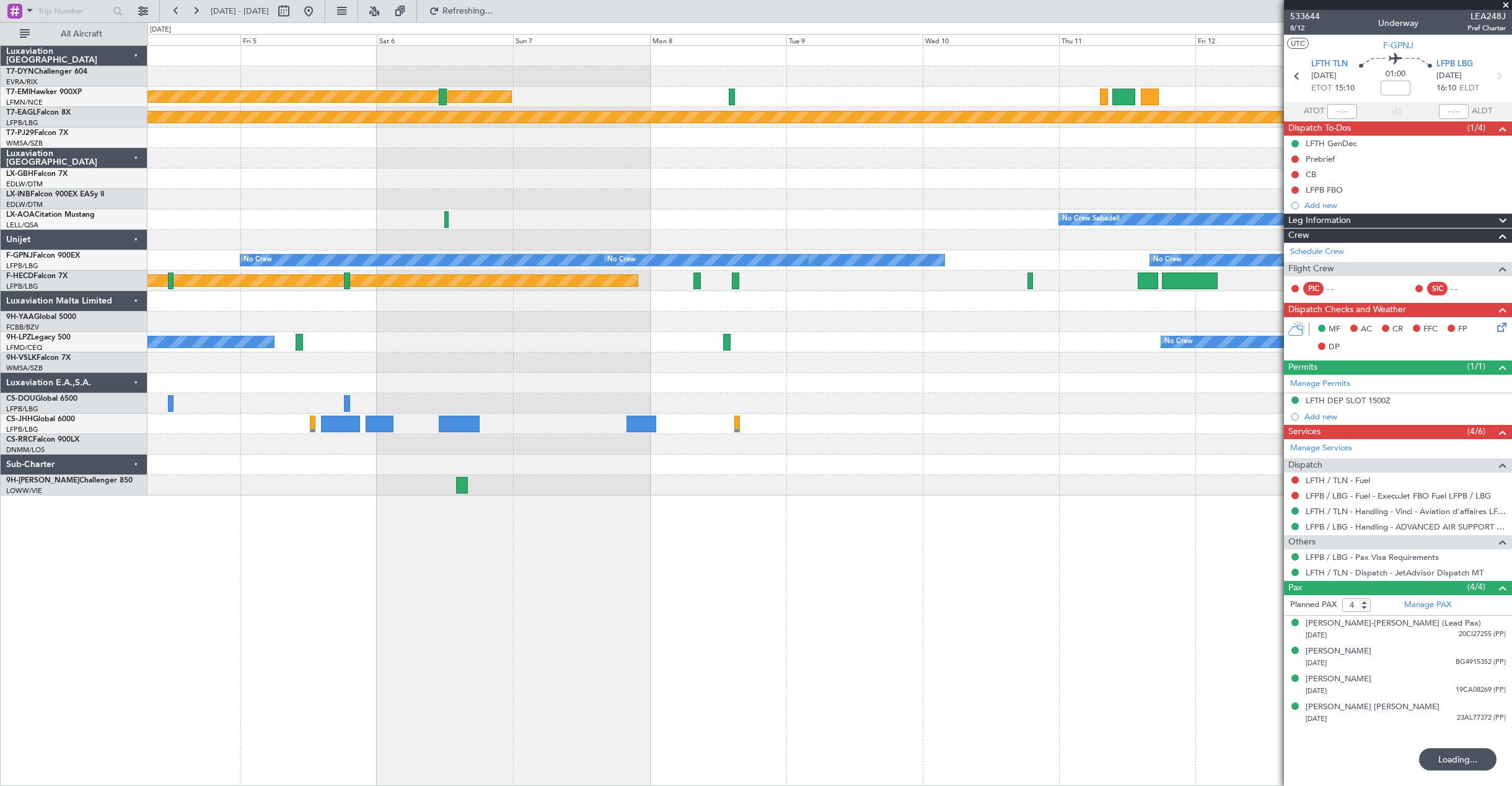
click at [513, 581] on div "Planned Maint [PERSON_NAME] Planned Maint Geneva ([GEOGRAPHIC_DATA]) No Crew Sa…" at bounding box center [830, 416] width 1365 height 741
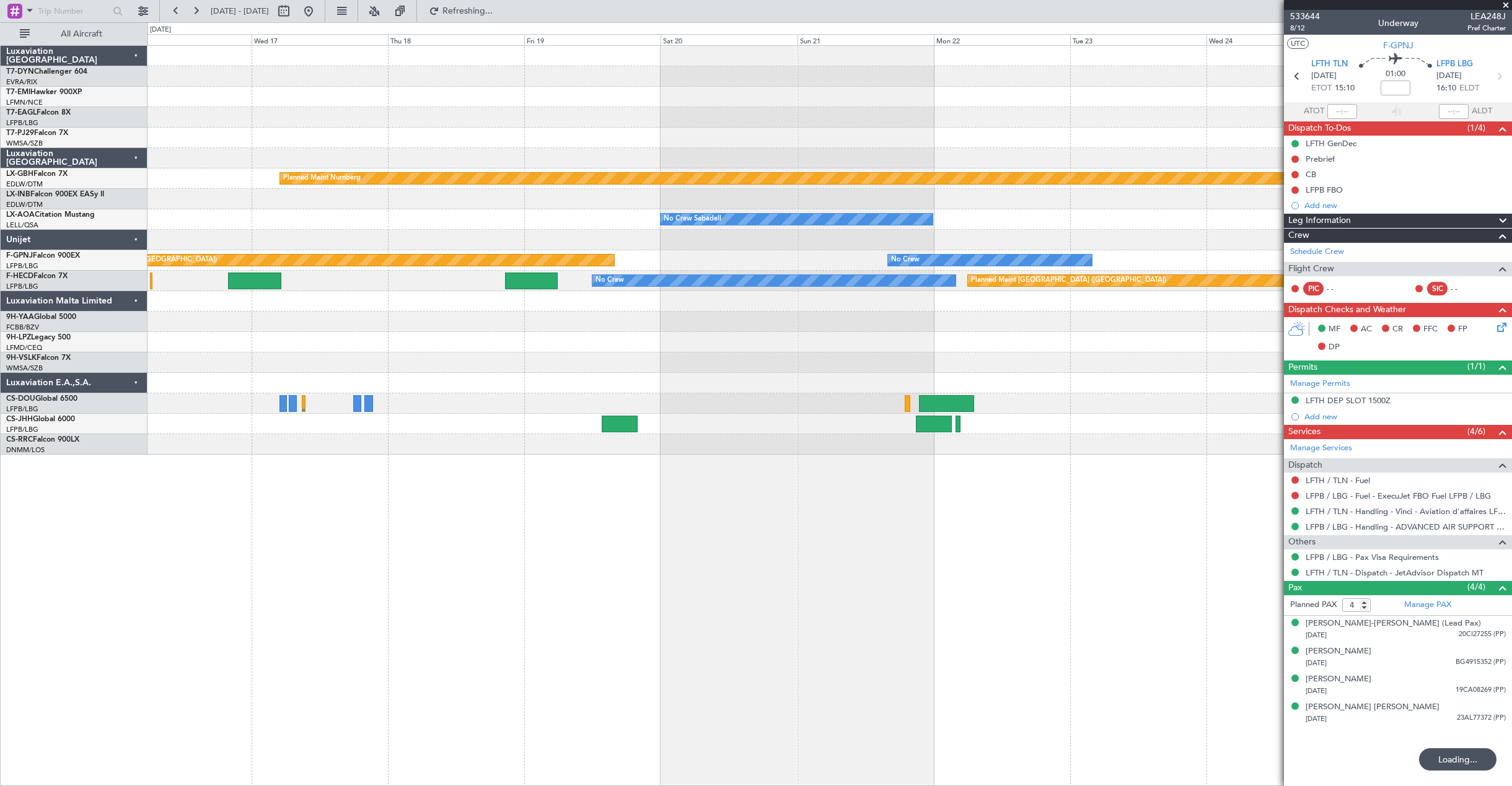
click at [0, 508] on html "[DATE] - [DATE] Refreshing... Quick Links All Aircraft Planned Maint Geneva ([G…" at bounding box center [756, 393] width 1512 height 786
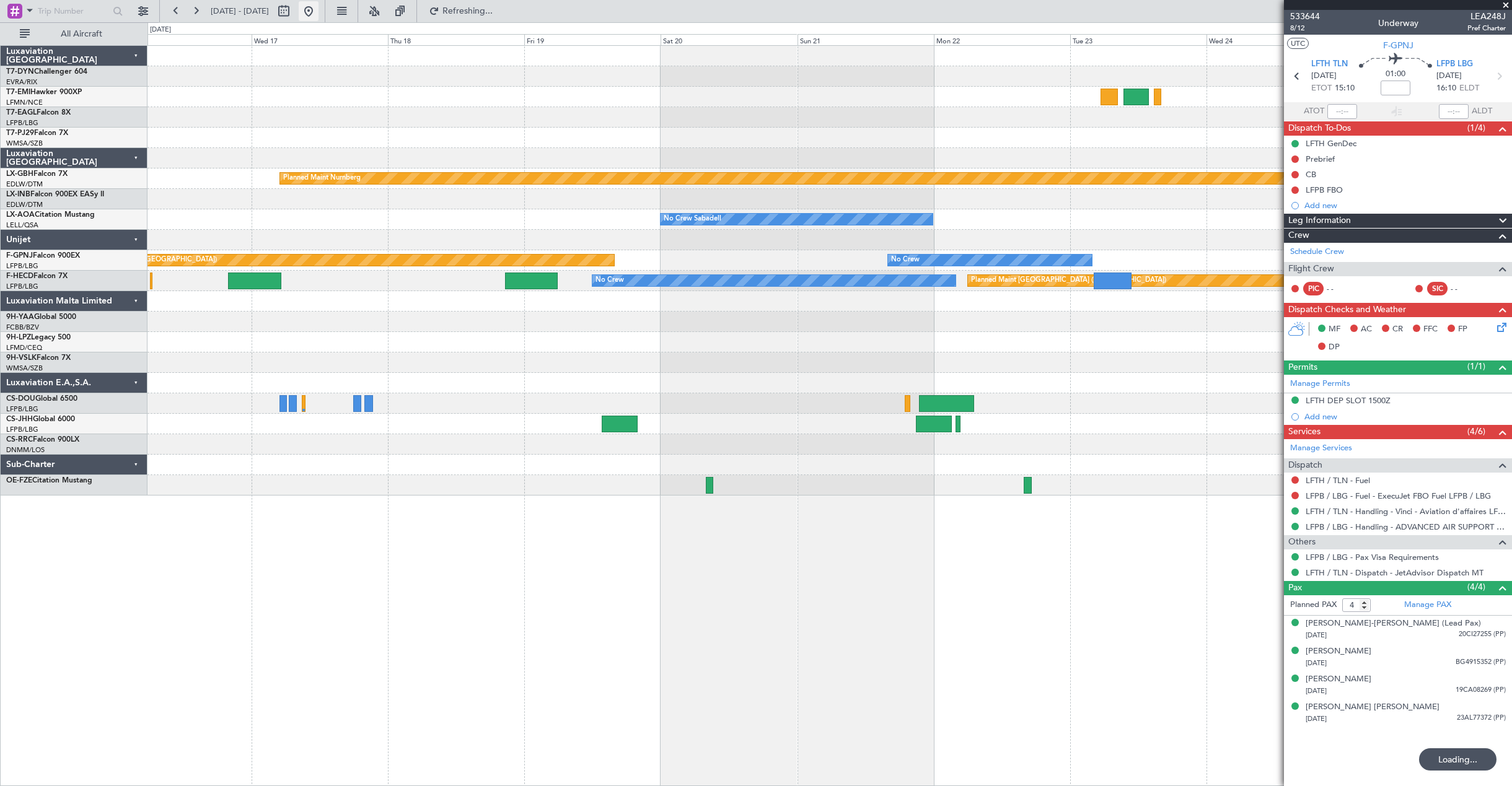
click at [318, 11] on button at bounding box center [309, 11] width 20 height 20
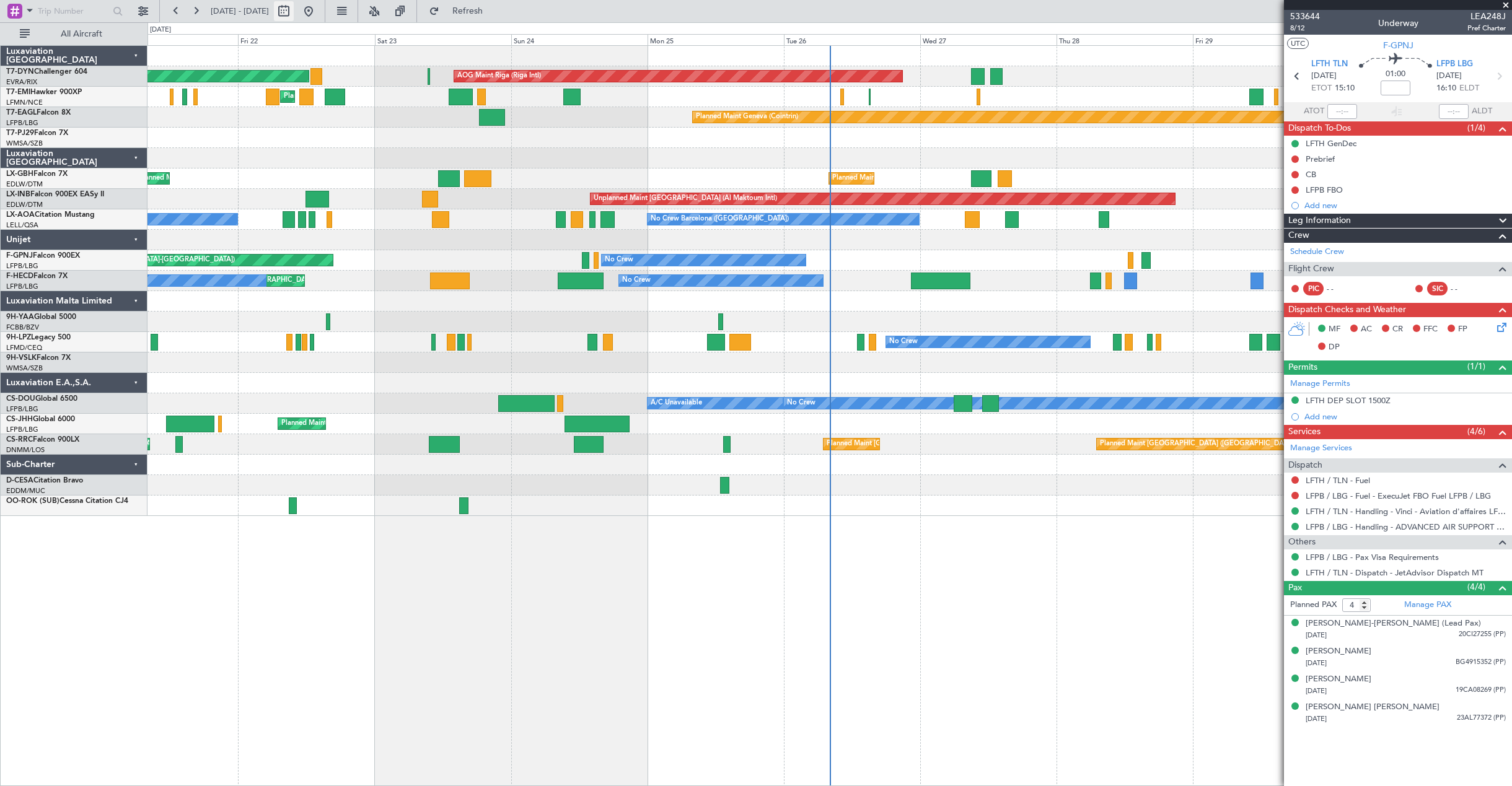
click at [294, 15] on button at bounding box center [284, 11] width 20 height 20
select select "8"
select select "2025"
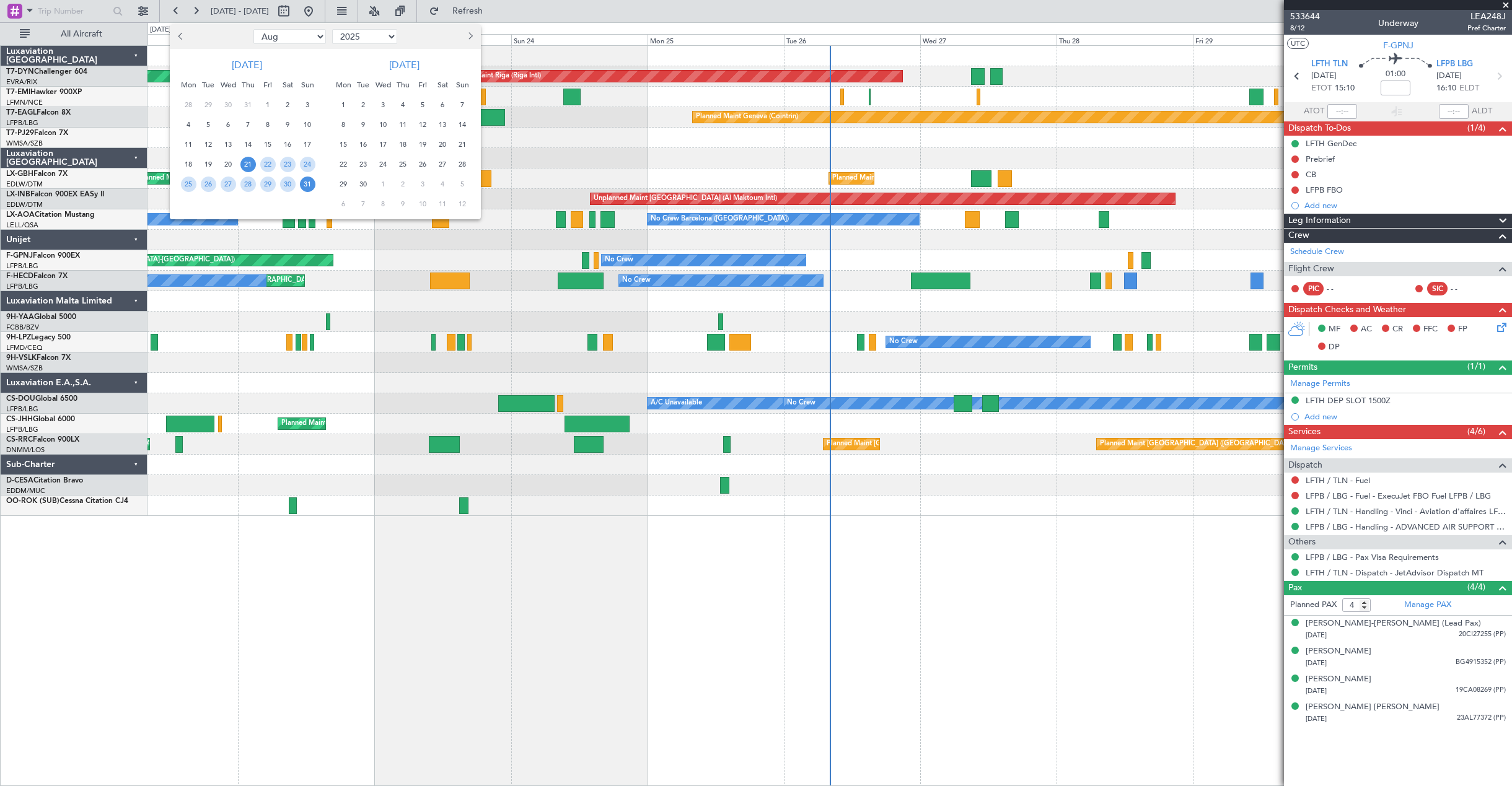
click at [465, 34] on button "Next month" at bounding box center [470, 36] width 14 height 20
select select "11"
click at [287, 103] on span "1" at bounding box center [287, 105] width 16 height 16
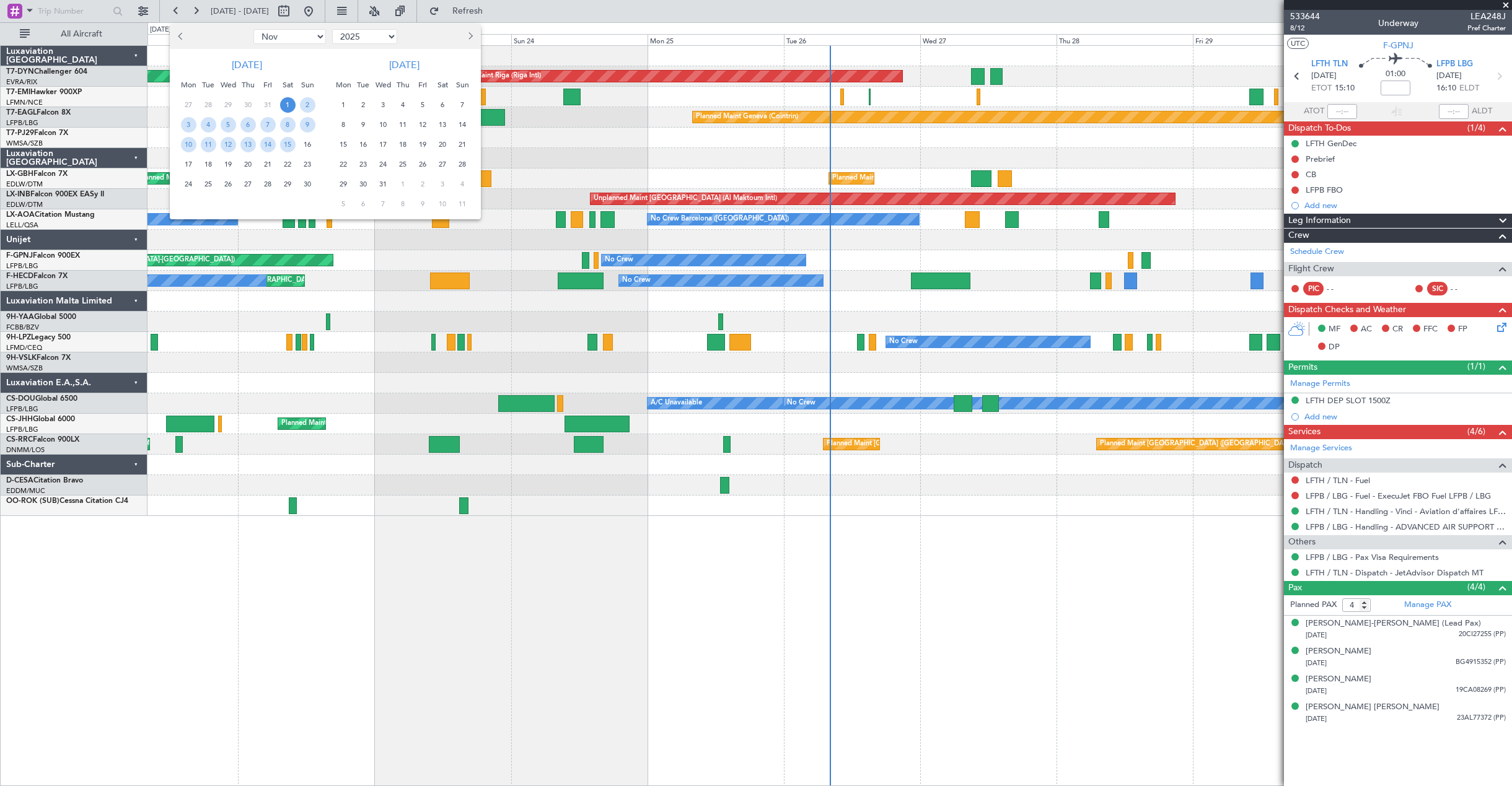
click at [287, 103] on span "1" at bounding box center [287, 105] width 16 height 16
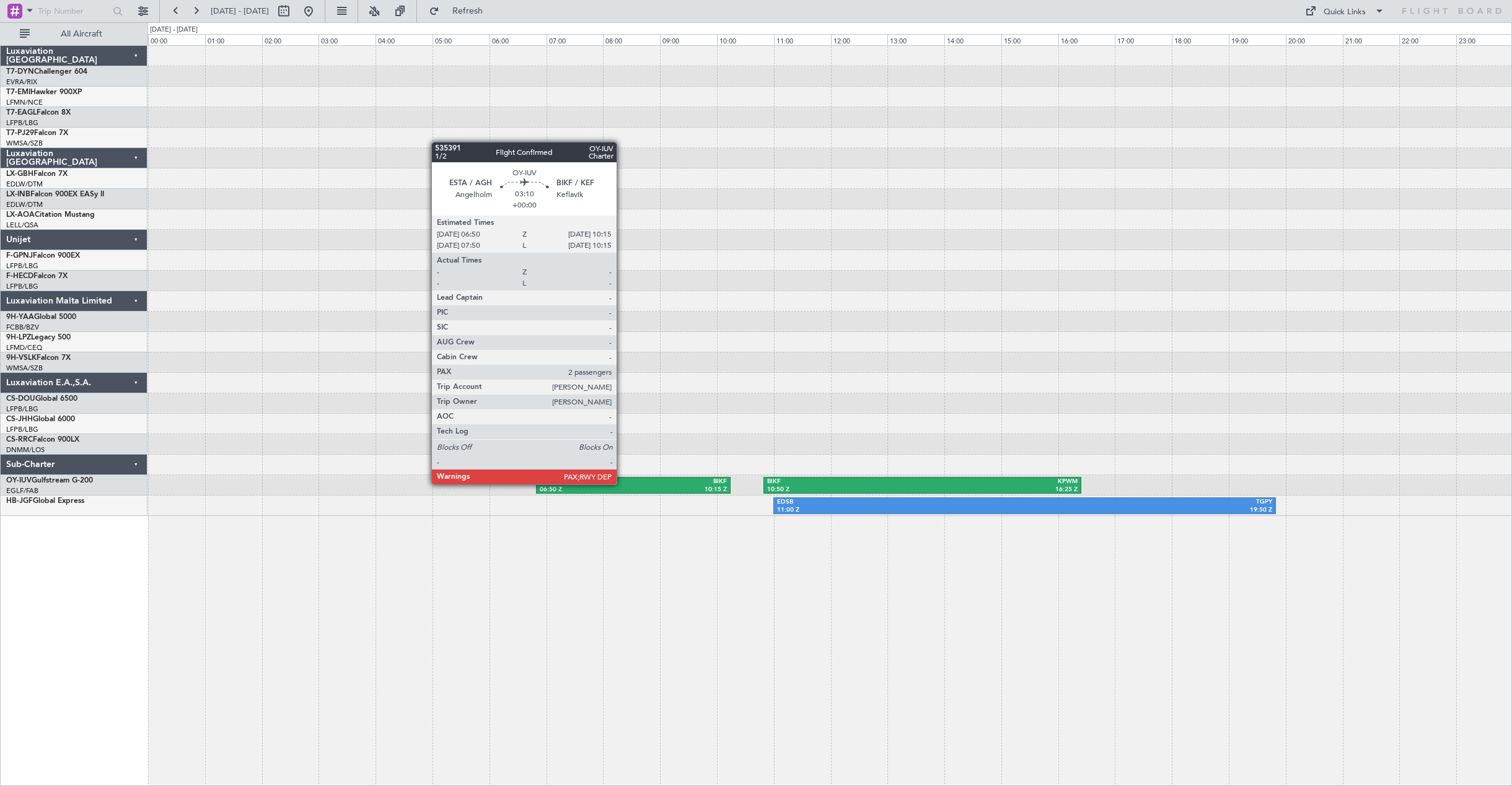
click at [622, 483] on div "ESTA" at bounding box center [586, 482] width 94 height 9
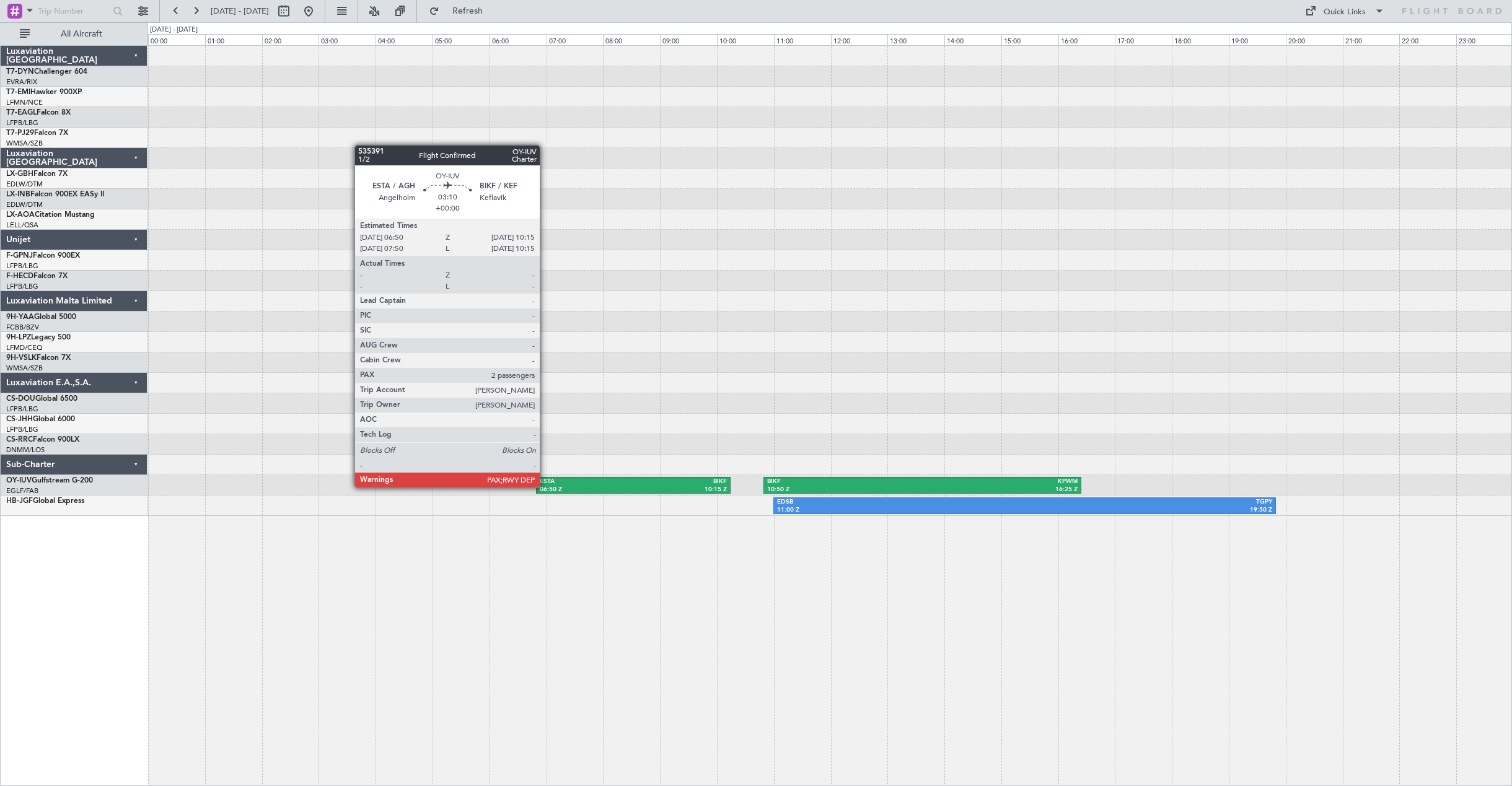
click at [545, 487] on div "06:50 Z" at bounding box center [586, 491] width 94 height 9
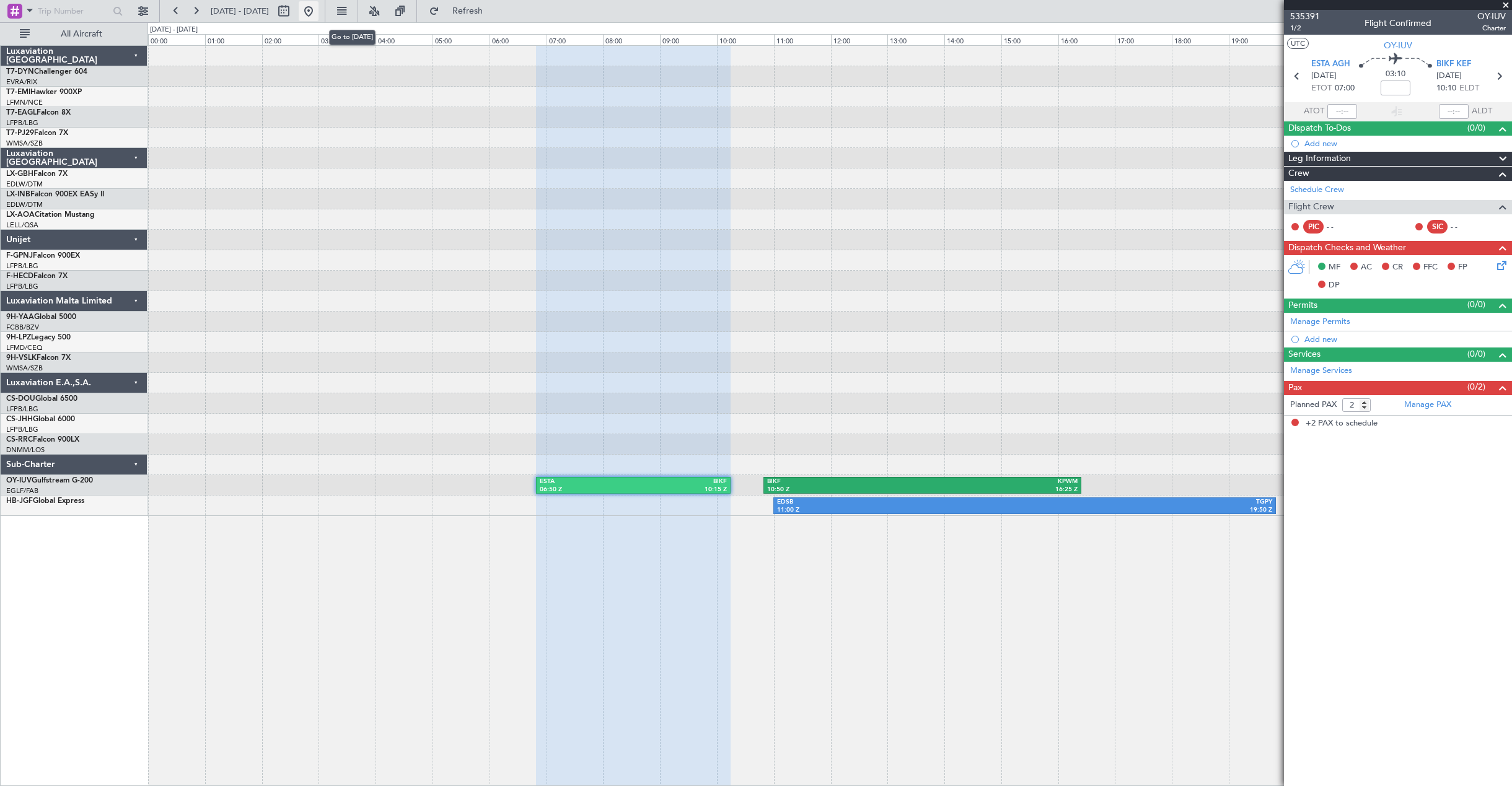
click at [318, 18] on button at bounding box center [309, 11] width 20 height 20
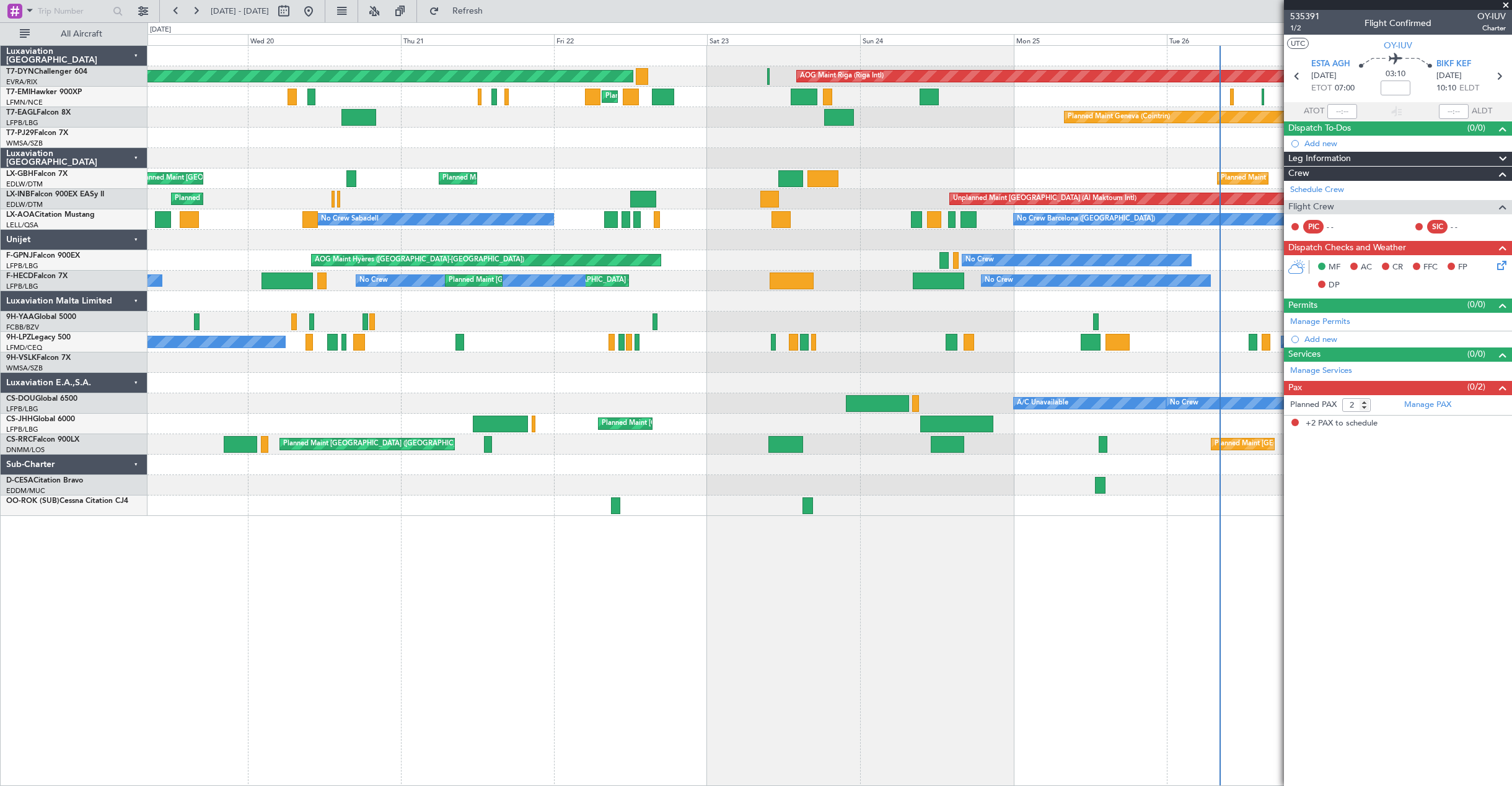
click at [1038, 122] on div "AOG Maint Riga (Riga Intl) Planned Maint [GEOGRAPHIC_DATA]-[GEOGRAPHIC_DATA] Pl…" at bounding box center [830, 281] width 1364 height 471
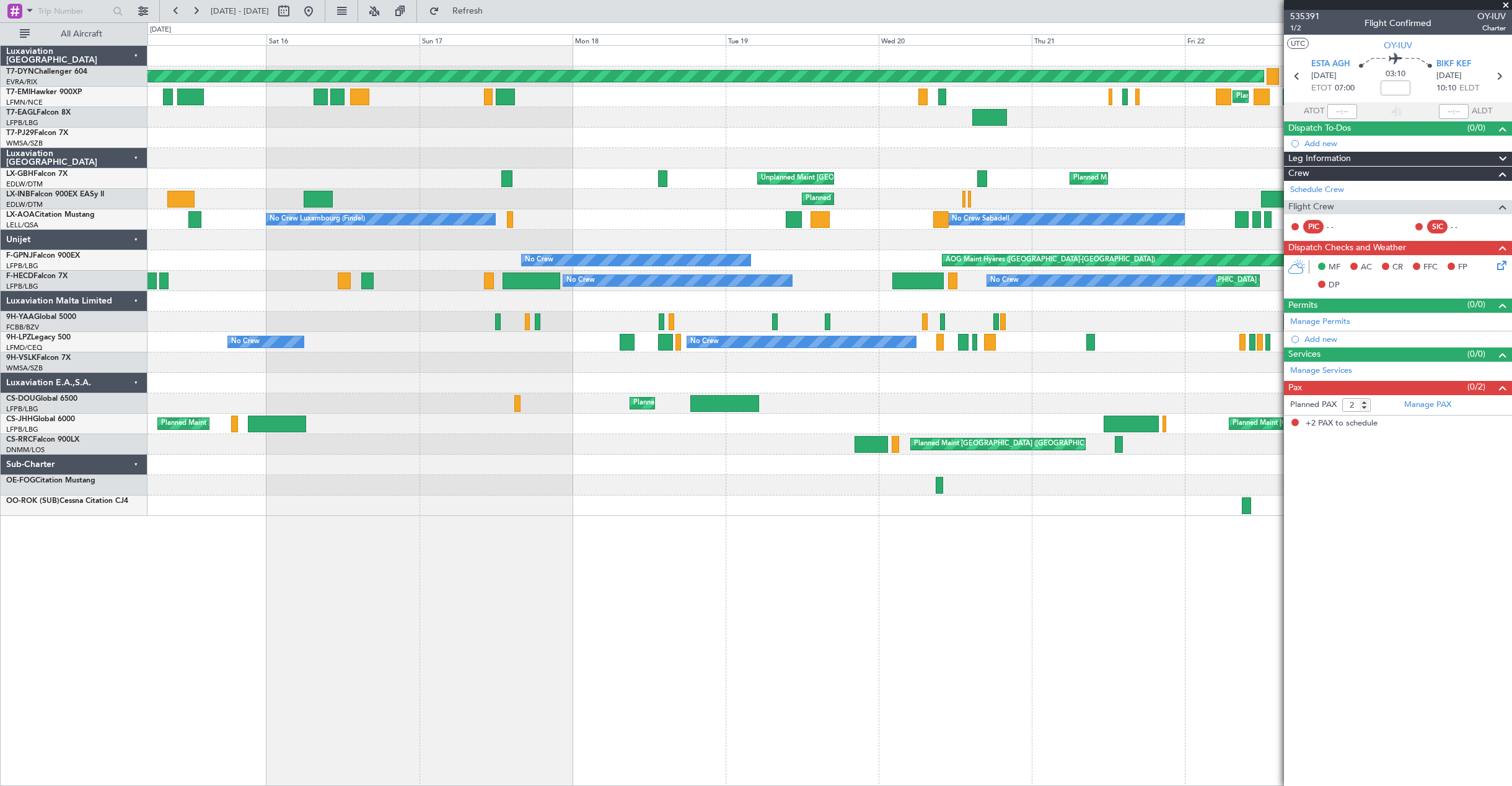
click at [310, 179] on div "Planned Maint [GEOGRAPHIC_DATA]-[GEOGRAPHIC_DATA] AOG Maint Riga (Riga Intl) Pl…" at bounding box center [830, 281] width 1364 height 471
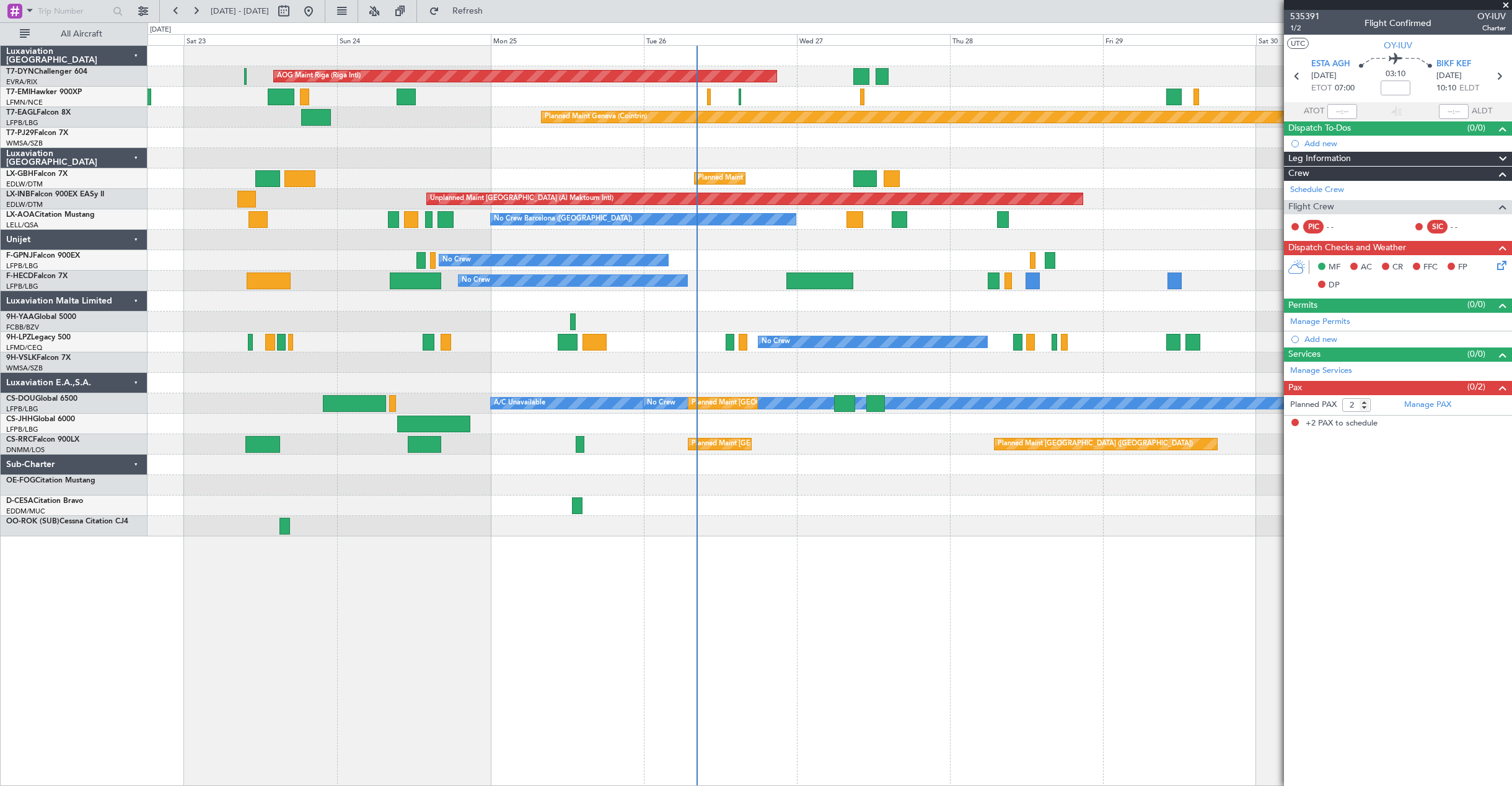
click at [439, 132] on div at bounding box center [830, 138] width 1364 height 20
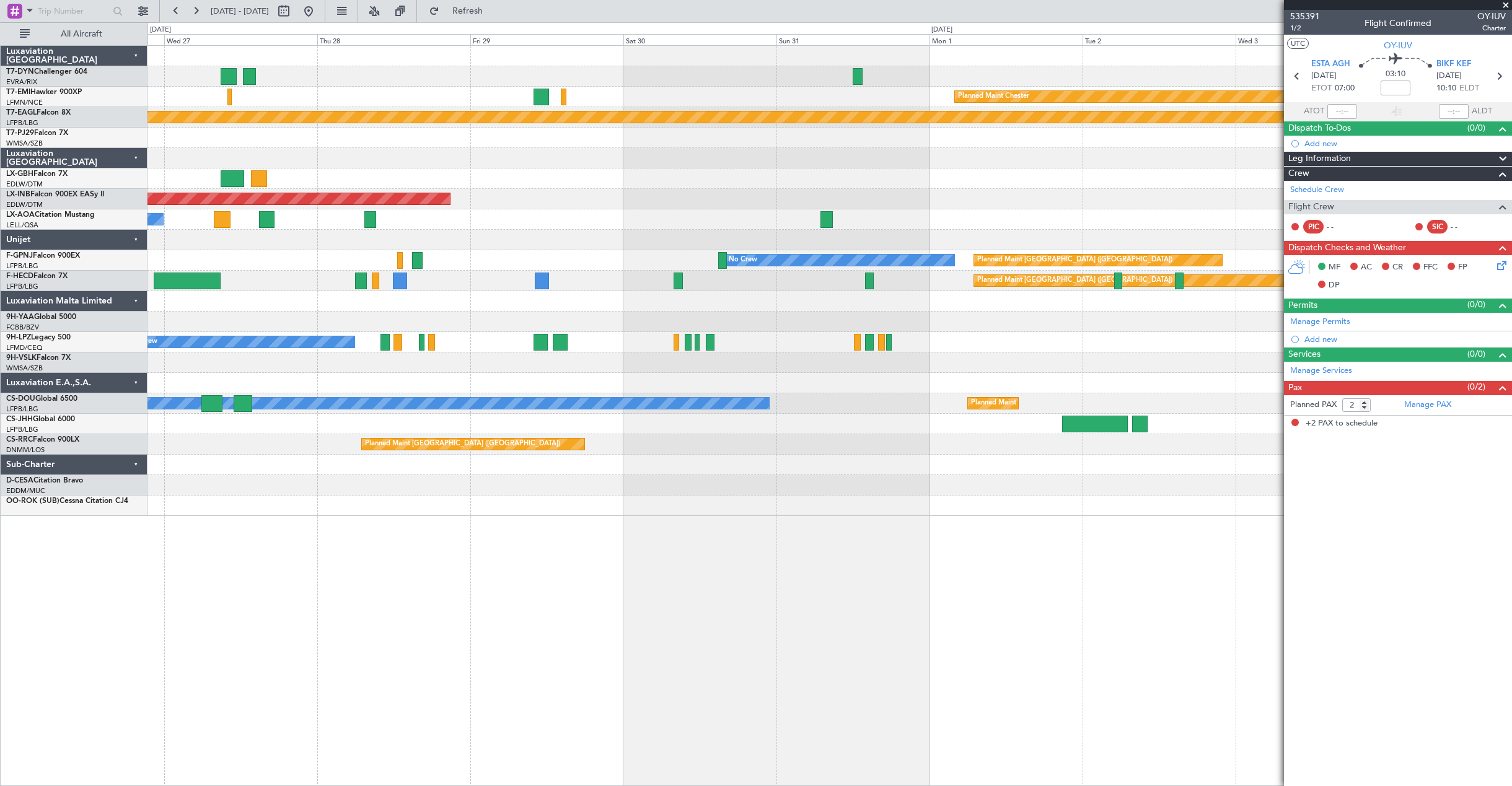
click at [496, 235] on div "AOG Maint Riga (Riga Intl) Planned Maint [PERSON_NAME] Planned Maint Geneva ([G…" at bounding box center [830, 281] width 1364 height 471
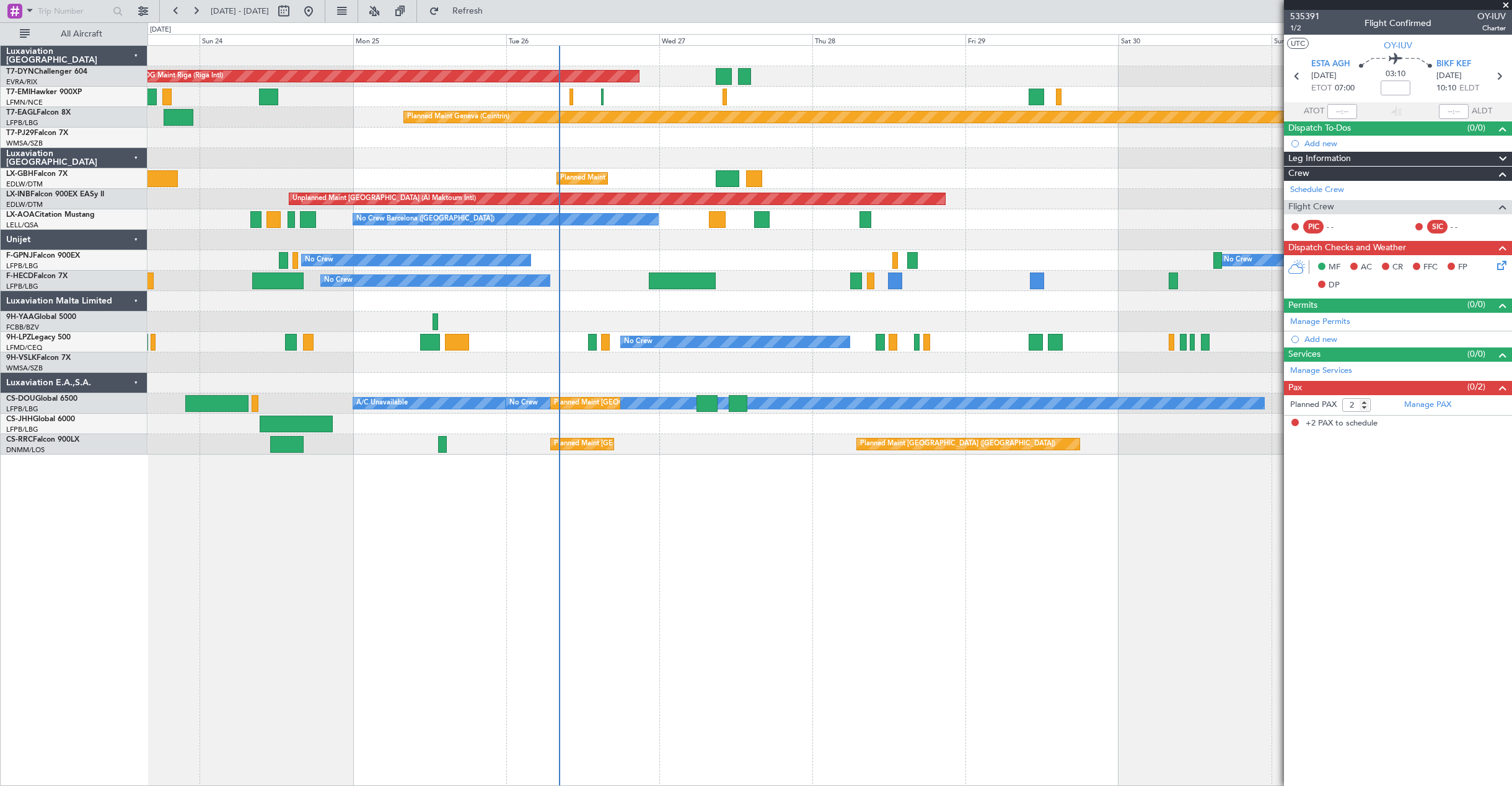
click at [1009, 284] on div "AOG Maint Riga (Riga Intl) Planned Maint [GEOGRAPHIC_DATA]-[GEOGRAPHIC_DATA] Pl…" at bounding box center [830, 250] width 1364 height 409
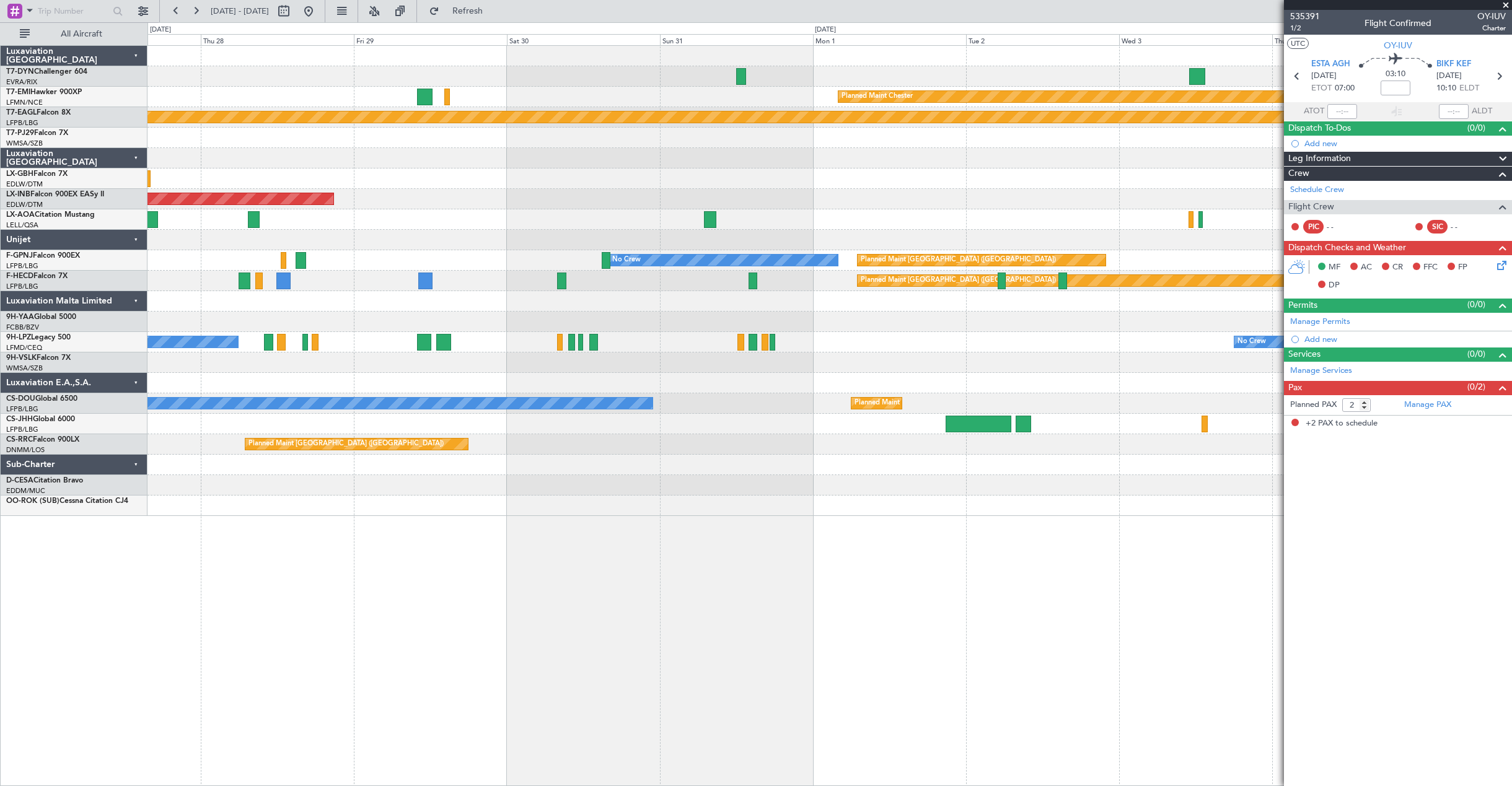
click at [544, 295] on div "AOG Maint Riga (Riga Intl) Planned Maint Chester Planned Maint Geneva (Cointrin…" at bounding box center [830, 281] width 1364 height 471
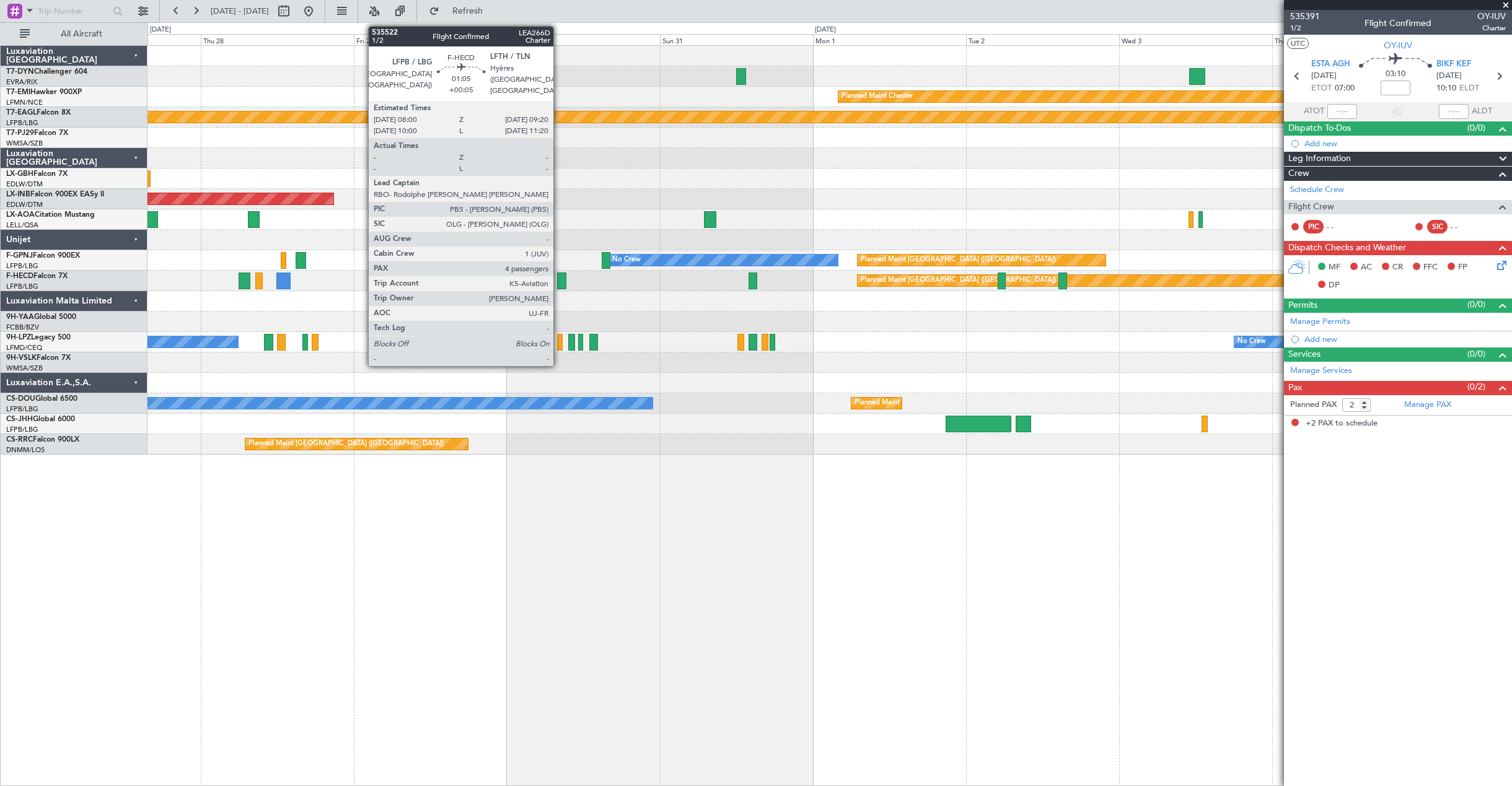
click at [559, 283] on div at bounding box center [562, 281] width 9 height 16
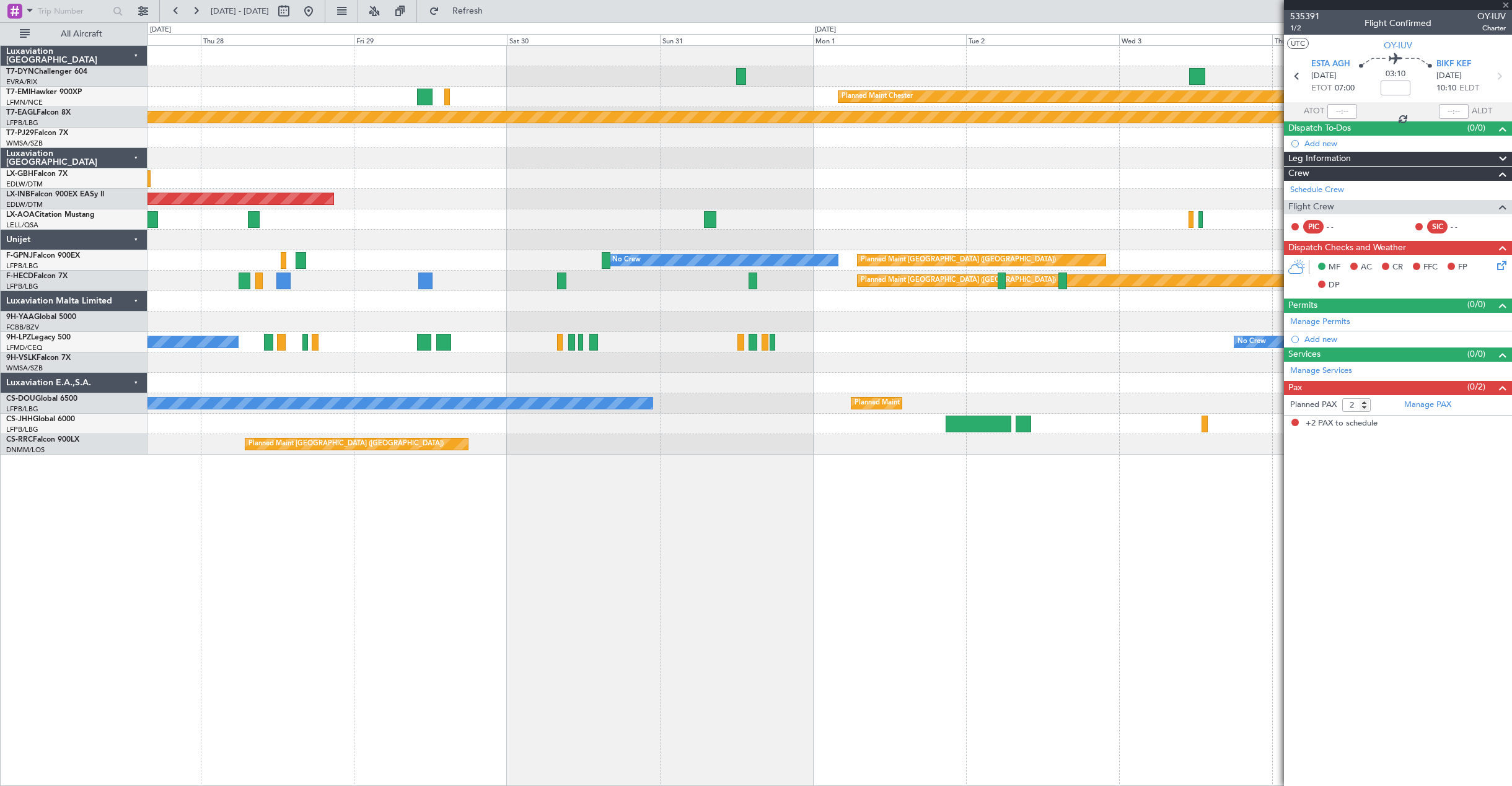
type input "+00:05"
type input "4"
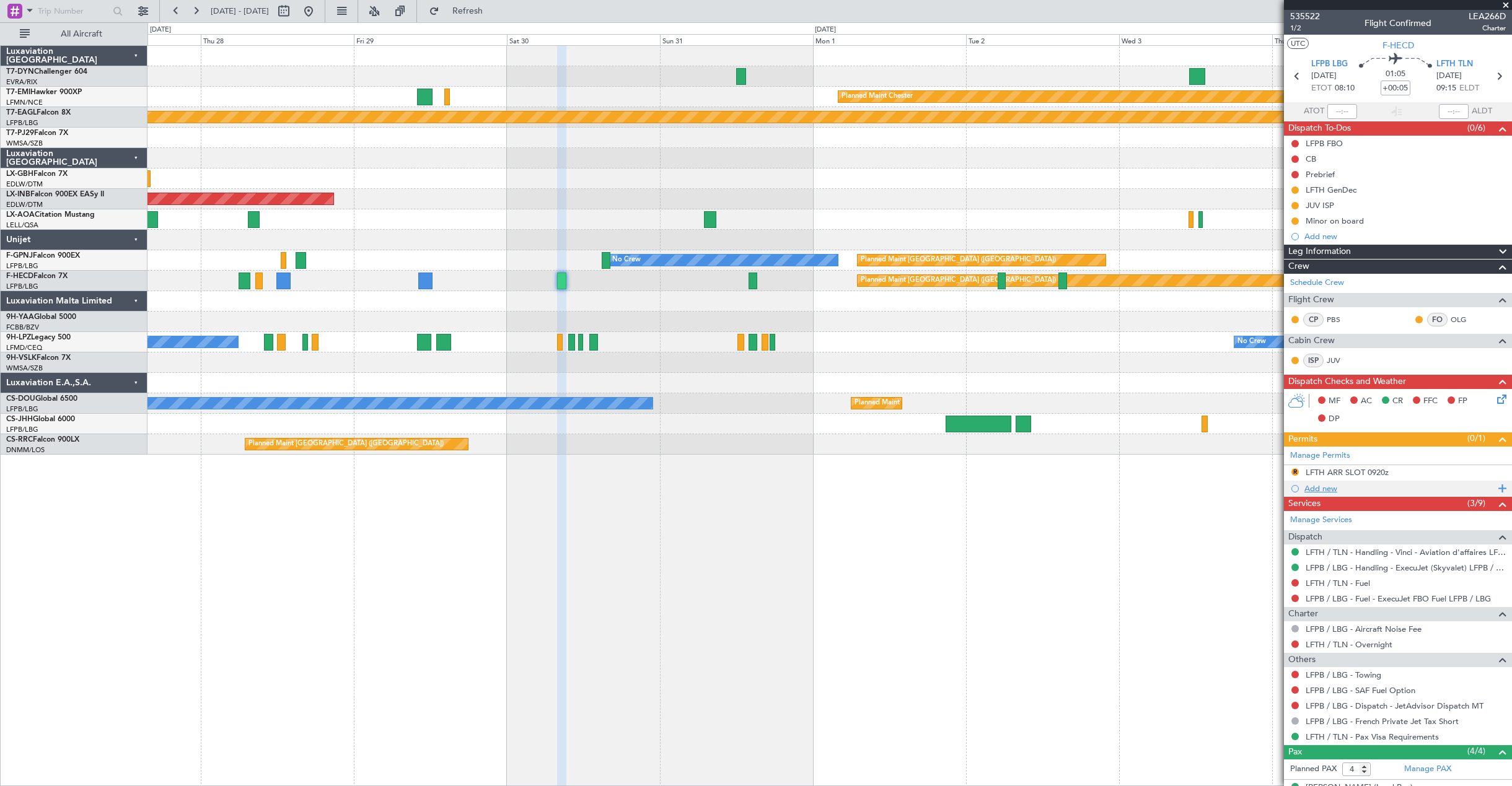
scroll to position [105, 0]
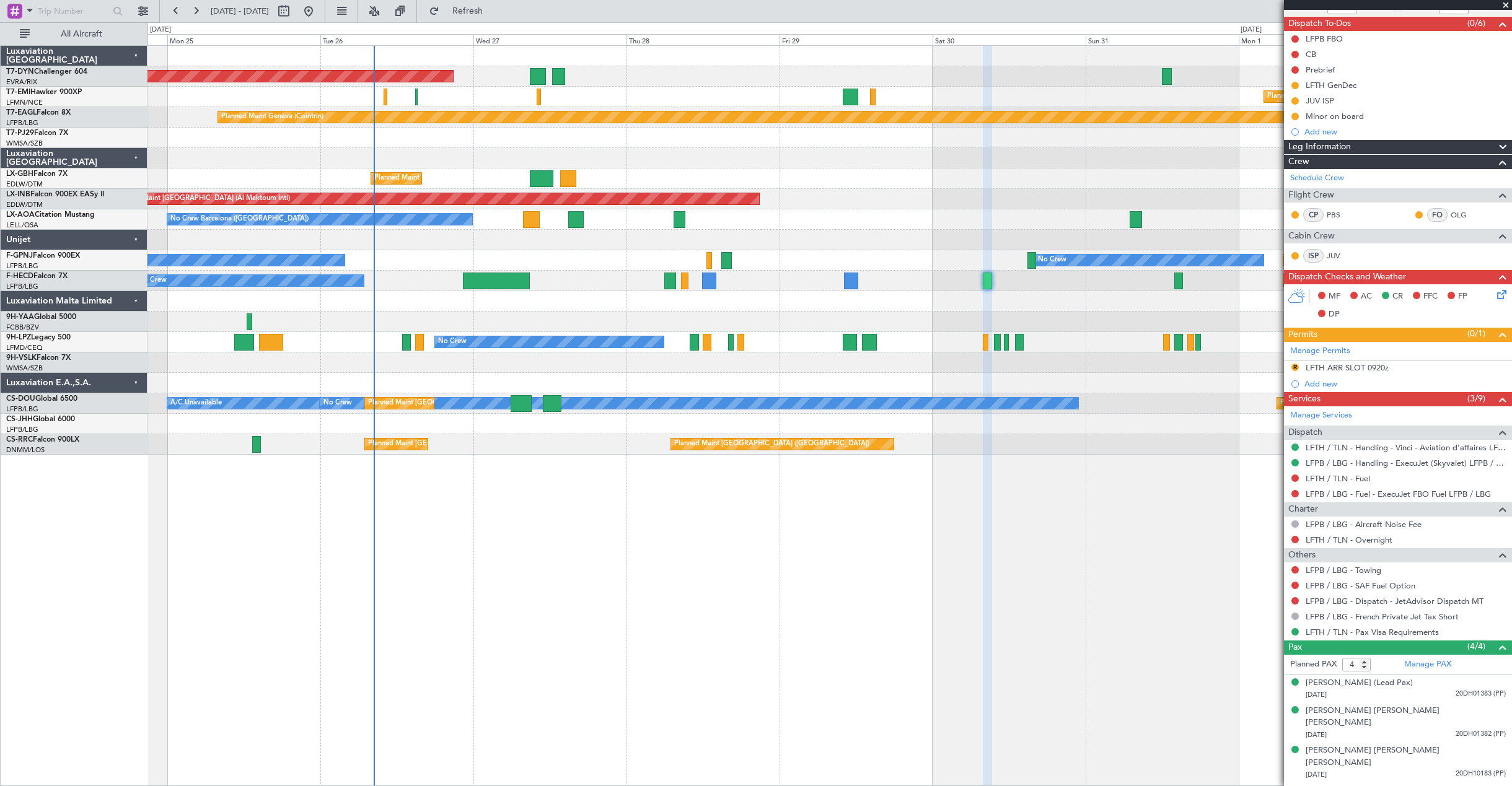
click at [875, 282] on div "AOG Maint Riga (Riga Intl) Planned Maint Chester Planned Maint Geneva (Cointrin…" at bounding box center [830, 250] width 1364 height 409
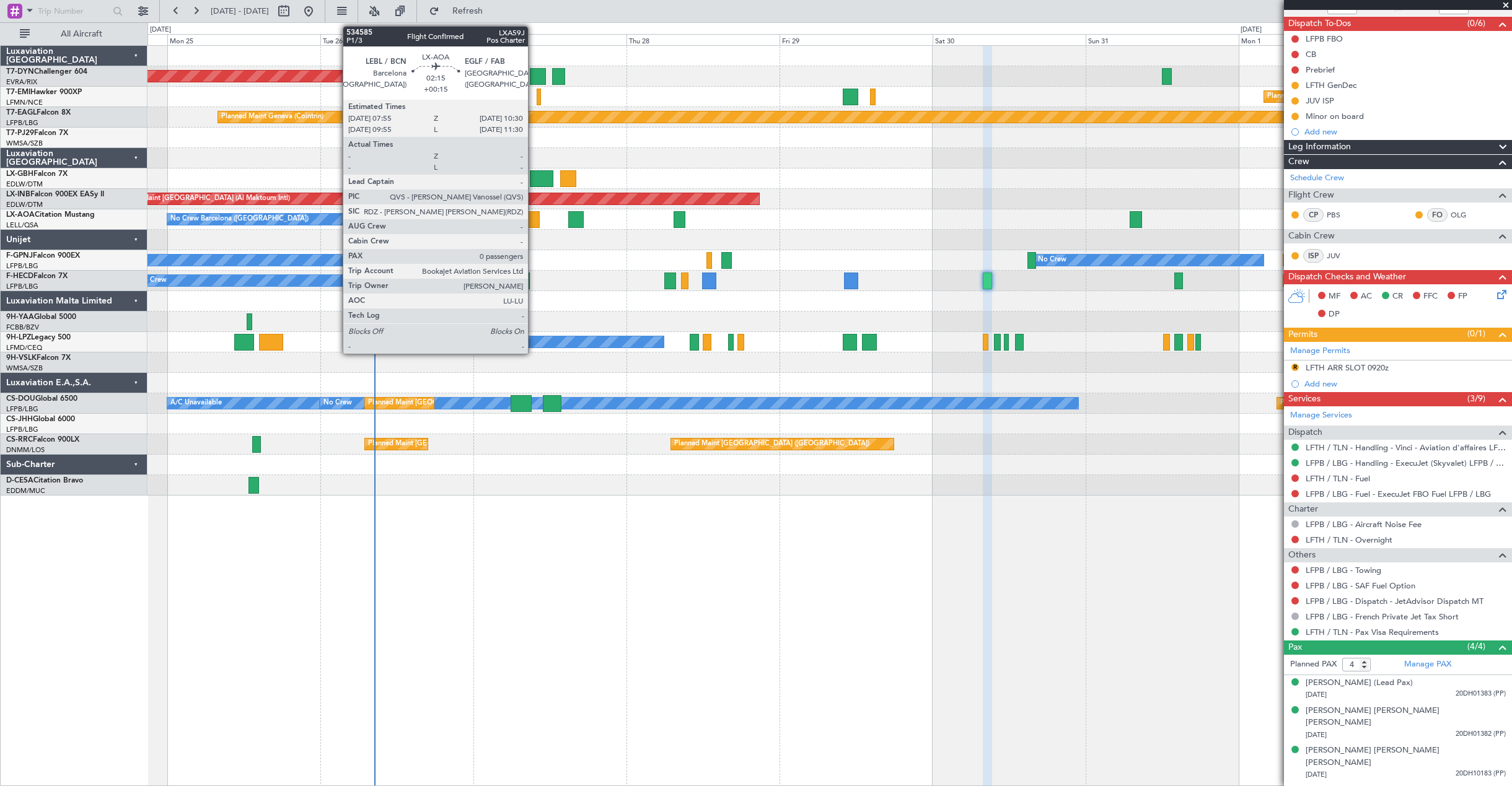
click at [533, 222] on div at bounding box center [532, 220] width 16 height 16
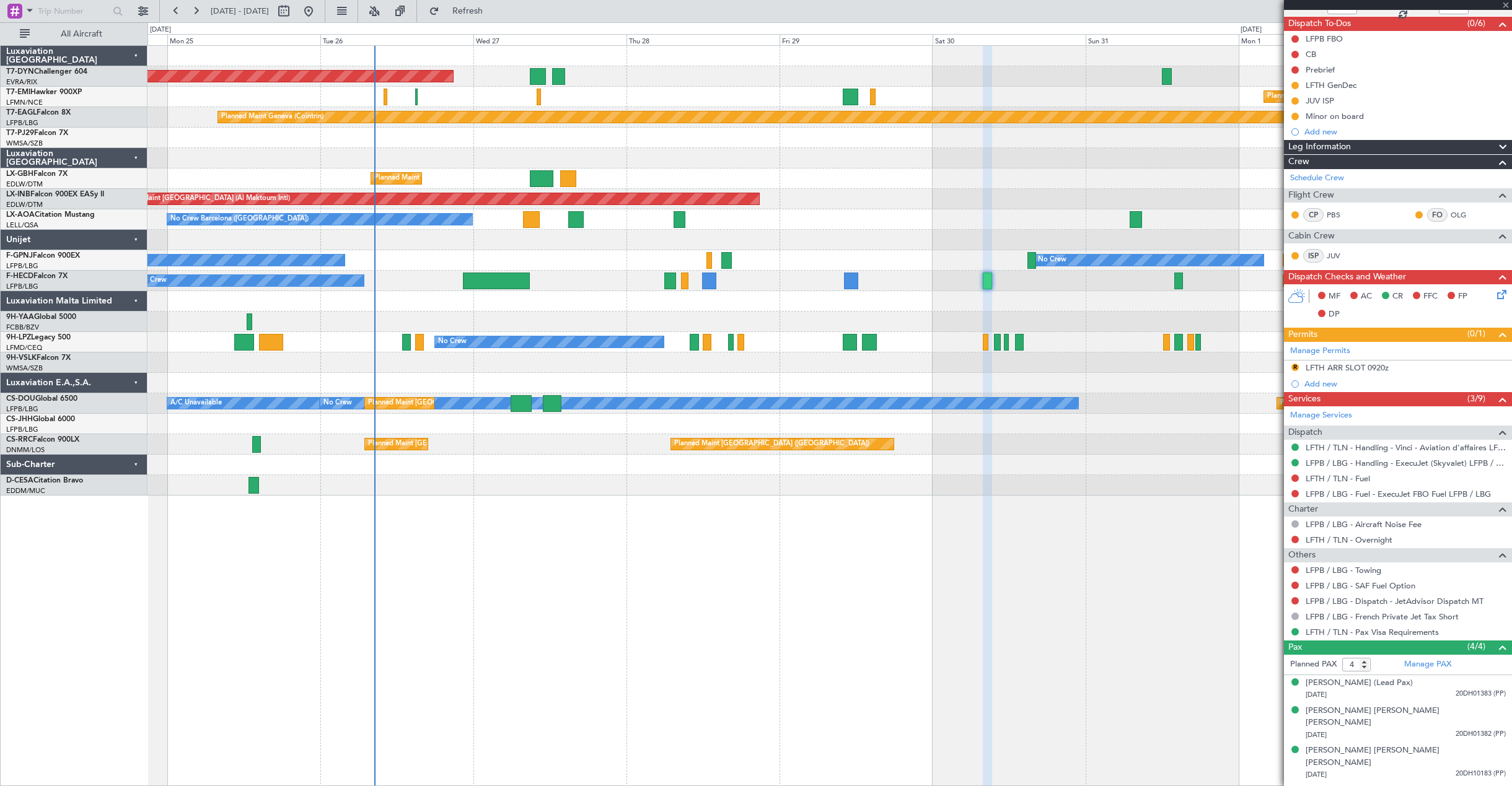
type input "+00:15"
type input "0"
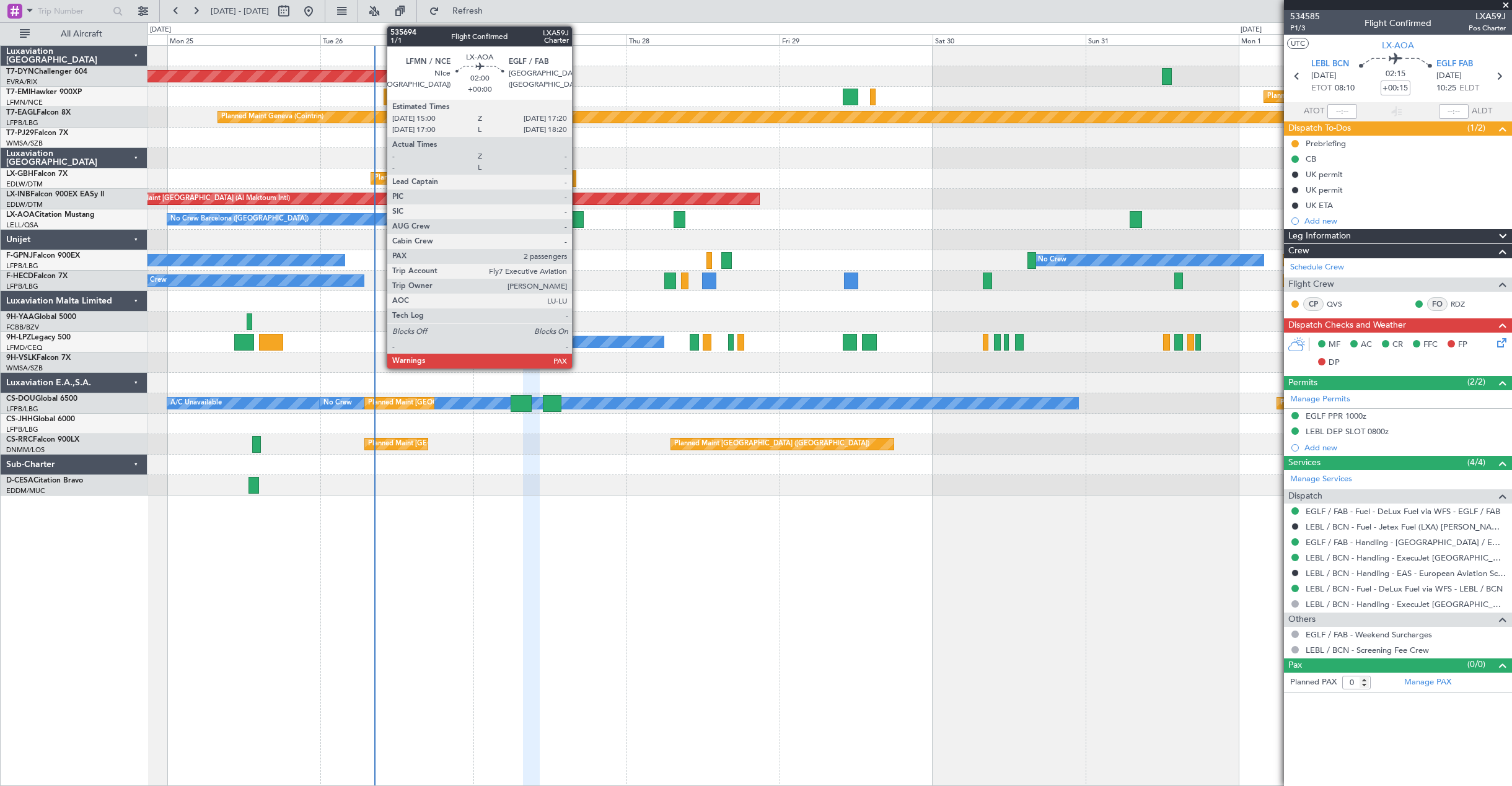
click at [577, 225] on div at bounding box center [575, 220] width 16 height 16
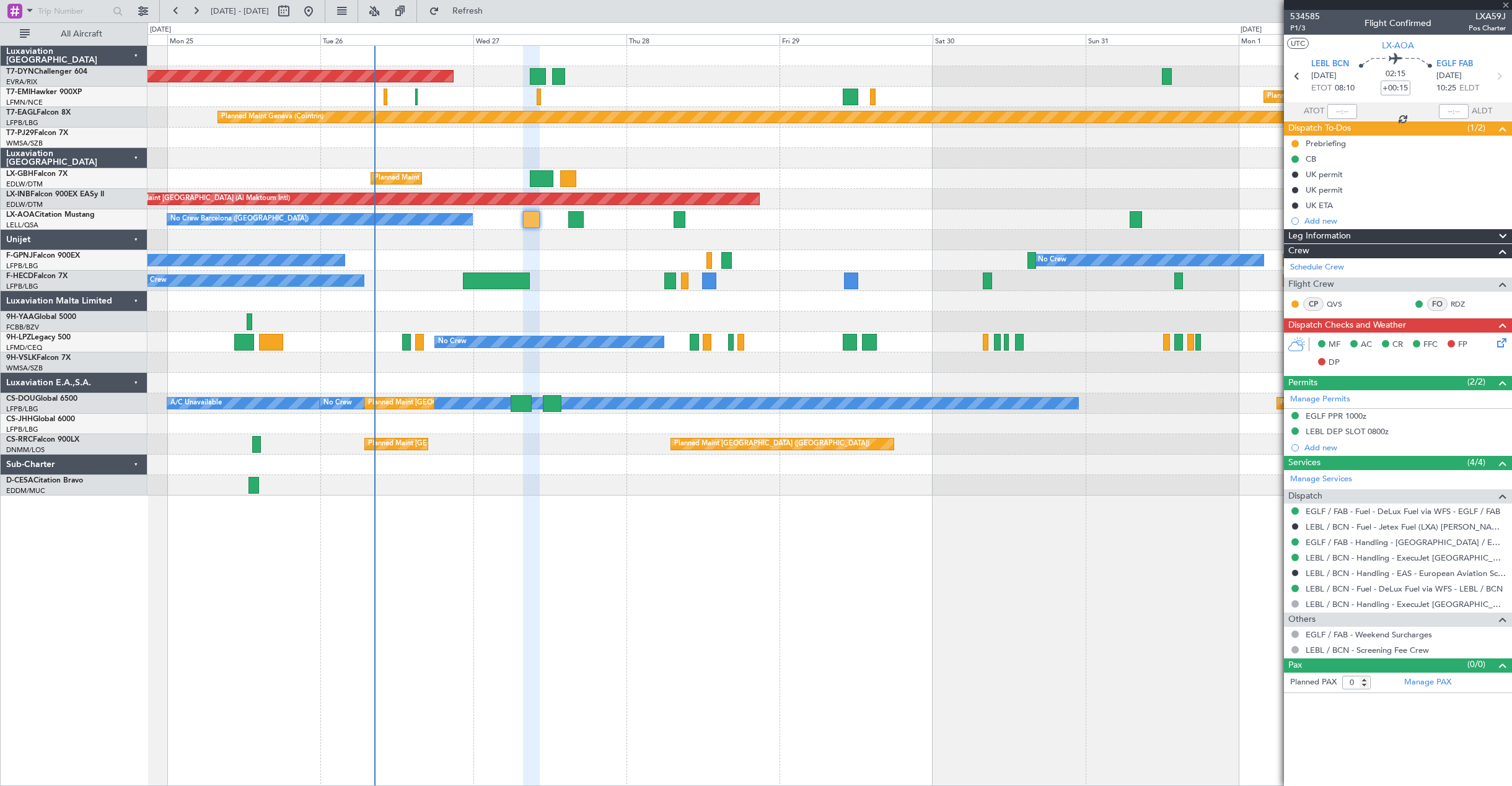
type input "2"
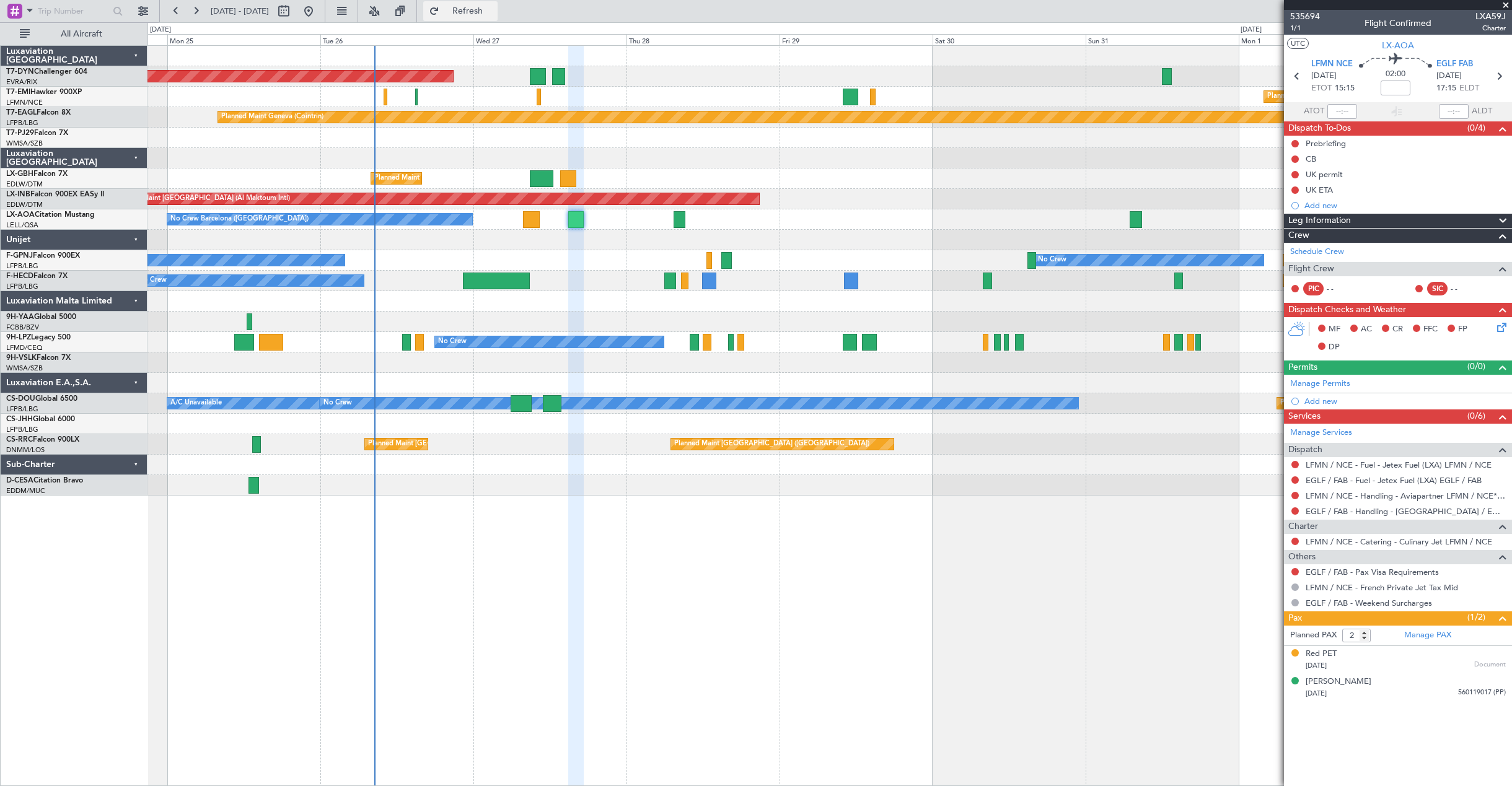
click at [494, 16] on span "Refresh" at bounding box center [468, 11] width 52 height 9
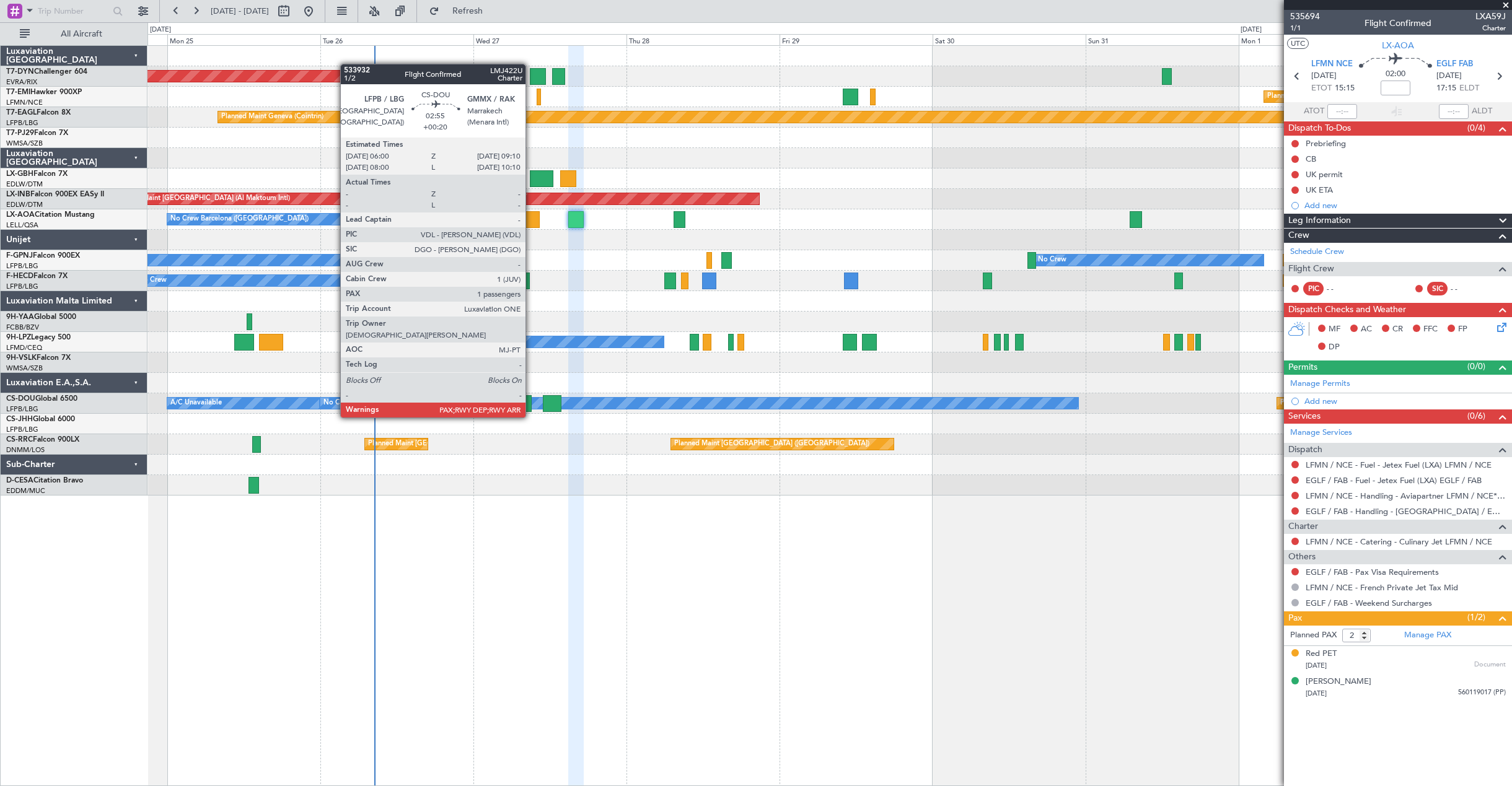
click at [531, 406] on div at bounding box center [521, 404] width 20 height 16
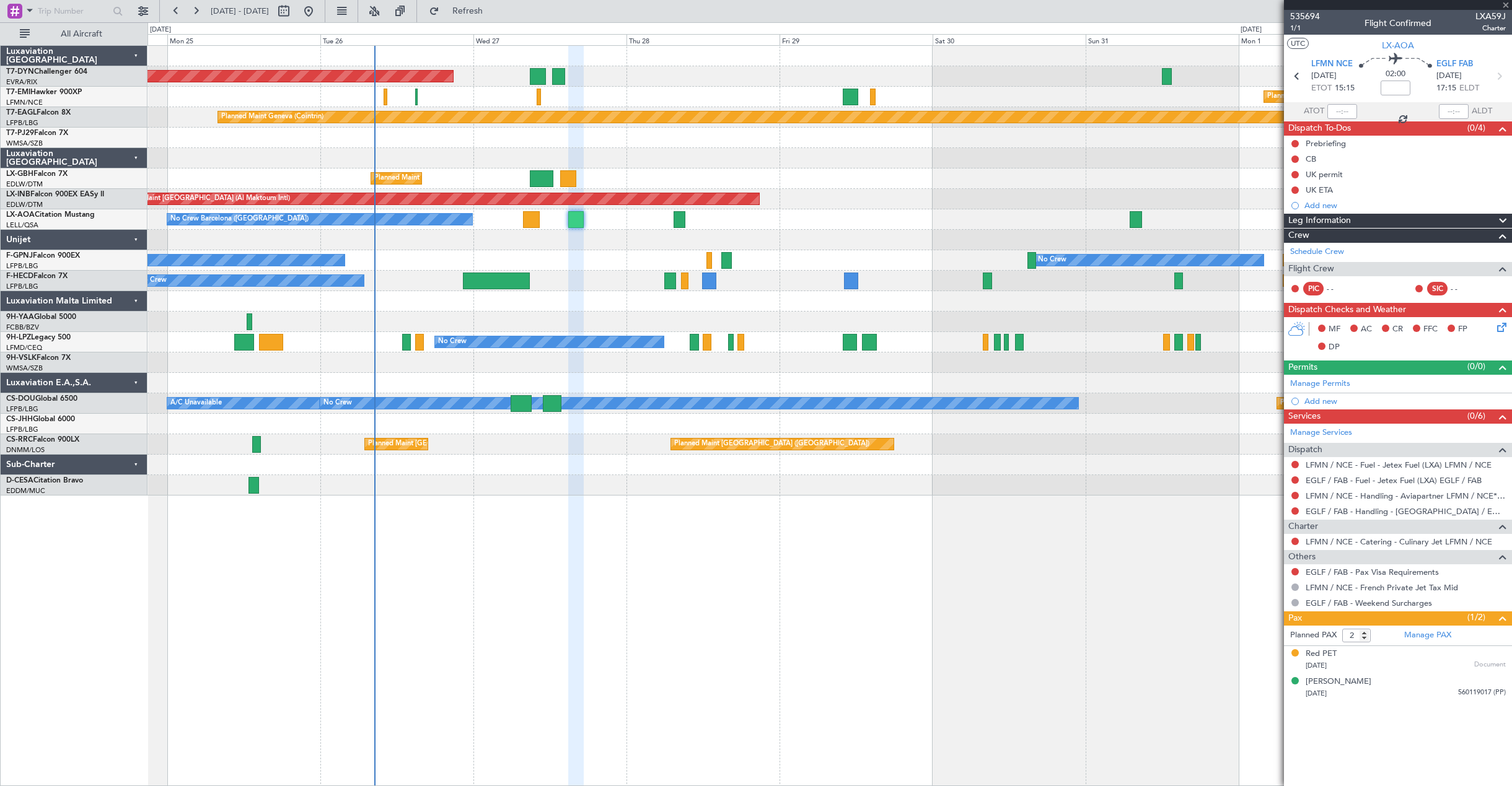
type input "+00:20"
type input "1"
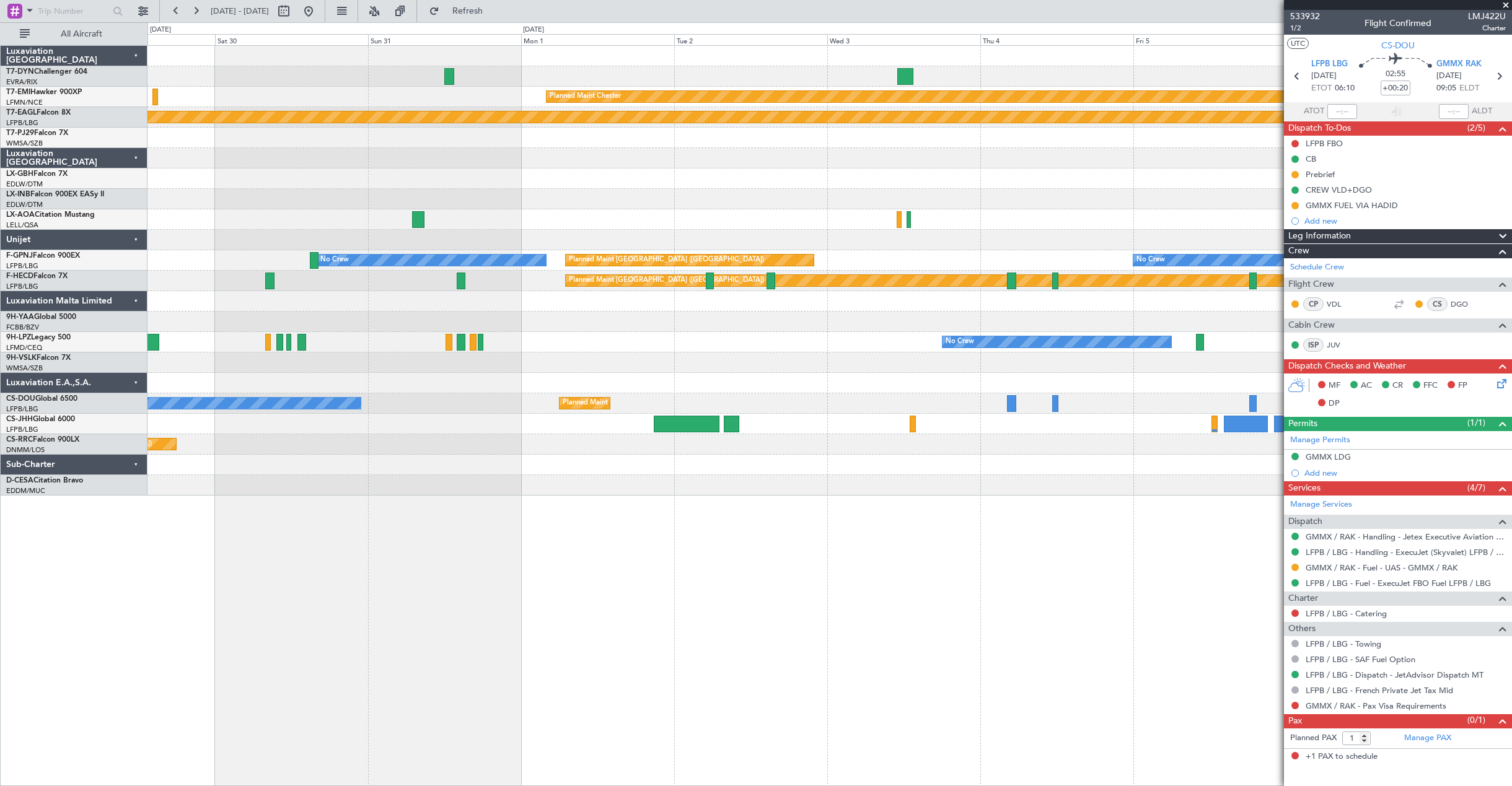
click at [70, 458] on div "Planned Maint Chester Planned Maint Geneva (Cointrin) Unplanned Maint Dubai (Al…" at bounding box center [756, 404] width 1512 height 764
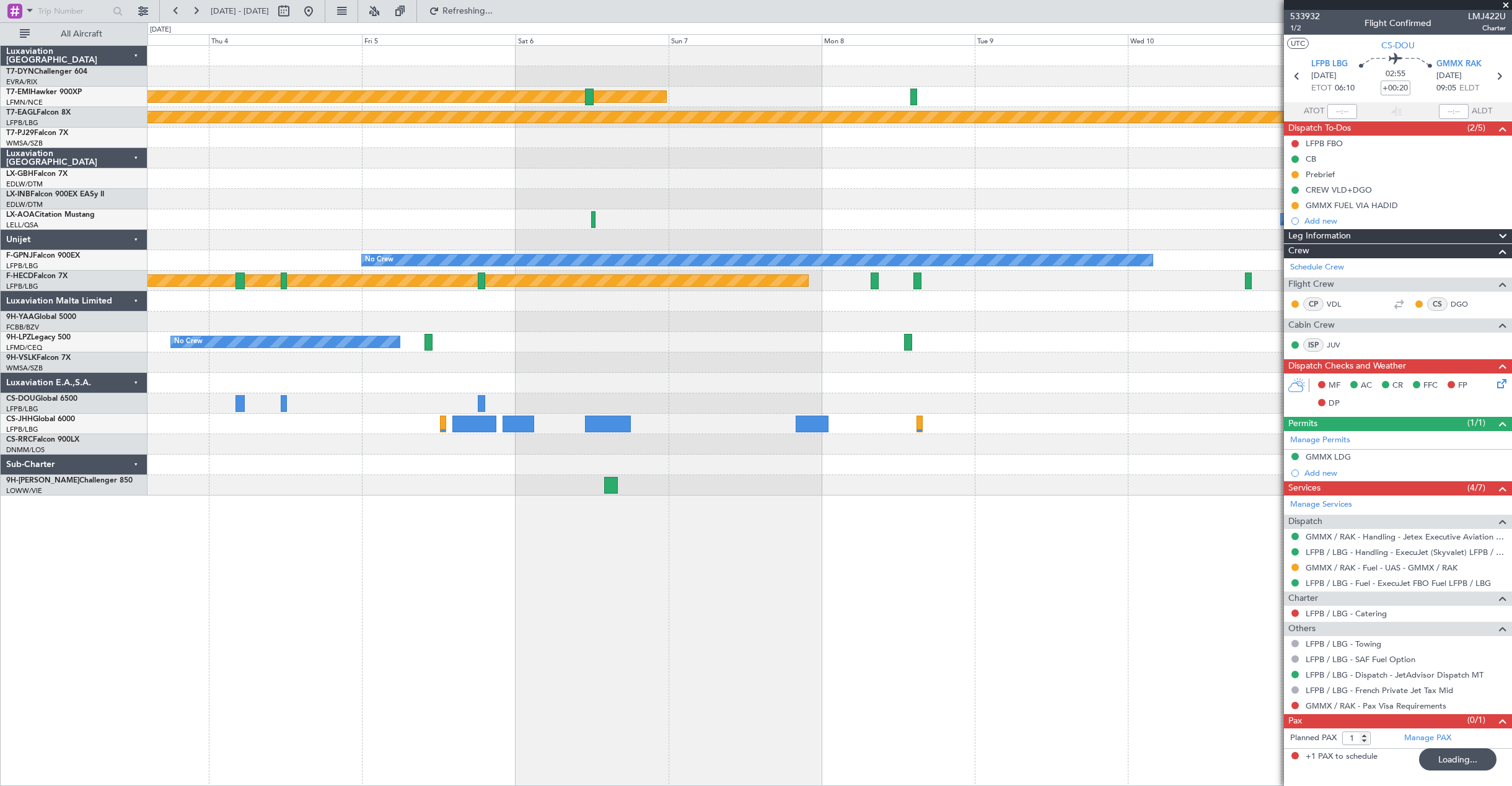
click at [231, 446] on div "Planned Maint Chester Planned Maint Geneva (Cointrin) No Crew Sabadell No Crew …" at bounding box center [830, 416] width 1365 height 741
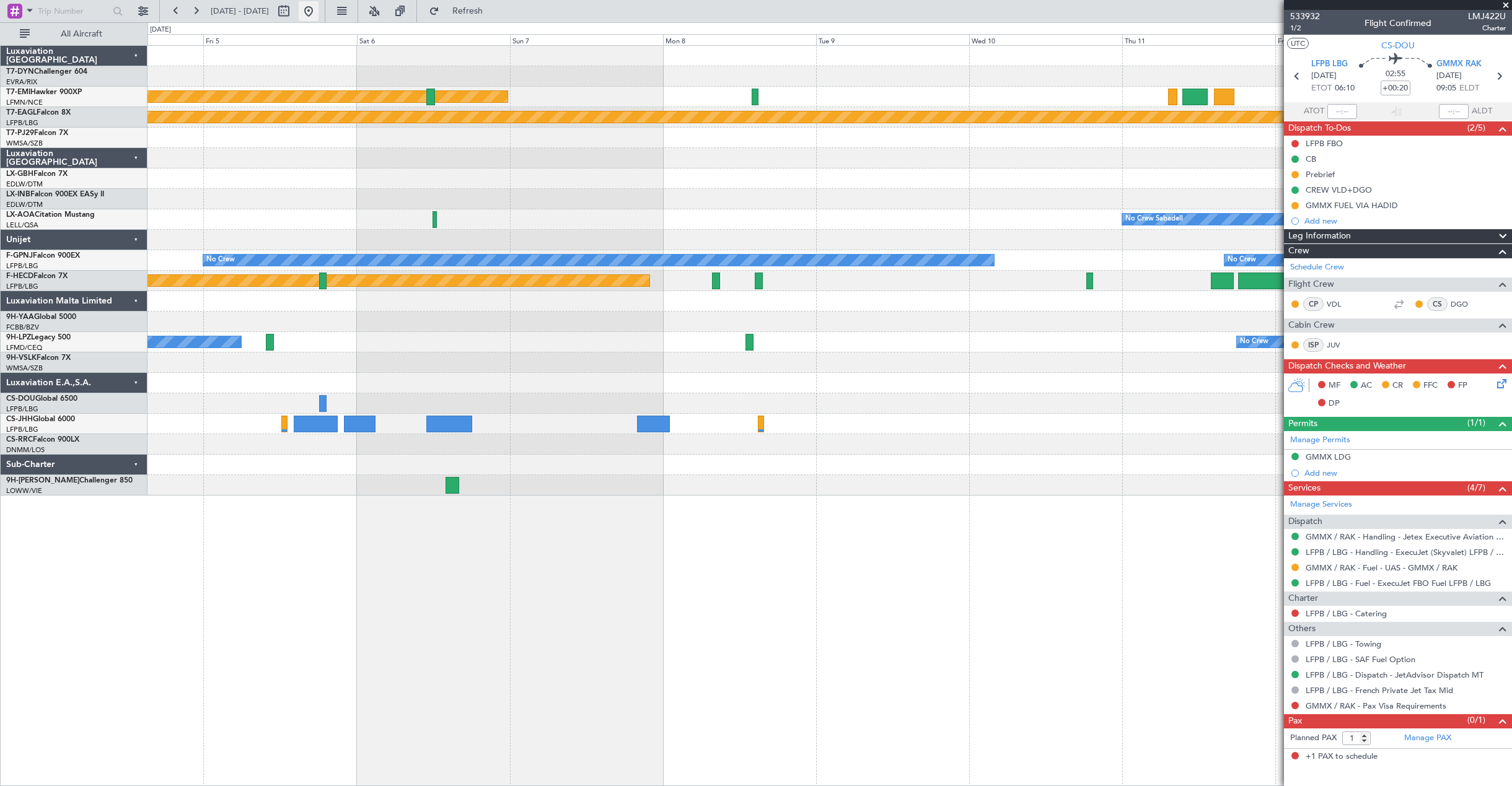
click at [318, 11] on button at bounding box center [309, 11] width 20 height 20
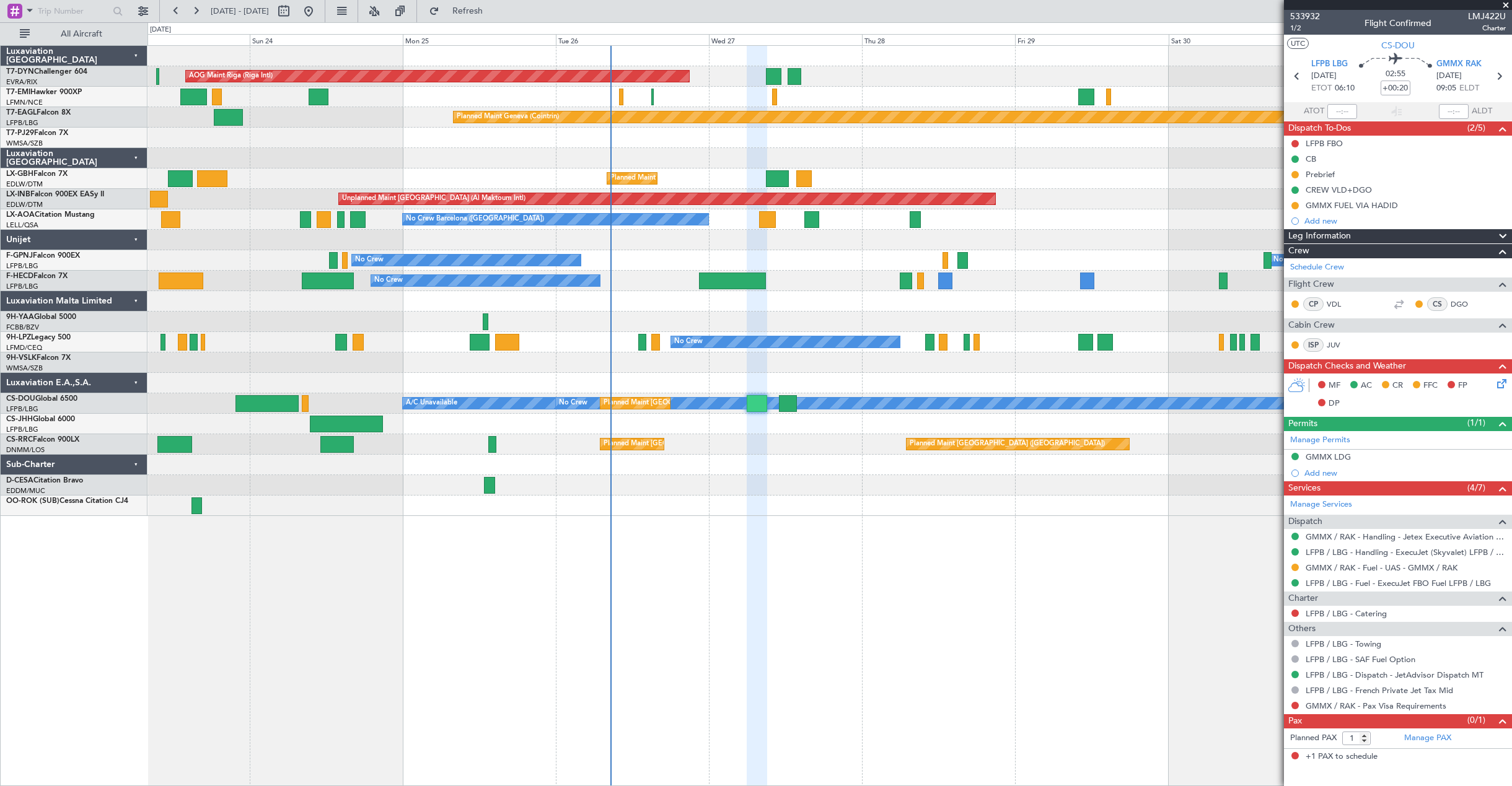
click at [854, 302] on div at bounding box center [830, 301] width 1364 height 20
click at [1306, 26] on span "1/2" at bounding box center [1305, 28] width 30 height 11
click at [494, 11] on span "Refresh" at bounding box center [468, 11] width 52 height 9
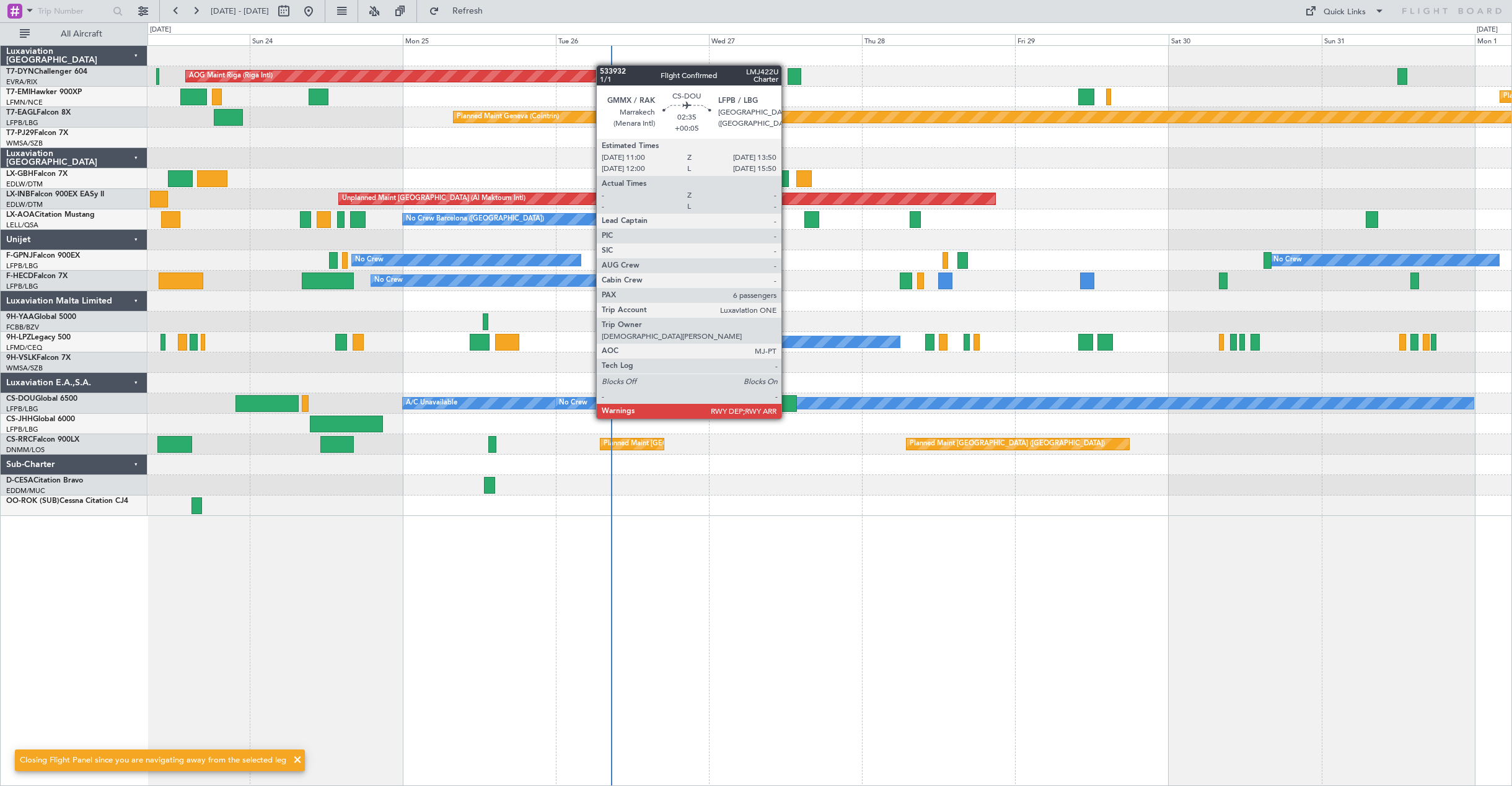
click at [787, 407] on div at bounding box center [788, 404] width 18 height 16
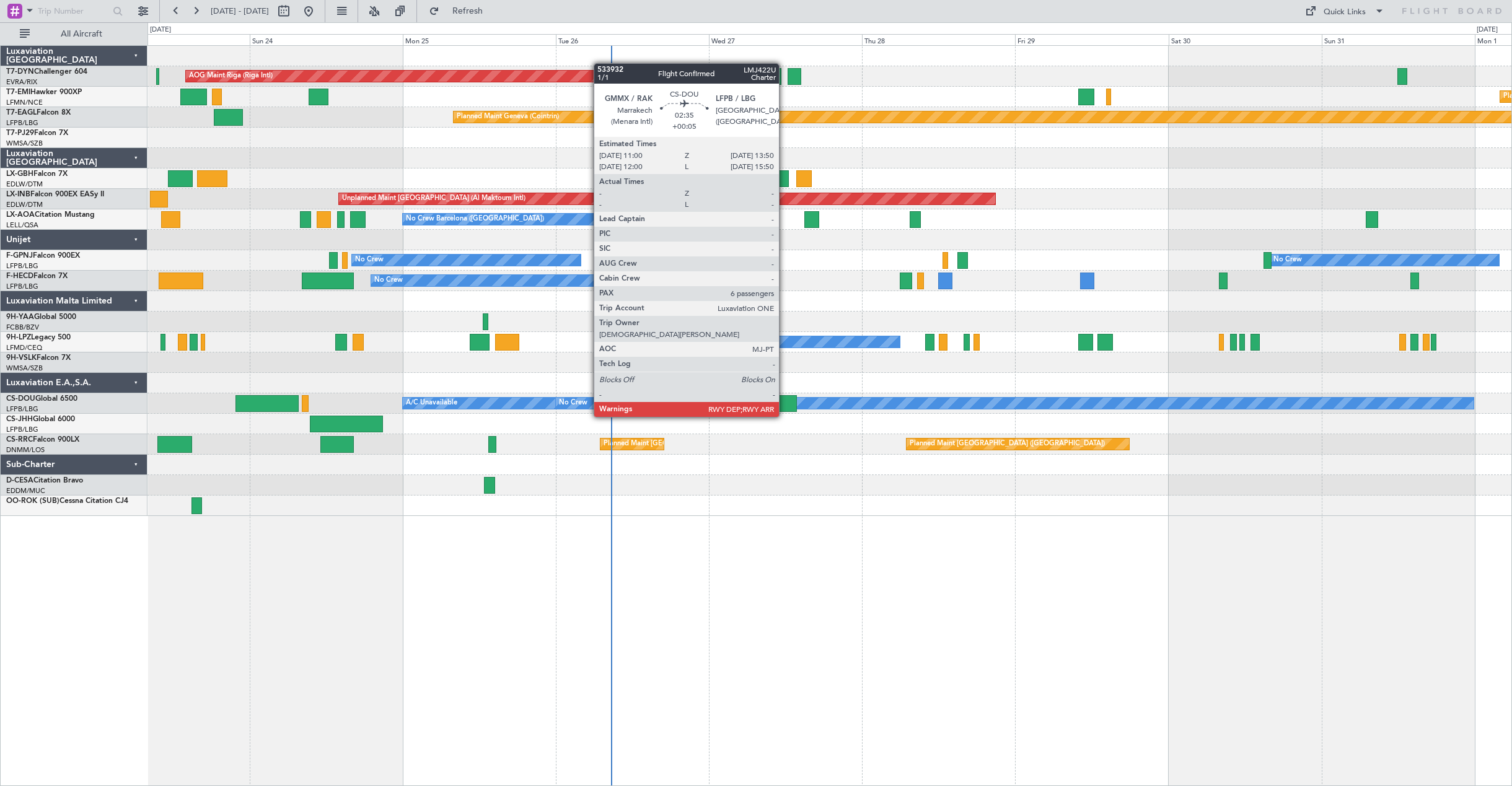
click at [785, 405] on div at bounding box center [788, 404] width 18 height 16
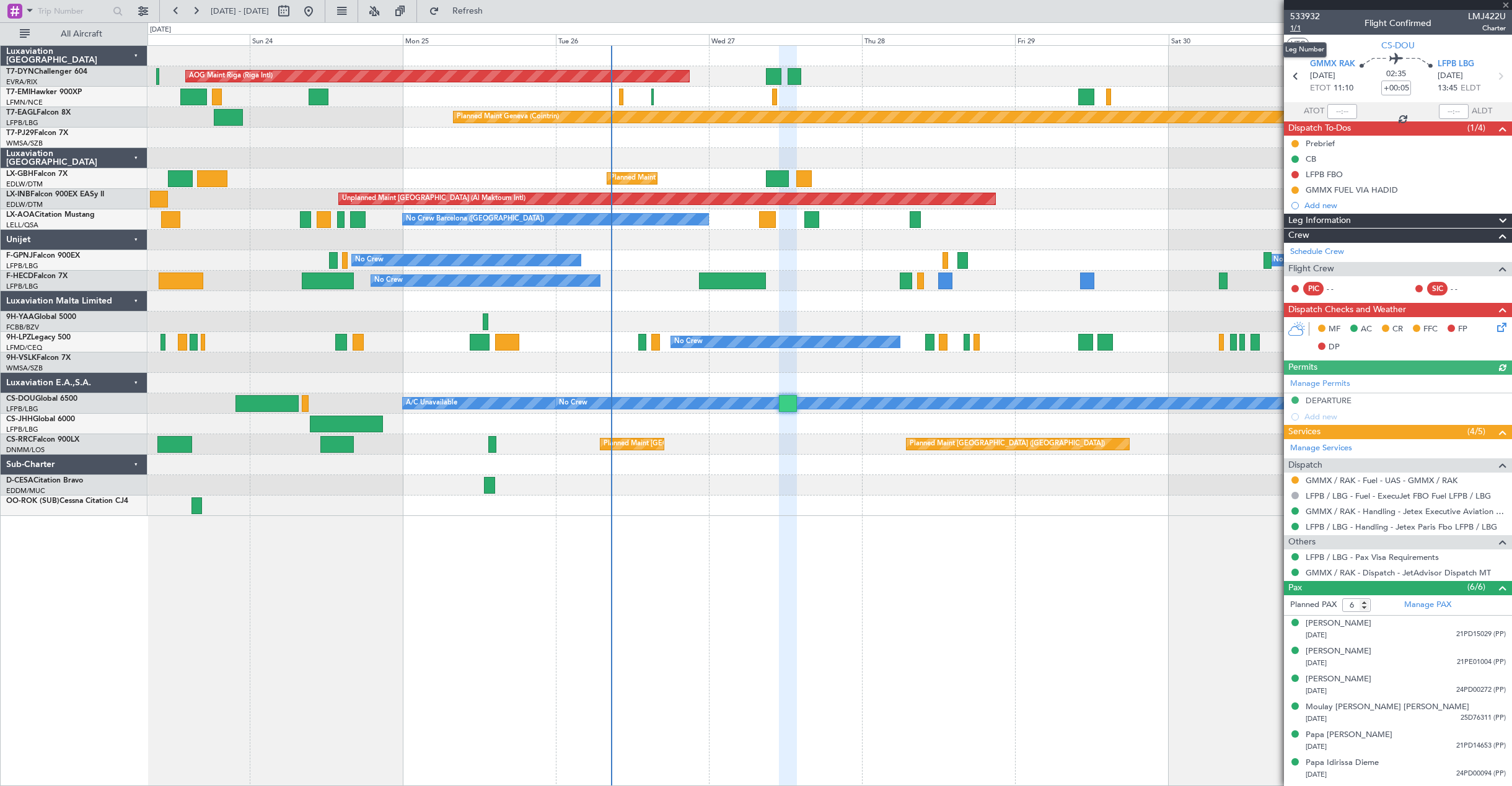
click at [1298, 30] on span "1/1" at bounding box center [1305, 28] width 30 height 11
click at [494, 6] on span "Refresh" at bounding box center [468, 11] width 52 height 9
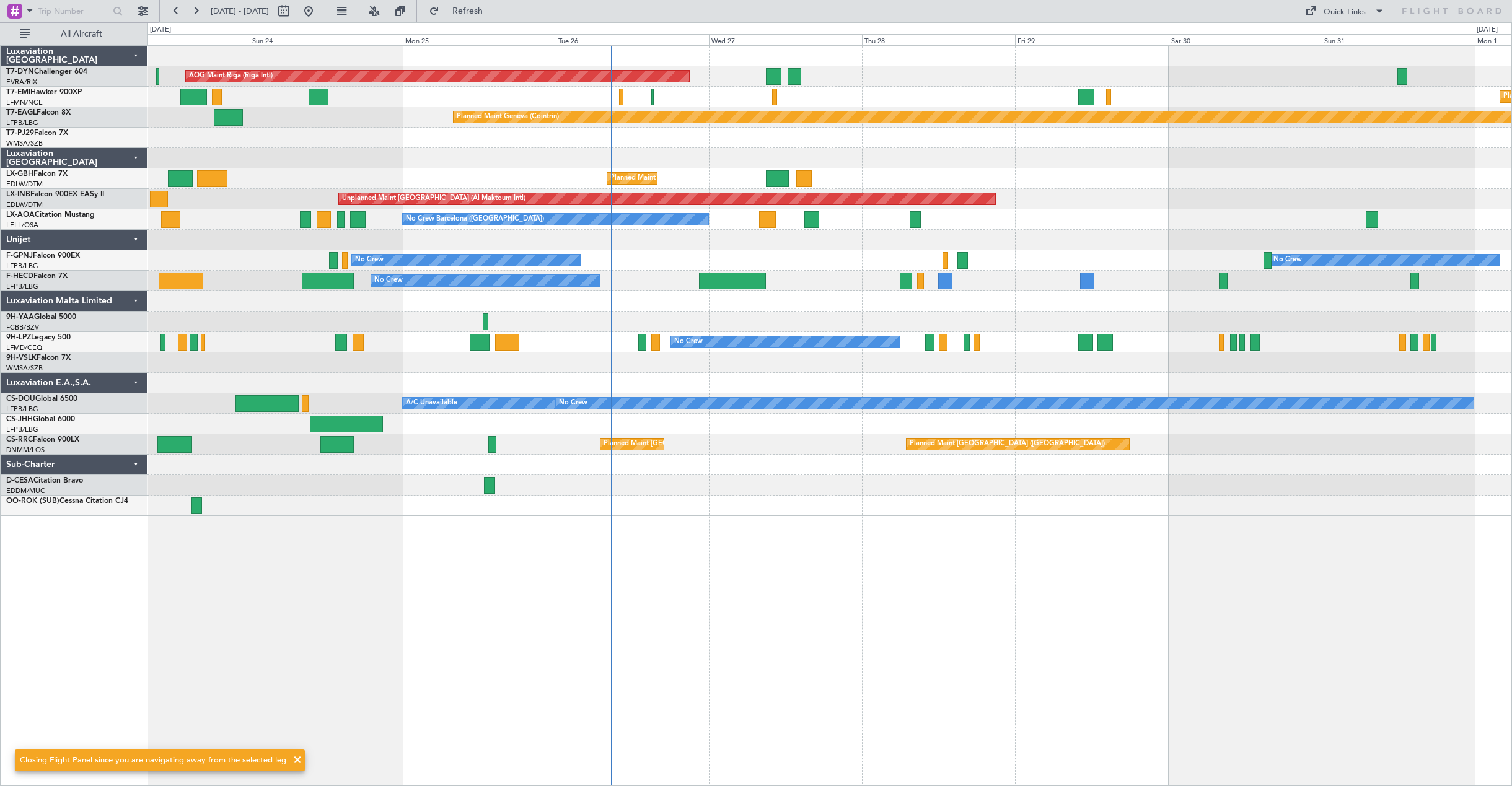
click at [884, 586] on div "AOG Maint Riga (Riga Intl) Planned Maint Basel-Mulhouse Planned Maint Chester P…" at bounding box center [830, 416] width 1365 height 741
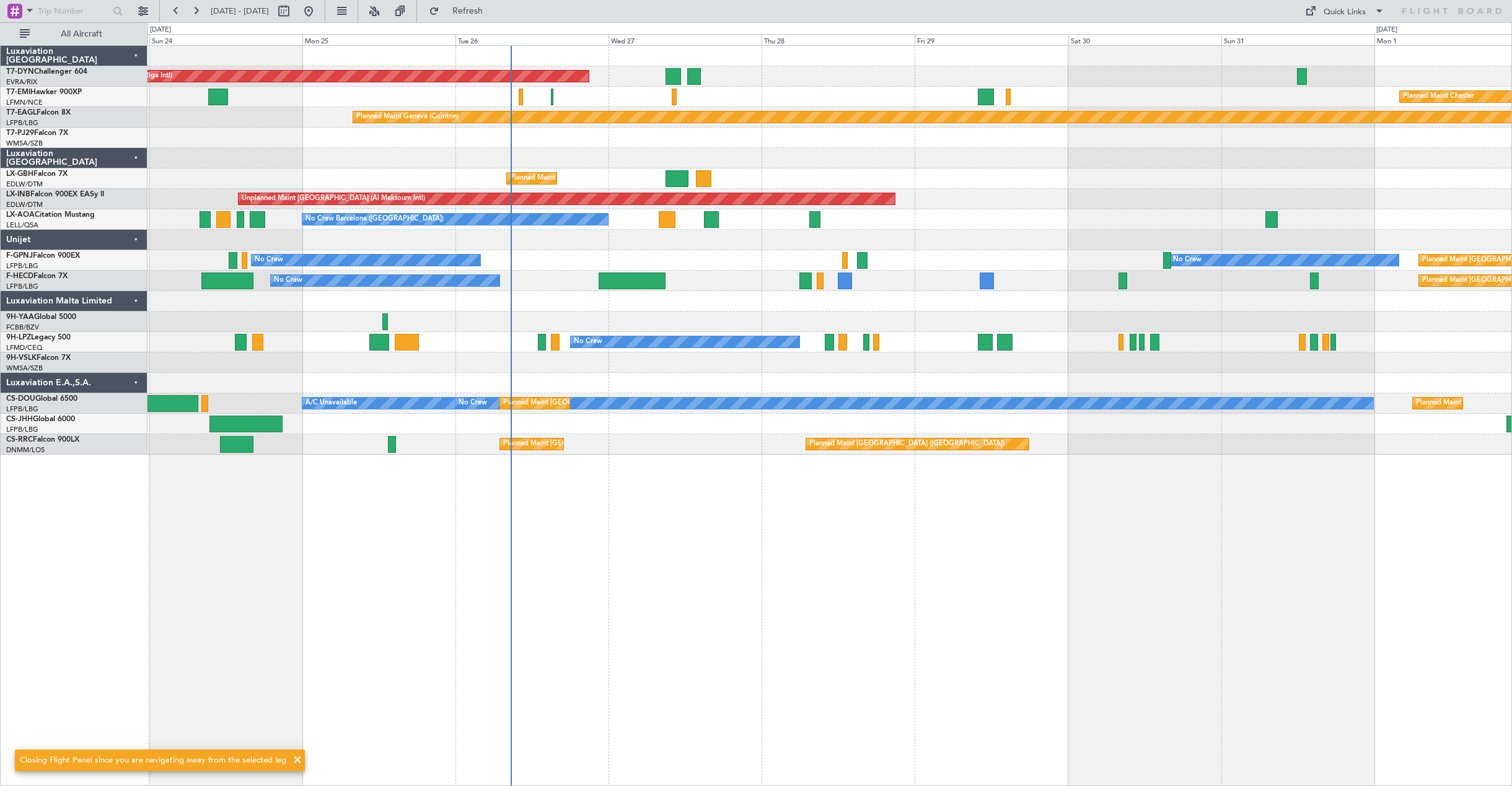
click at [991, 585] on div "AOG Maint Riga (Riga Intl) Planned Maint Basel-Mulhouse Planned Maint Chester P…" at bounding box center [830, 416] width 1365 height 741
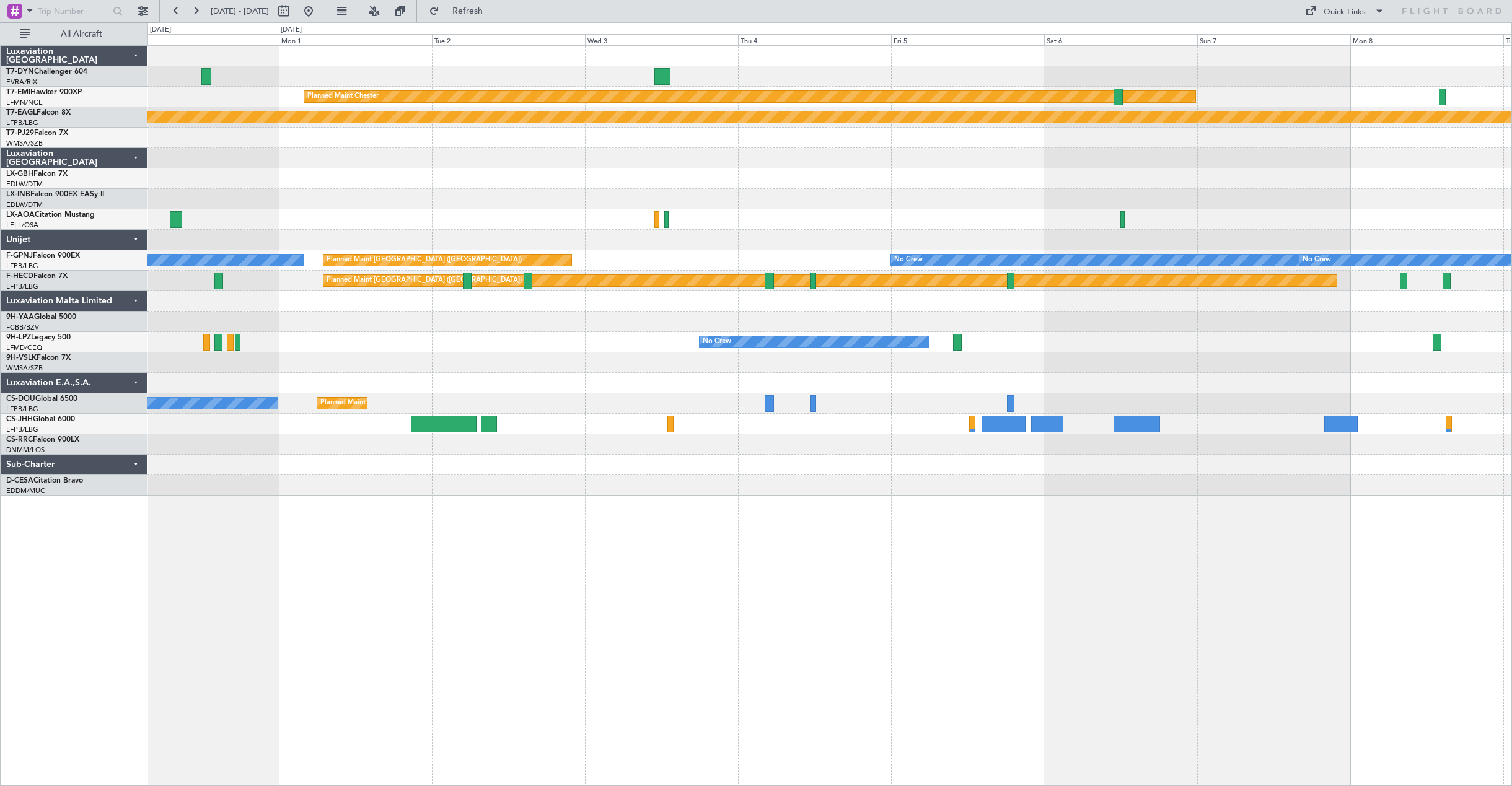
click at [154, 373] on div "Planned Maint Chester Planned Maint Geneva (Cointrin) No Crew Sabadell No Crew …" at bounding box center [830, 270] width 1364 height 450
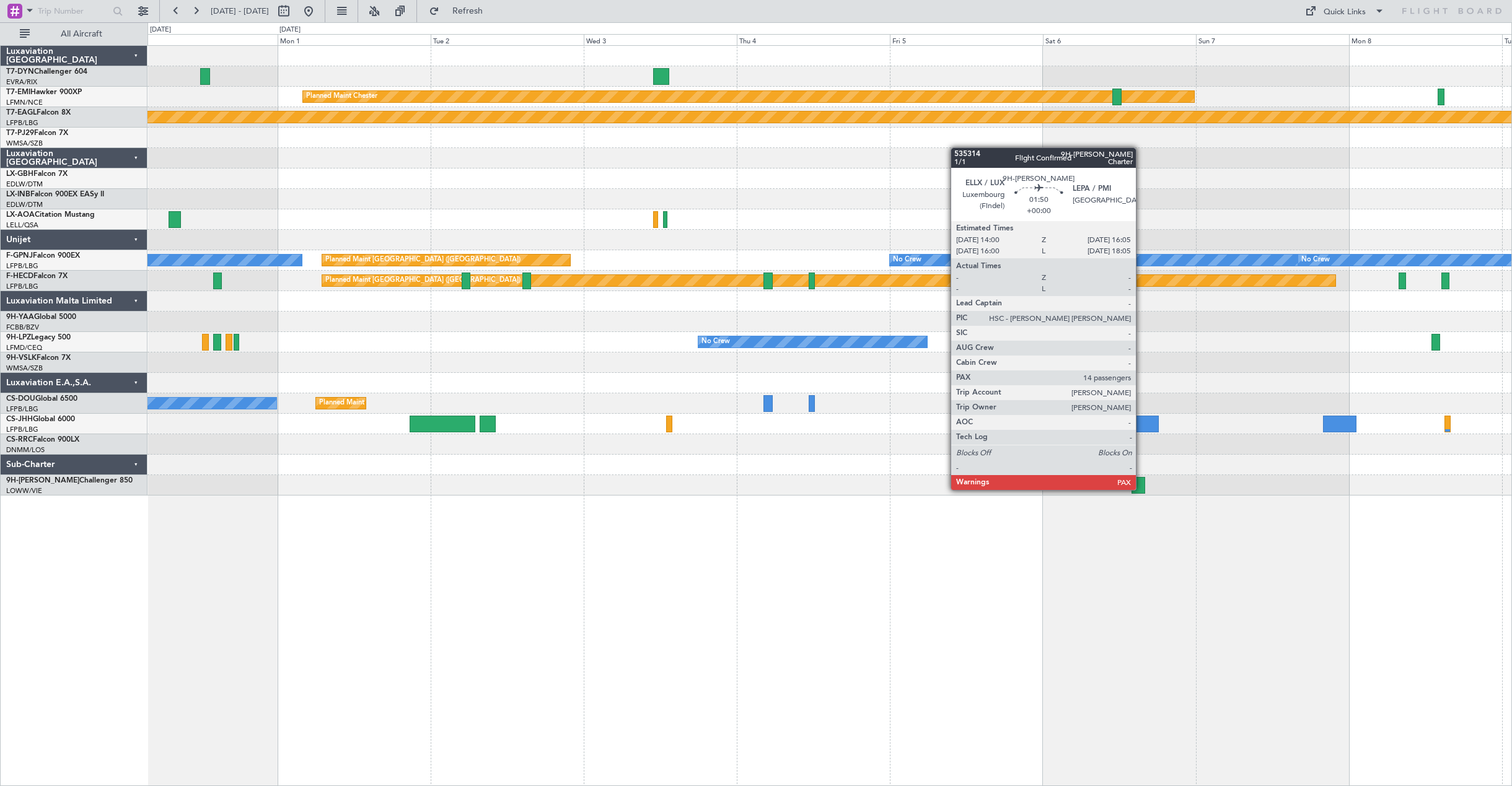
click at [1142, 489] on div at bounding box center [1138, 485] width 14 height 16
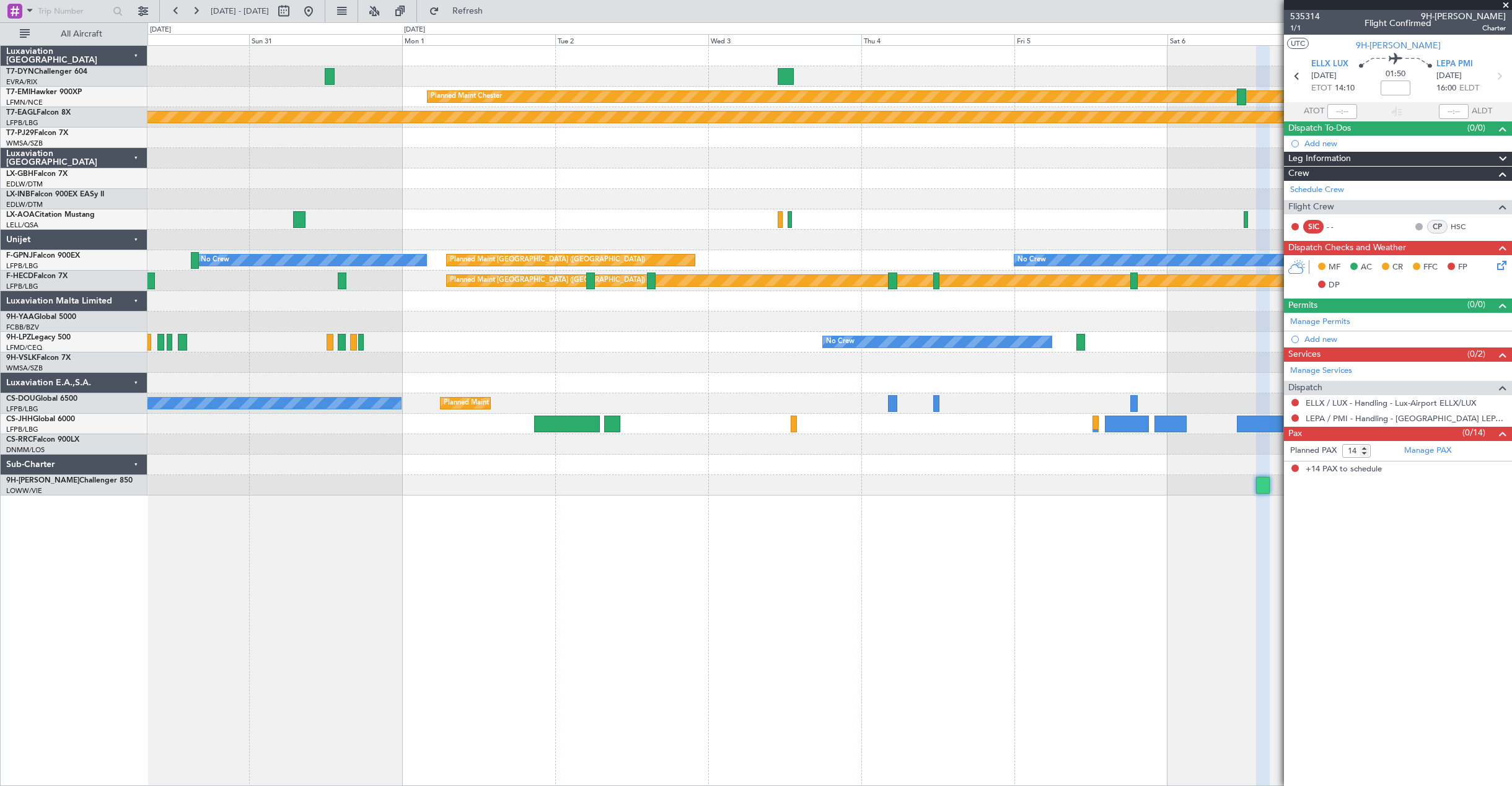
click at [613, 372] on div at bounding box center [830, 363] width 1364 height 20
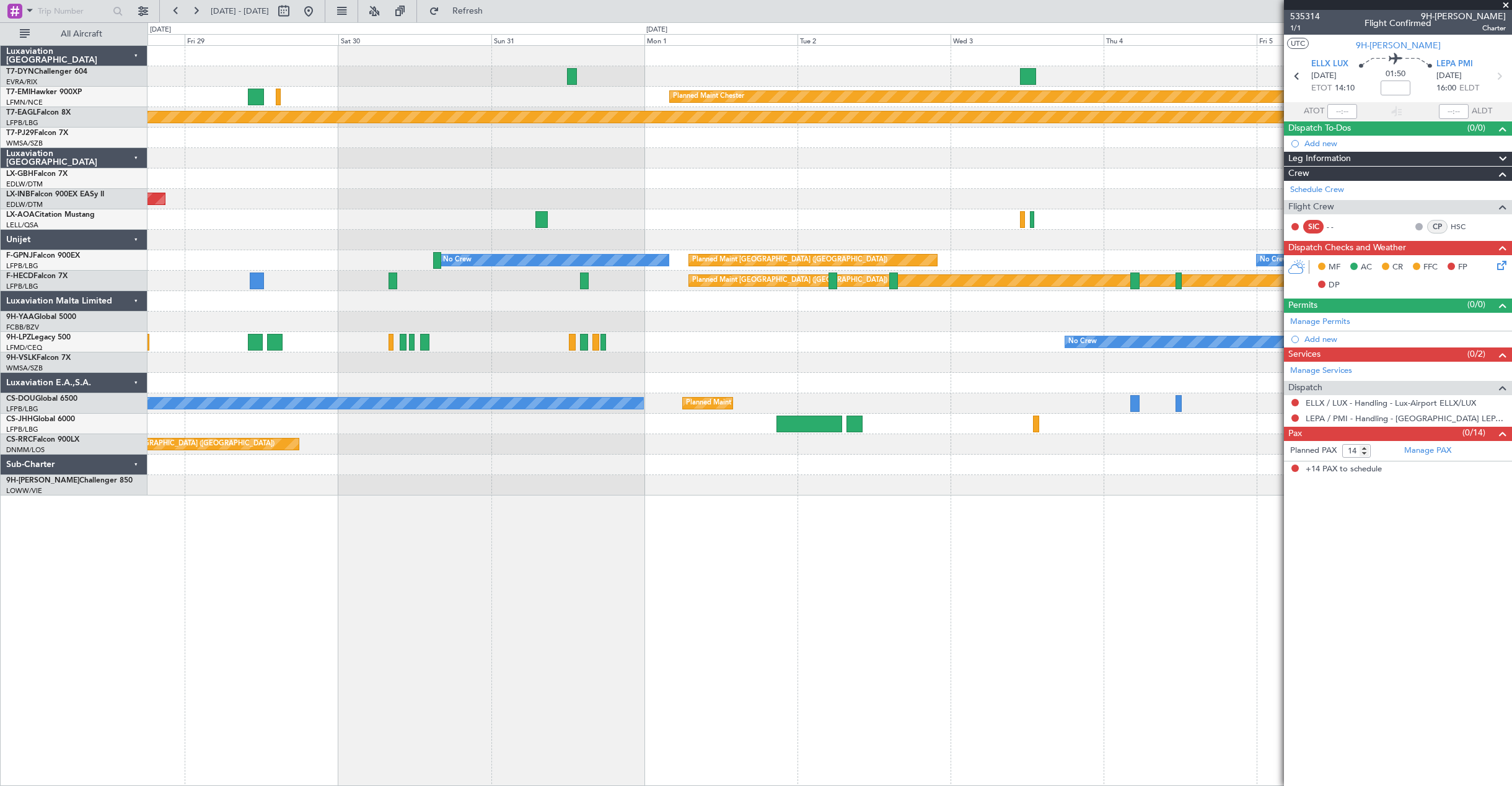
click at [715, 375] on div at bounding box center [830, 383] width 1364 height 20
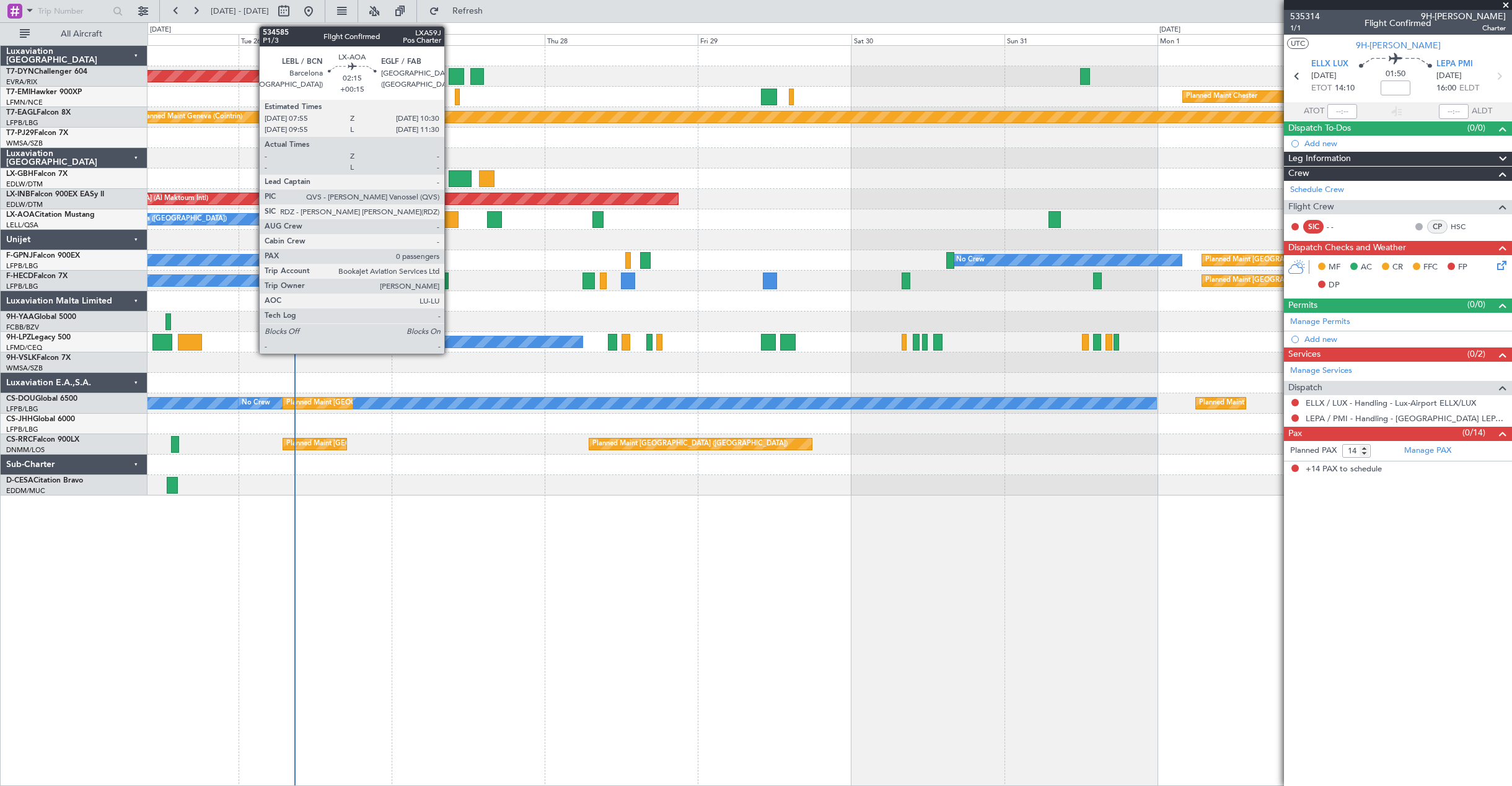
click at [450, 212] on div at bounding box center [450, 220] width 16 height 16
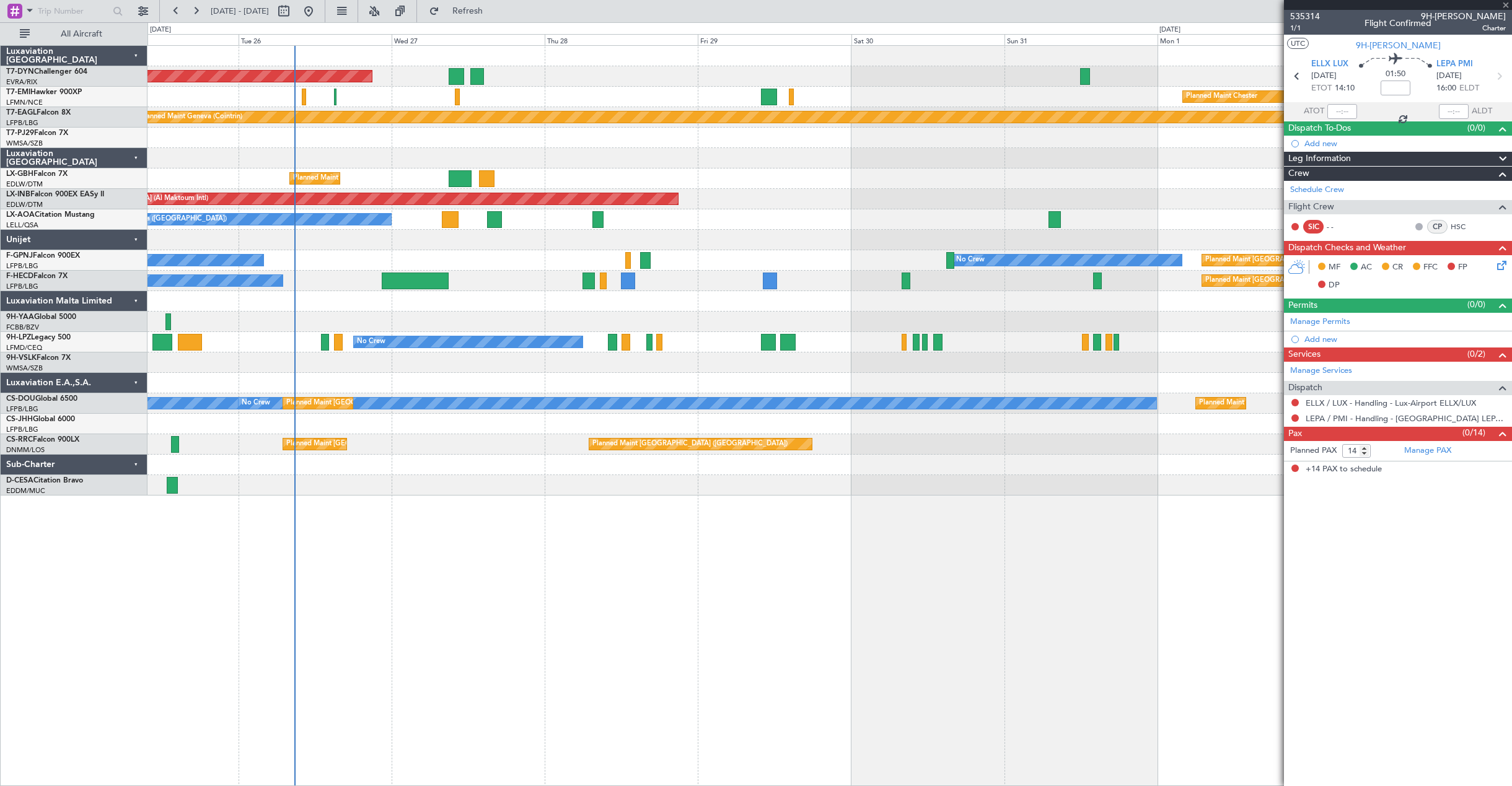
type input "+00:15"
type input "0"
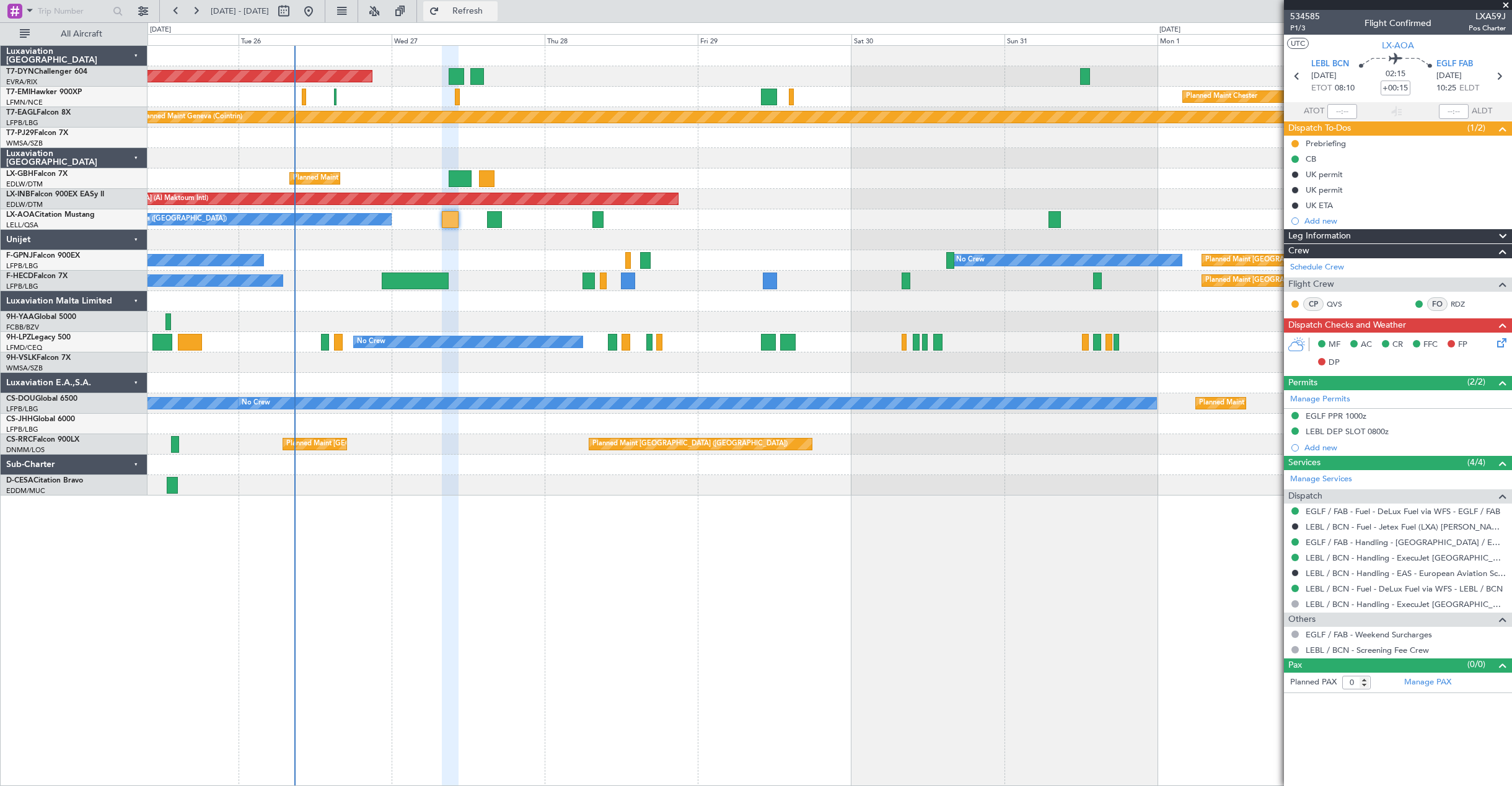
click at [486, 18] on button "Refresh" at bounding box center [461, 11] width 75 height 20
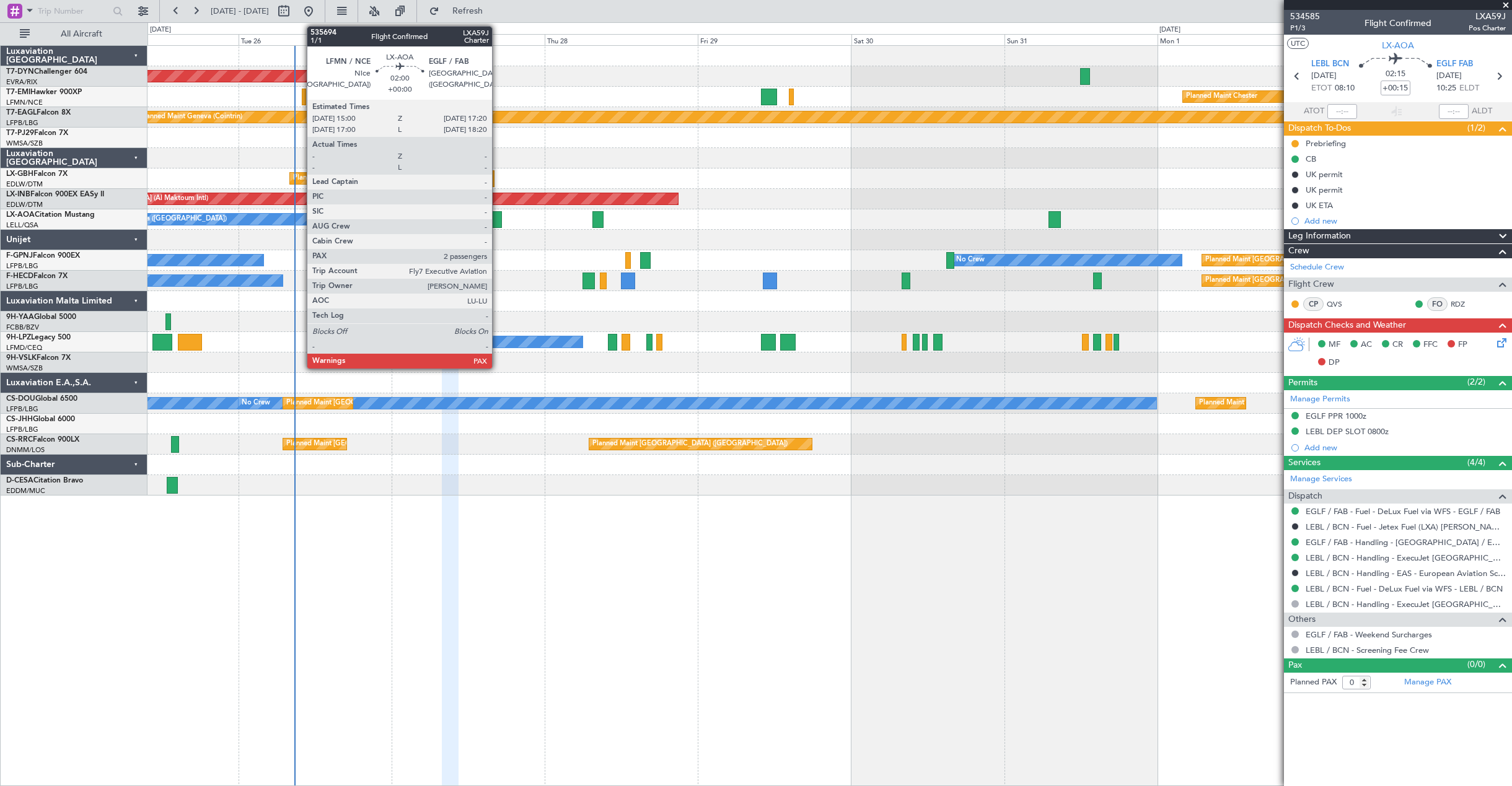
click at [498, 227] on div at bounding box center [494, 220] width 16 height 16
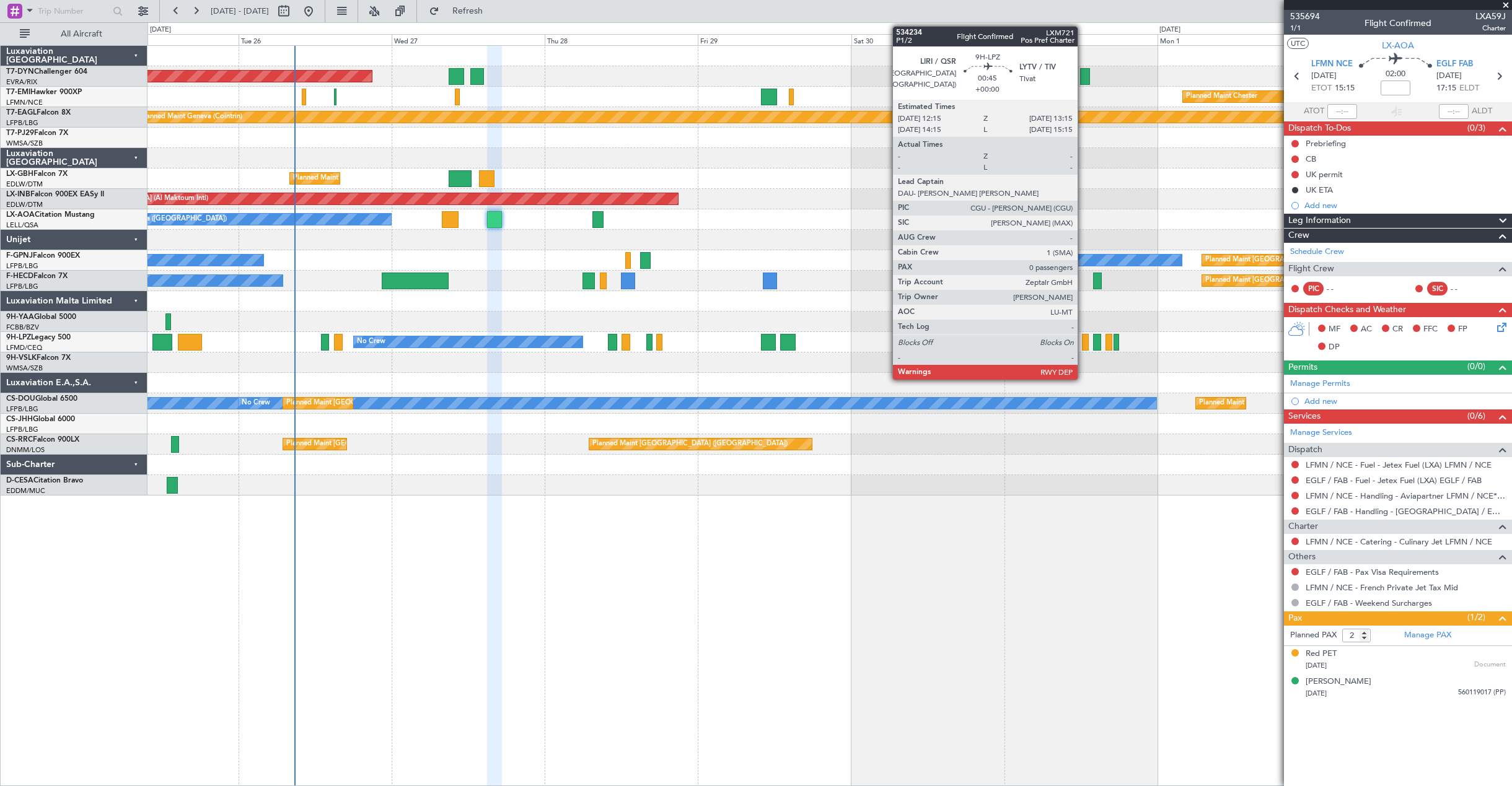
click at [1083, 346] on div at bounding box center [1085, 342] width 6 height 16
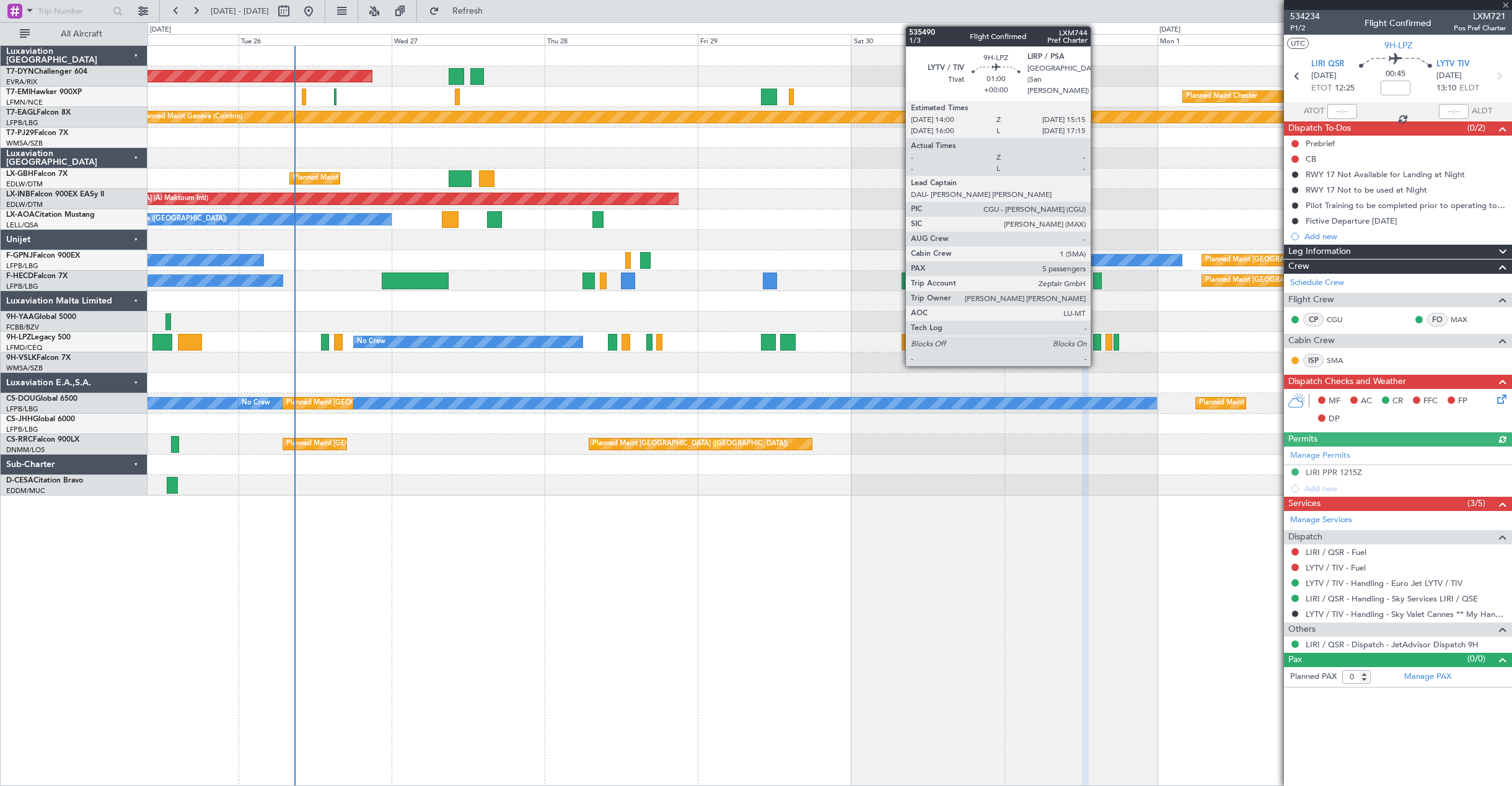
click at [1096, 343] on div at bounding box center [1097, 342] width 8 height 16
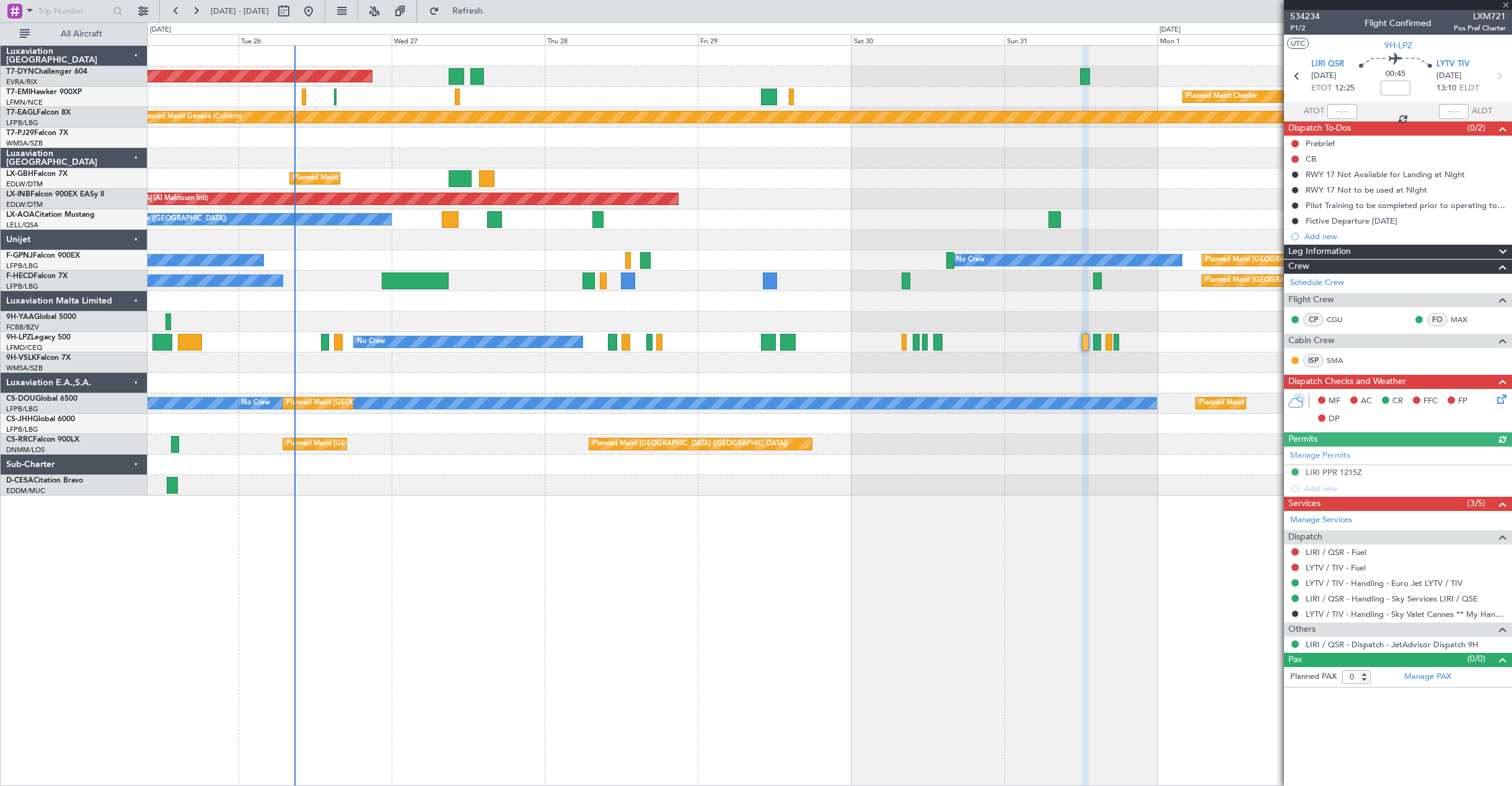
type input "5"
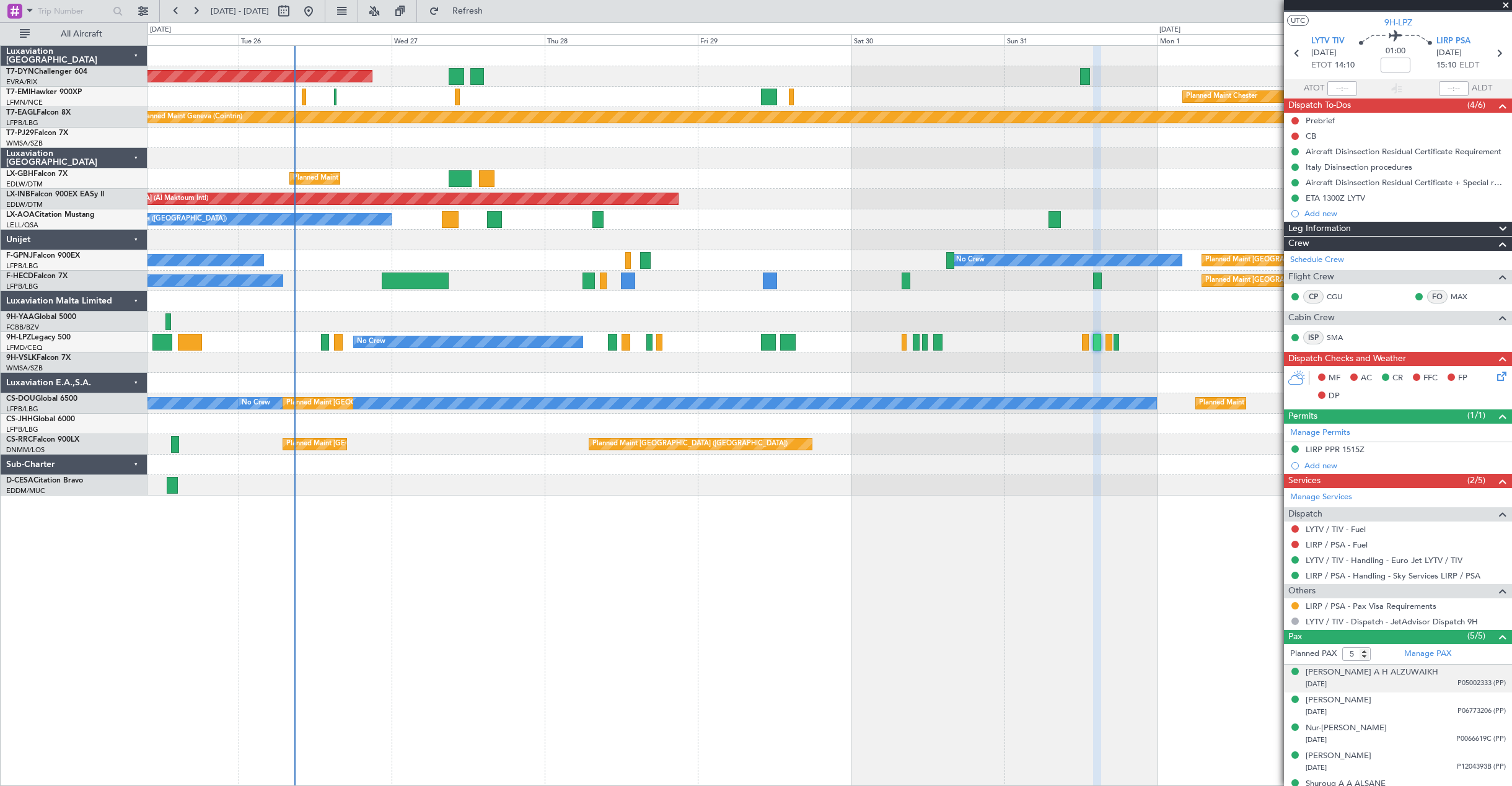
scroll to position [40, 0]
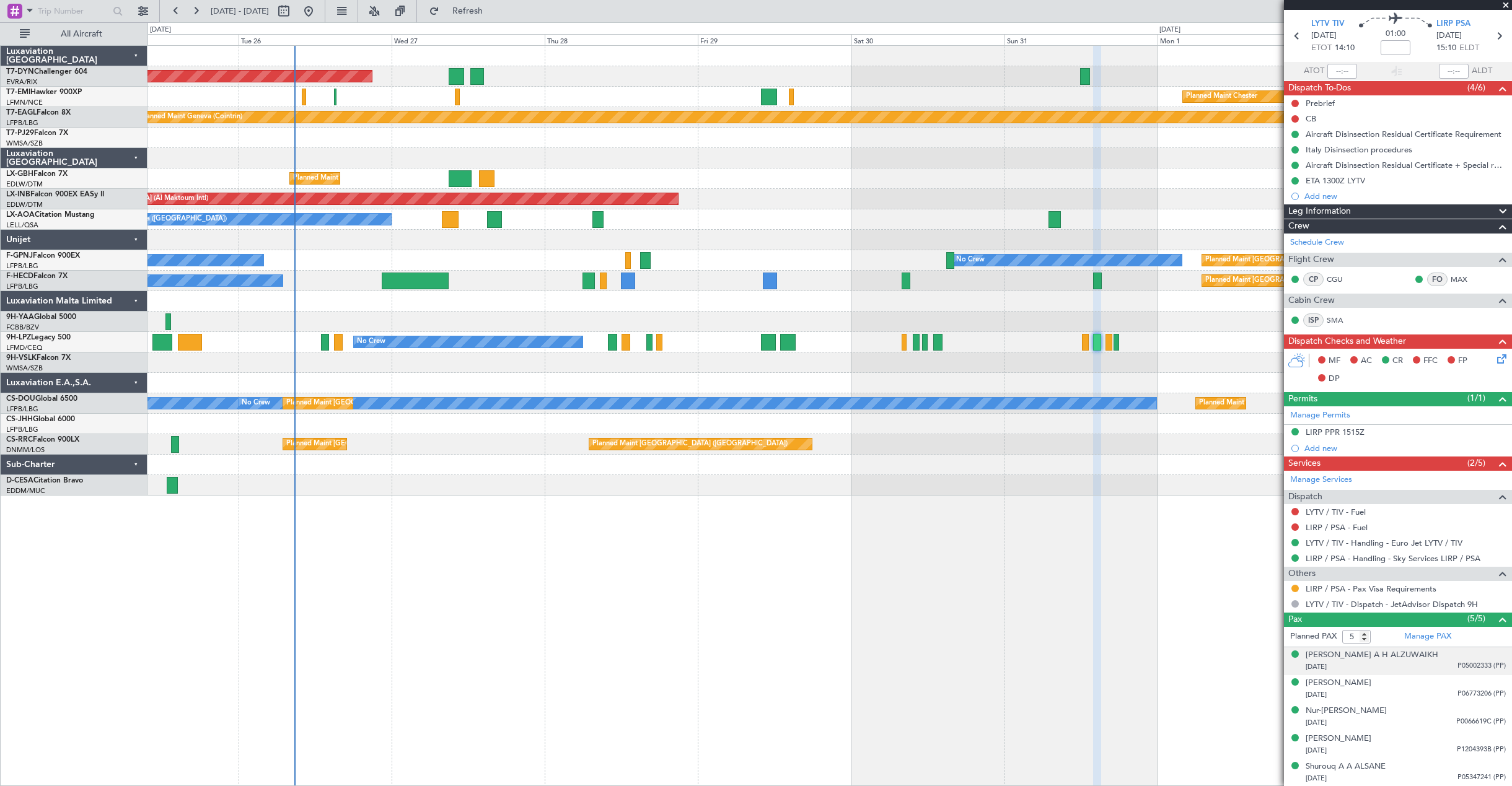
click at [1360, 669] on div "28/09/1969 P05002333 (PP)" at bounding box center [1406, 667] width 201 height 13
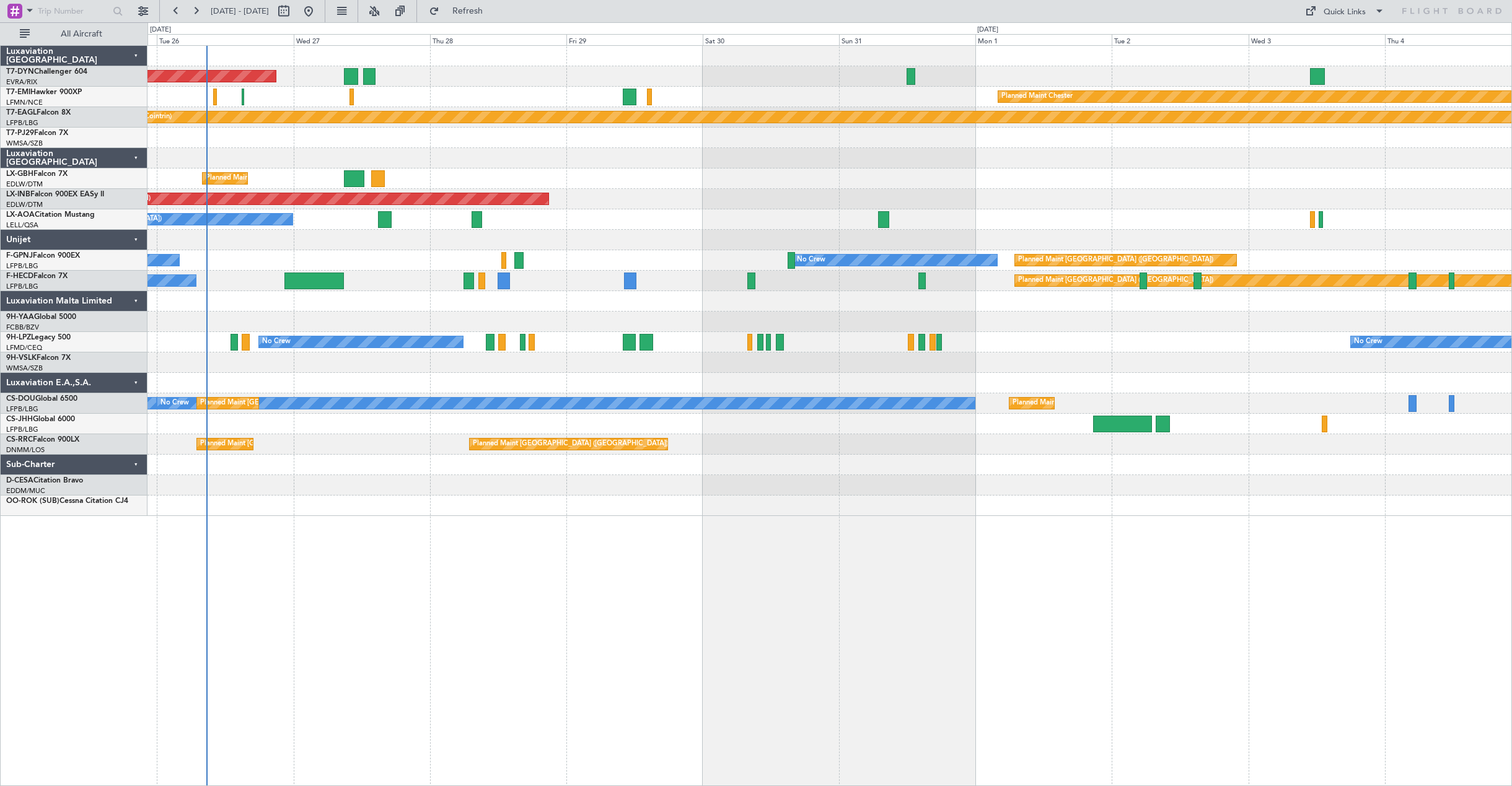
click at [622, 219] on div "AOG Maint Riga (Riga Intl) Planned Maint [PERSON_NAME] Planned Maint Geneva ([G…" at bounding box center [830, 281] width 1364 height 471
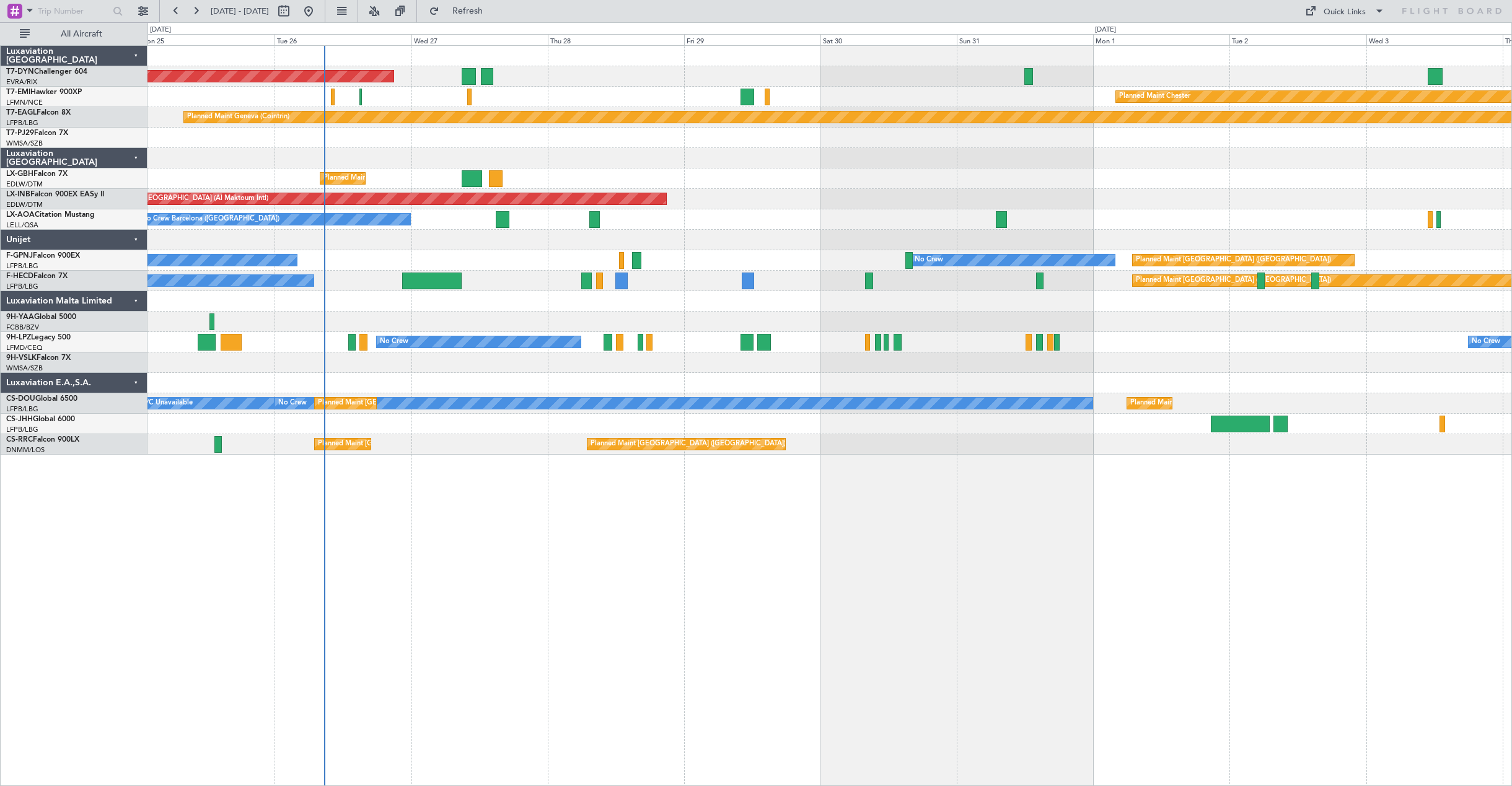
click at [378, 295] on div at bounding box center [830, 301] width 1364 height 20
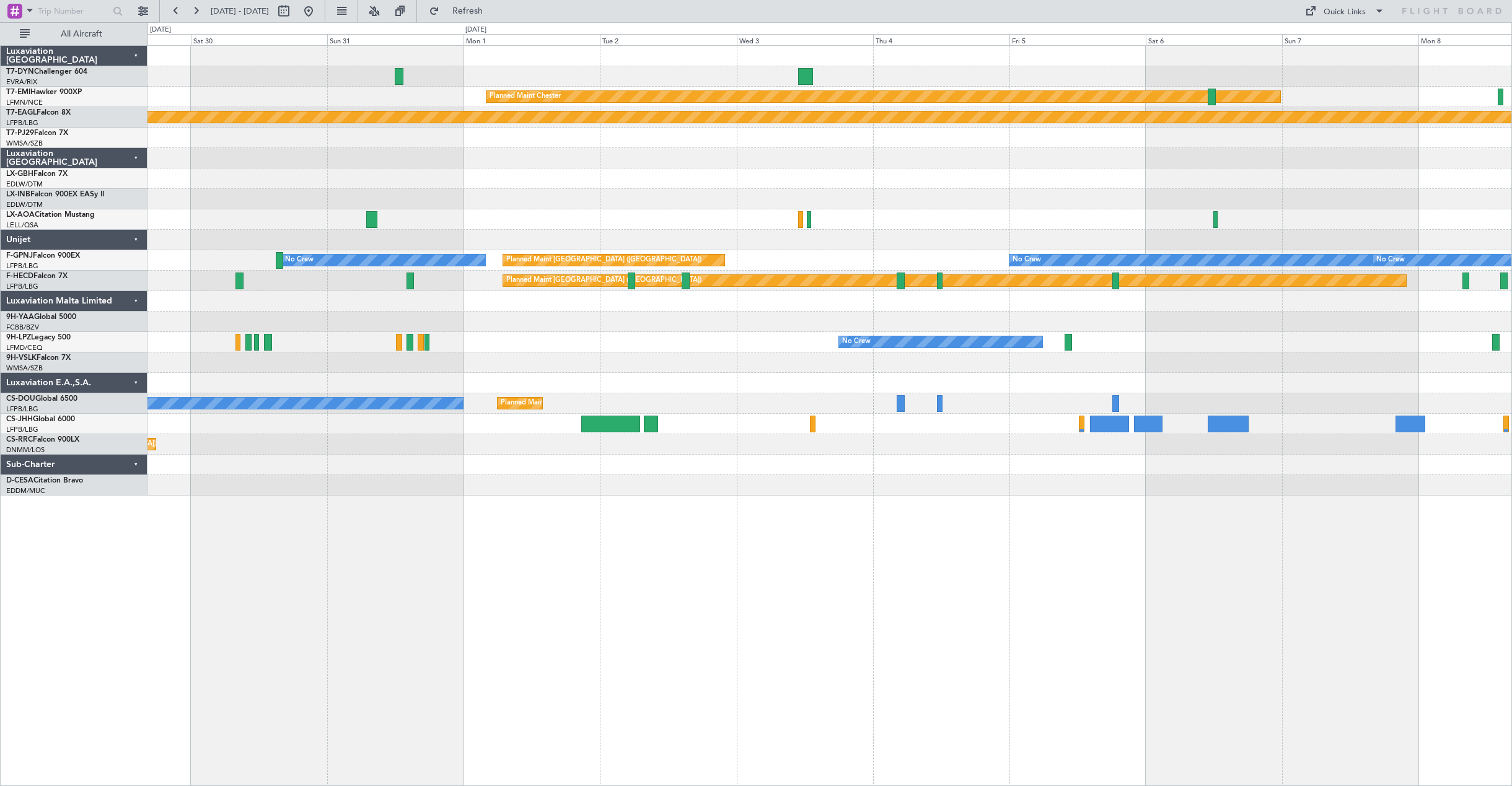
click at [375, 471] on div at bounding box center [830, 465] width 1364 height 20
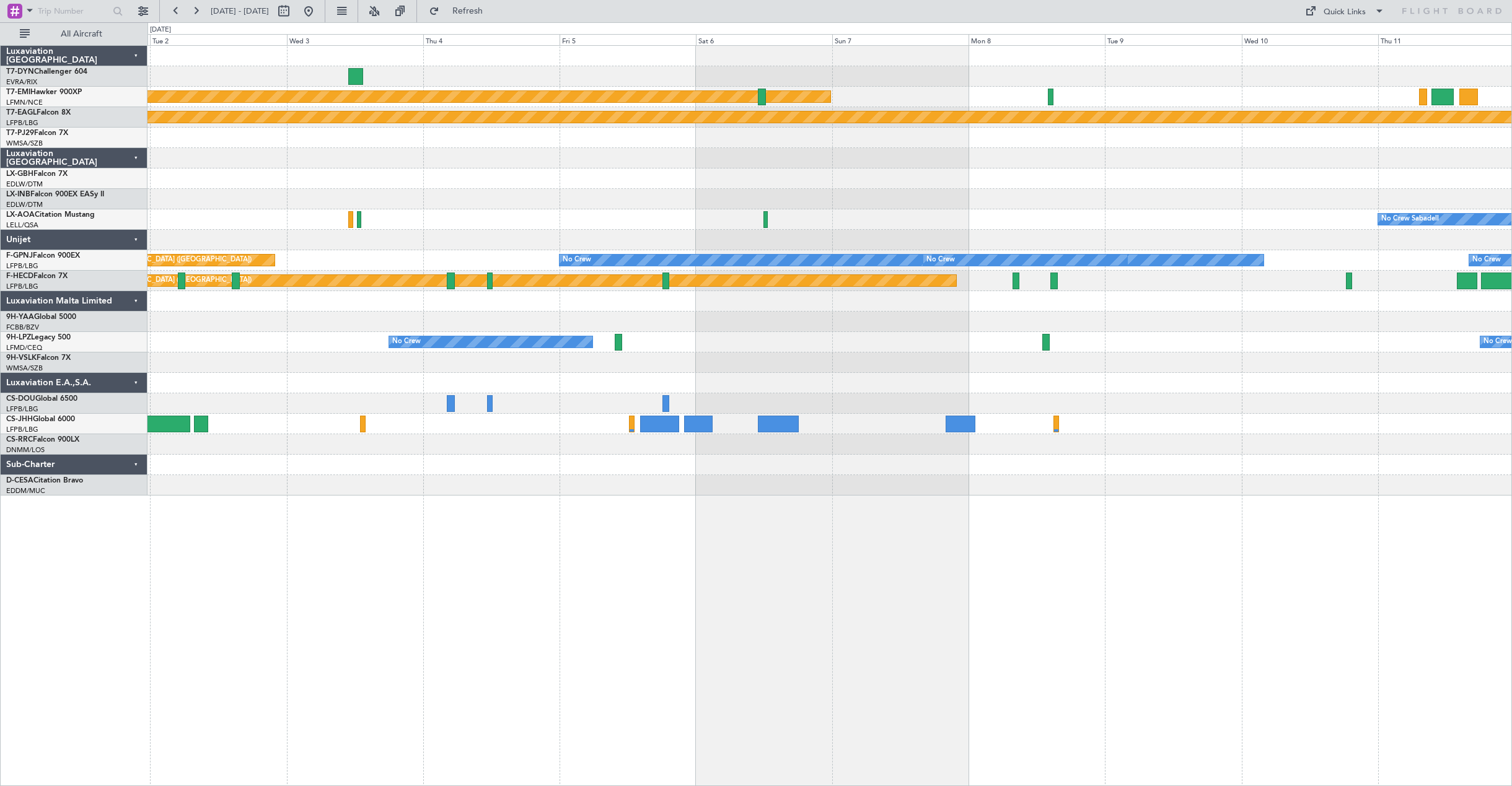
click at [451, 484] on div at bounding box center [830, 485] width 1364 height 20
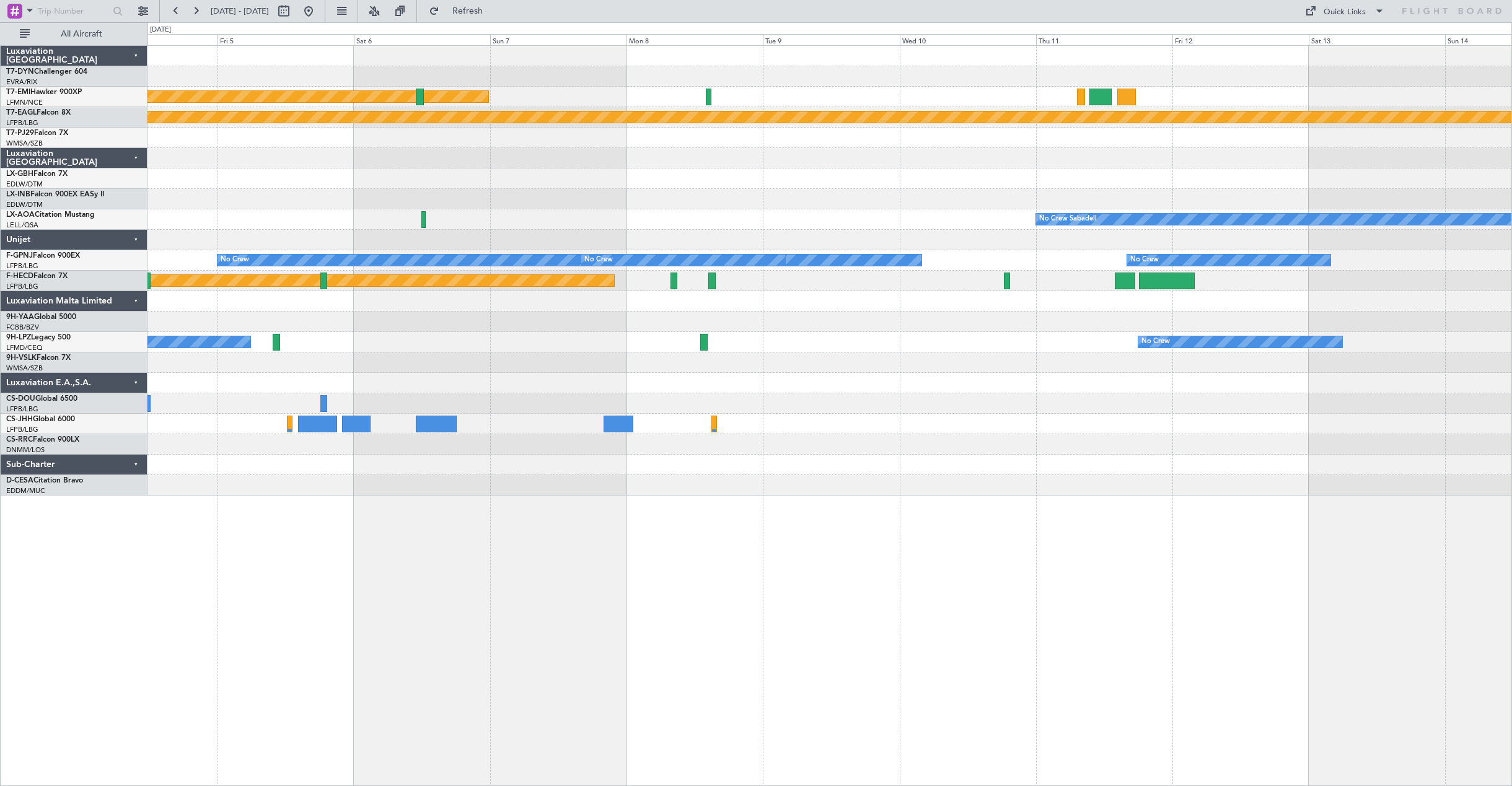
click at [606, 491] on div at bounding box center [830, 485] width 1364 height 20
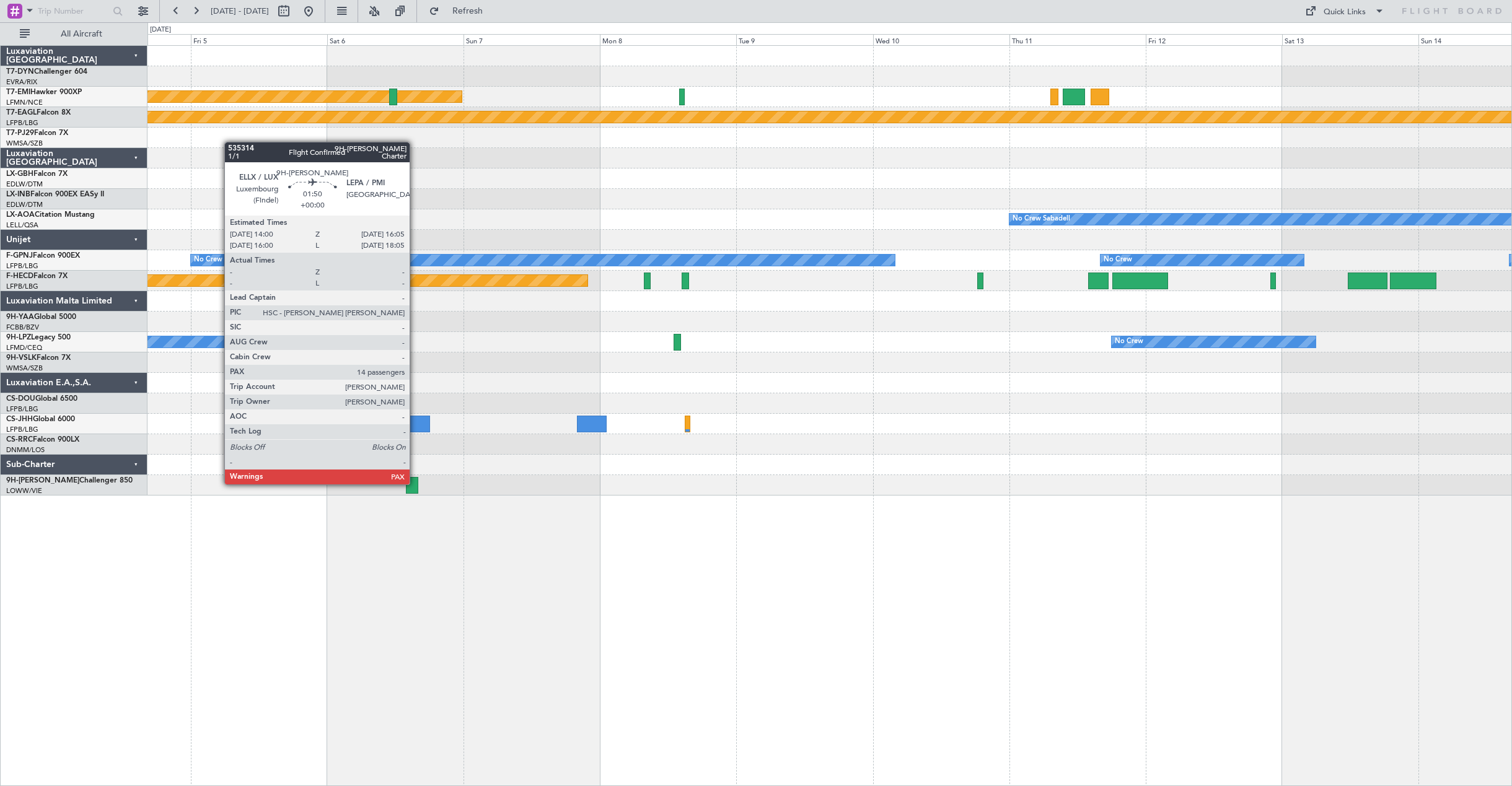
click at [415, 483] on div at bounding box center [412, 485] width 13 height 16
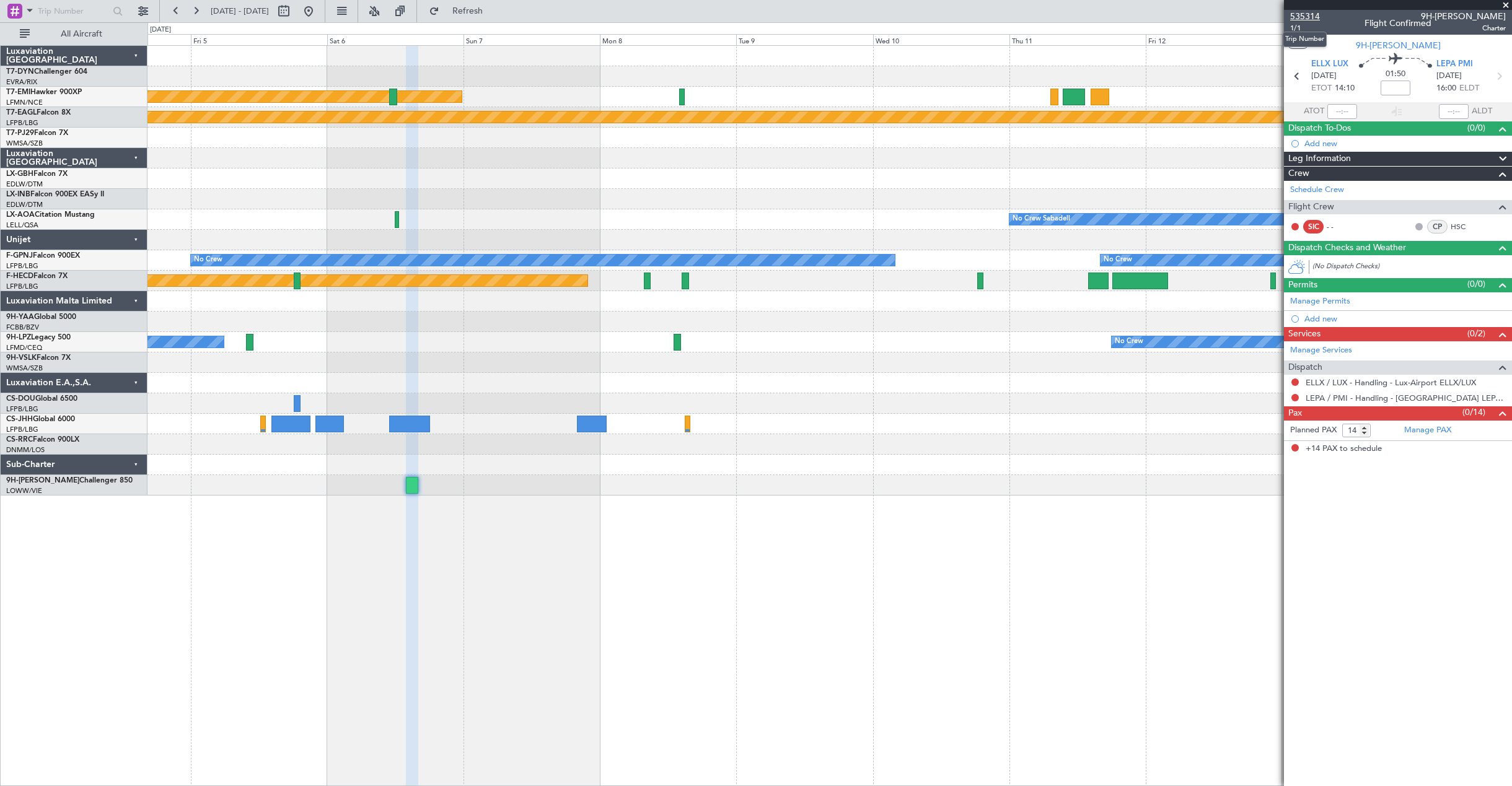
click at [1303, 16] on span "535314" at bounding box center [1305, 16] width 30 height 13
click at [318, 16] on button at bounding box center [309, 11] width 20 height 20
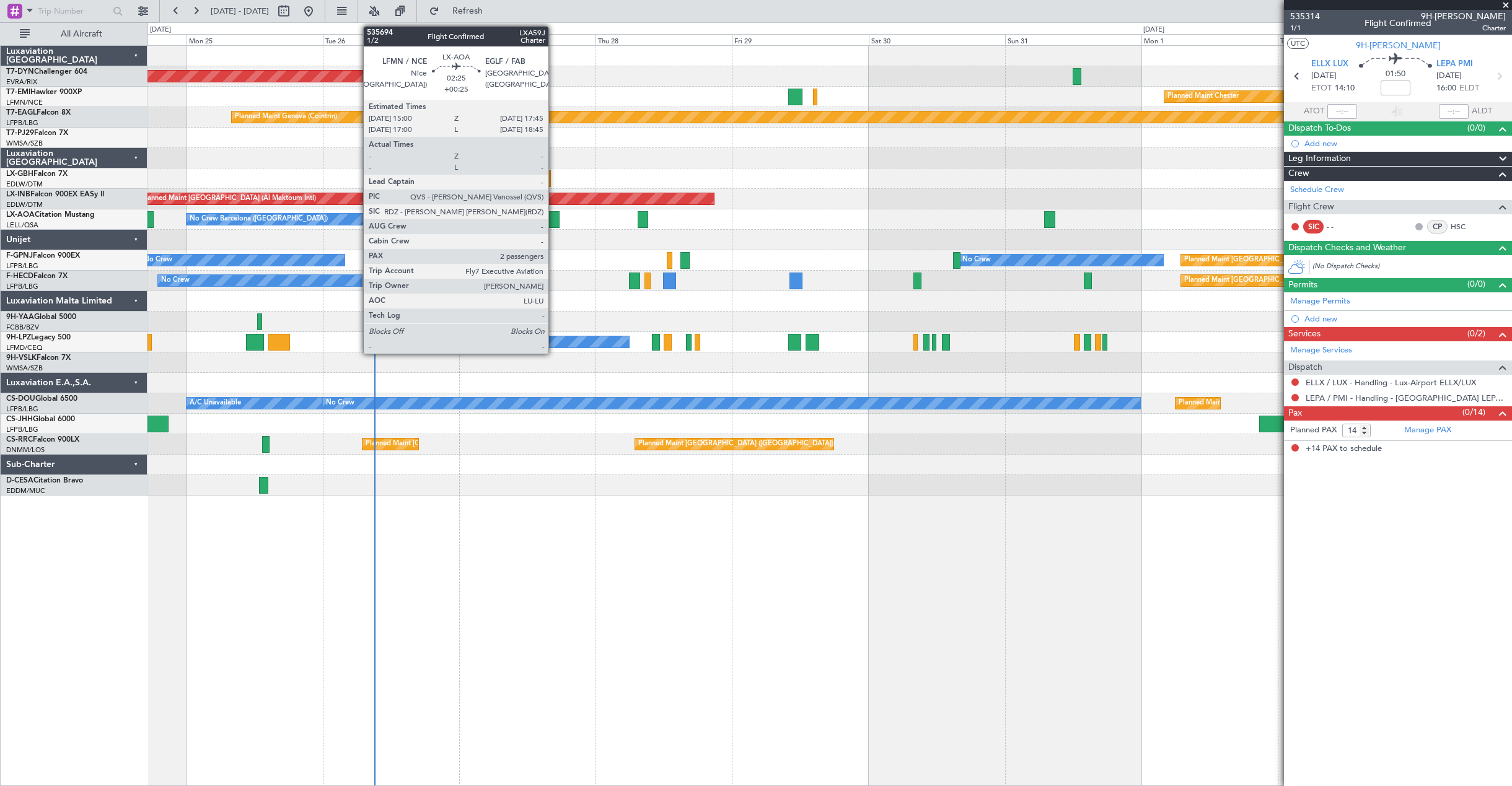
click at [554, 222] on div at bounding box center [553, 220] width 16 height 16
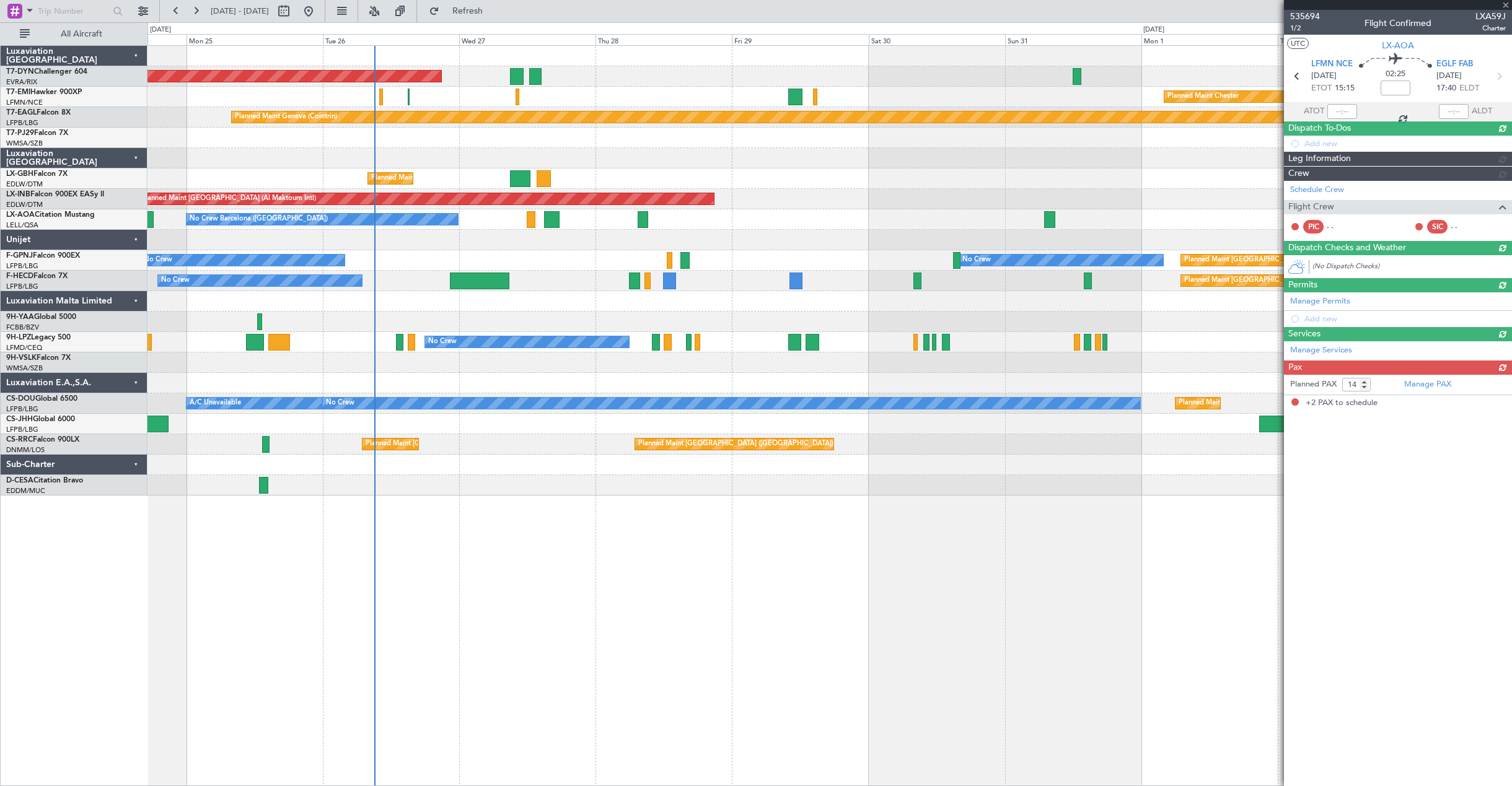
type input "+00:25"
type input "2"
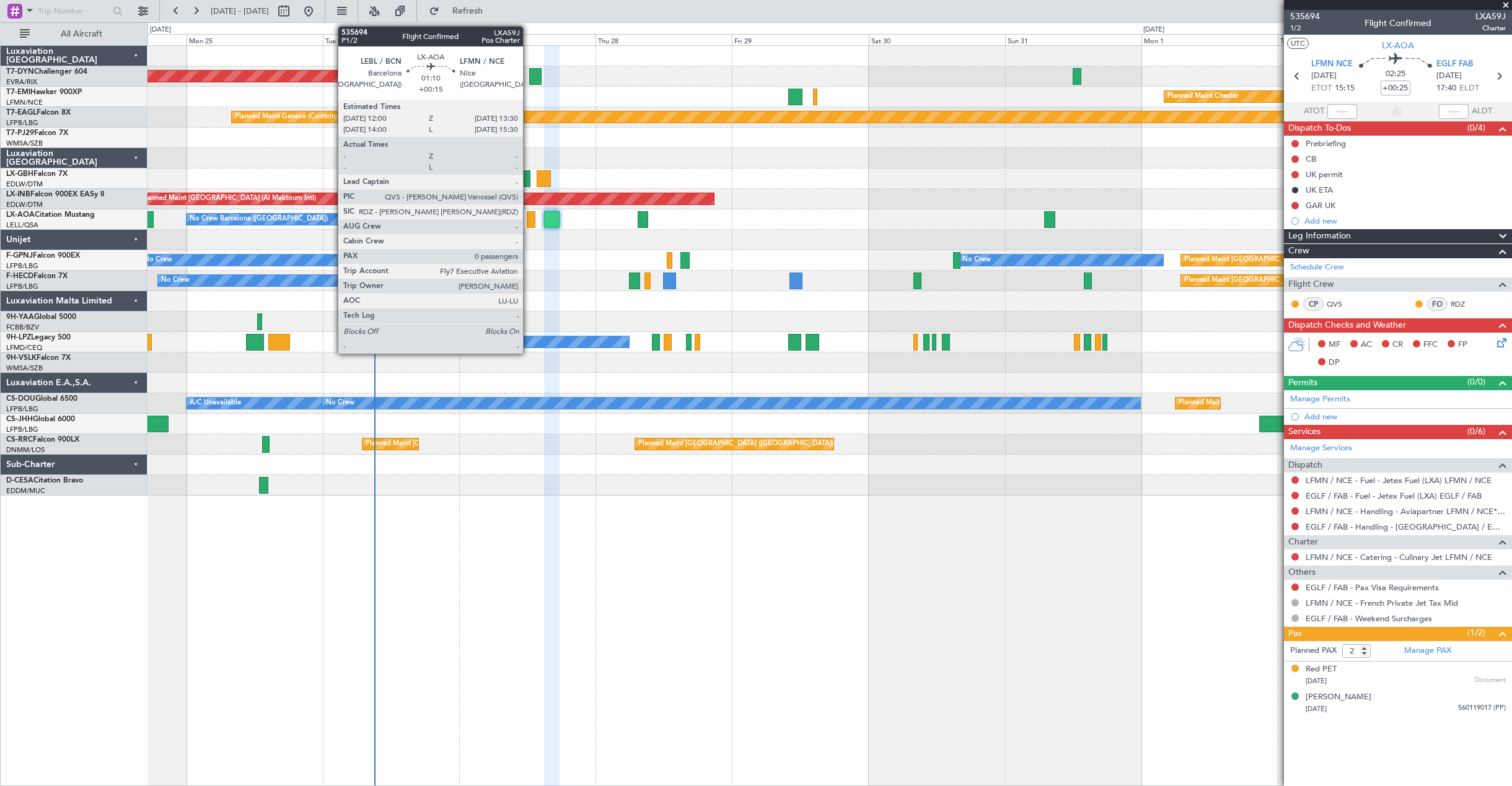
click at [529, 223] on div at bounding box center [532, 220] width 9 height 16
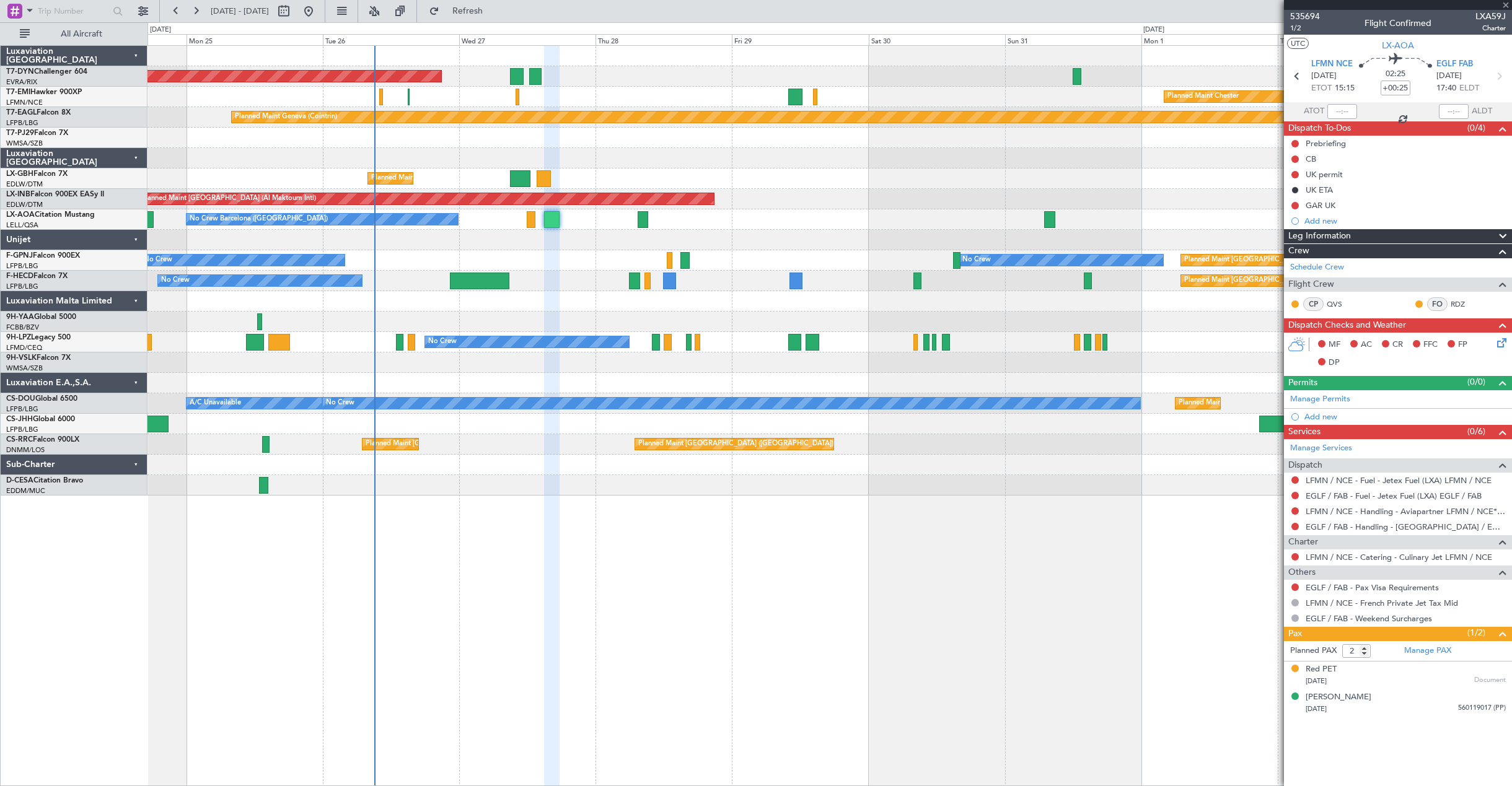
type input "+00:15"
type input "0"
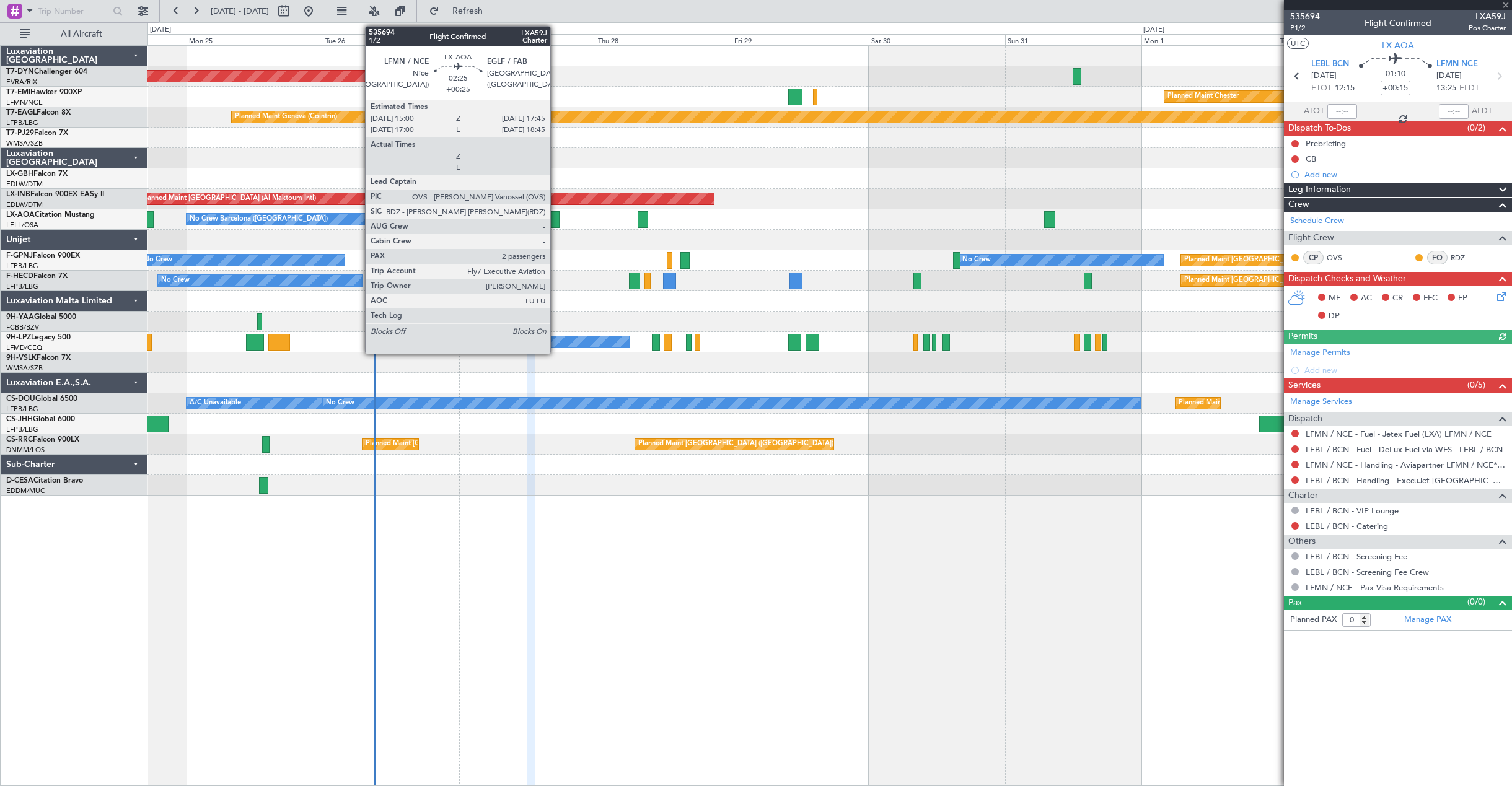
click at [556, 223] on div at bounding box center [553, 220] width 16 height 16
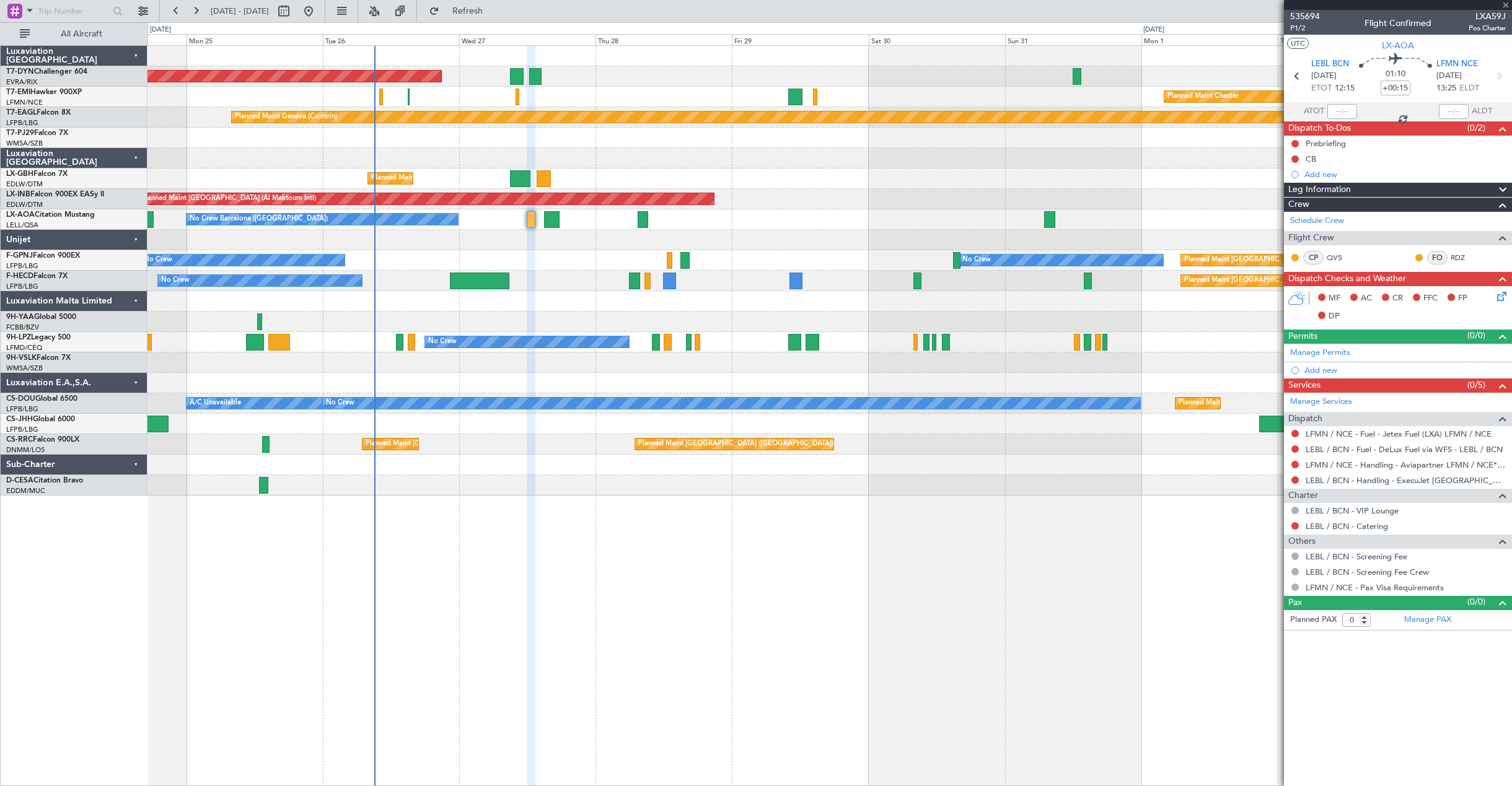
type input "+00:25"
type input "2"
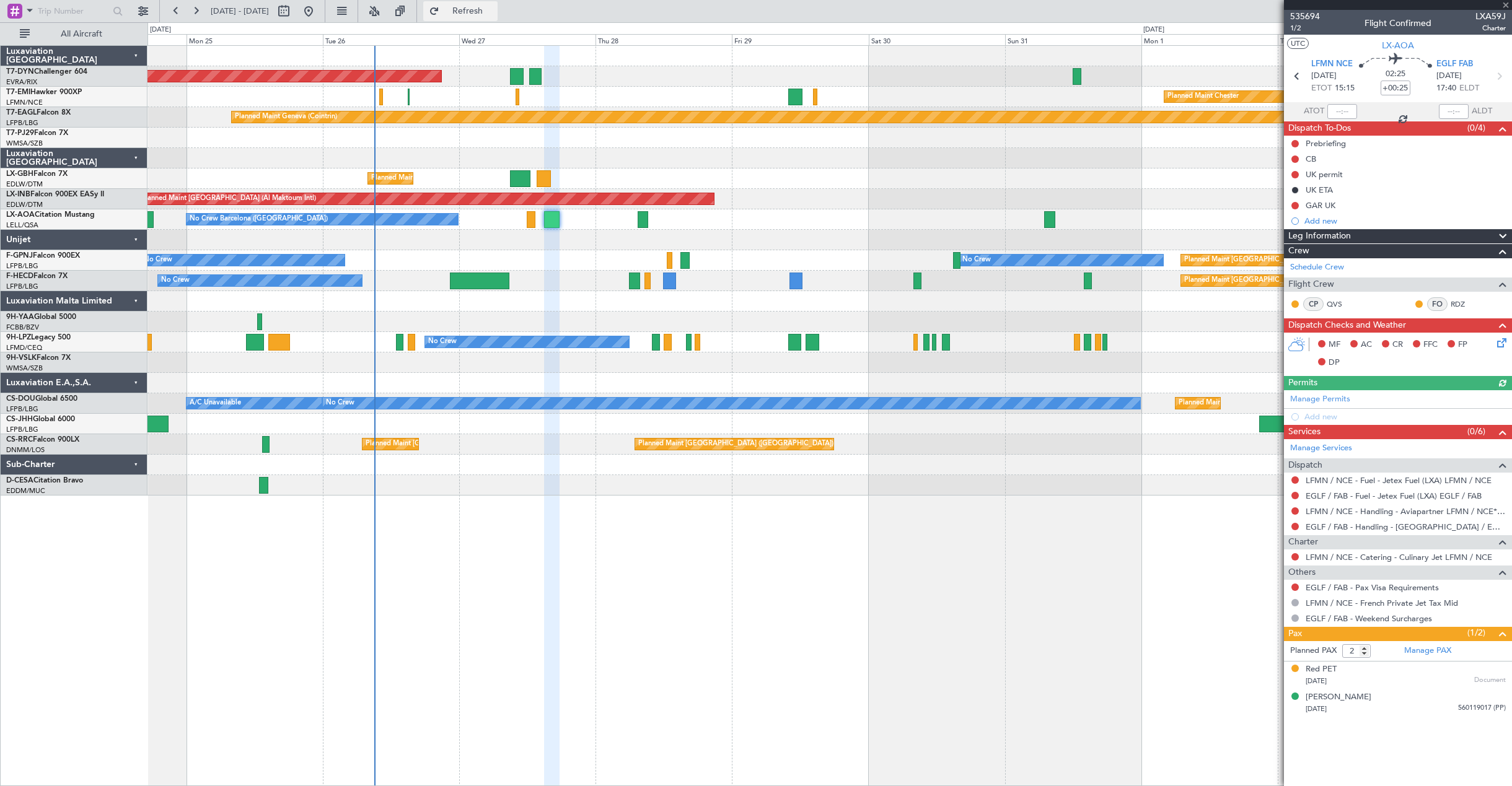
click at [498, 16] on button "Refresh" at bounding box center [461, 11] width 75 height 20
click at [1301, 26] on span "1/2" at bounding box center [1305, 28] width 30 height 11
click at [492, 9] on span "Refresh" at bounding box center [468, 11] width 52 height 9
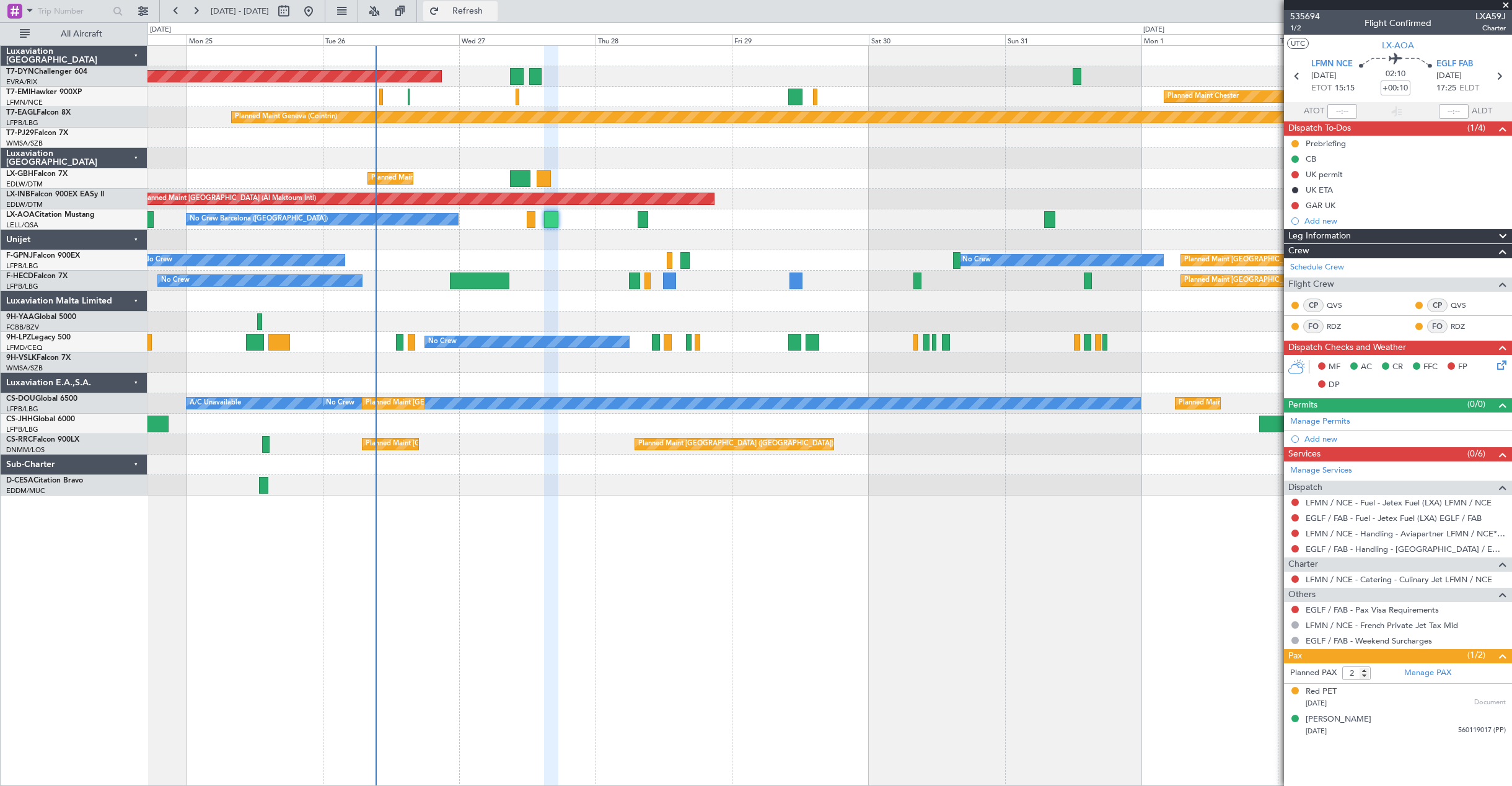
click at [494, 14] on span "Refresh" at bounding box center [468, 11] width 52 height 9
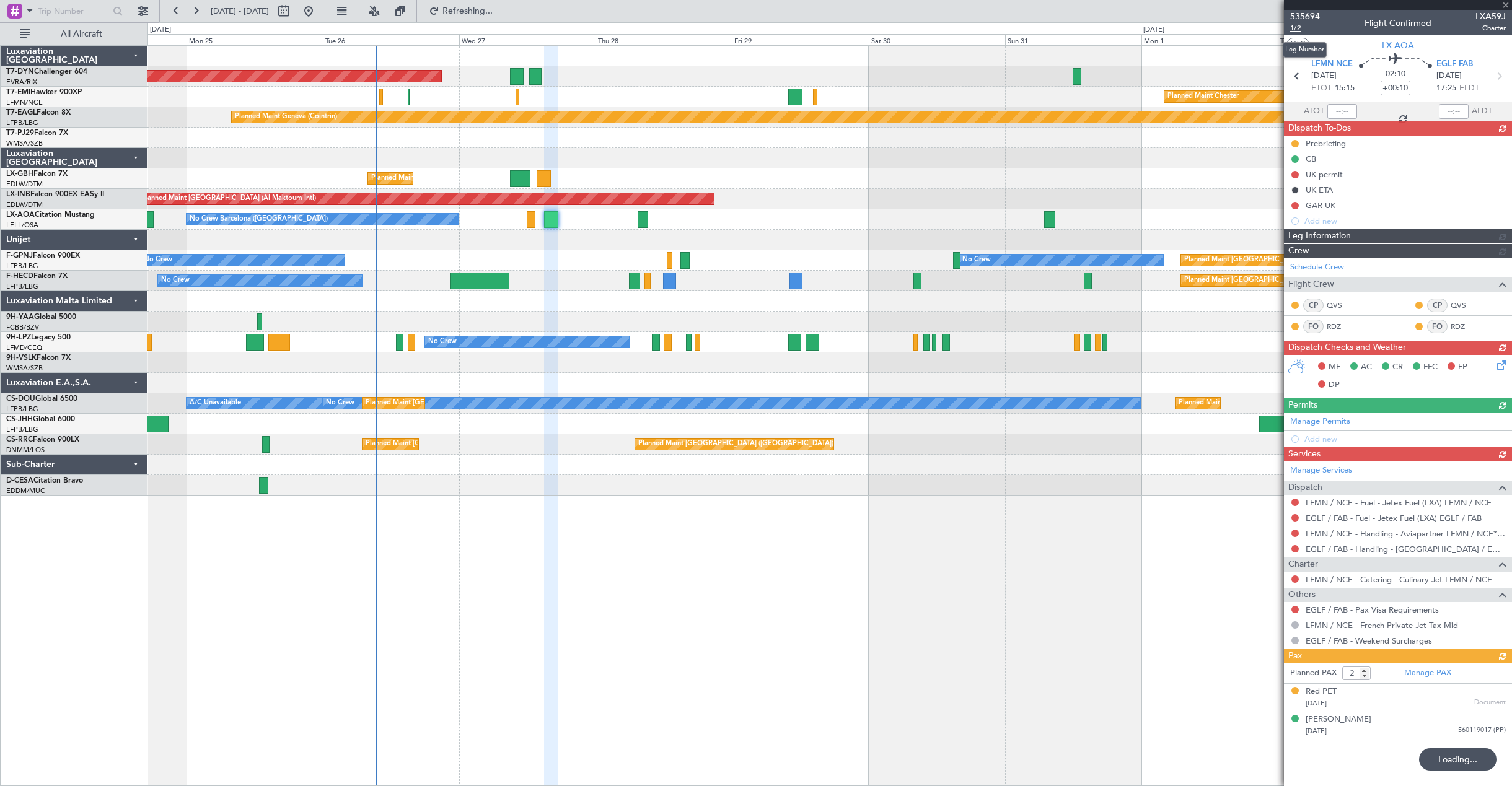
click at [1298, 28] on span "1/2" at bounding box center [1305, 28] width 30 height 11
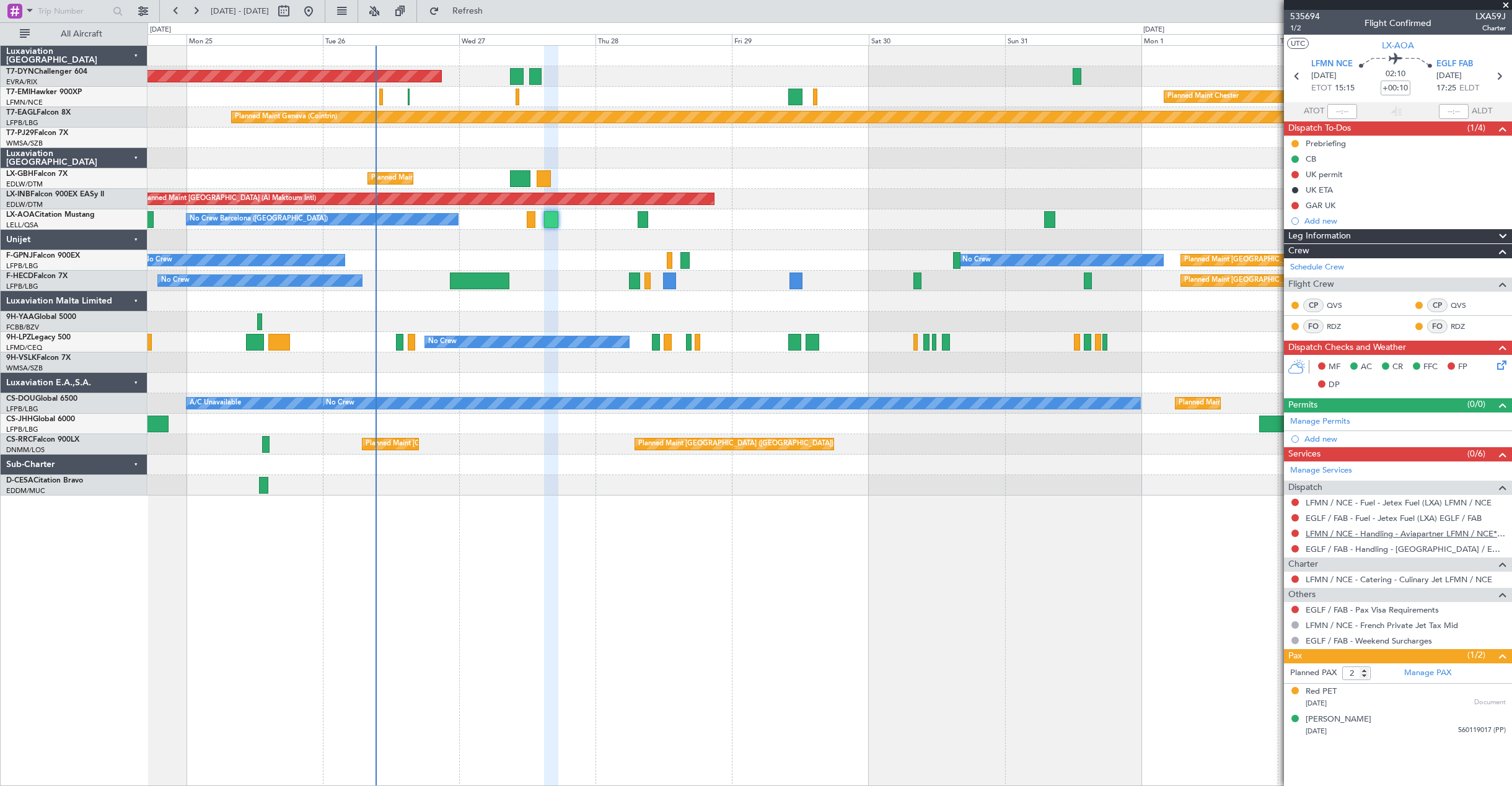
click at [1341, 535] on link "LFMN / NCE - Handling - Aviapartner LFMN / NCE*****MY HANDLING****" at bounding box center [1406, 534] width 201 height 11
click at [1401, 548] on link "EGLF / FAB - Handling - [GEOGRAPHIC_DATA] / EGLF / FAB" at bounding box center [1406, 550] width 201 height 11
click at [481, 13] on button "Refresh" at bounding box center [461, 11] width 75 height 20
click at [1341, 535] on link "LFMN / NCE - Handling - Aviapartner LFMN / NCE*****MY HANDLING****" at bounding box center [1406, 534] width 201 height 11
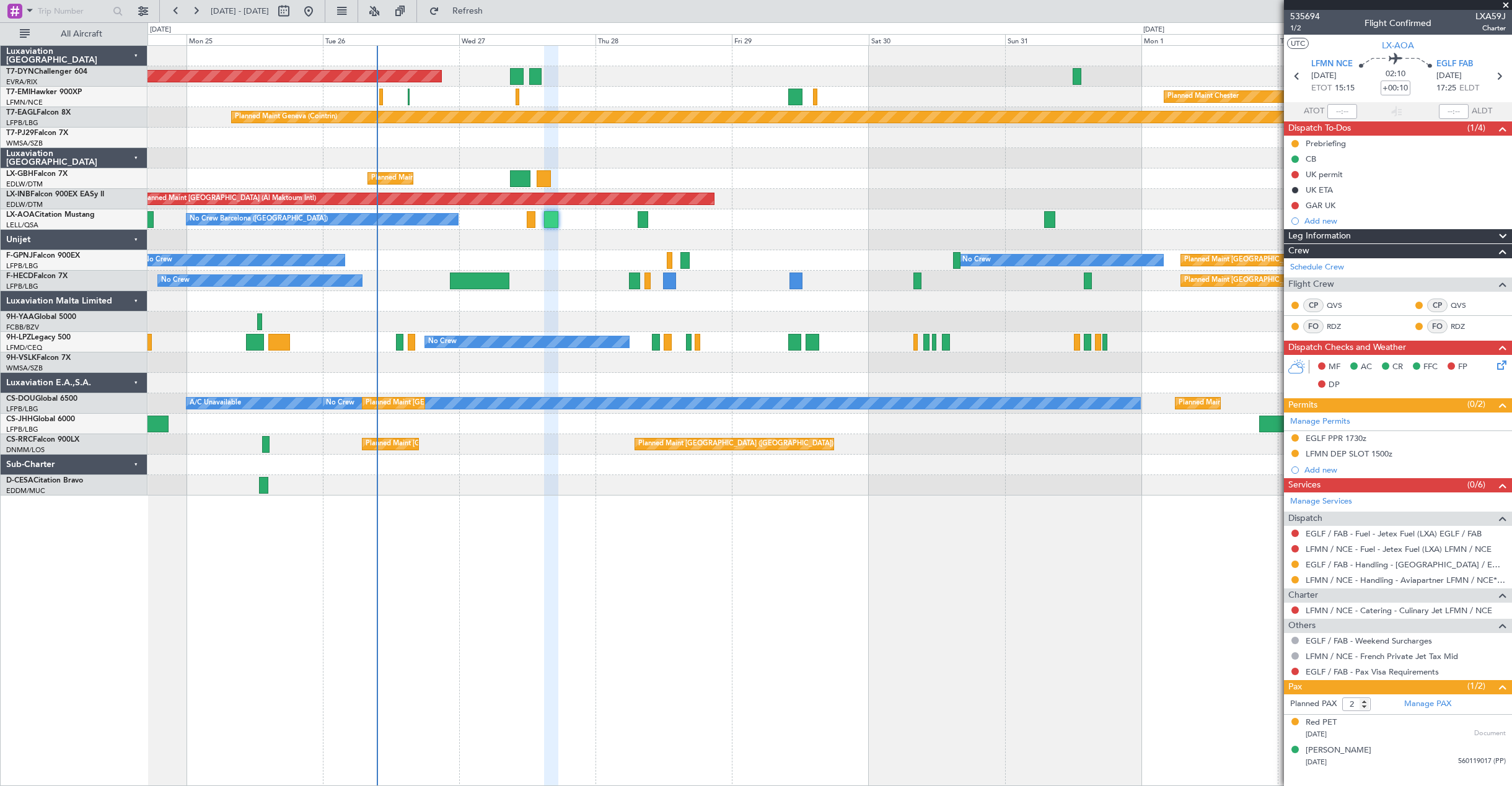
click at [1505, 367] on icon at bounding box center [1499, 363] width 10 height 10
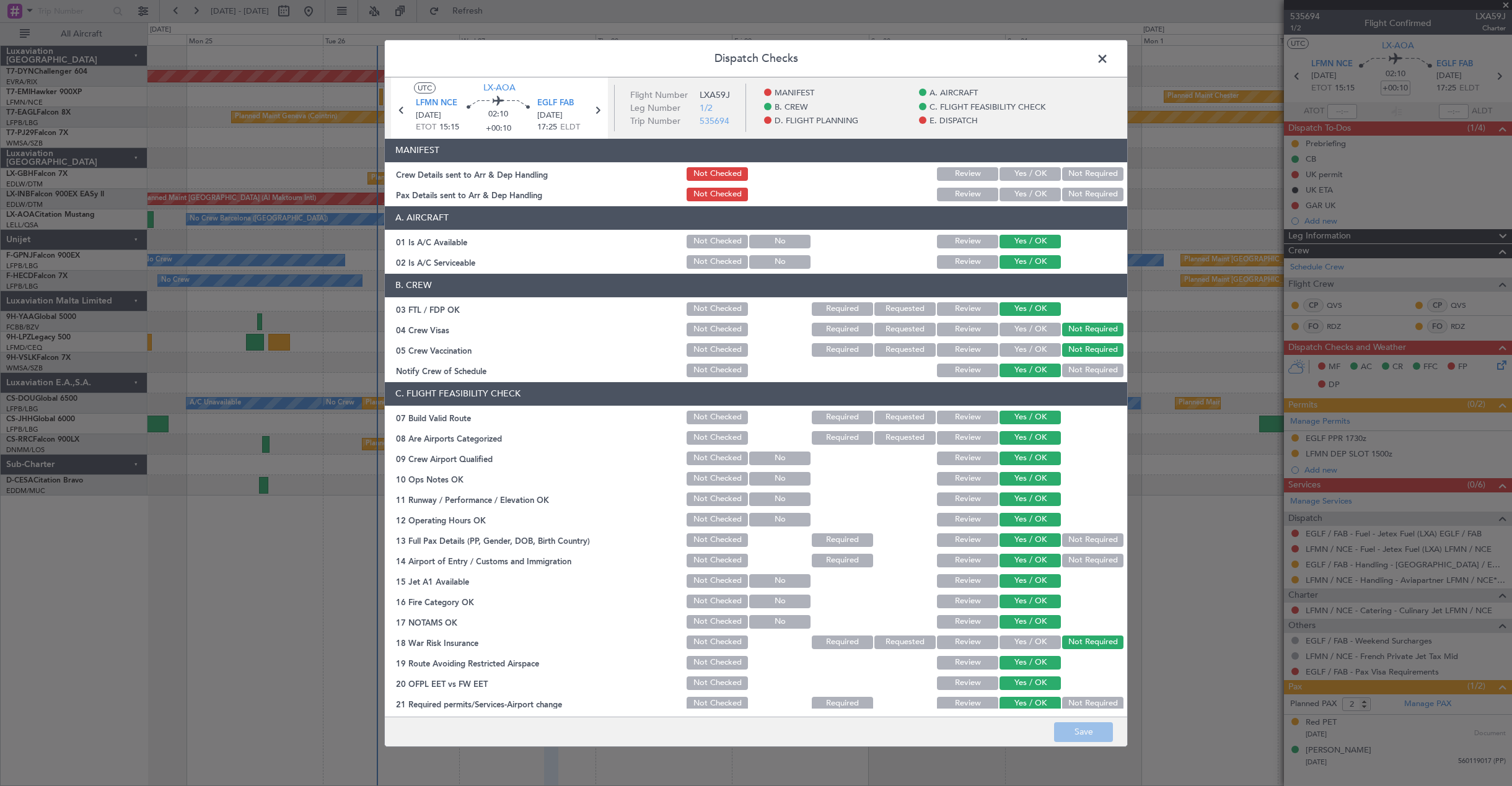
click at [1035, 171] on button "Yes / OK" at bounding box center [1030, 174] width 61 height 14
click at [1030, 196] on button "Yes / OK" at bounding box center [1030, 194] width 61 height 14
click at [1081, 735] on button "Save" at bounding box center [1083, 732] width 59 height 20
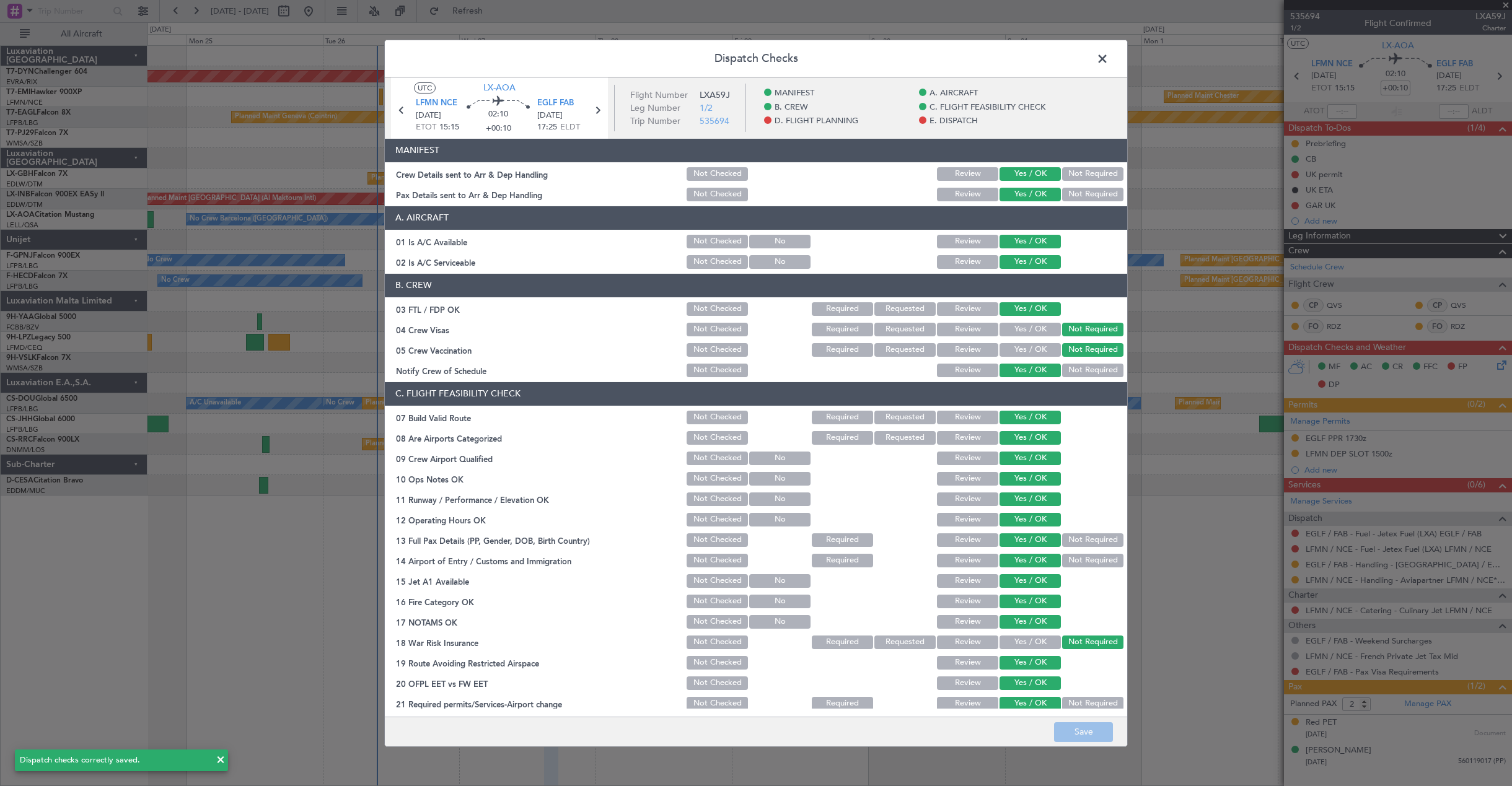
click at [1109, 57] on span at bounding box center [1109, 61] width 0 height 25
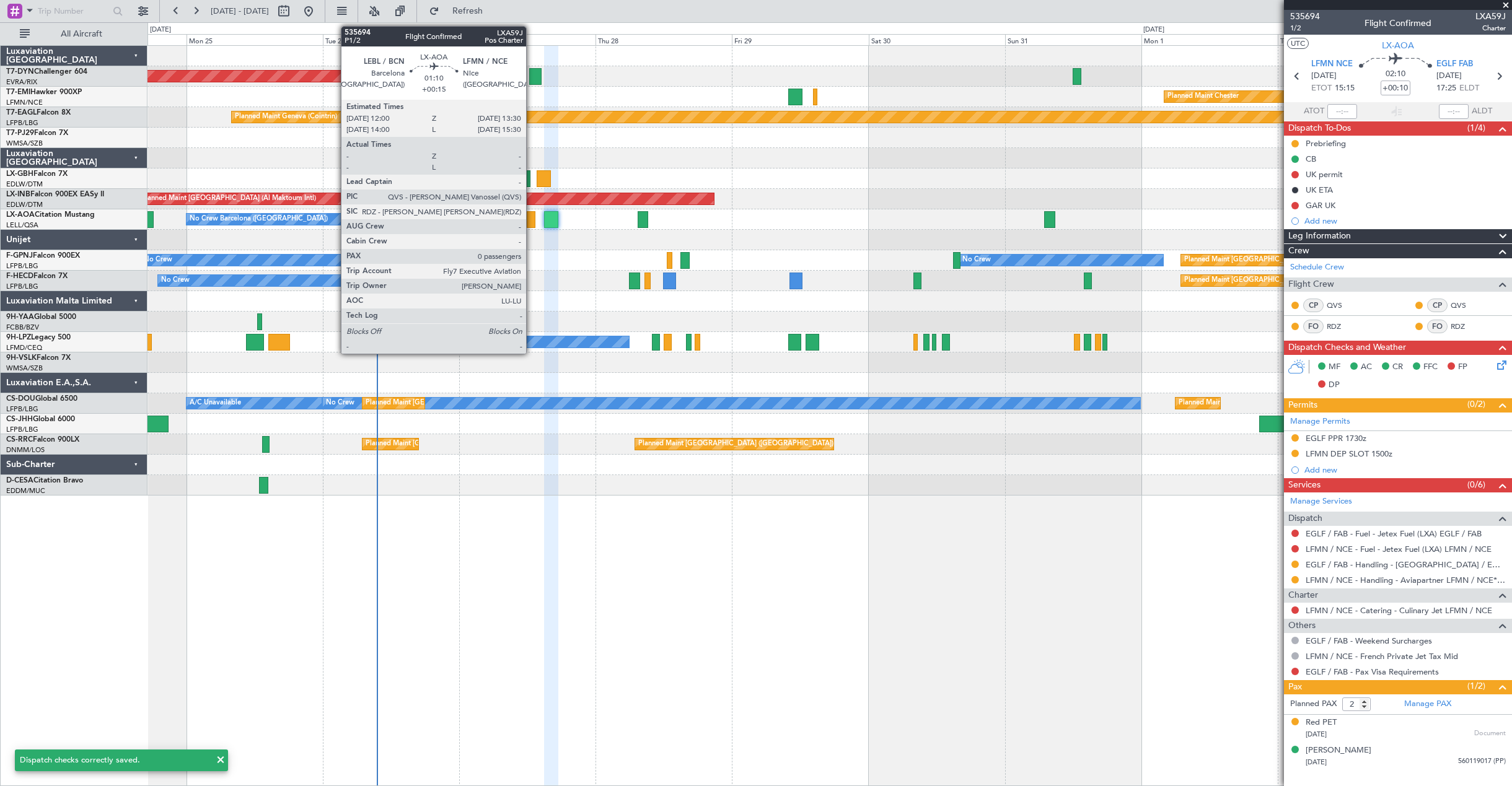
click at [532, 223] on div at bounding box center [532, 220] width 9 height 16
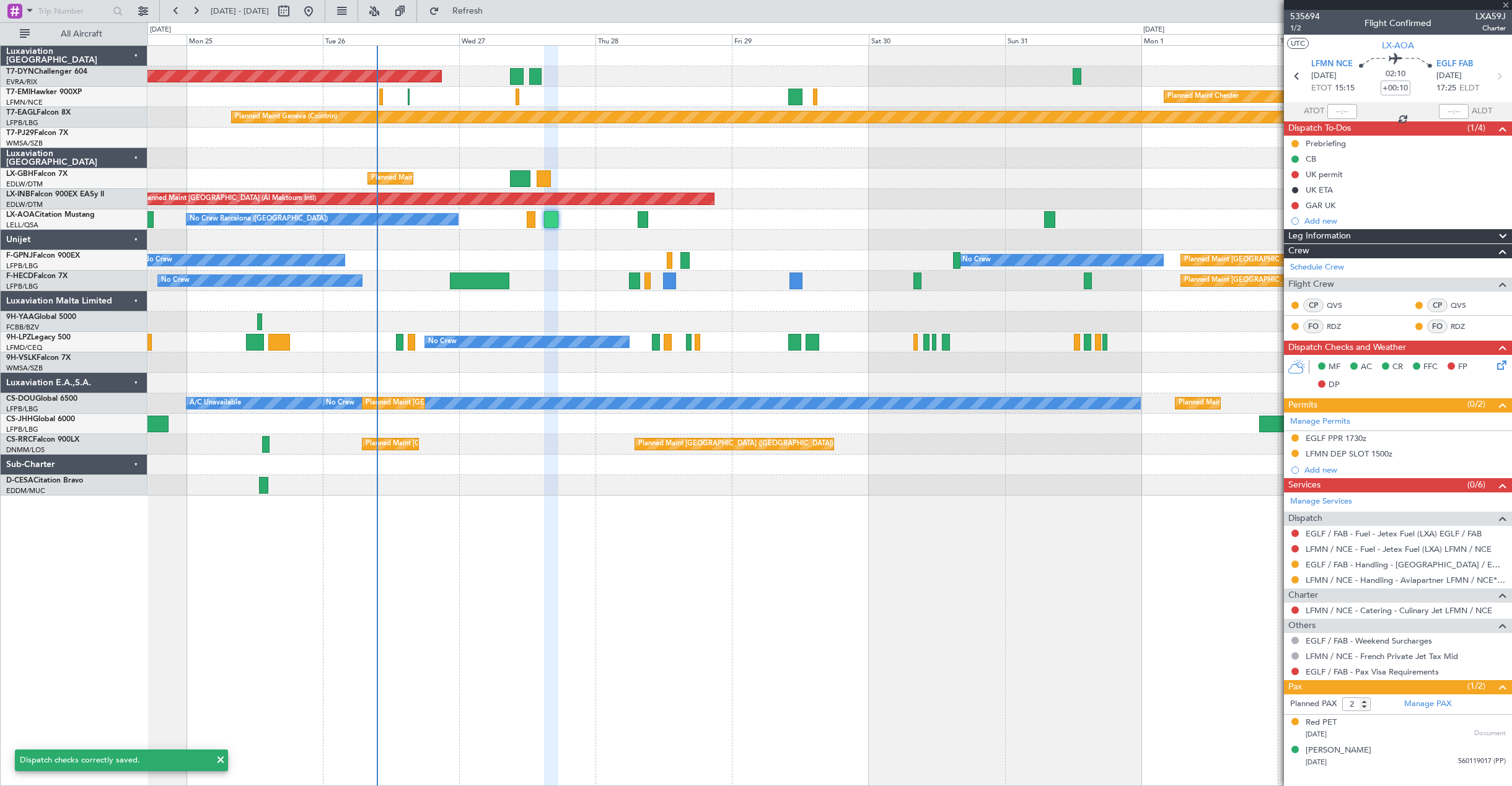
type input "+00:15"
type input "0"
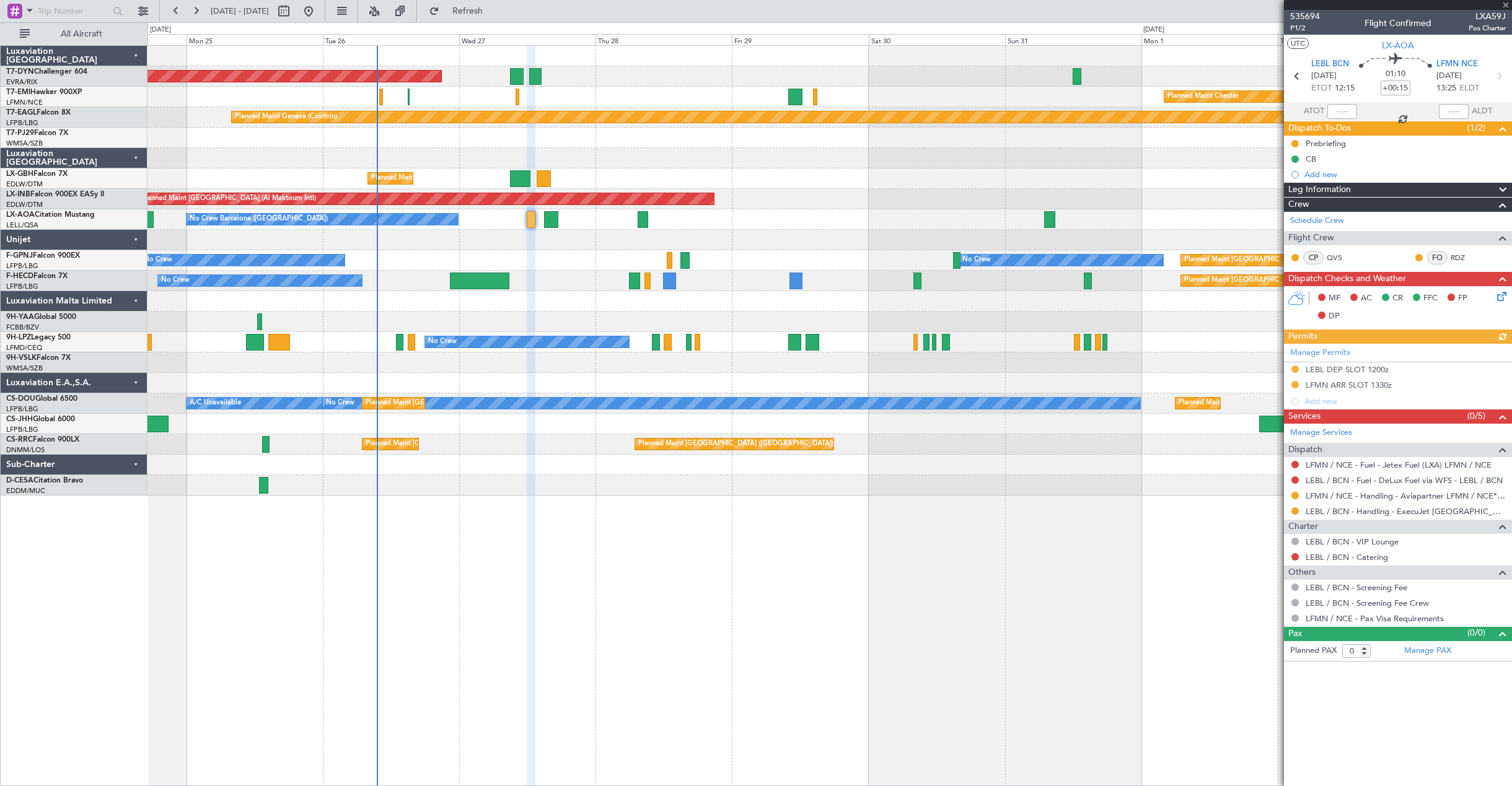
click at [1504, 296] on icon at bounding box center [1499, 294] width 10 height 10
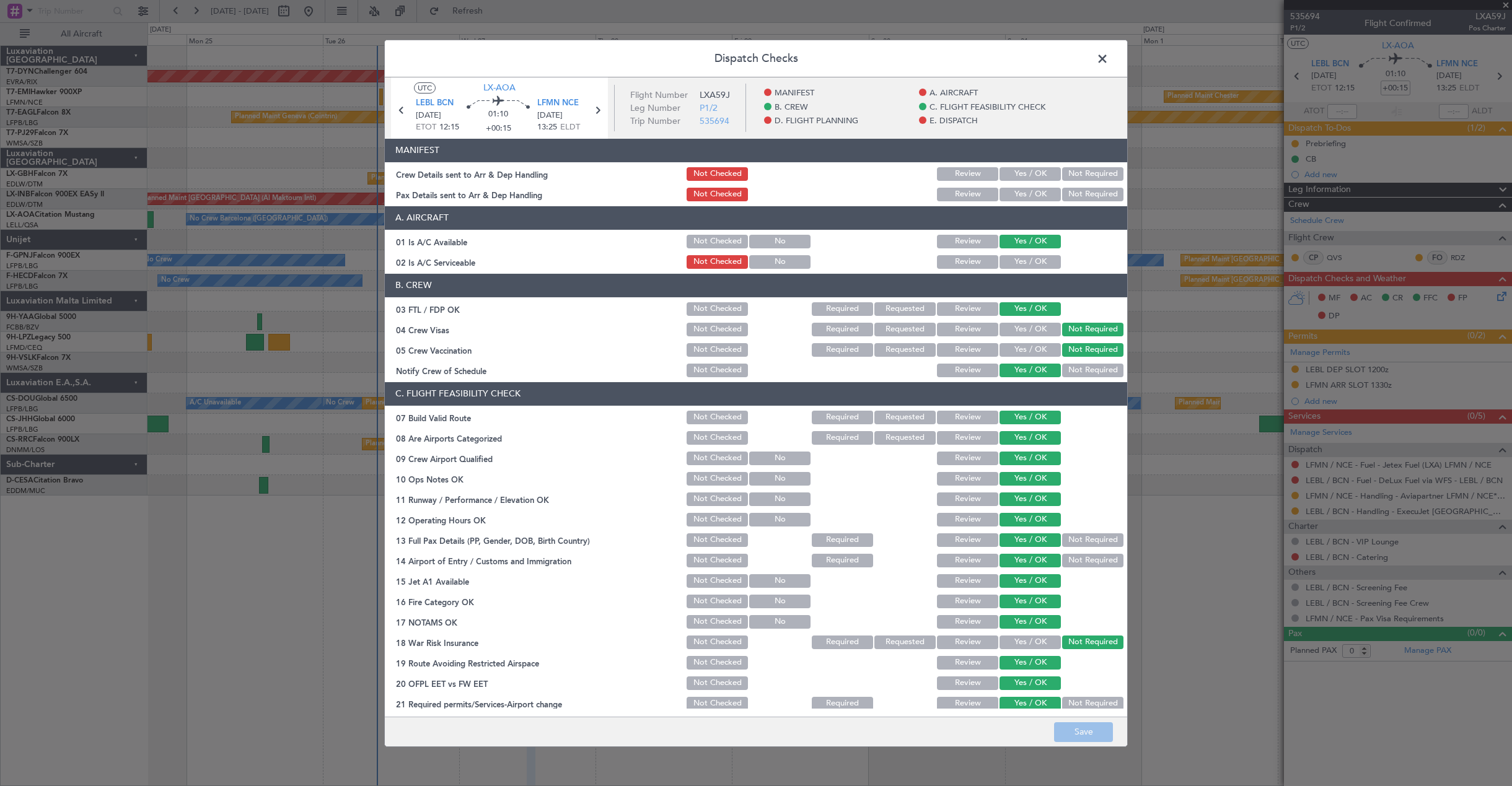
click at [1010, 191] on button "Yes / OK" at bounding box center [1030, 194] width 61 height 14
click at [1012, 172] on button "Yes / OK" at bounding box center [1030, 174] width 61 height 14
click at [1077, 731] on button "Save" at bounding box center [1083, 732] width 59 height 20
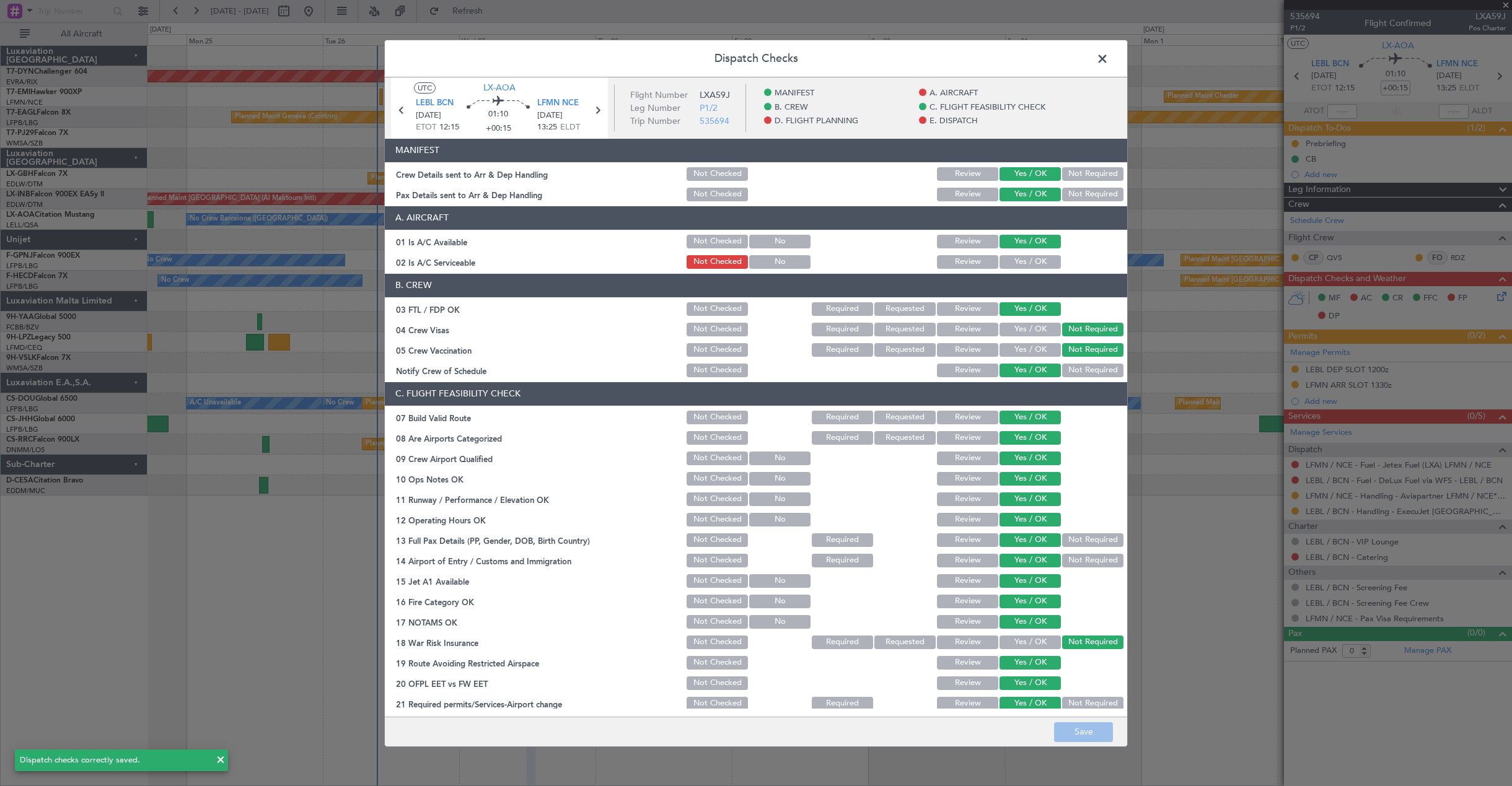
click at [1109, 57] on span at bounding box center [1109, 61] width 0 height 25
click at [1106, 57] on div at bounding box center [830, 56] width 1364 height 20
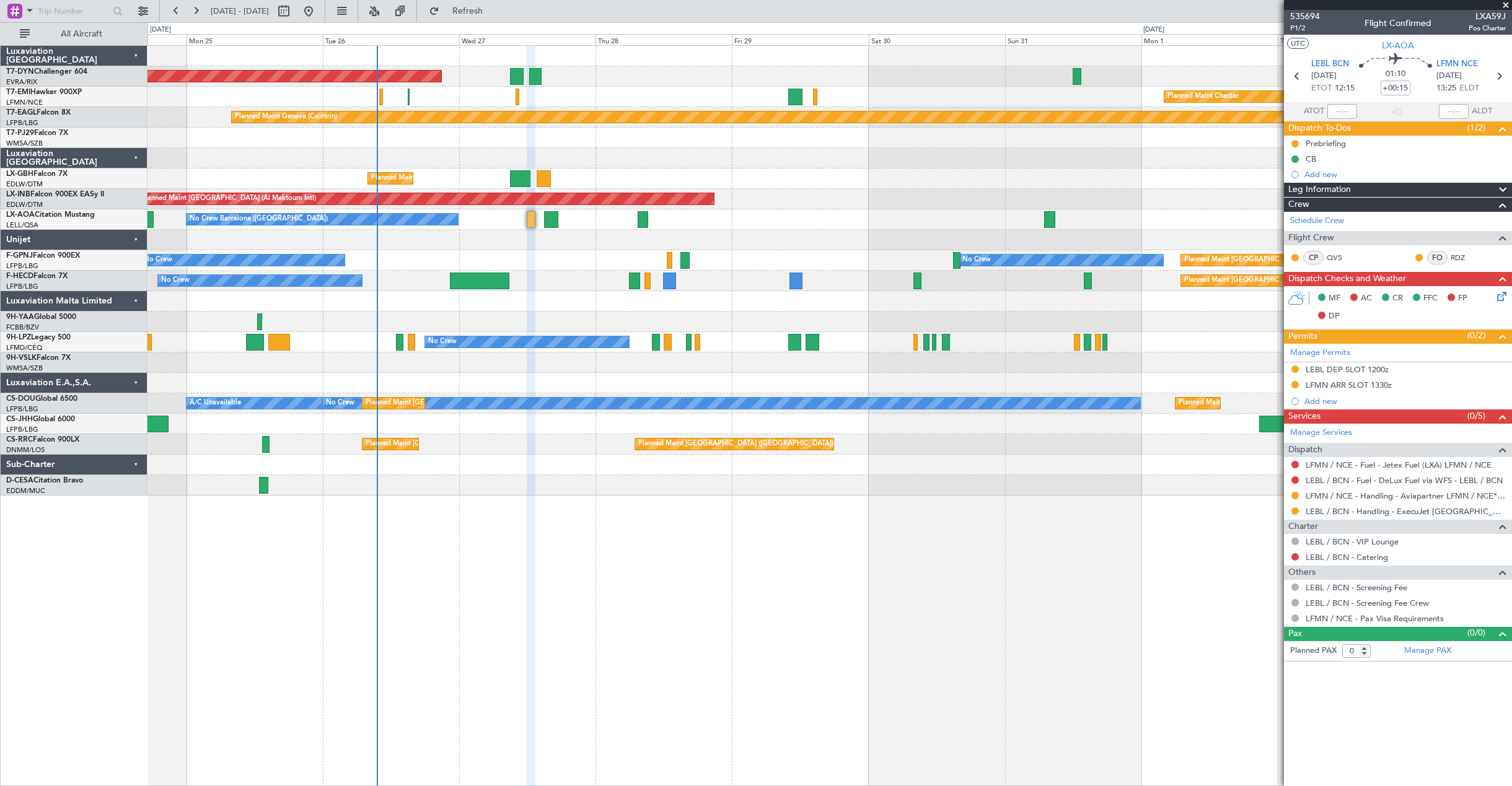
click at [1504, 299] on icon at bounding box center [1499, 294] width 10 height 10
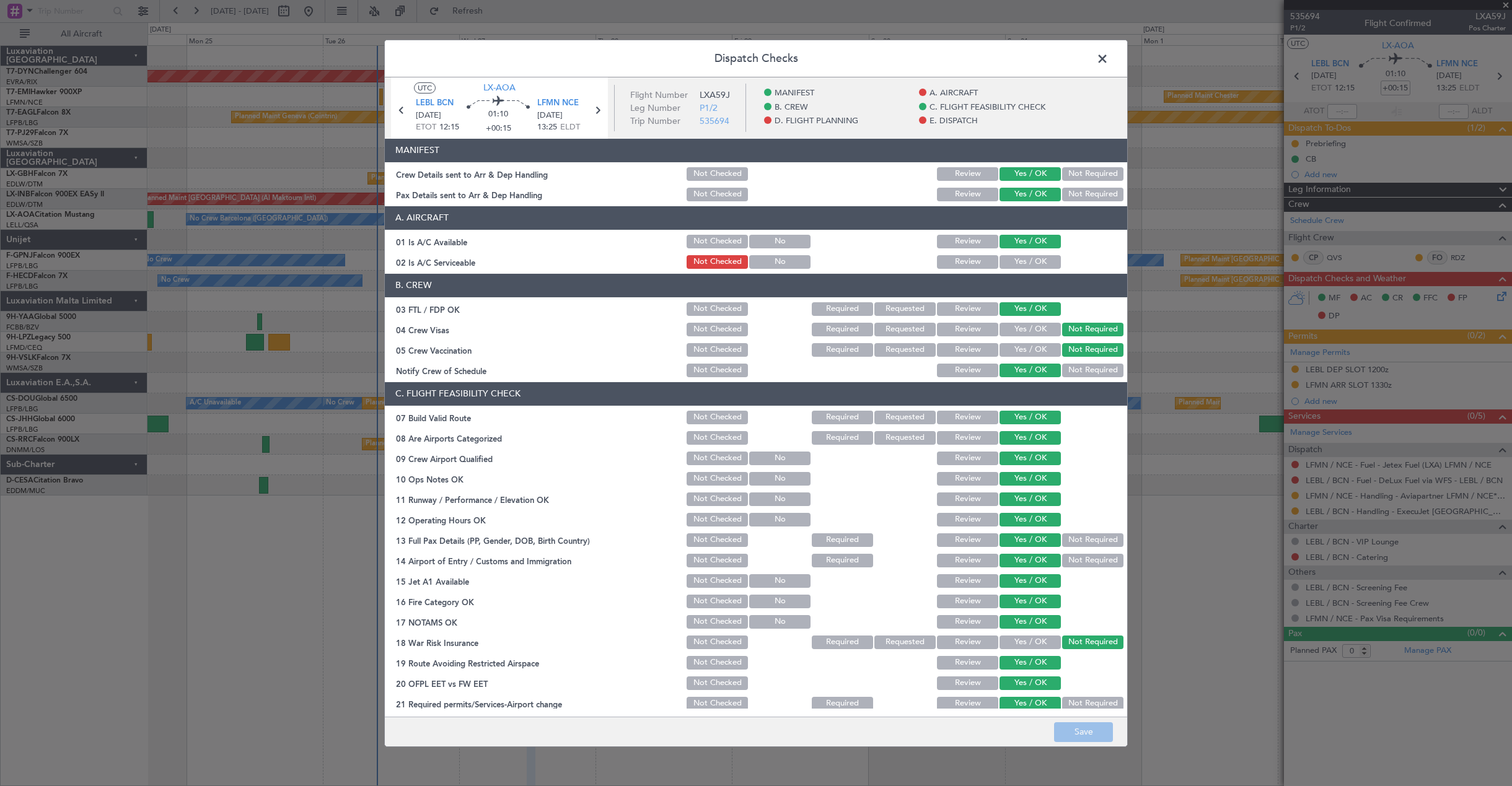
click at [971, 183] on section "MANIFEST Crew Details sent to Arr & Dep Handling Not Checked Review Yes / OK No…" at bounding box center [756, 171] width 742 height 65
click at [962, 179] on button "Review" at bounding box center [968, 174] width 61 height 14
click at [962, 194] on button "Review" at bounding box center [968, 194] width 61 height 14
click at [1103, 739] on button "Save" at bounding box center [1083, 732] width 59 height 20
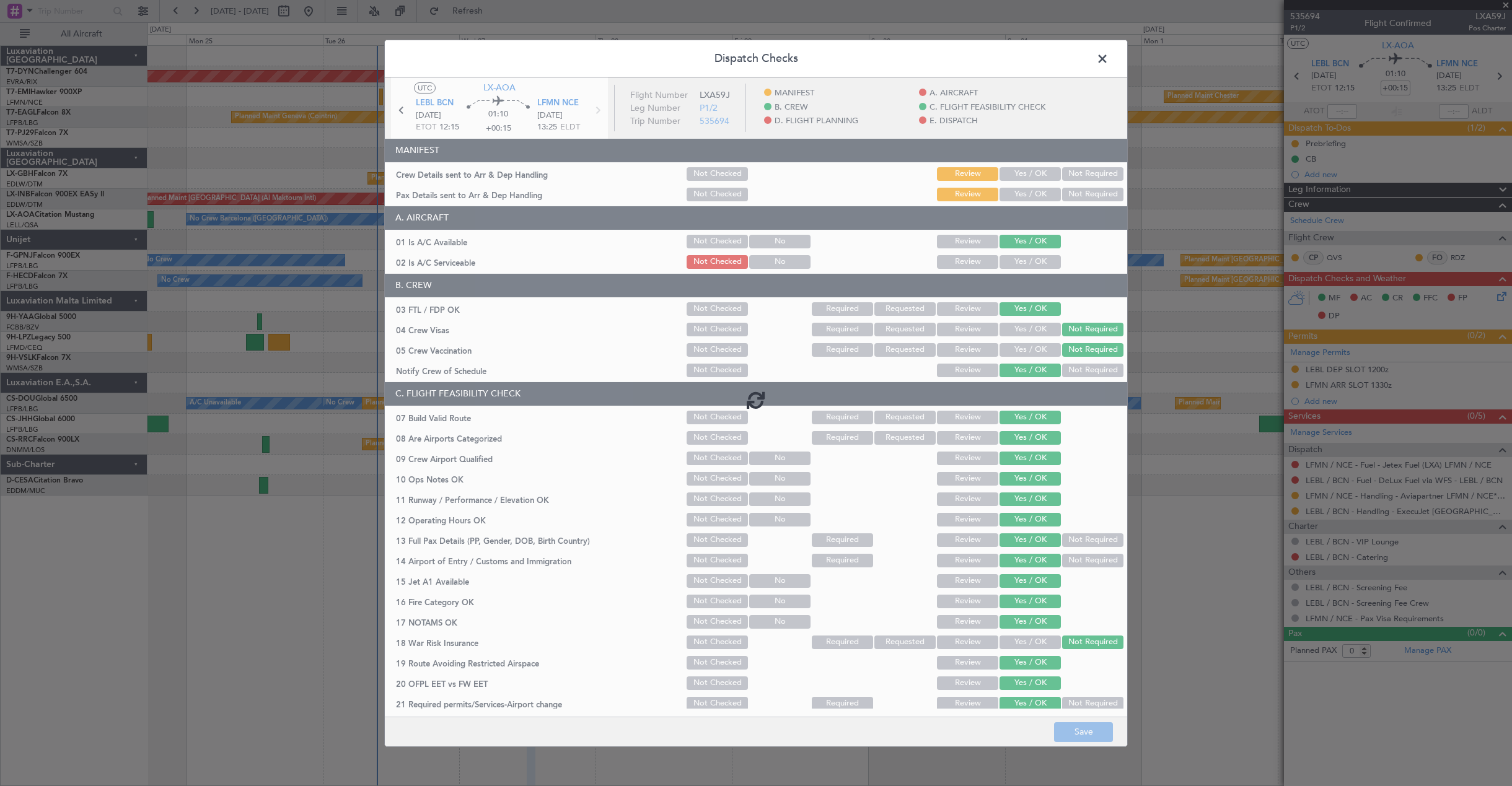
click at [1109, 57] on span at bounding box center [1109, 61] width 0 height 25
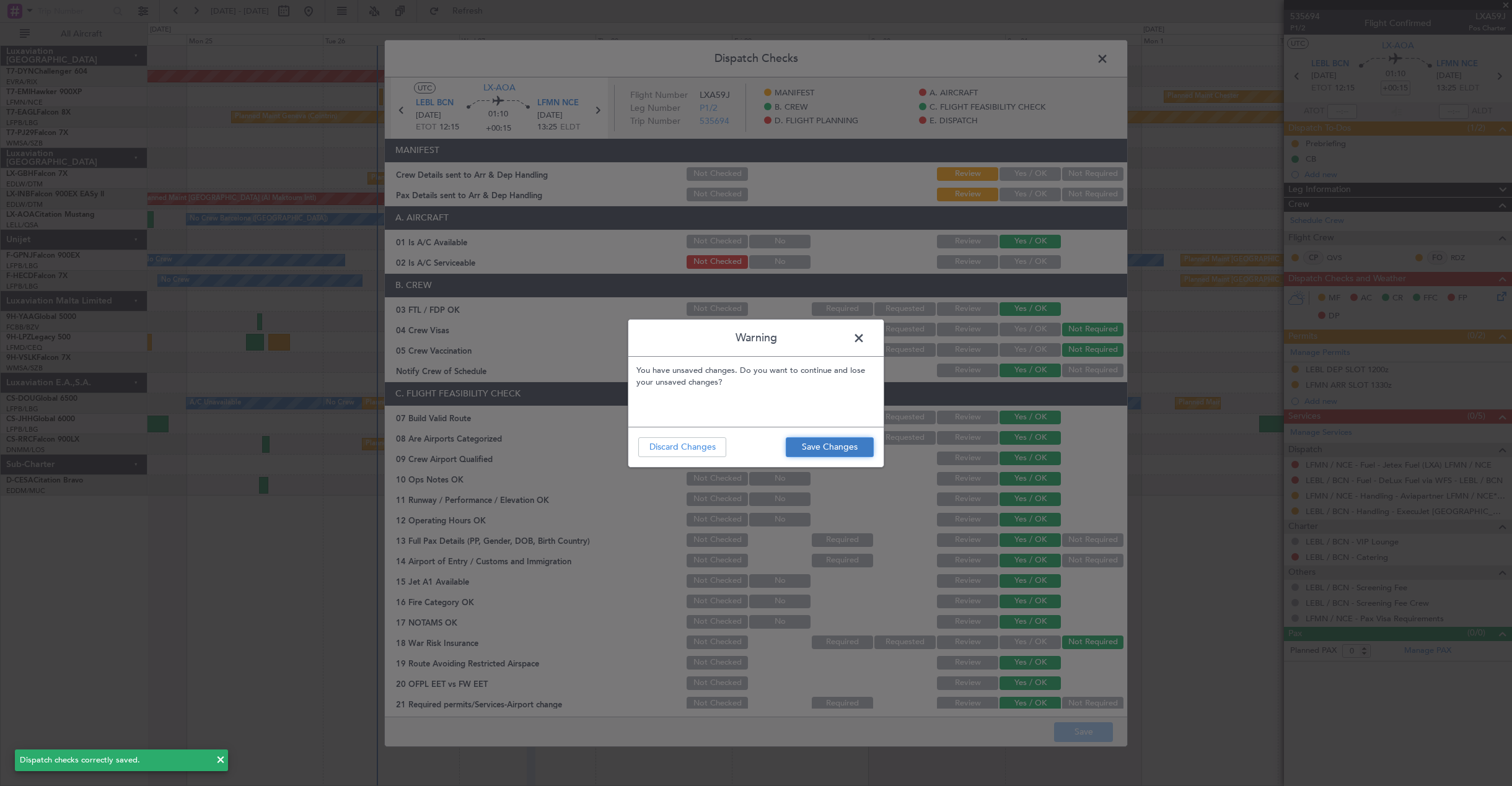
click at [833, 438] on button "Save Changes" at bounding box center [830, 448] width 88 height 20
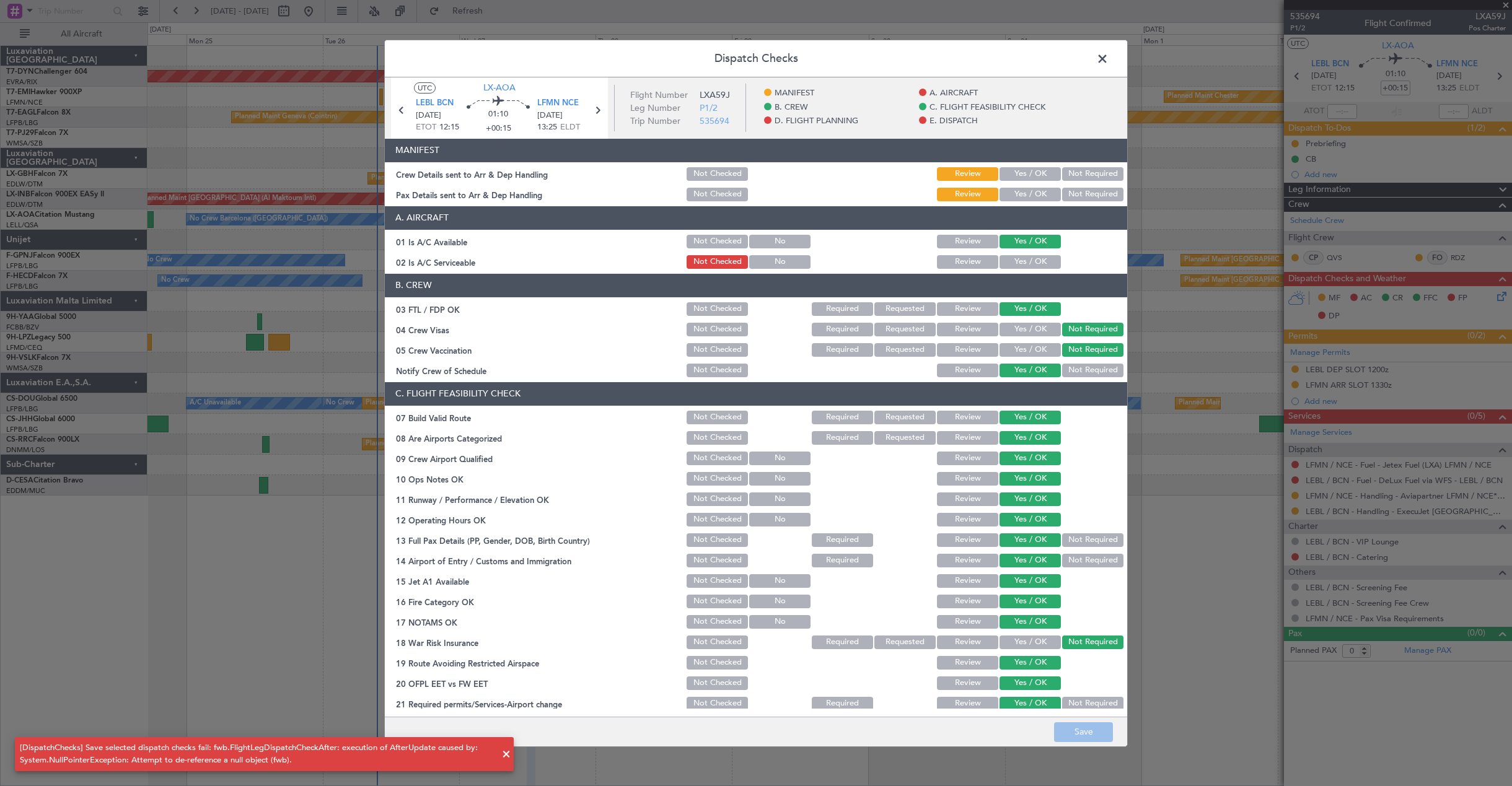
click at [1109, 57] on span at bounding box center [1109, 61] width 0 height 25
click at [1109, 57] on div at bounding box center [830, 56] width 1364 height 20
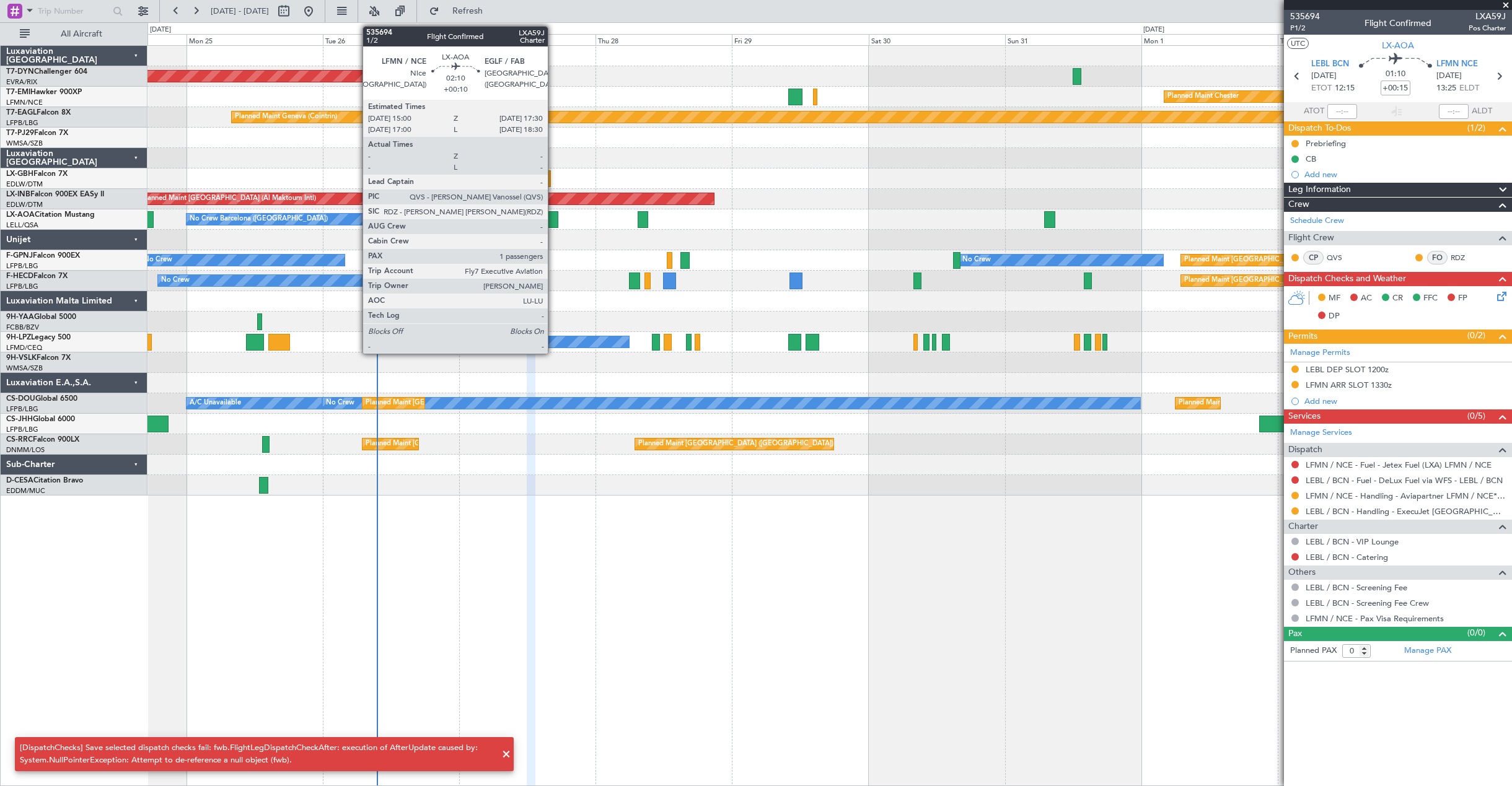
click at [554, 212] on div at bounding box center [552, 220] width 15 height 16
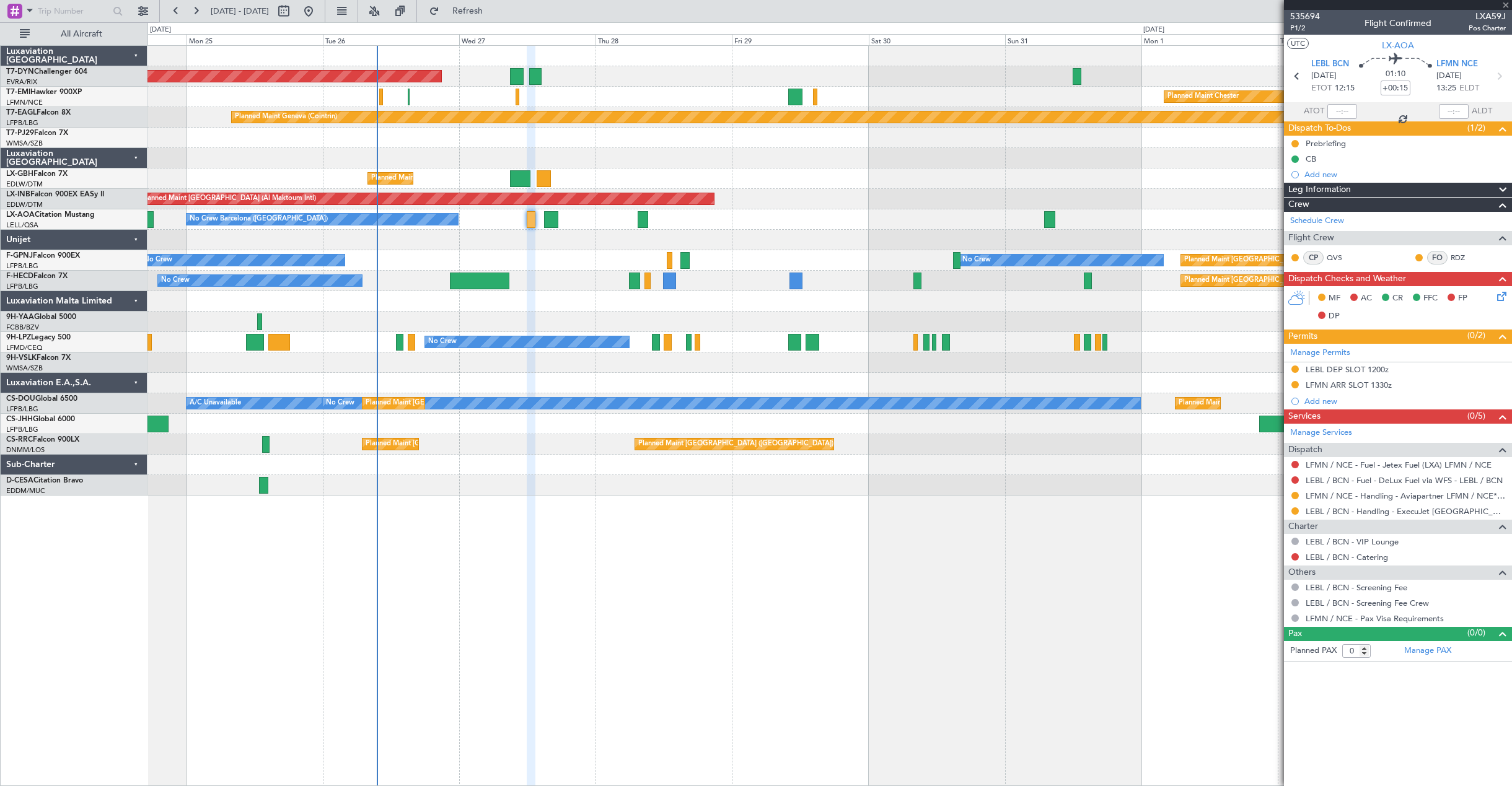
click at [556, 217] on div at bounding box center [552, 220] width 15 height 16
type input "+00:10"
type input "2"
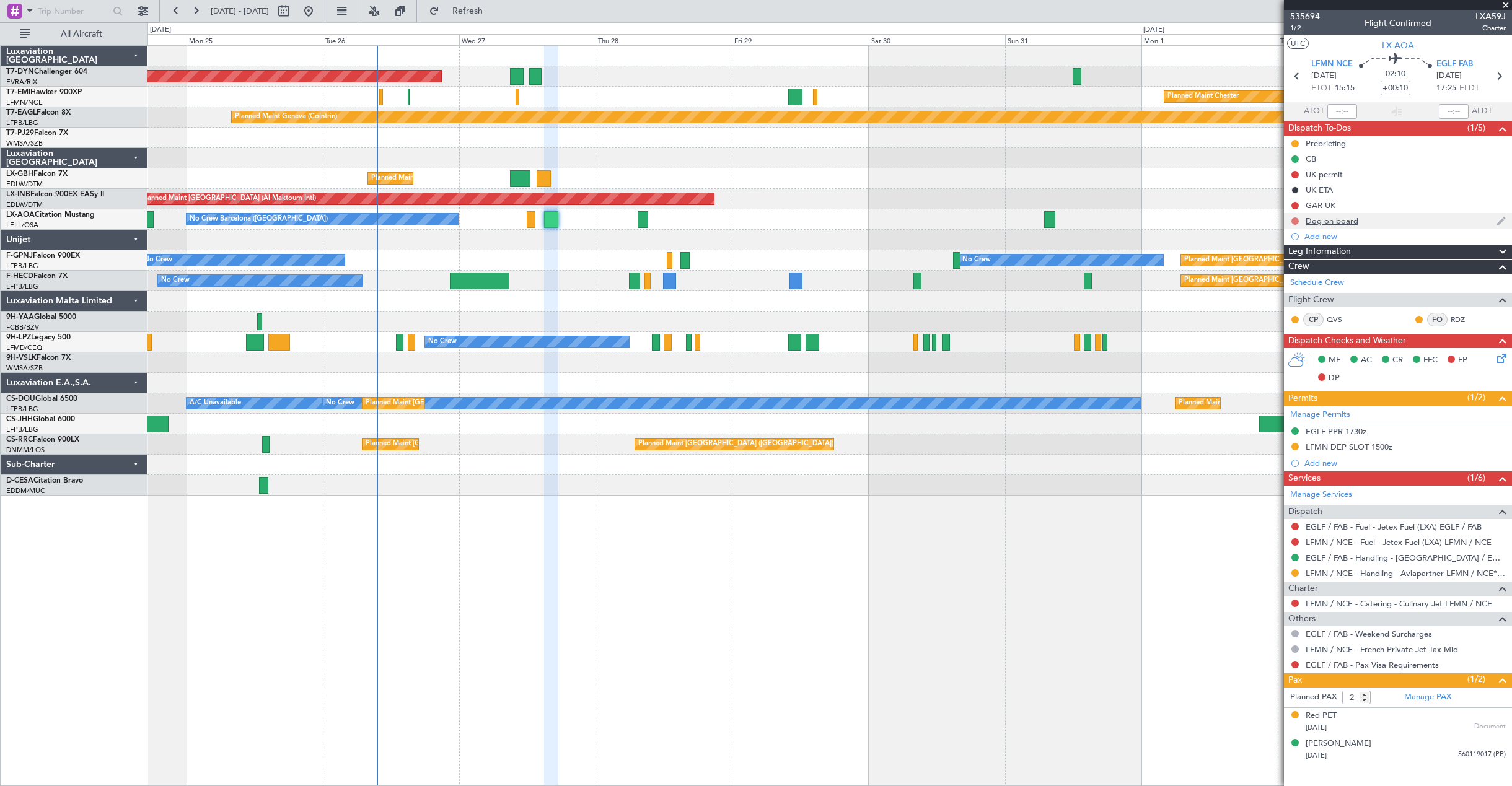
click at [1297, 219] on button at bounding box center [1295, 222] width 7 height 7
click at [1297, 256] on span "In Progress" at bounding box center [1301, 257] width 42 height 13
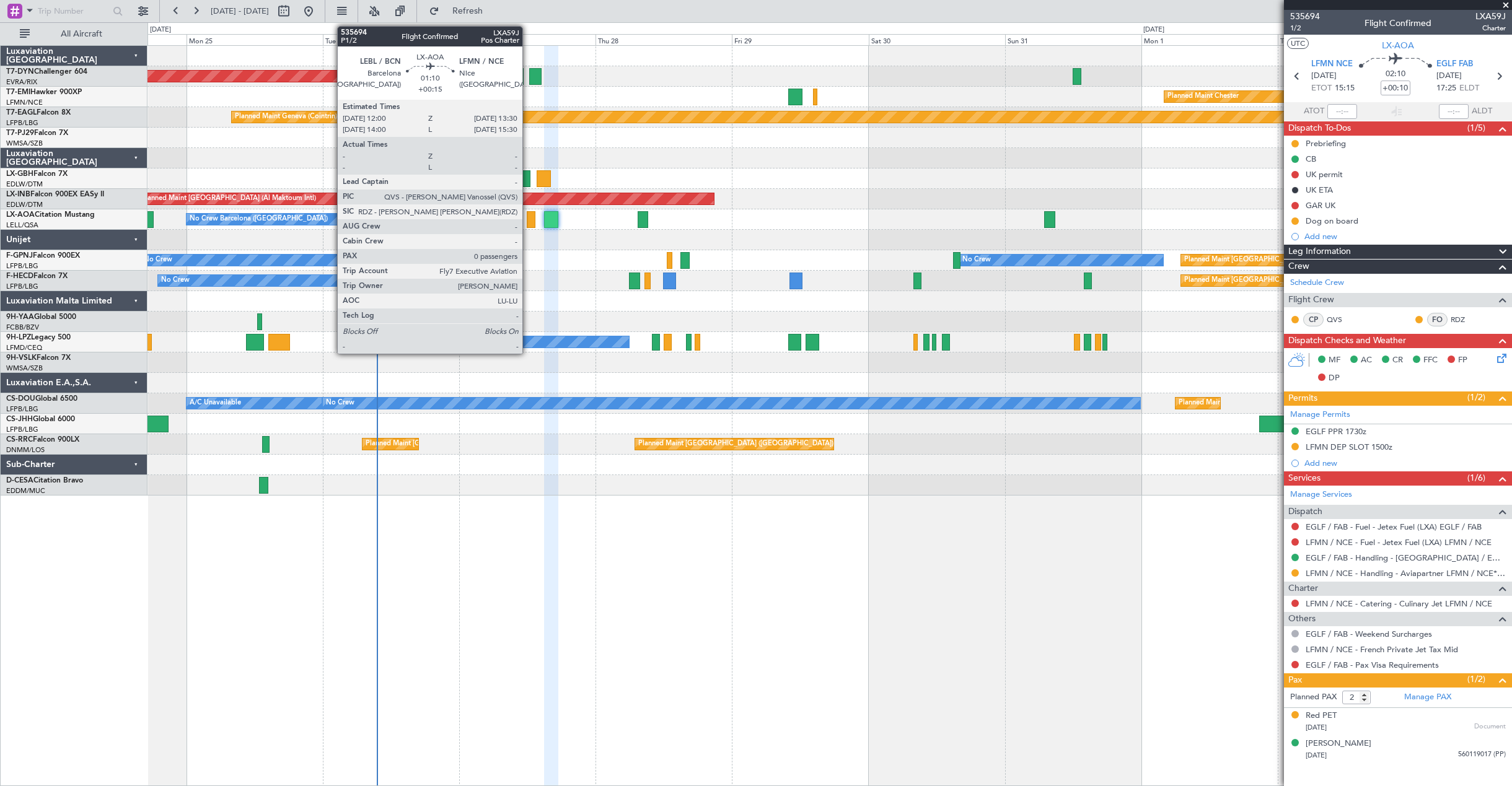
click at [528, 222] on div at bounding box center [532, 220] width 9 height 16
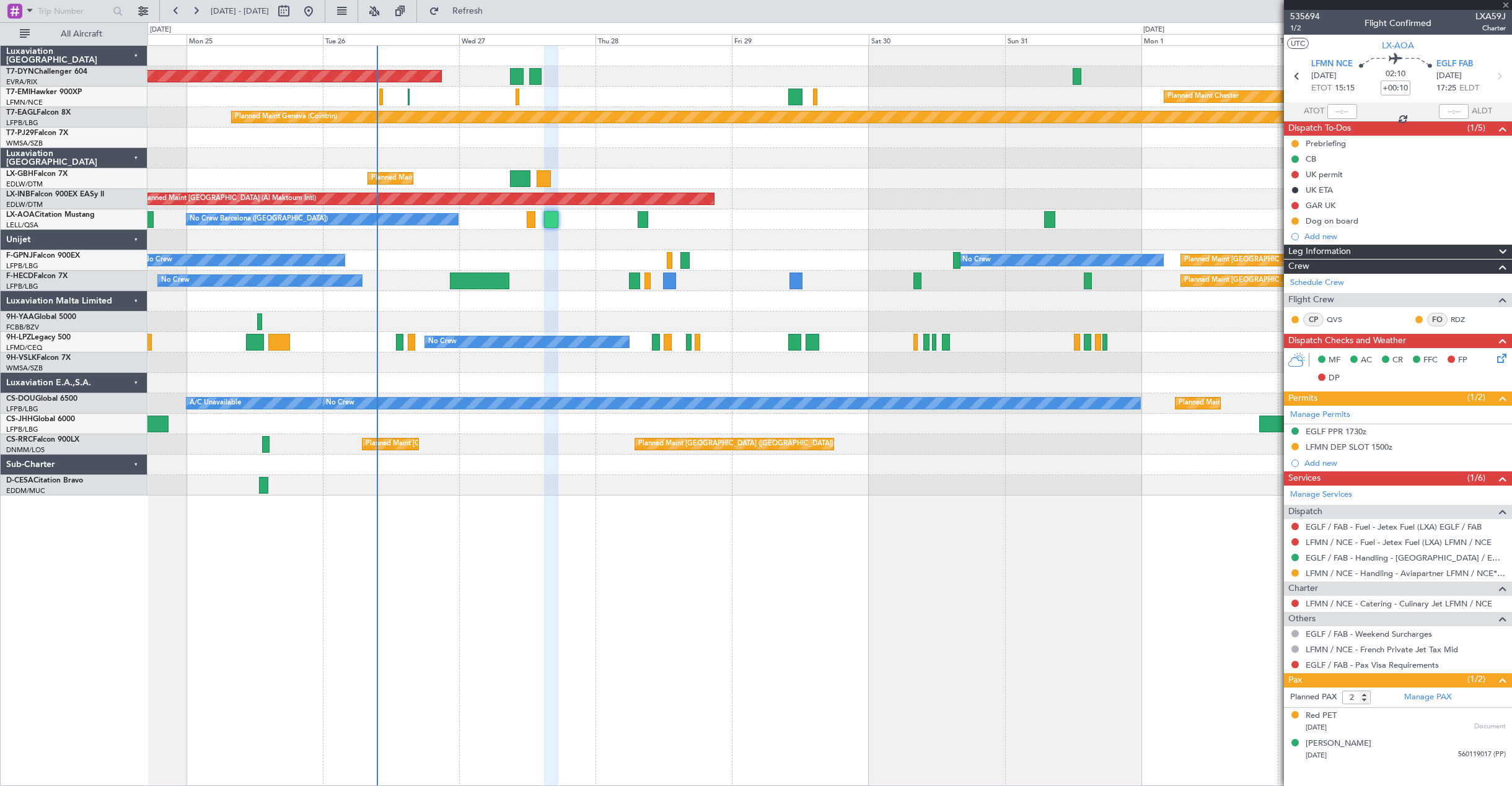
type input "+00:15"
type input "0"
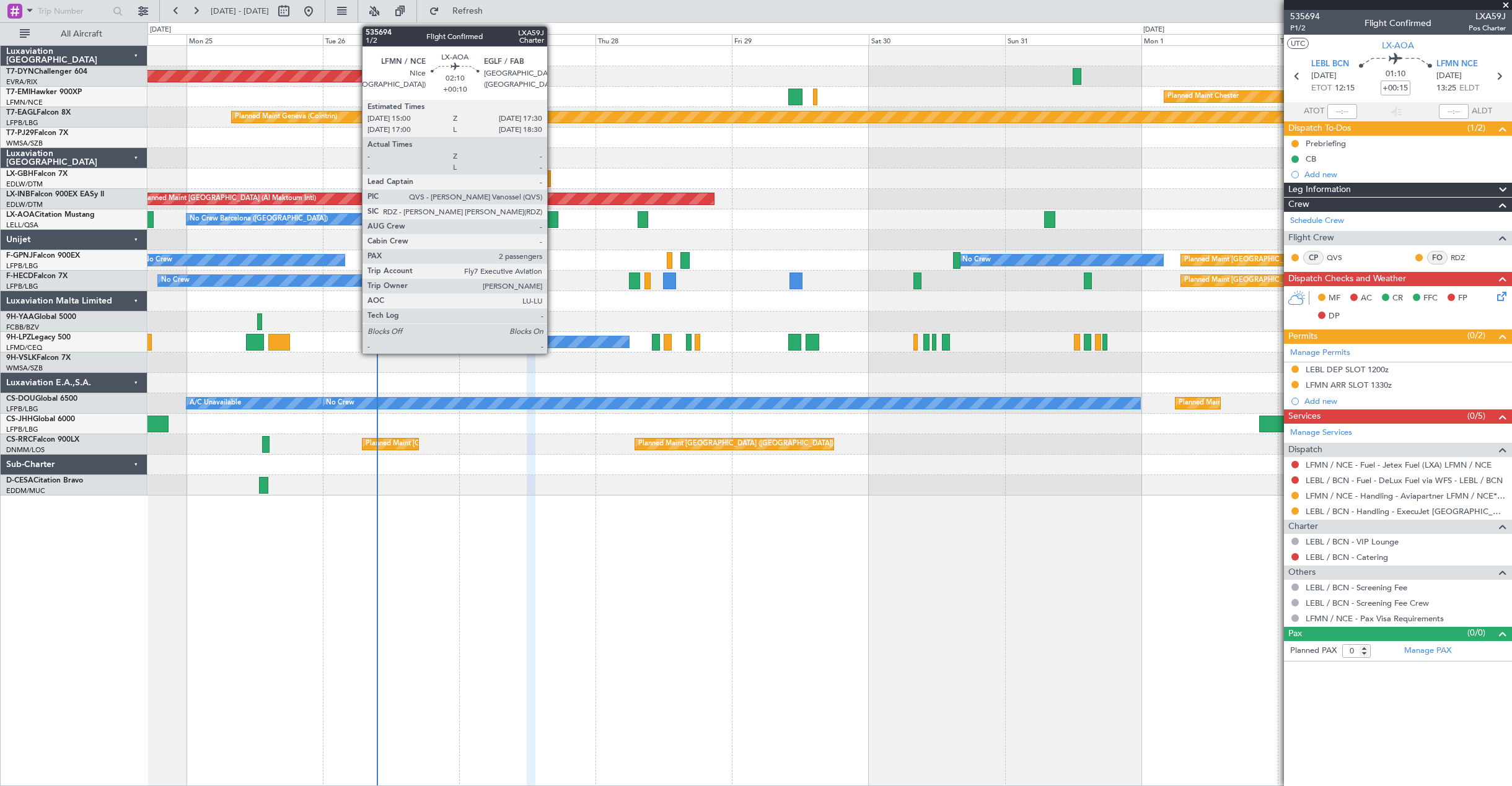
click at [553, 222] on div at bounding box center [552, 220] width 15 height 16
click at [549, 224] on div at bounding box center [552, 220] width 15 height 16
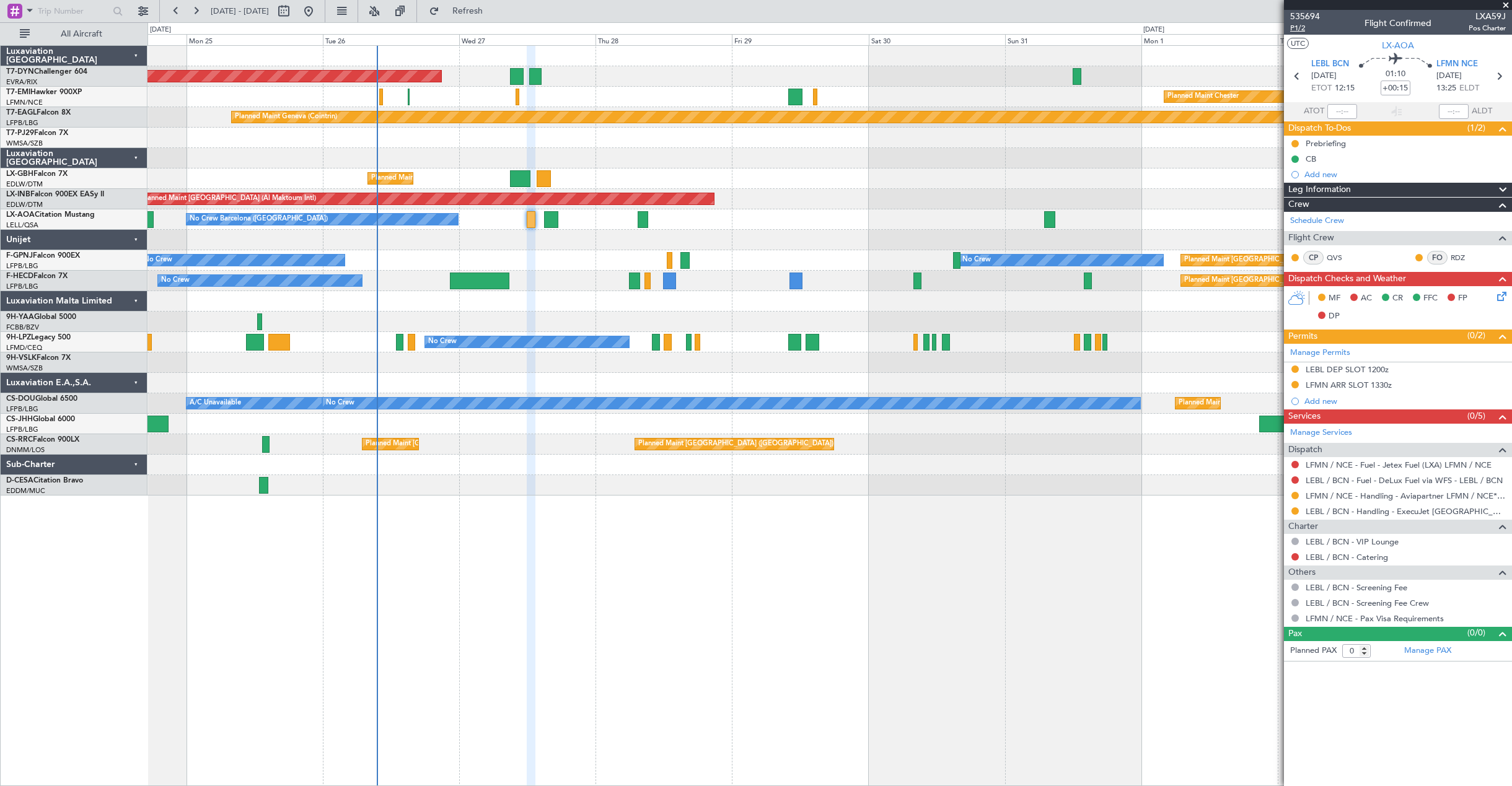
click at [1311, 26] on span "P1/2" at bounding box center [1305, 28] width 30 height 11
click at [1353, 513] on link "LEBL / BCN - Handling - ExecuJet [GEOGRAPHIC_DATA] [PERSON_NAME]/BCN" at bounding box center [1406, 512] width 201 height 11
click at [1462, 499] on link "LFMN / NCE - Handling - Aviapartner LFMN / NCE*****MY HANDLING****" at bounding box center [1406, 496] width 201 height 11
click at [1505, 296] on icon at bounding box center [1499, 294] width 10 height 10
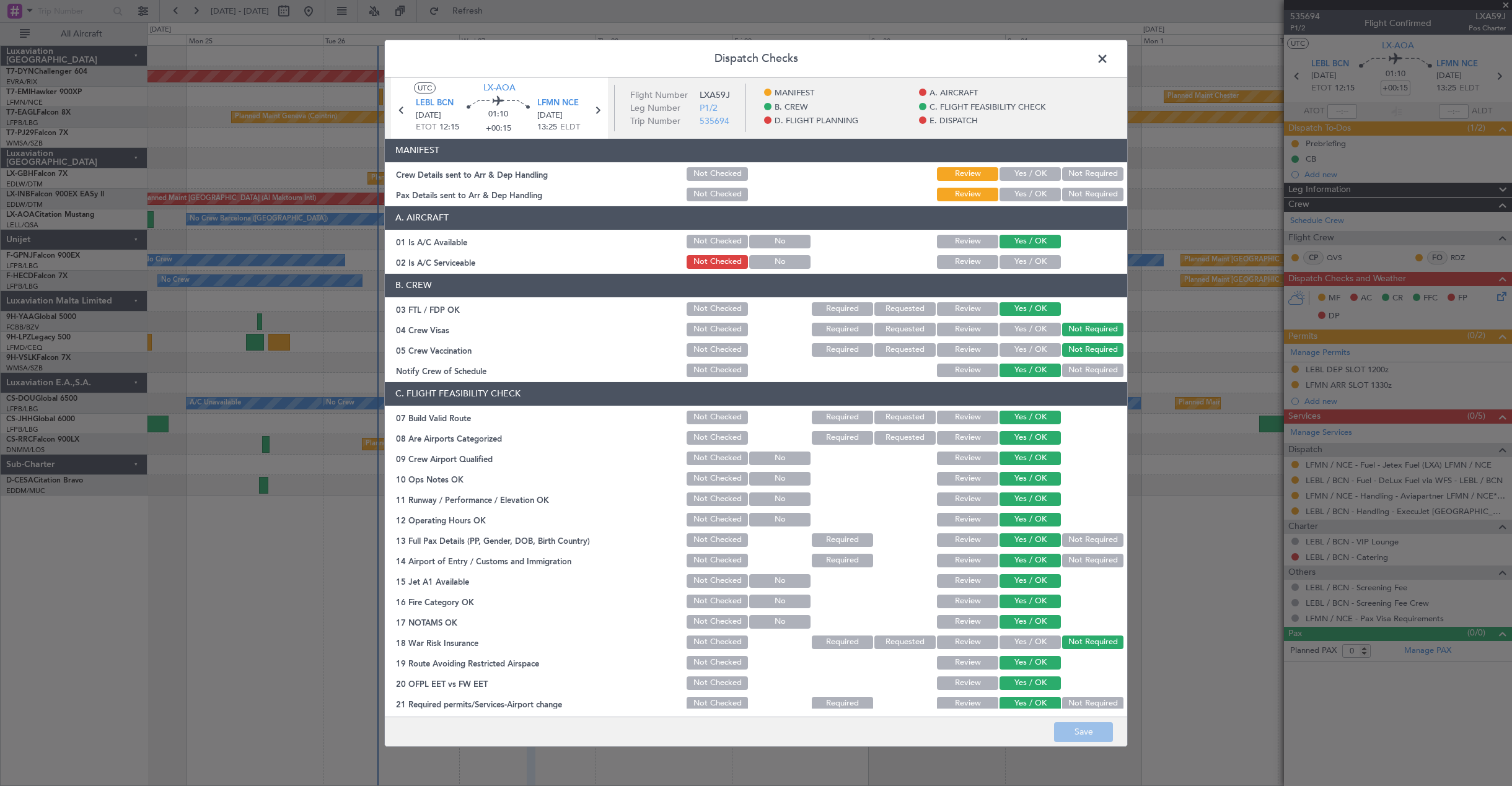
click at [1038, 175] on button "Yes / OK" at bounding box center [1030, 174] width 61 height 14
click at [1037, 192] on button "Yes / OK" at bounding box center [1030, 194] width 61 height 14
click at [1091, 739] on button "Save" at bounding box center [1083, 732] width 59 height 20
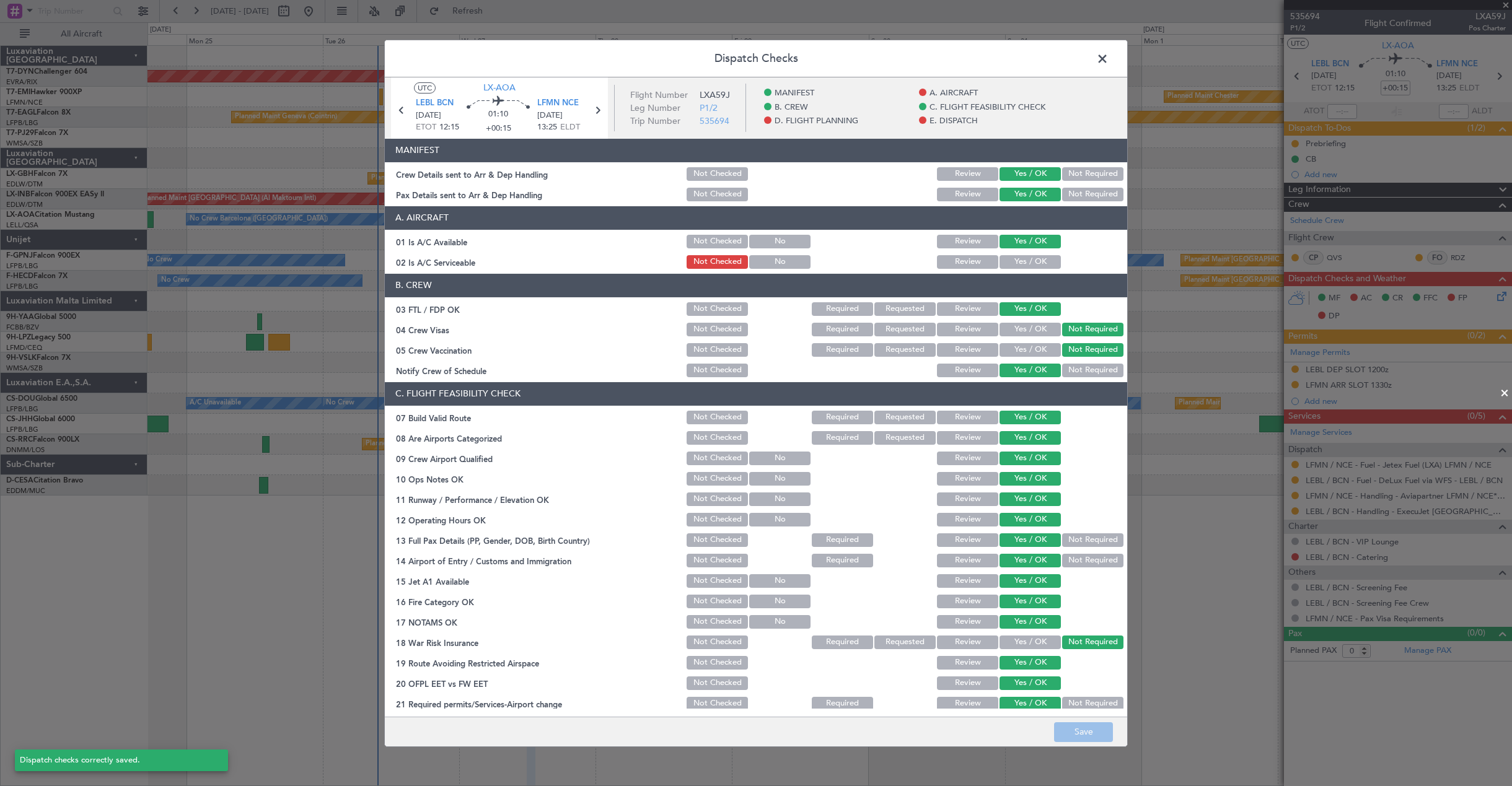
click at [1109, 59] on span at bounding box center [1109, 61] width 0 height 25
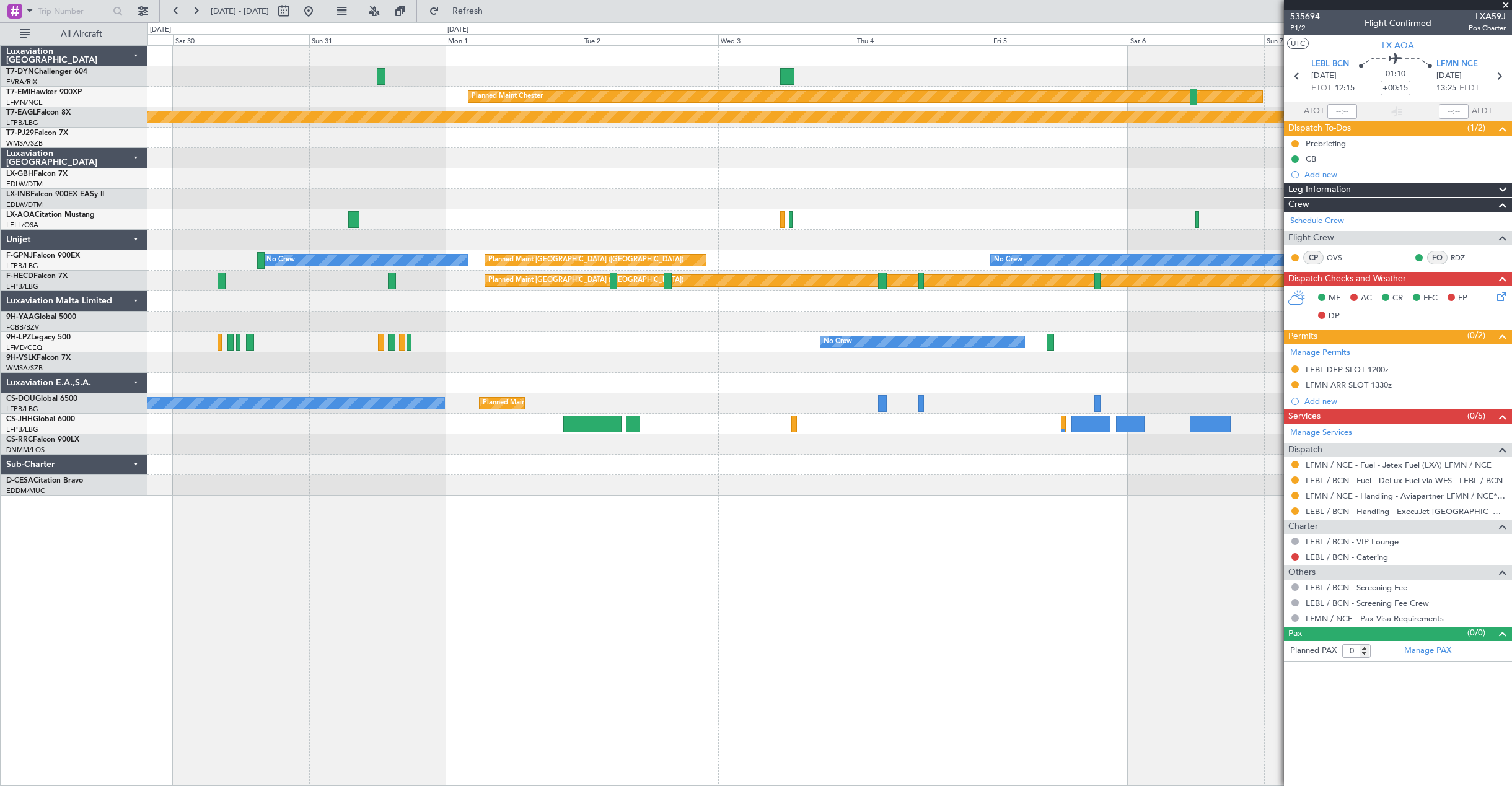
click at [498, 235] on div "Planned Maint Chester Planned Maint Geneva (Cointrin) Unplanned Maint Dubai (Al…" at bounding box center [830, 270] width 1364 height 450
click at [1195, 357] on div "Planned Maint Chester Planned Maint Geneva (Cointrin) Unplanned Maint Dubai (Al…" at bounding box center [830, 270] width 1364 height 450
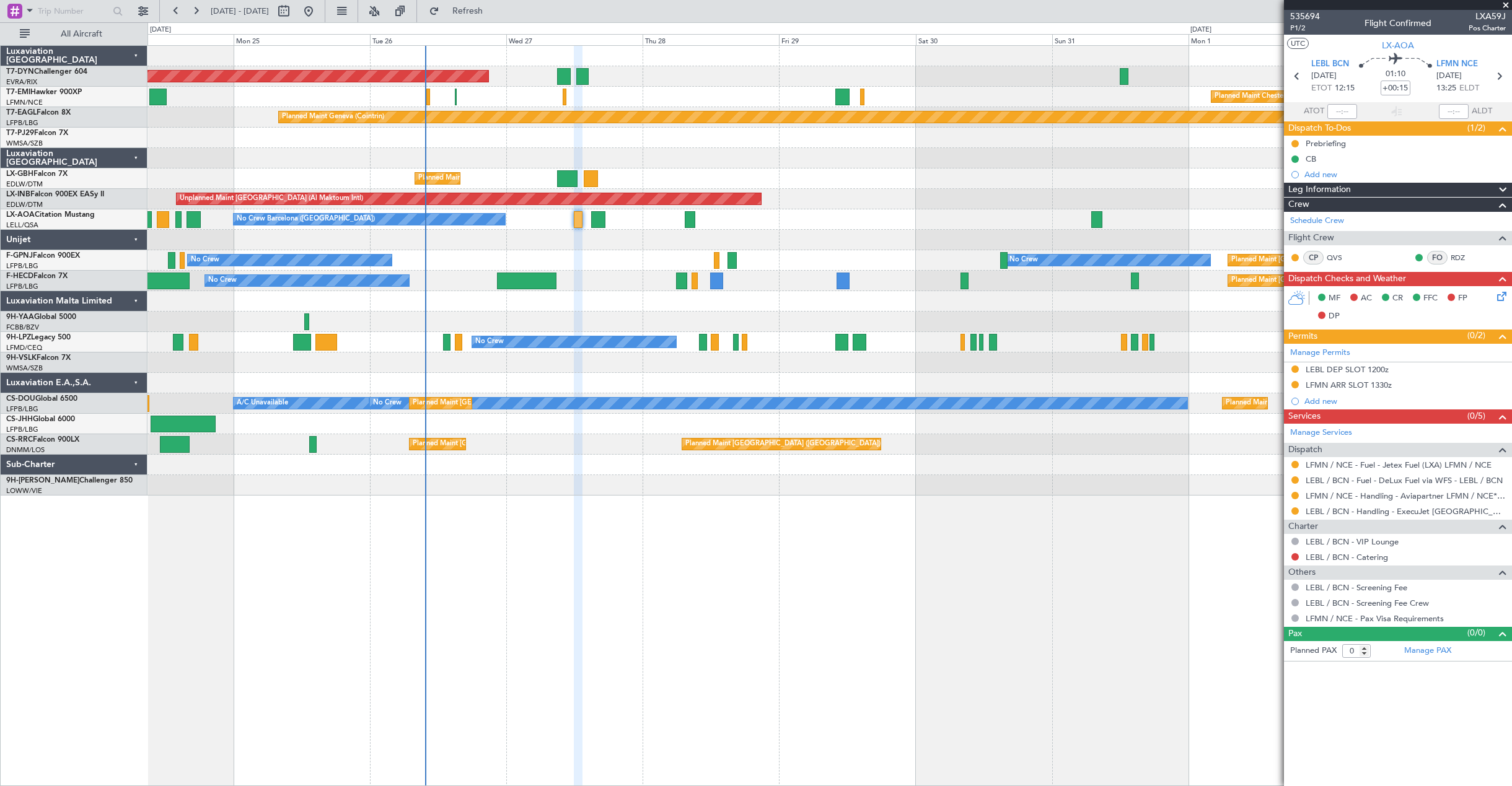
click at [708, 321] on div "AOG Maint Riga (Riga Intl) Planned Maint Basel-Mulhouse Planned Maint Chester P…" at bounding box center [830, 270] width 1364 height 450
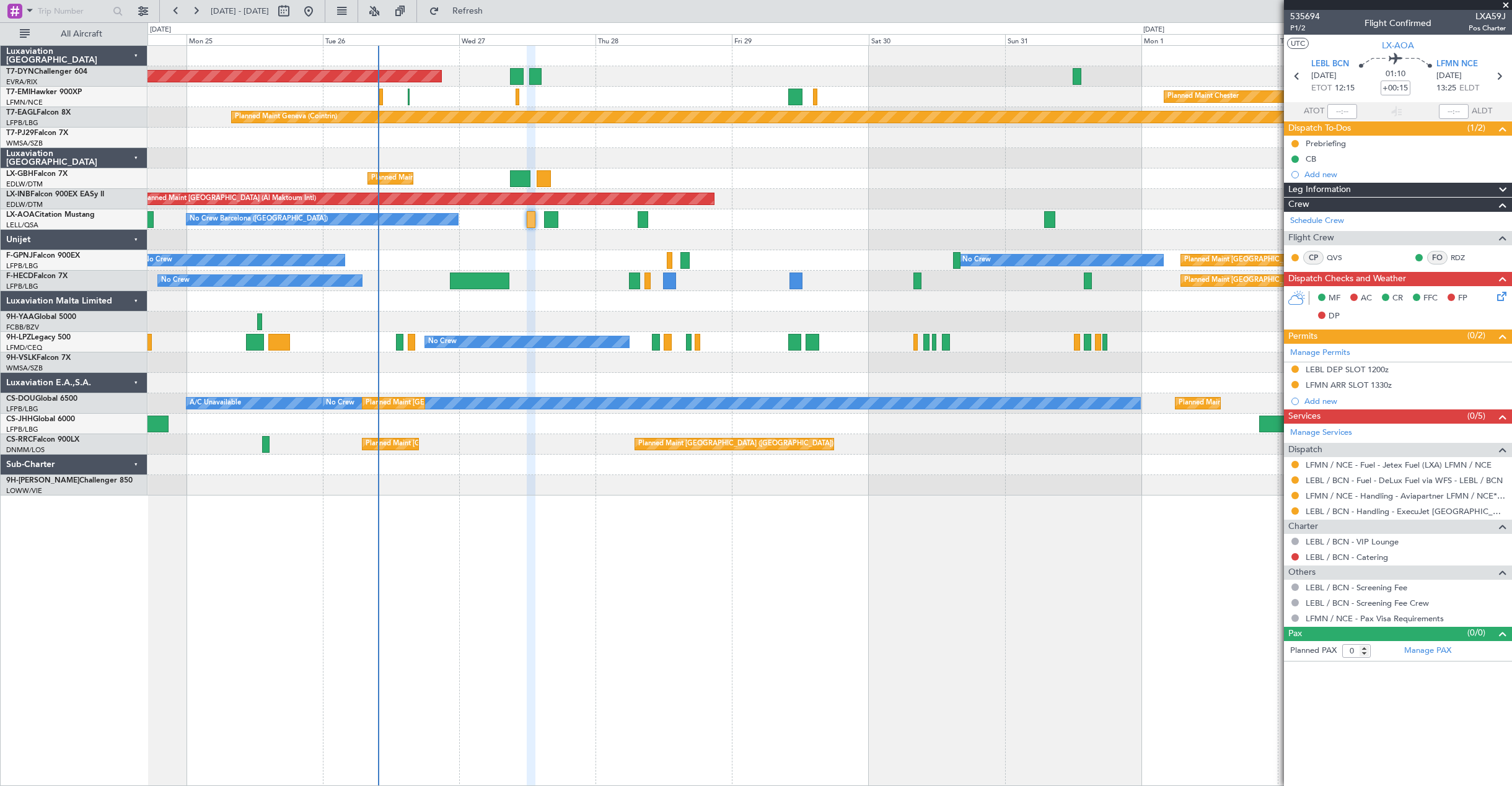
click at [466, 305] on div "AOG Maint Riga (Riga Intl) Planned Maint Basel-Mulhouse Planned Maint Chester P…" at bounding box center [830, 270] width 1364 height 450
click at [141, 275] on div "AOG Maint Riga (Riga Intl) Planned Maint Basel-Mulhouse Planned Maint Chester P…" at bounding box center [756, 404] width 1512 height 764
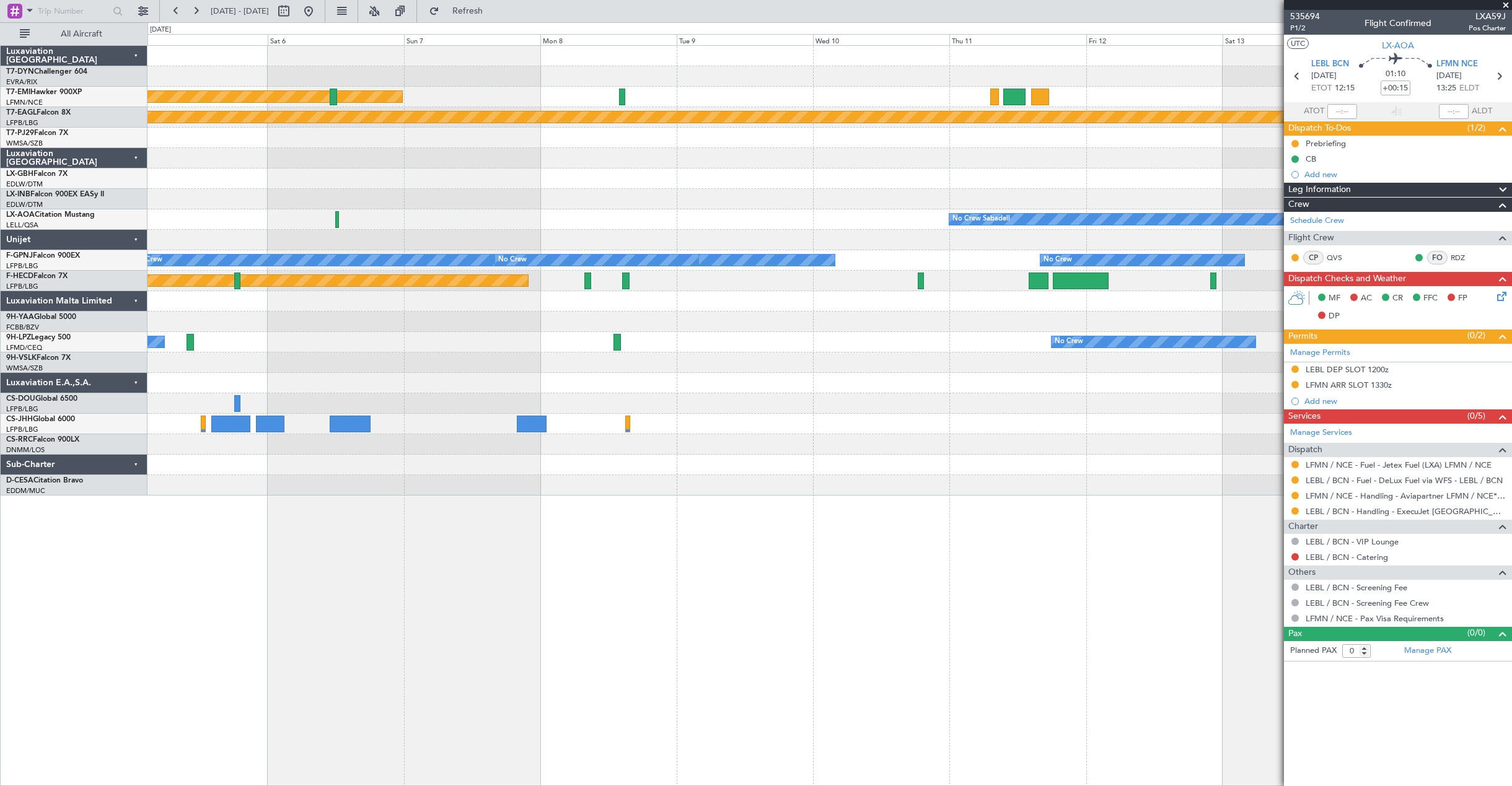
click at [153, 299] on div at bounding box center [830, 301] width 1364 height 20
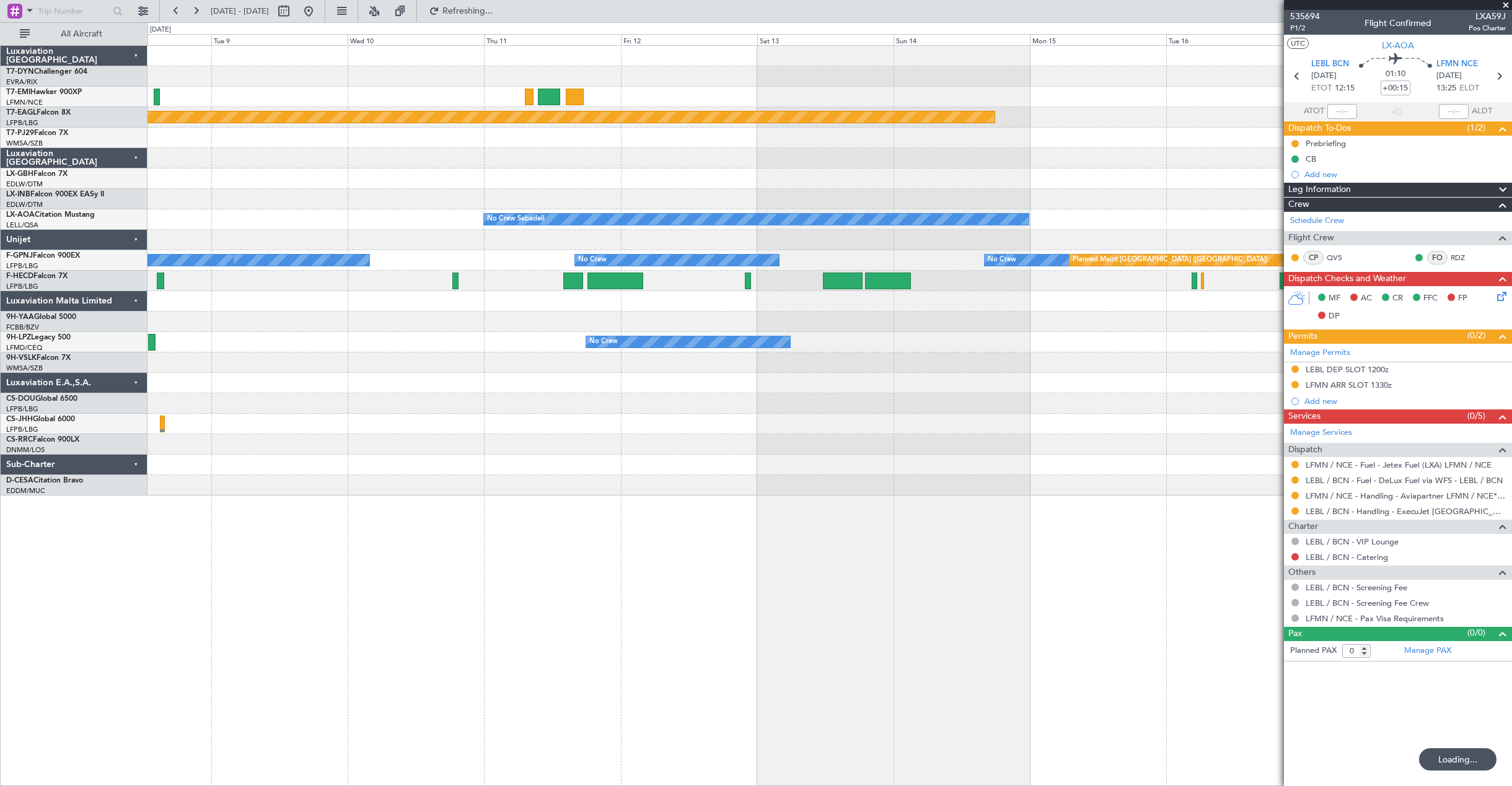
click at [538, 291] on div at bounding box center [830, 301] width 1364 height 20
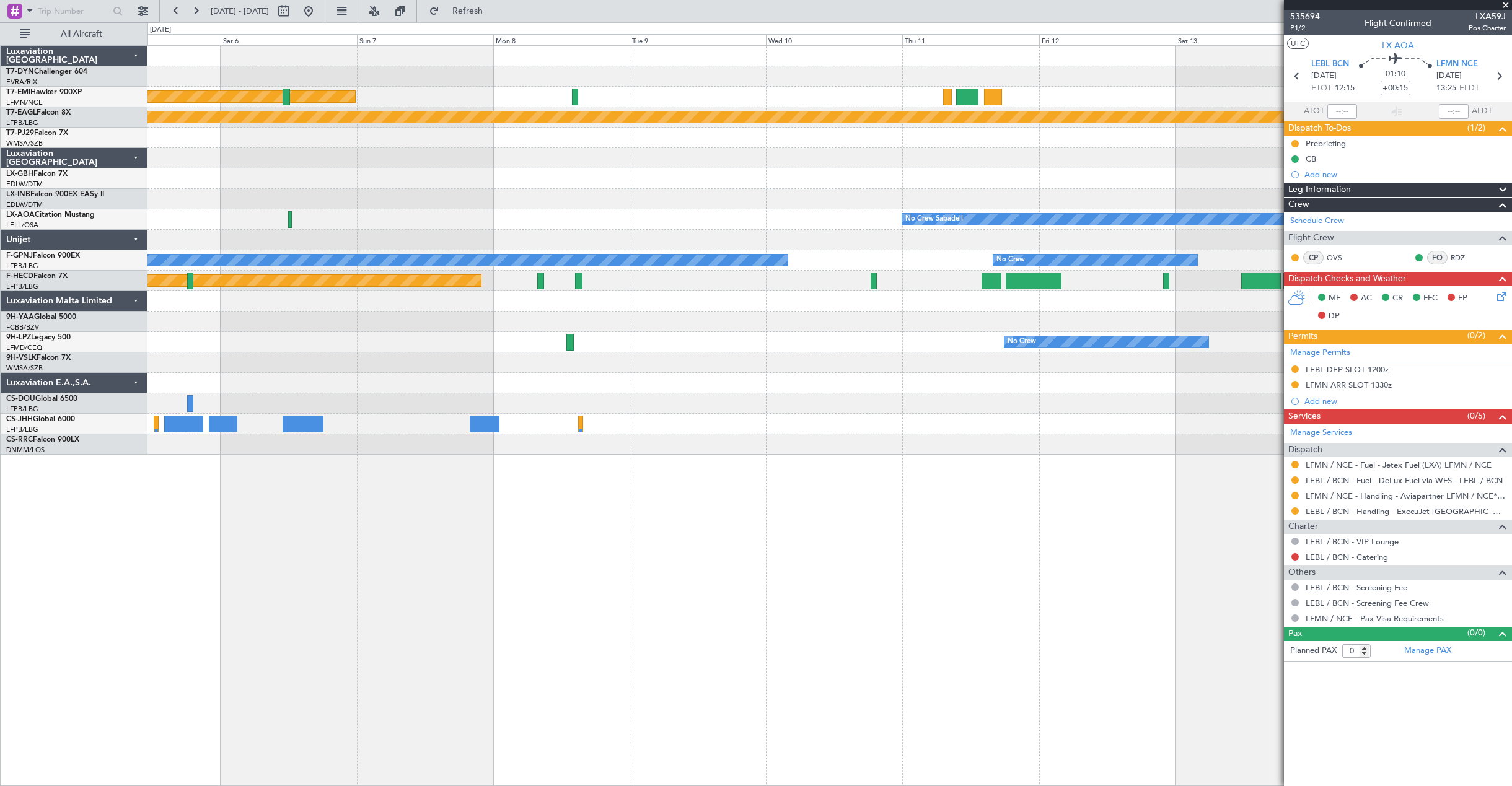
click at [725, 305] on div "Planned Maint Chester Planned Maint Geneva (Cointrin) Planned Maint Nurnberg No…" at bounding box center [830, 250] width 1364 height 409
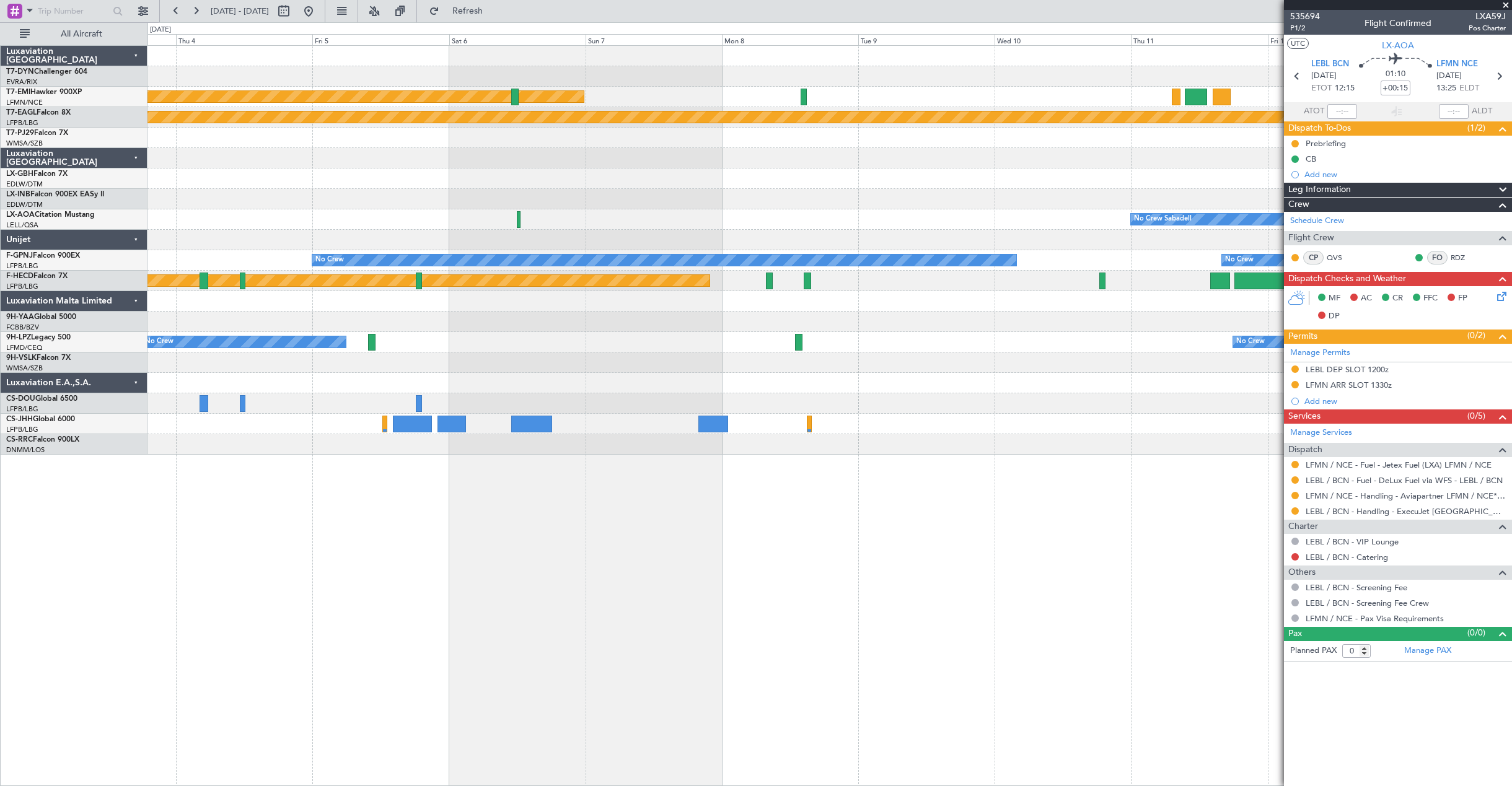
click at [786, 315] on div "Planned Maint Chester Planned Maint Geneva (Cointrin) No Crew Sabadell No Crew …" at bounding box center [830, 250] width 1364 height 409
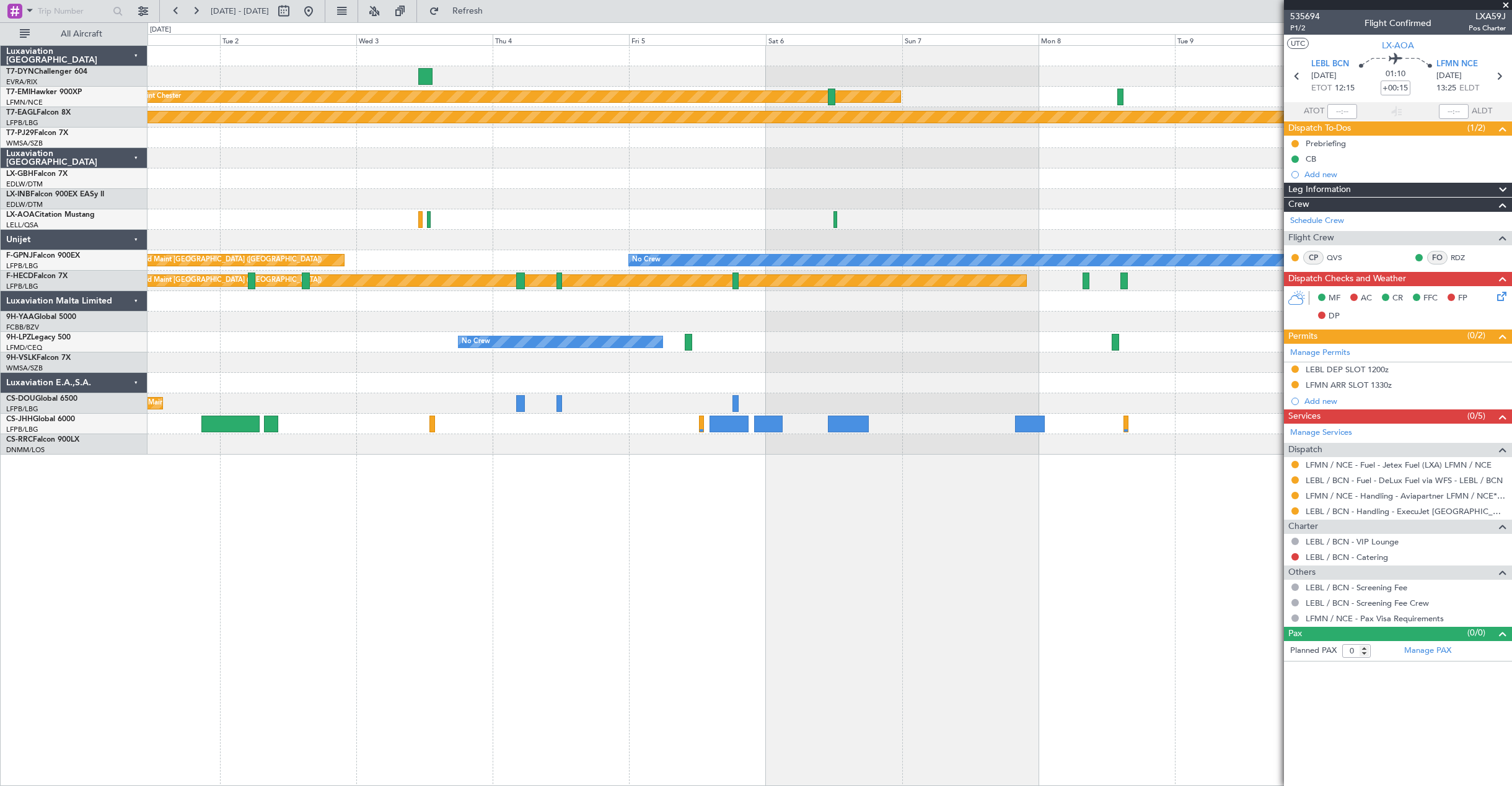
click at [727, 319] on div at bounding box center [830, 322] width 1364 height 20
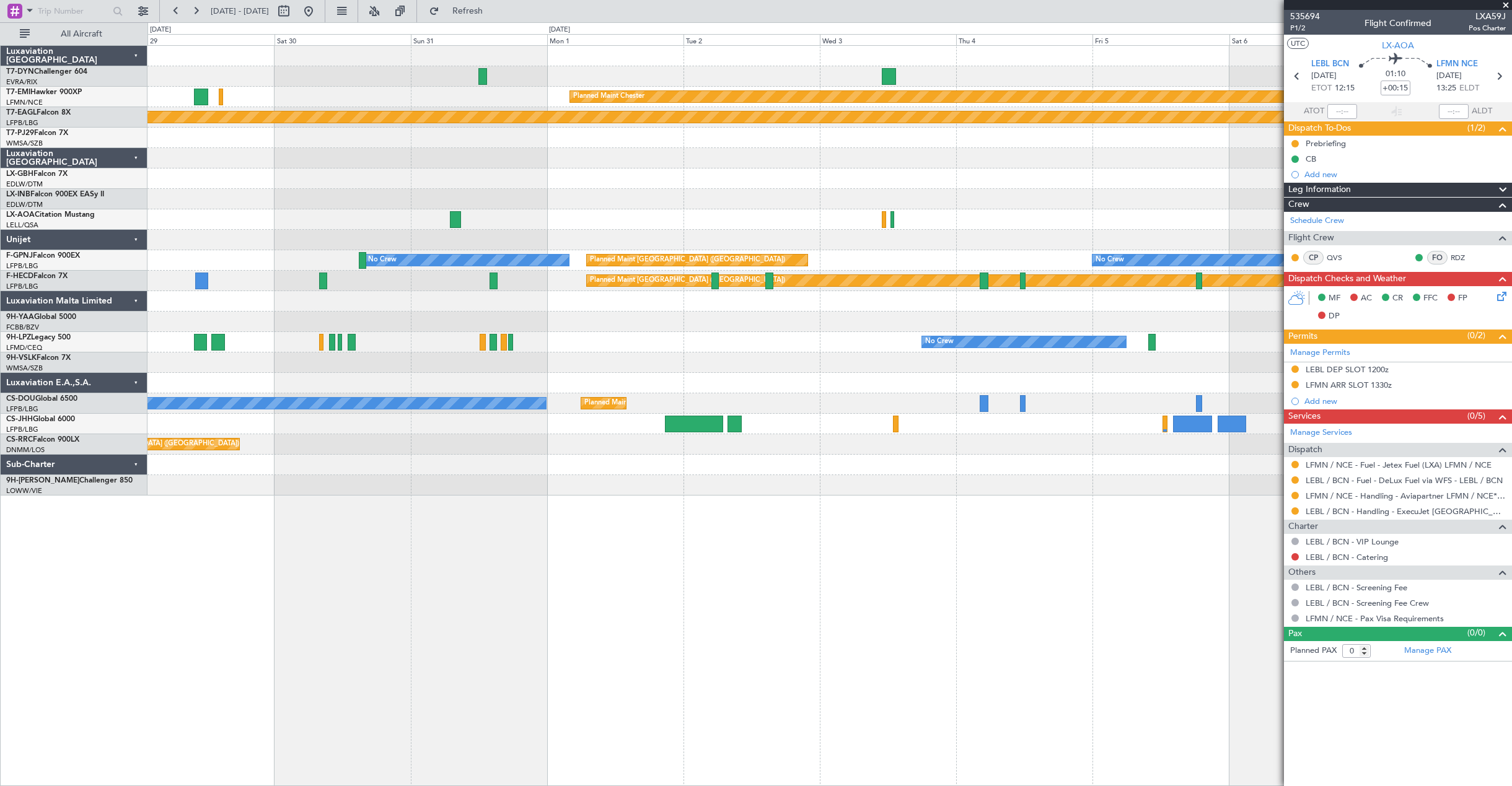
click at [705, 305] on div "AOG Maint Riga (Riga Intl) Planned Maint Chester Planned Maint Geneva (Cointrin…" at bounding box center [830, 270] width 1364 height 450
click at [573, 311] on div at bounding box center [830, 301] width 1364 height 20
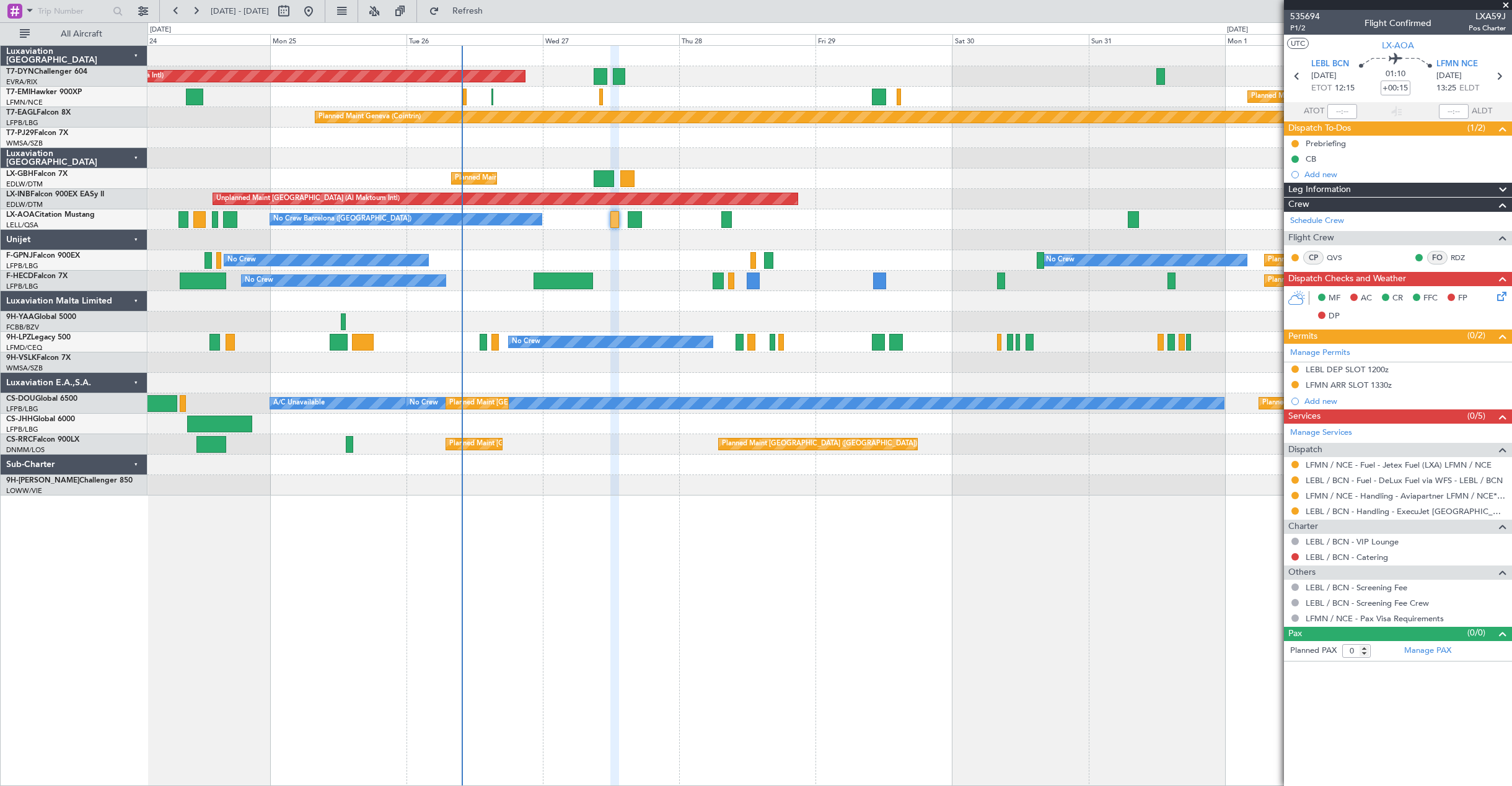
click at [943, 255] on div "AOG Maint Riga (Riga Intl) Planned Maint Basel-Mulhouse Planned Maint Chester P…" at bounding box center [830, 270] width 1364 height 450
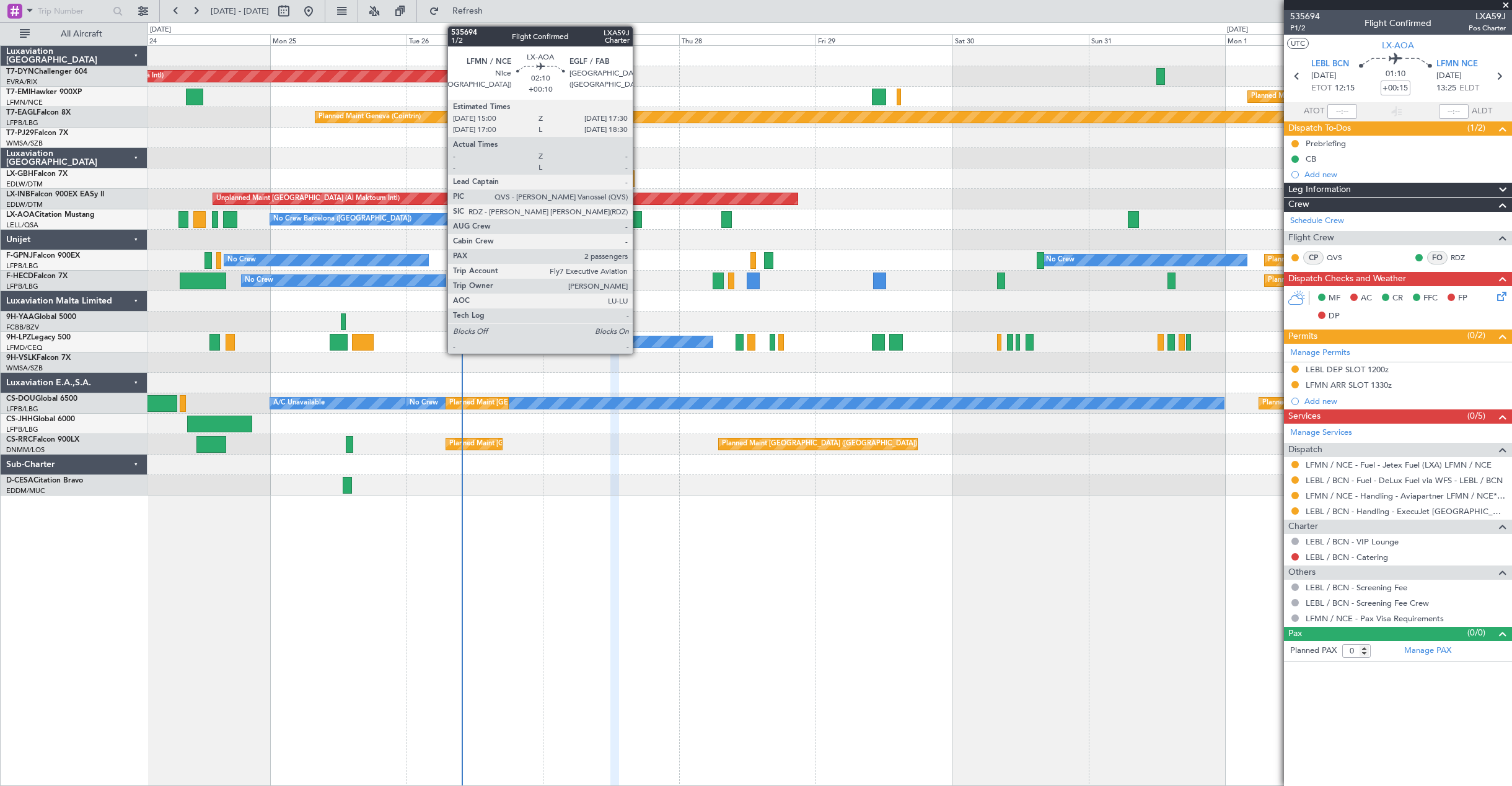
click at [638, 219] on div at bounding box center [636, 220] width 15 height 16
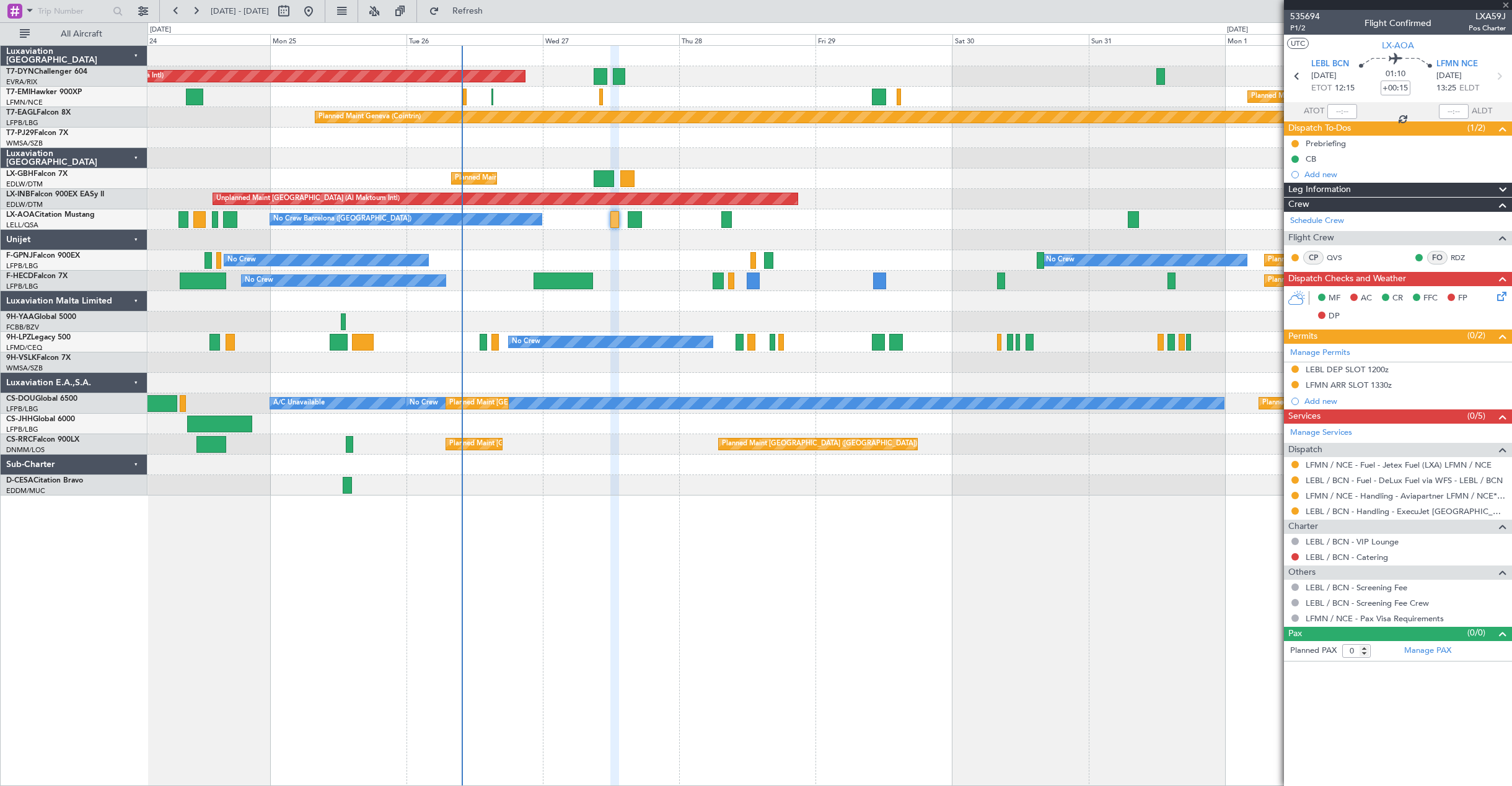
type input "+00:10"
type input "2"
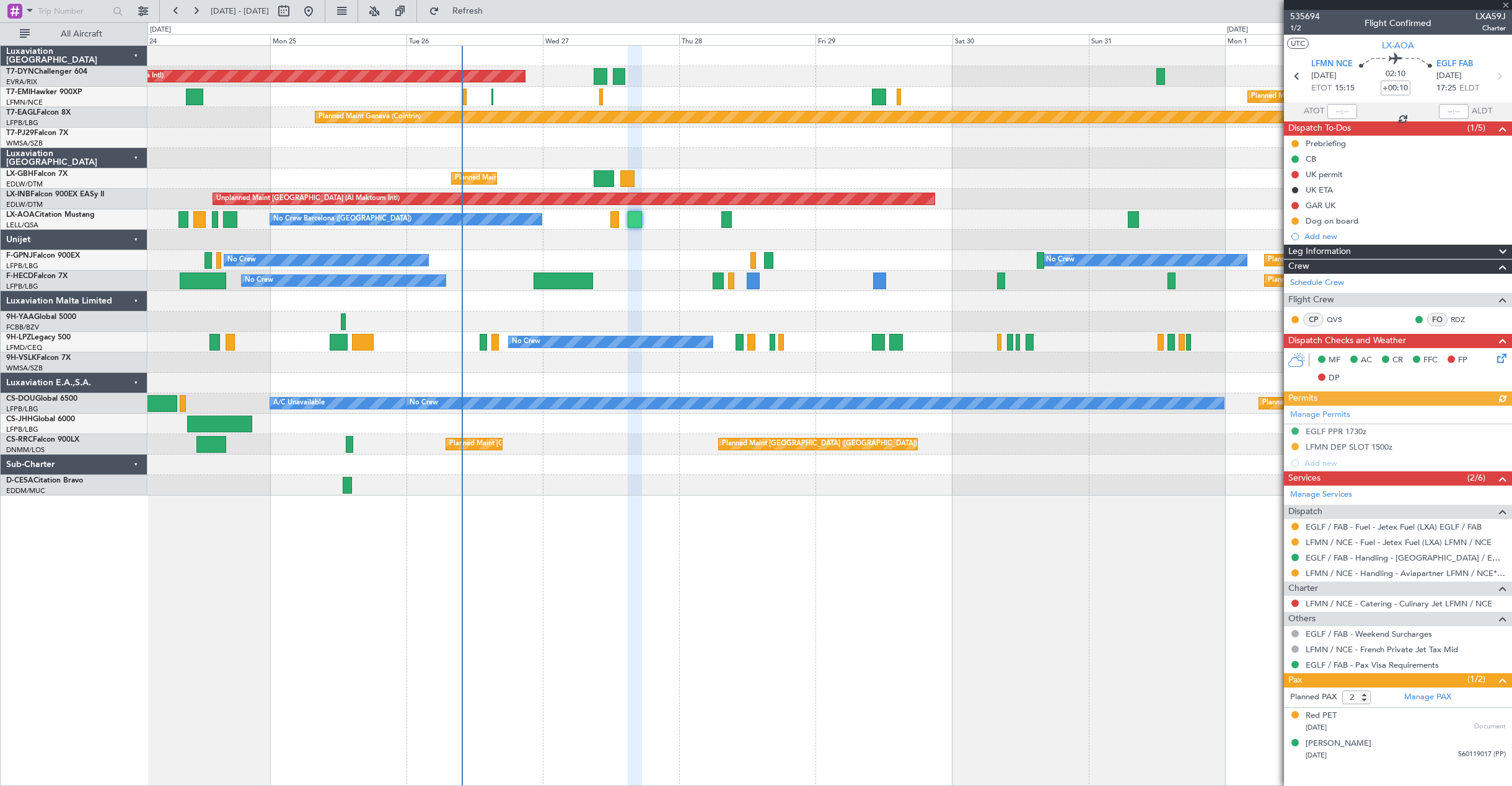
click at [1384, 432] on div "Manage Permits EGLF PPR 1730z LFMN DEP SLOT 1500z Add new" at bounding box center [1398, 439] width 228 height 66
click at [1384, 432] on div "EGLF PPR 1730z" at bounding box center [1398, 432] width 228 height 16
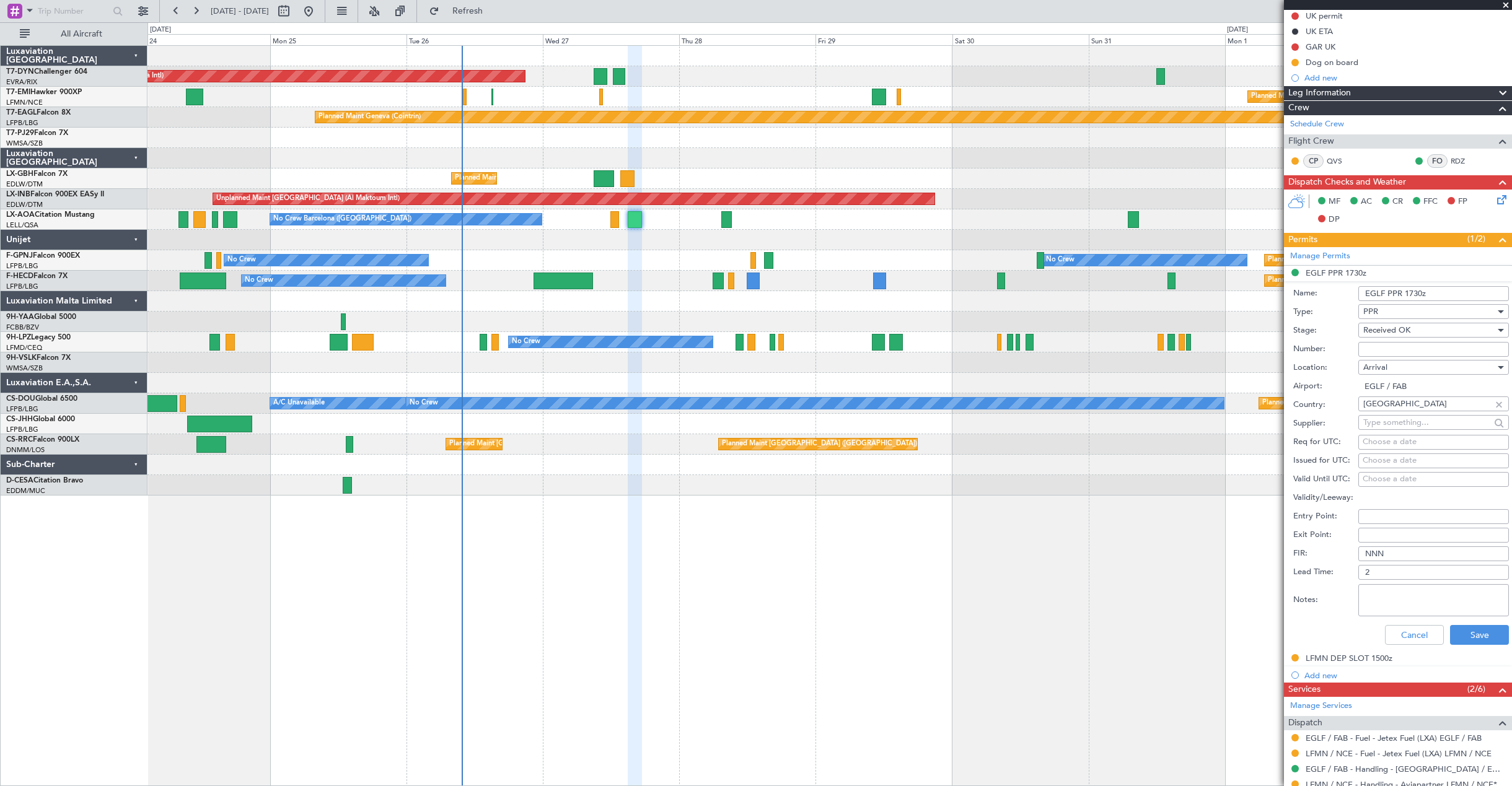
scroll to position [186, 0]
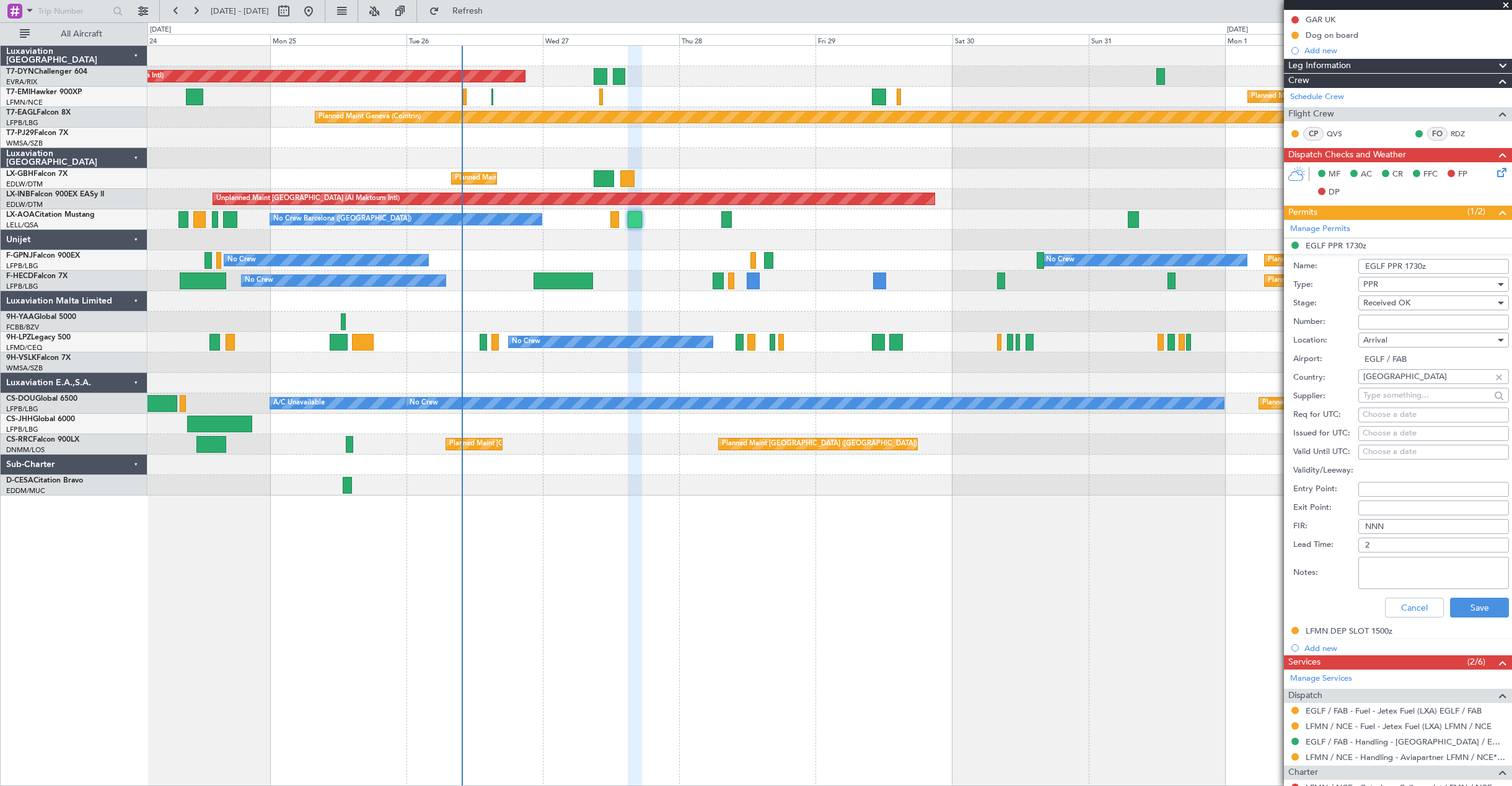
click at [1204, 592] on div "AOG Maint Riga (Riga Intl) Planned Maint Basel-Mulhouse Planned Maint Chester P…" at bounding box center [830, 416] width 1365 height 741
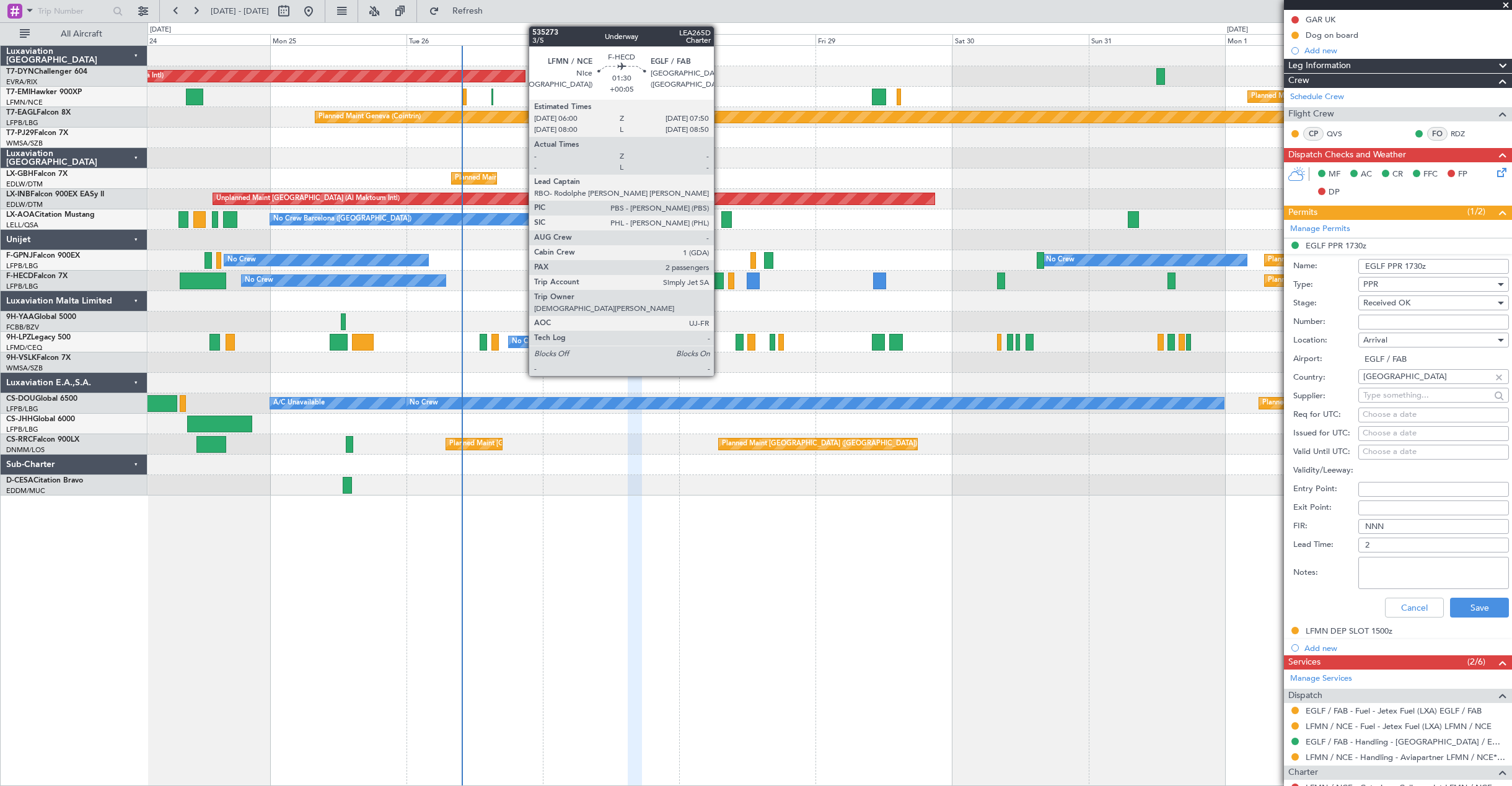
click at [720, 280] on div at bounding box center [719, 281] width 11 height 16
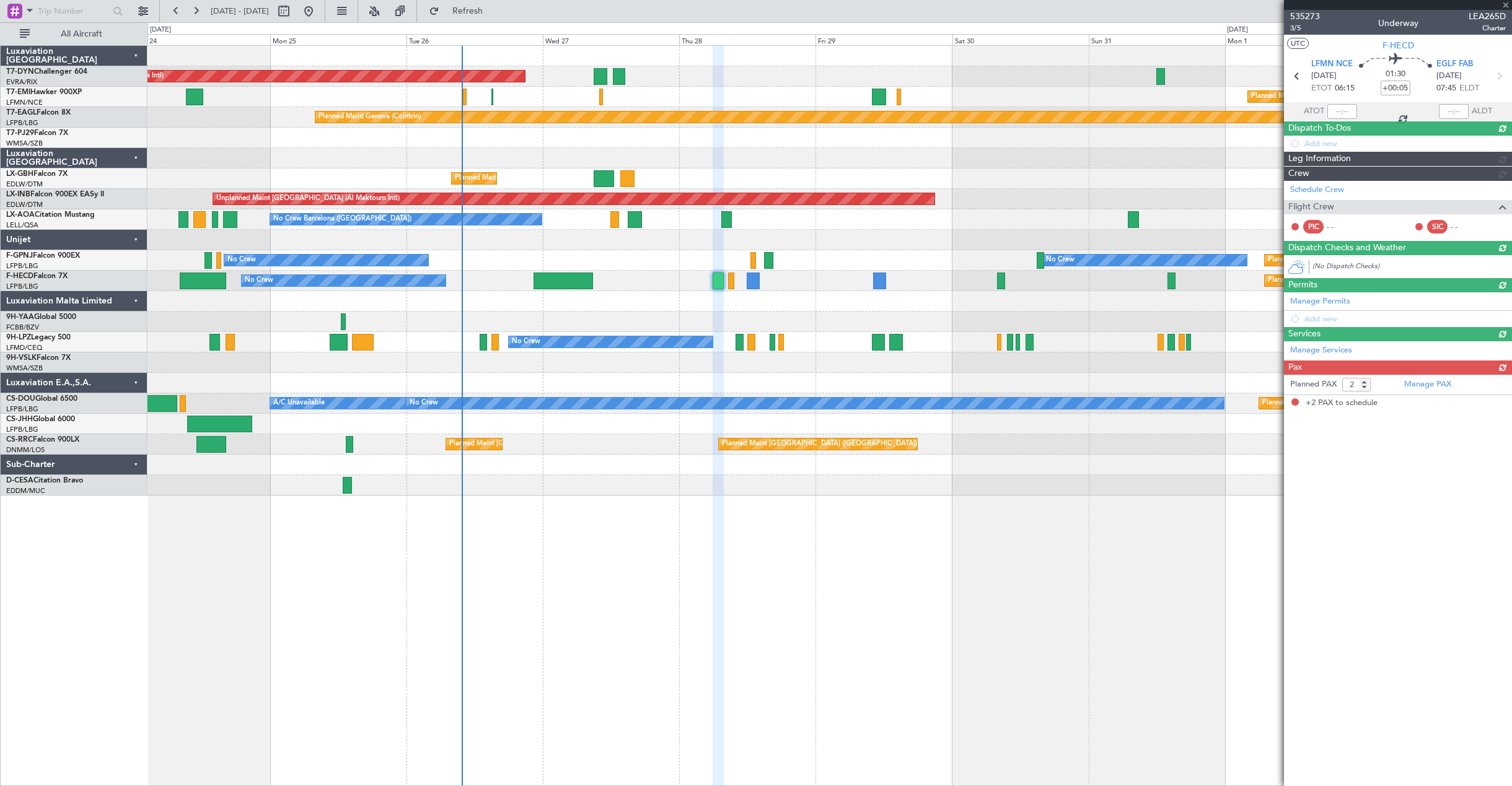
scroll to position [0, 0]
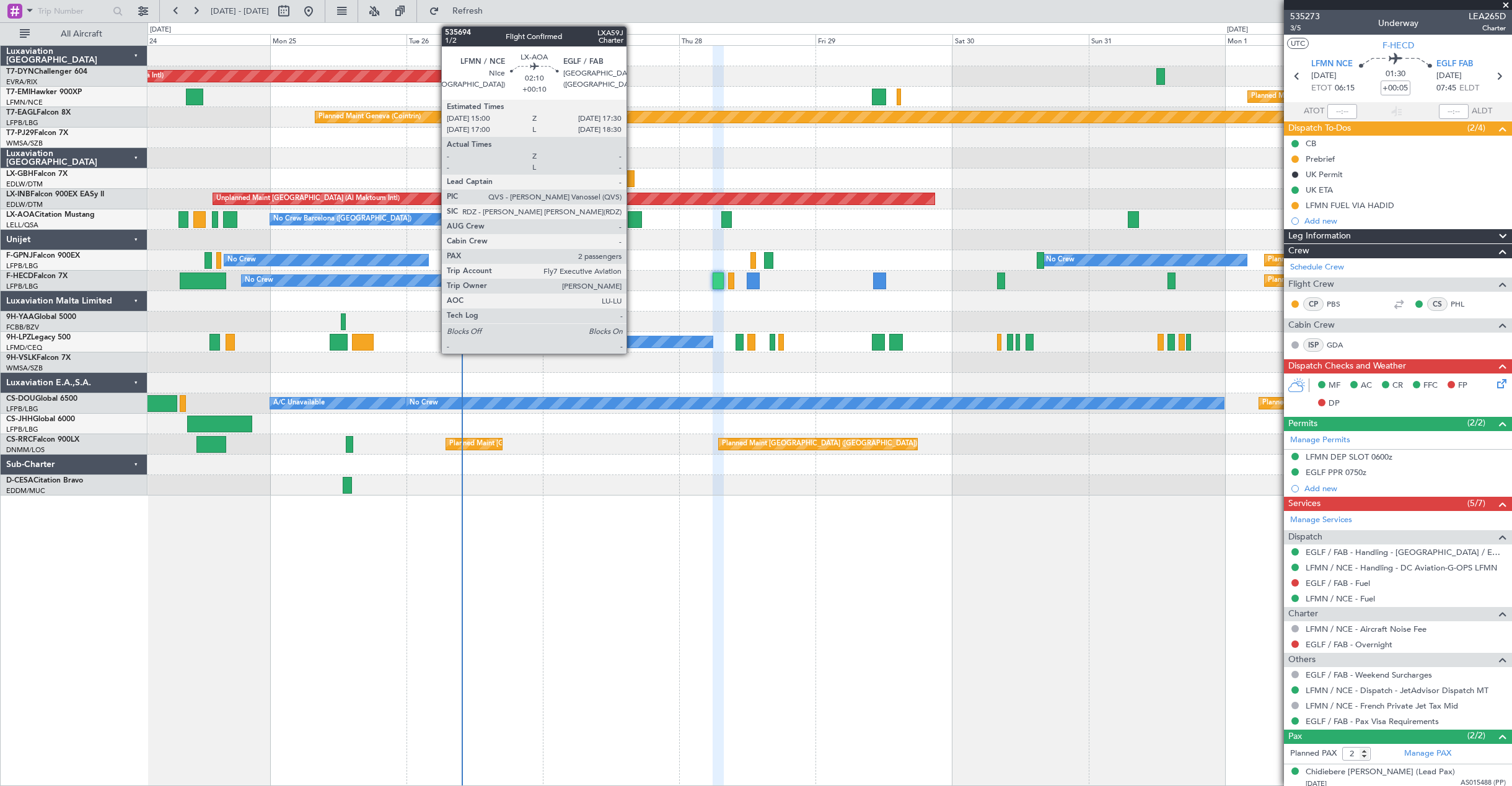
click at [632, 222] on div at bounding box center [636, 220] width 15 height 16
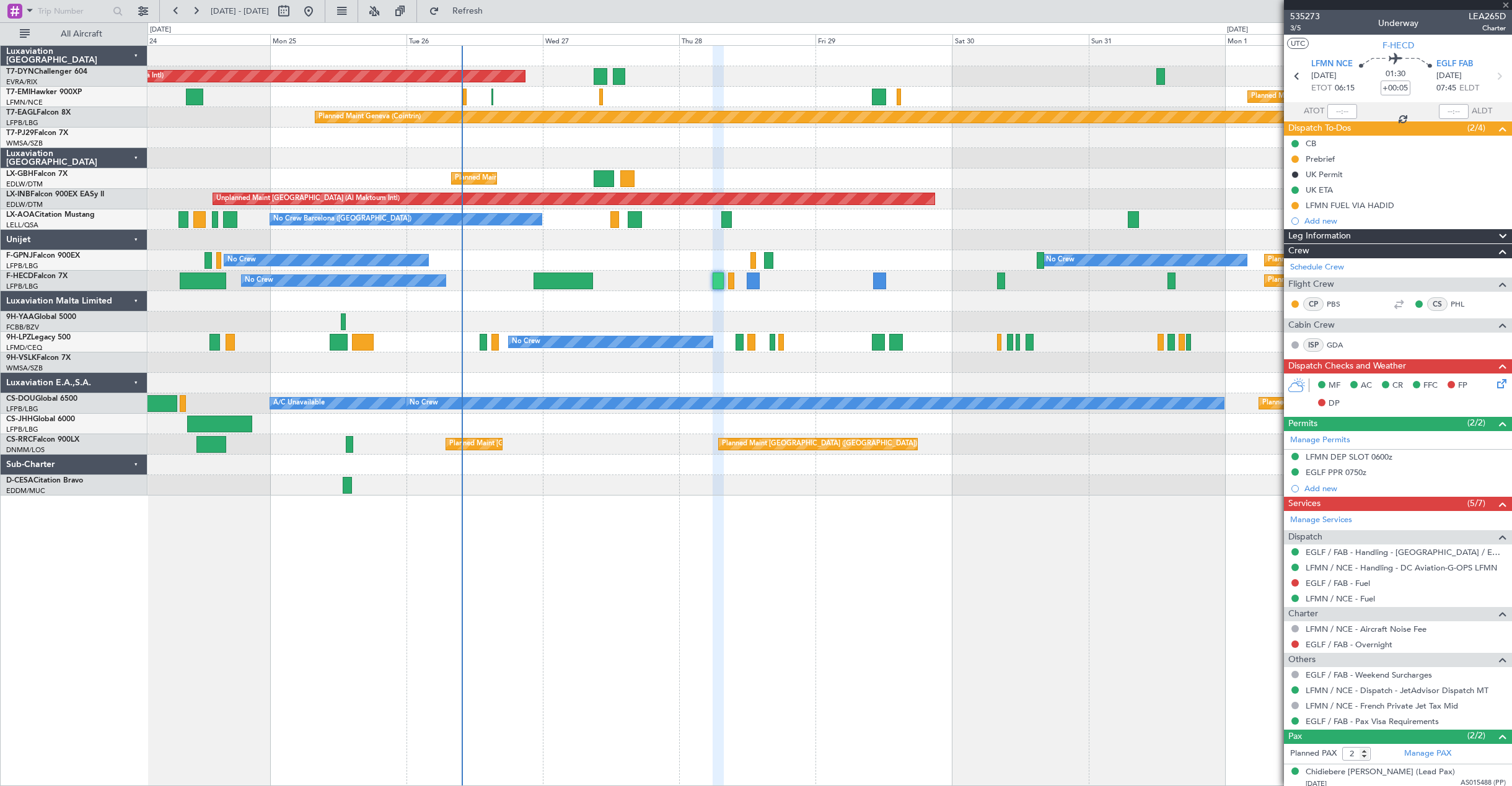
type input "+00:10"
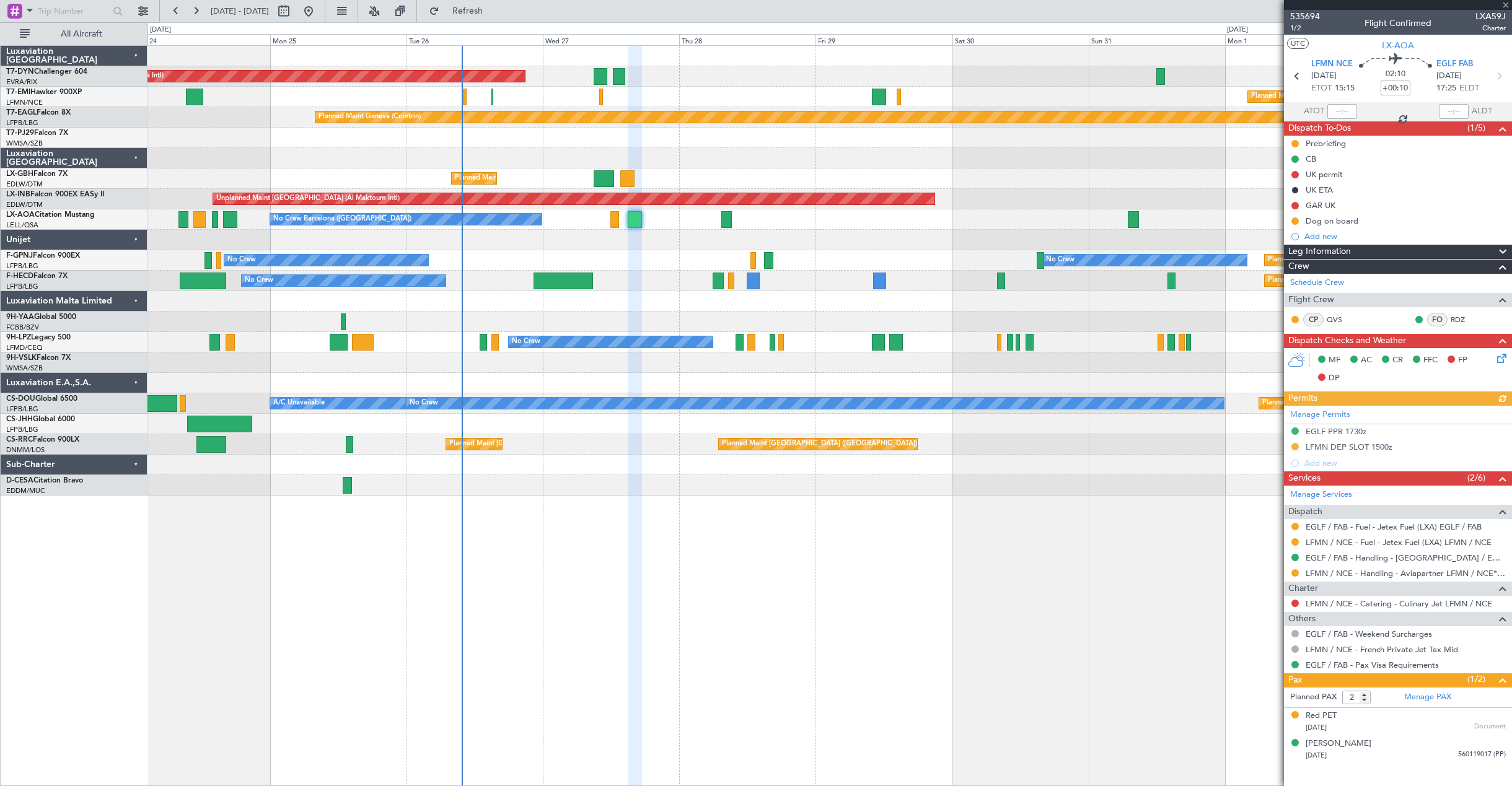
click at [1332, 430] on div "Manage Permits EGLF PPR 1730z LFMN DEP SLOT 1500z Add new" at bounding box center [1398, 439] width 228 height 66
click at [1352, 431] on div "EGLF PPR 1730z" at bounding box center [1336, 432] width 61 height 11
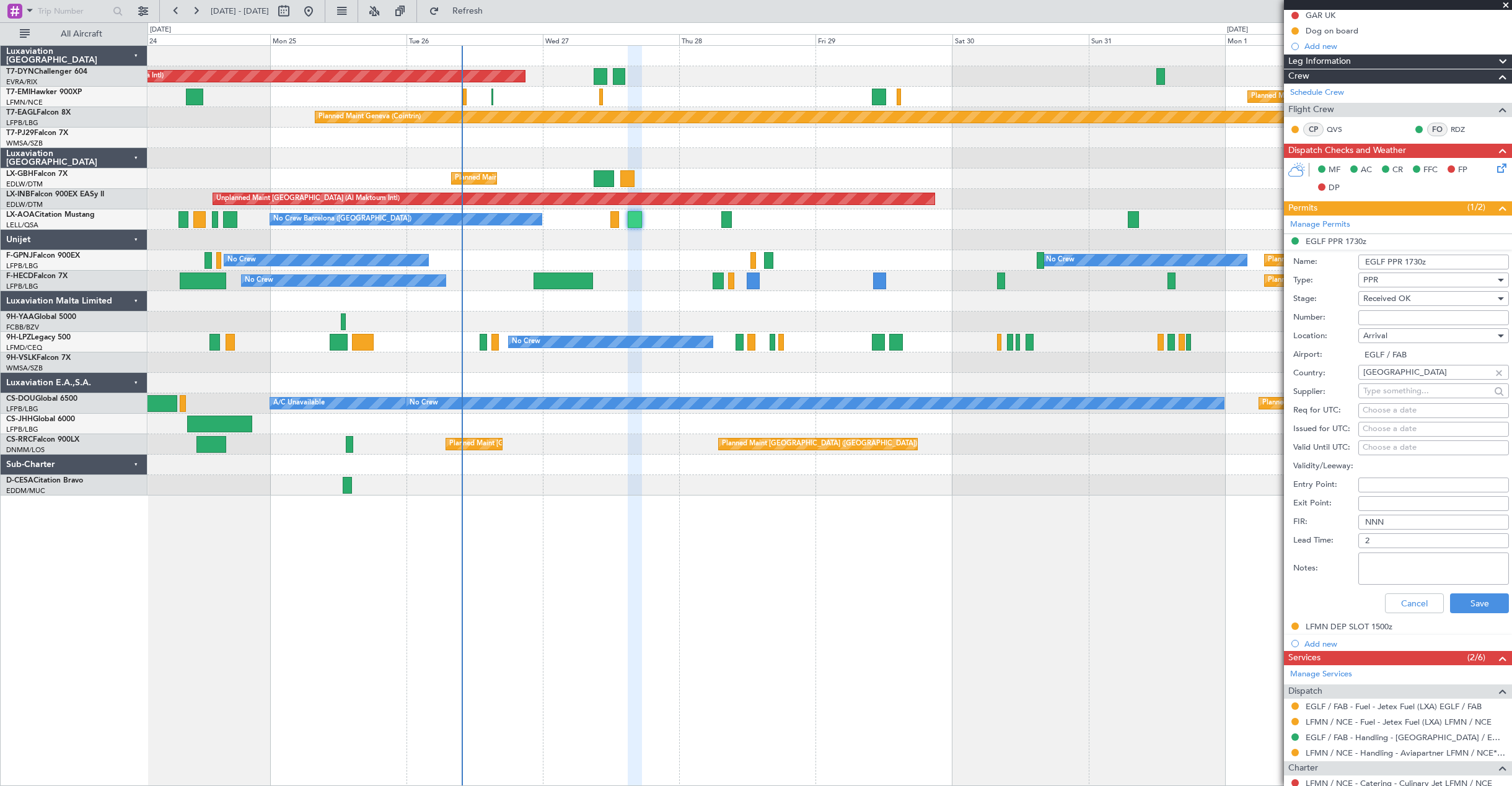
scroll to position [248, 0]
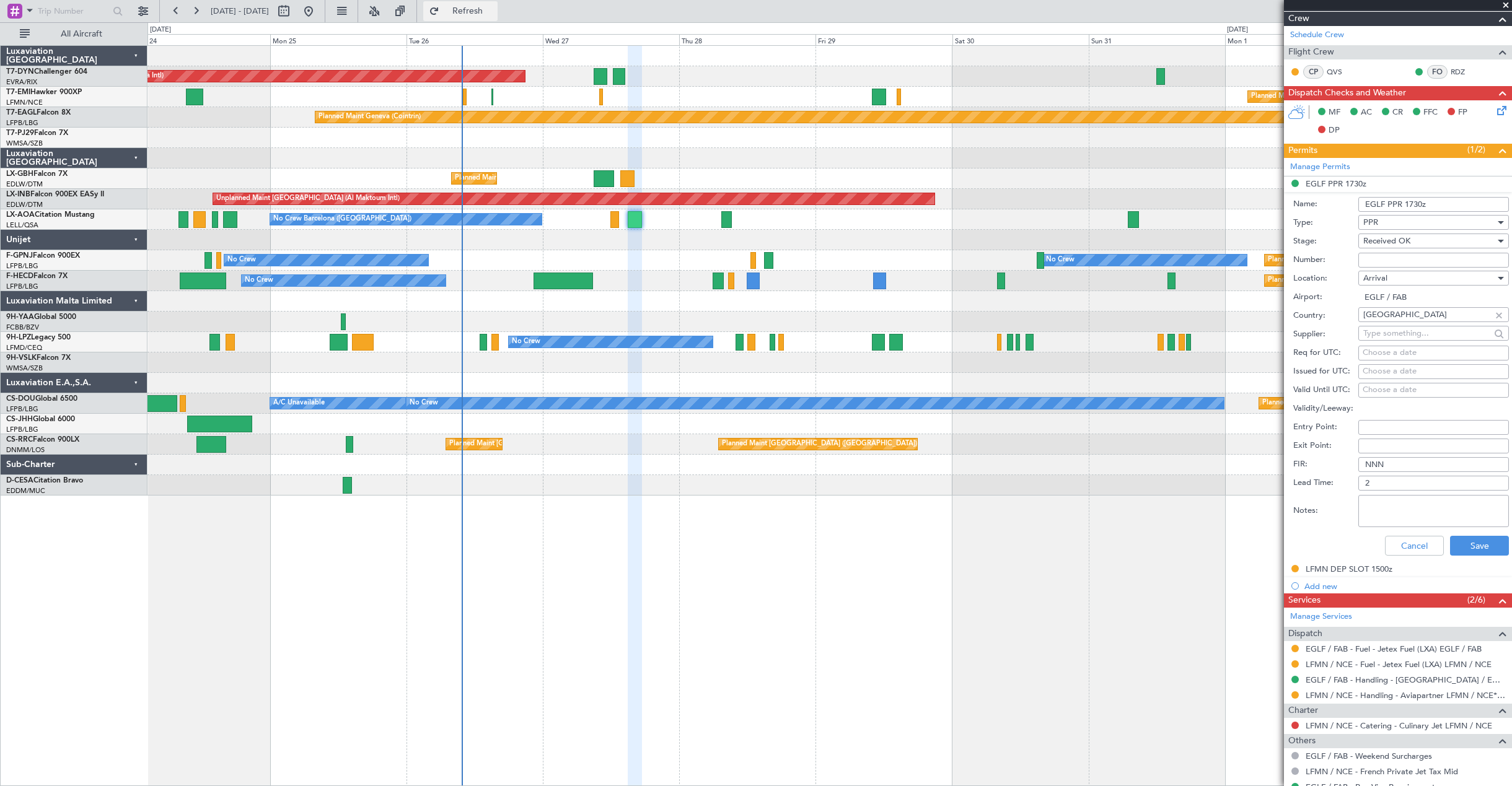
click at [498, 16] on button "Refresh" at bounding box center [461, 11] width 75 height 20
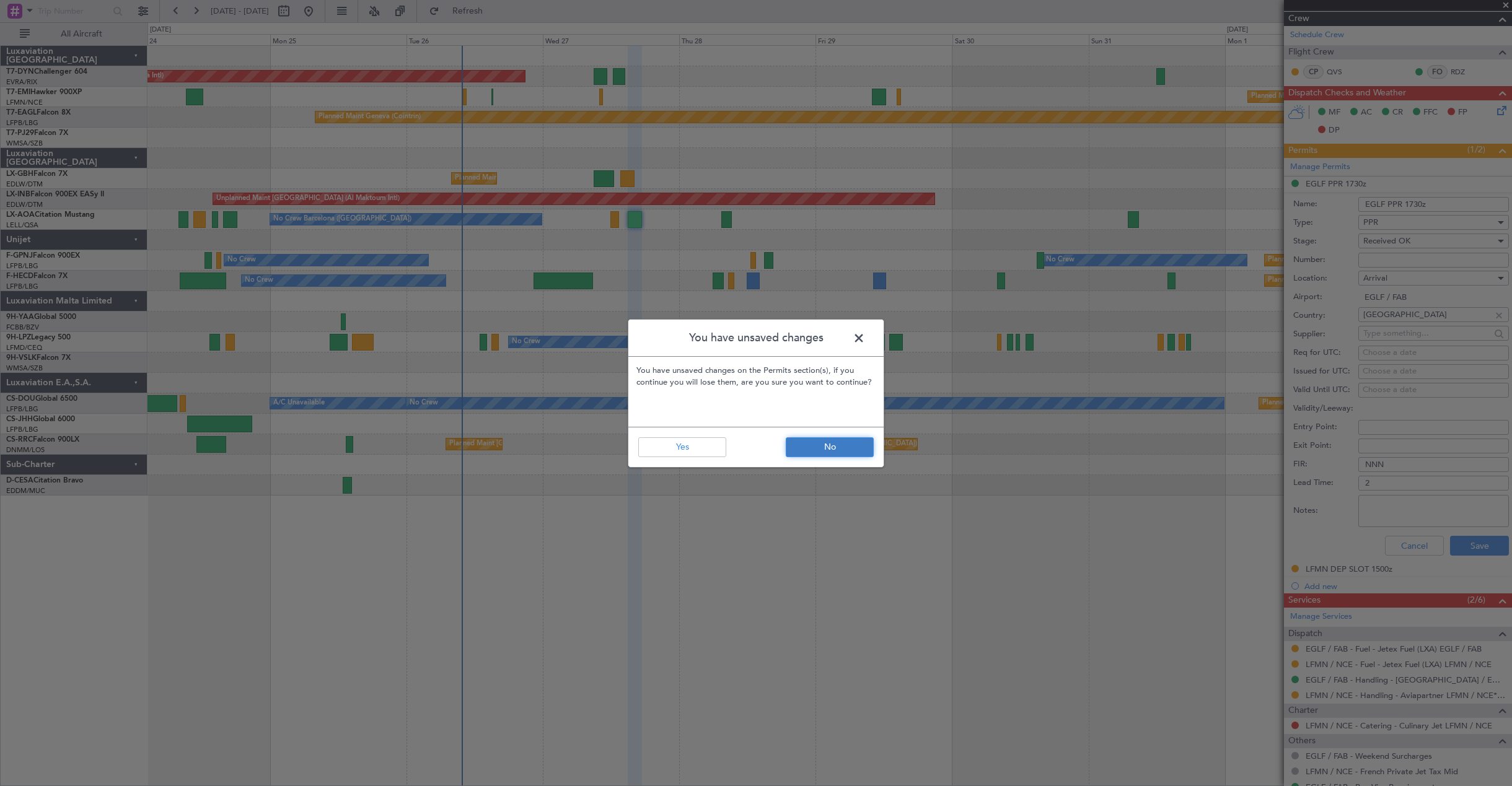
click at [848, 448] on button "No" at bounding box center [830, 448] width 88 height 20
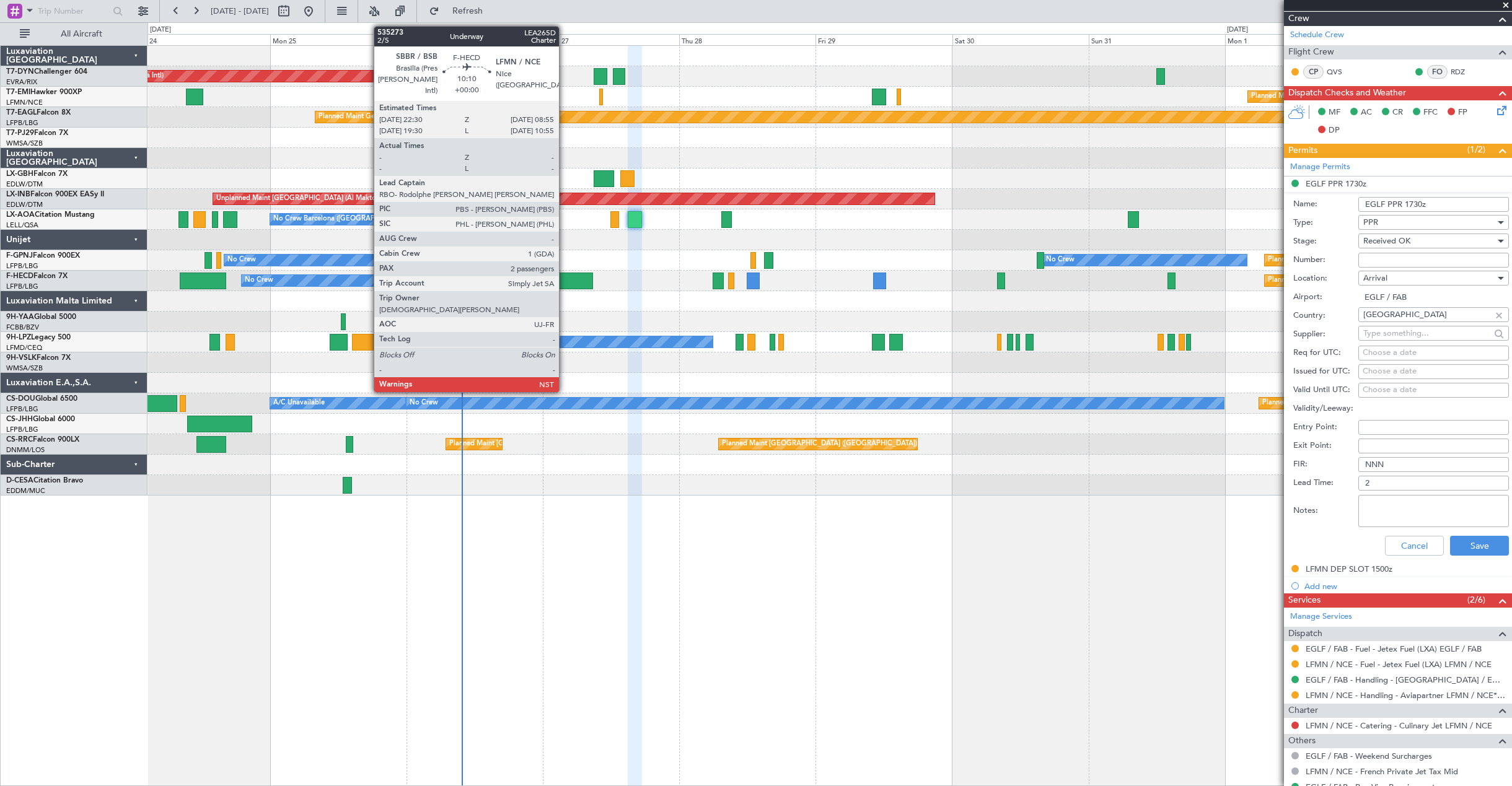
click at [564, 273] on div at bounding box center [563, 281] width 59 height 16
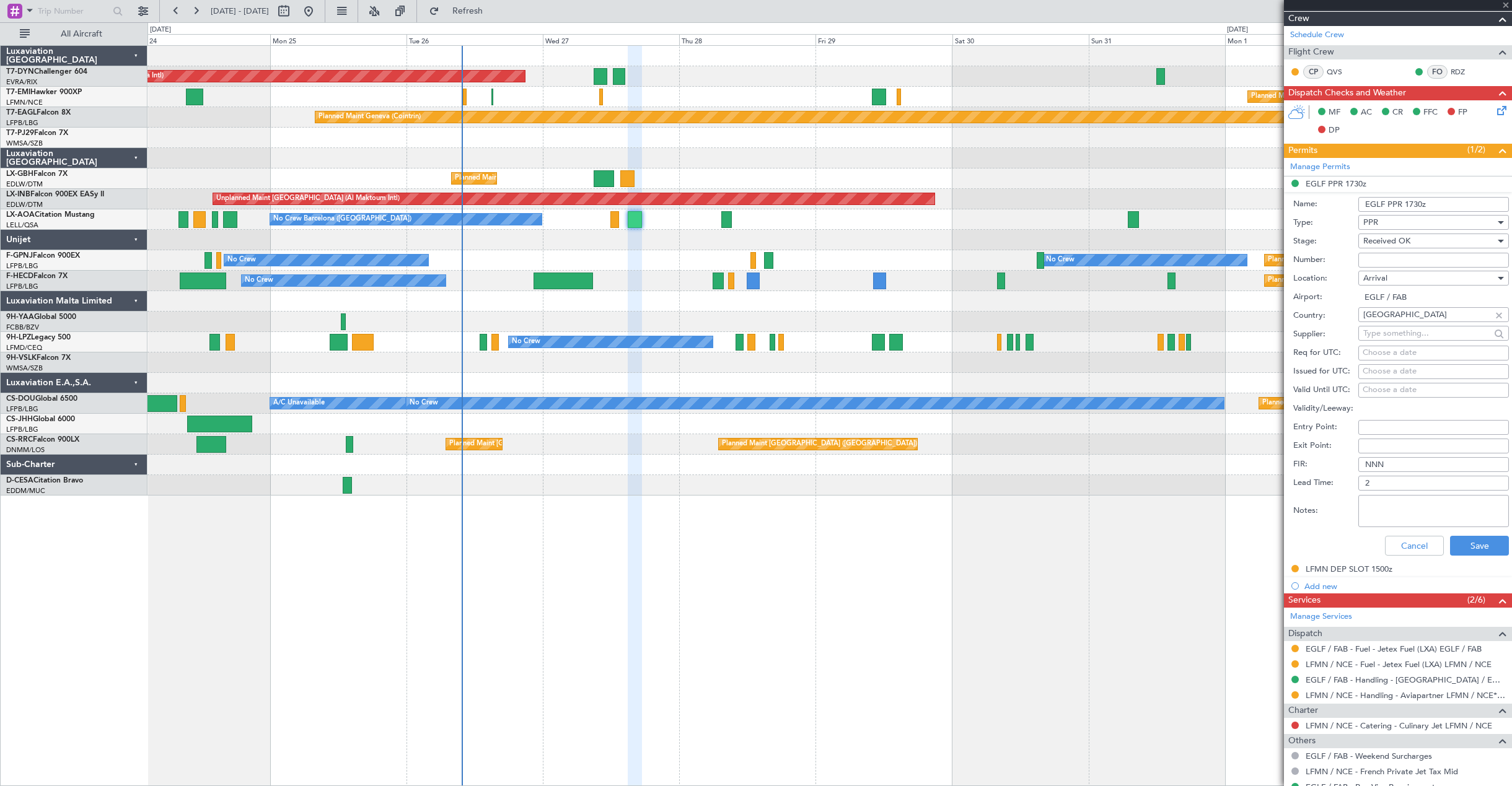
click at [565, 282] on div at bounding box center [563, 281] width 59 height 16
click at [1507, 6] on div at bounding box center [1398, 5] width 228 height 10
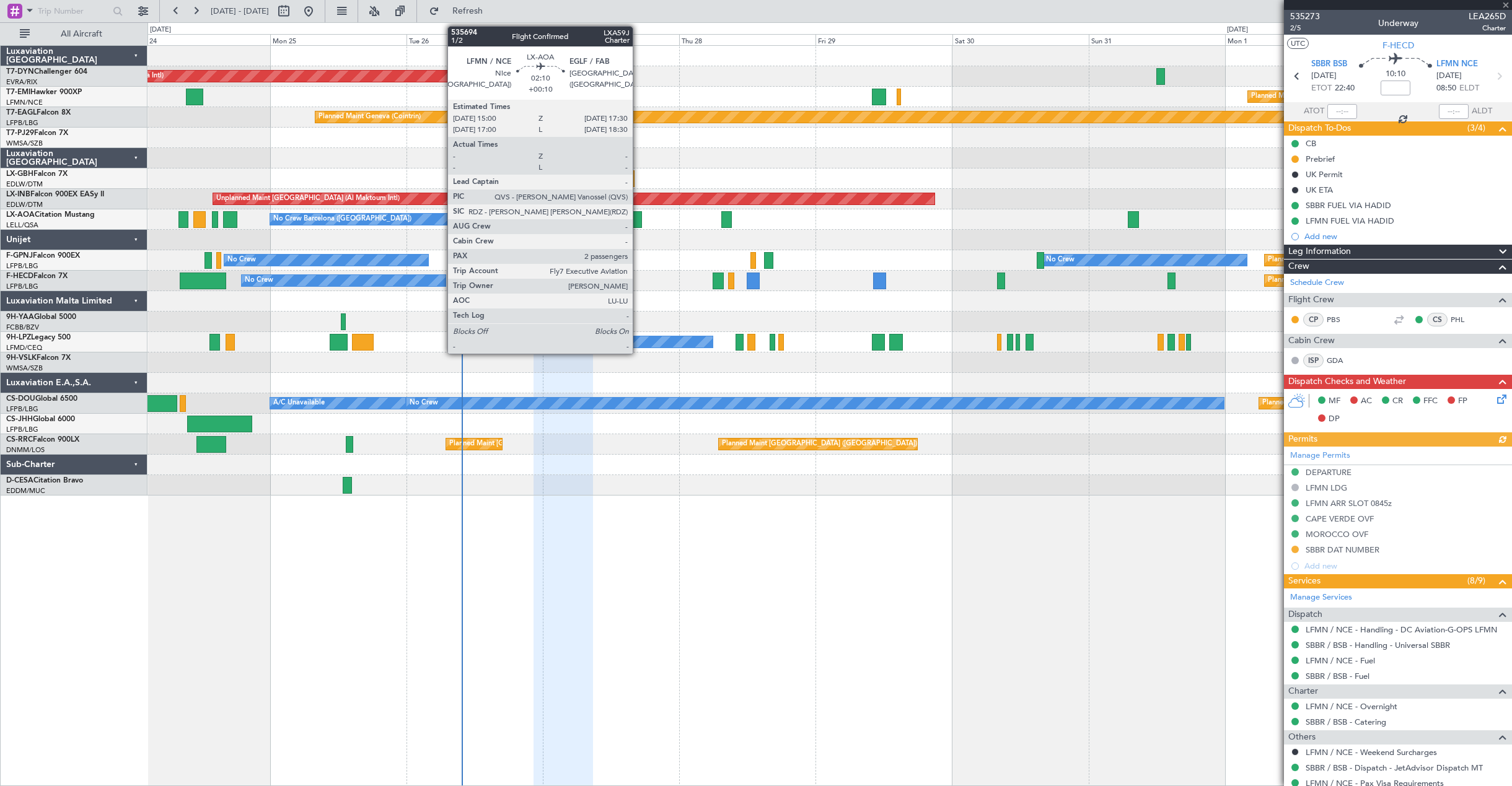
click at [637, 215] on div at bounding box center [636, 220] width 15 height 16
click at [636, 218] on div at bounding box center [636, 220] width 15 height 16
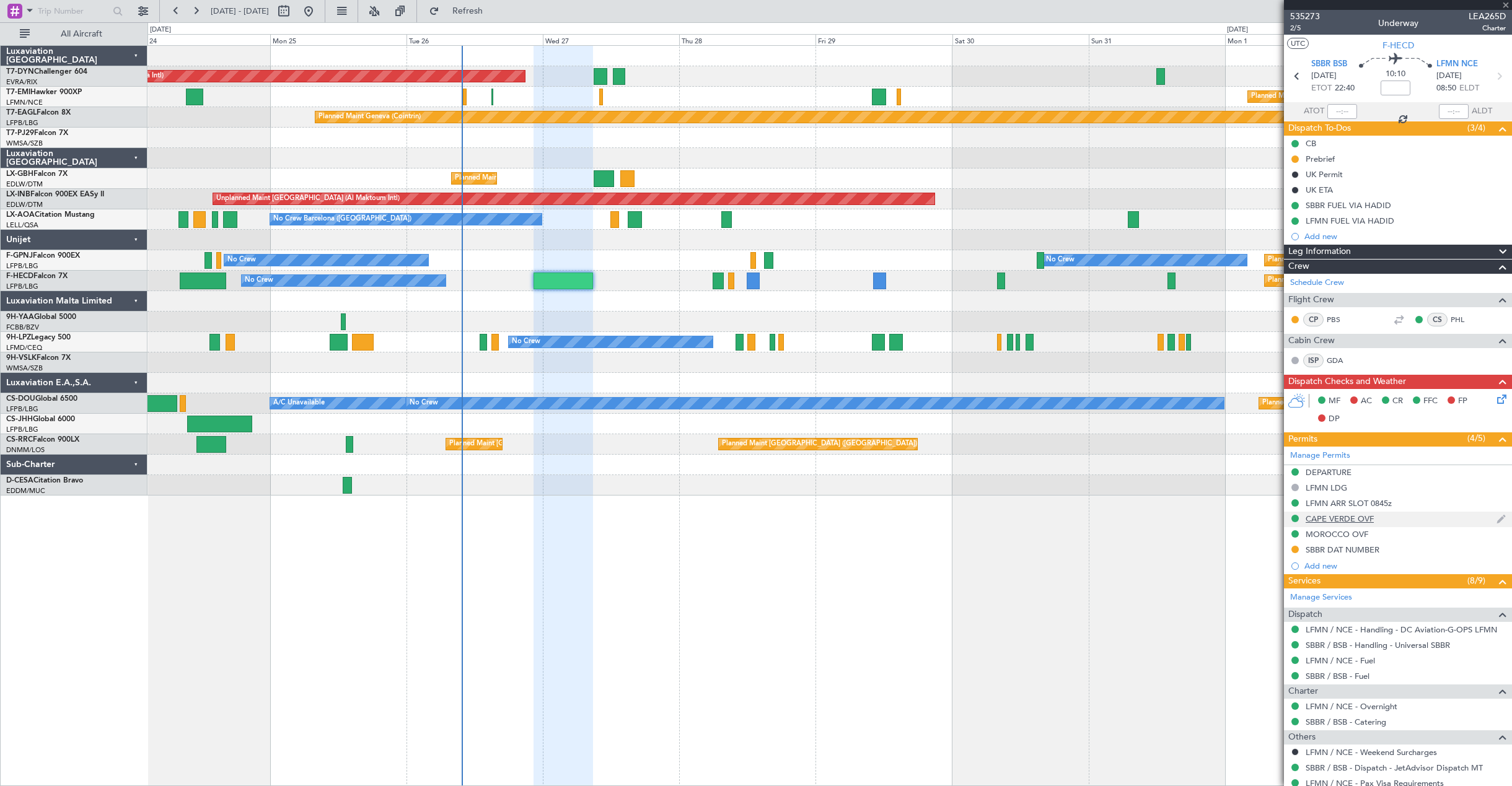
type input "+00:10"
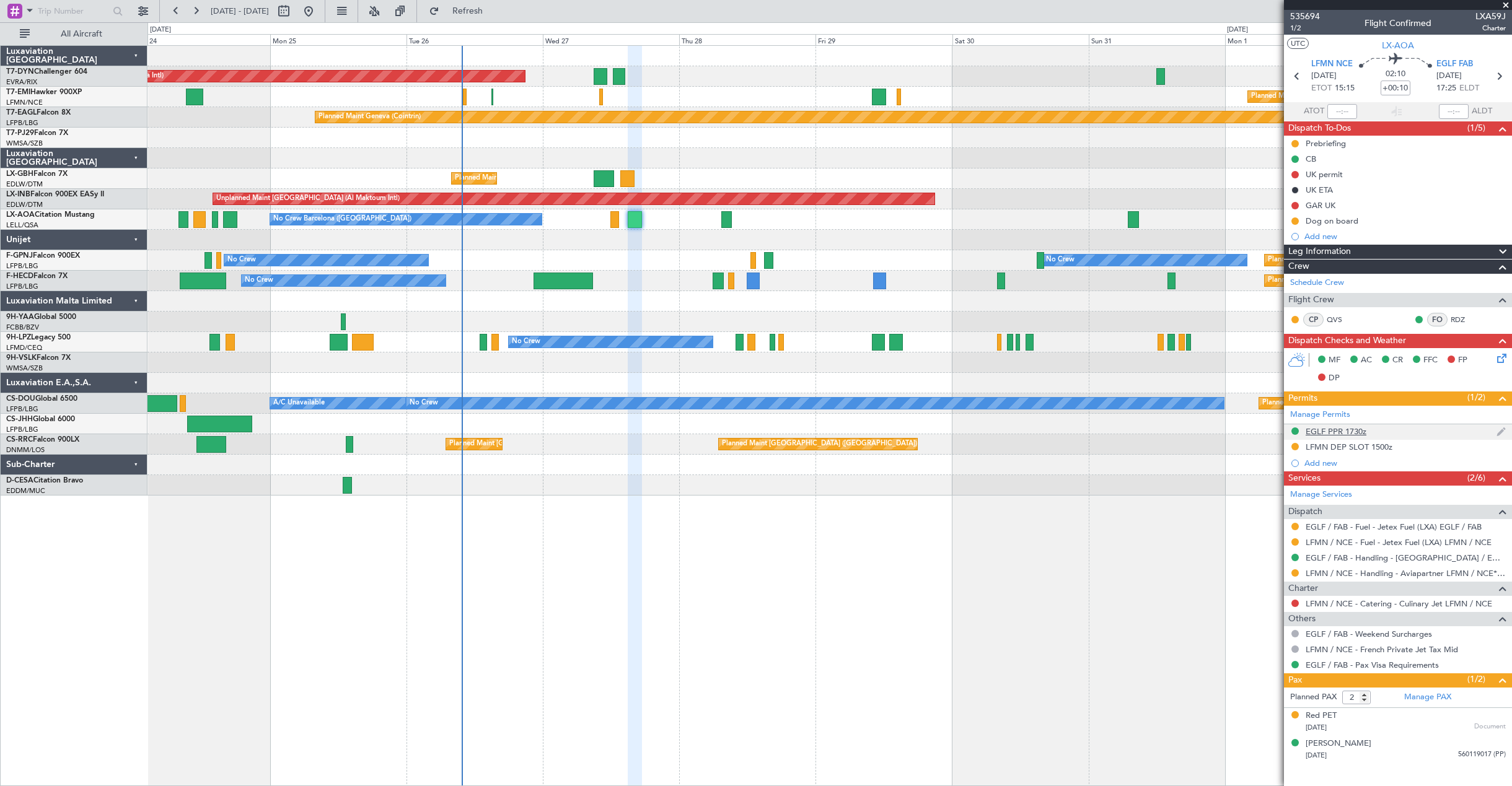
click at [1357, 436] on div "EGLF PPR 1730z" at bounding box center [1336, 432] width 61 height 11
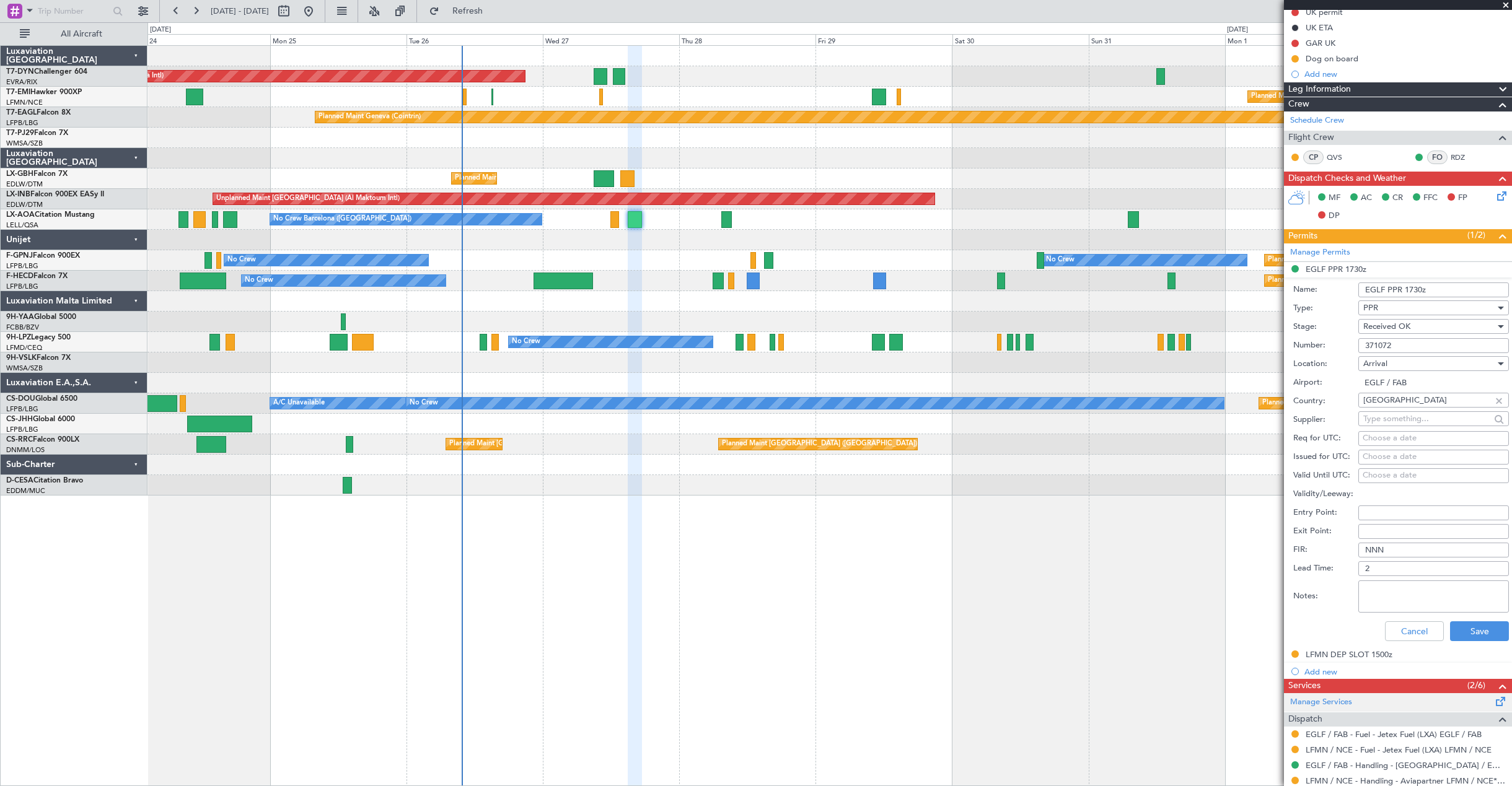
scroll to position [161, 0]
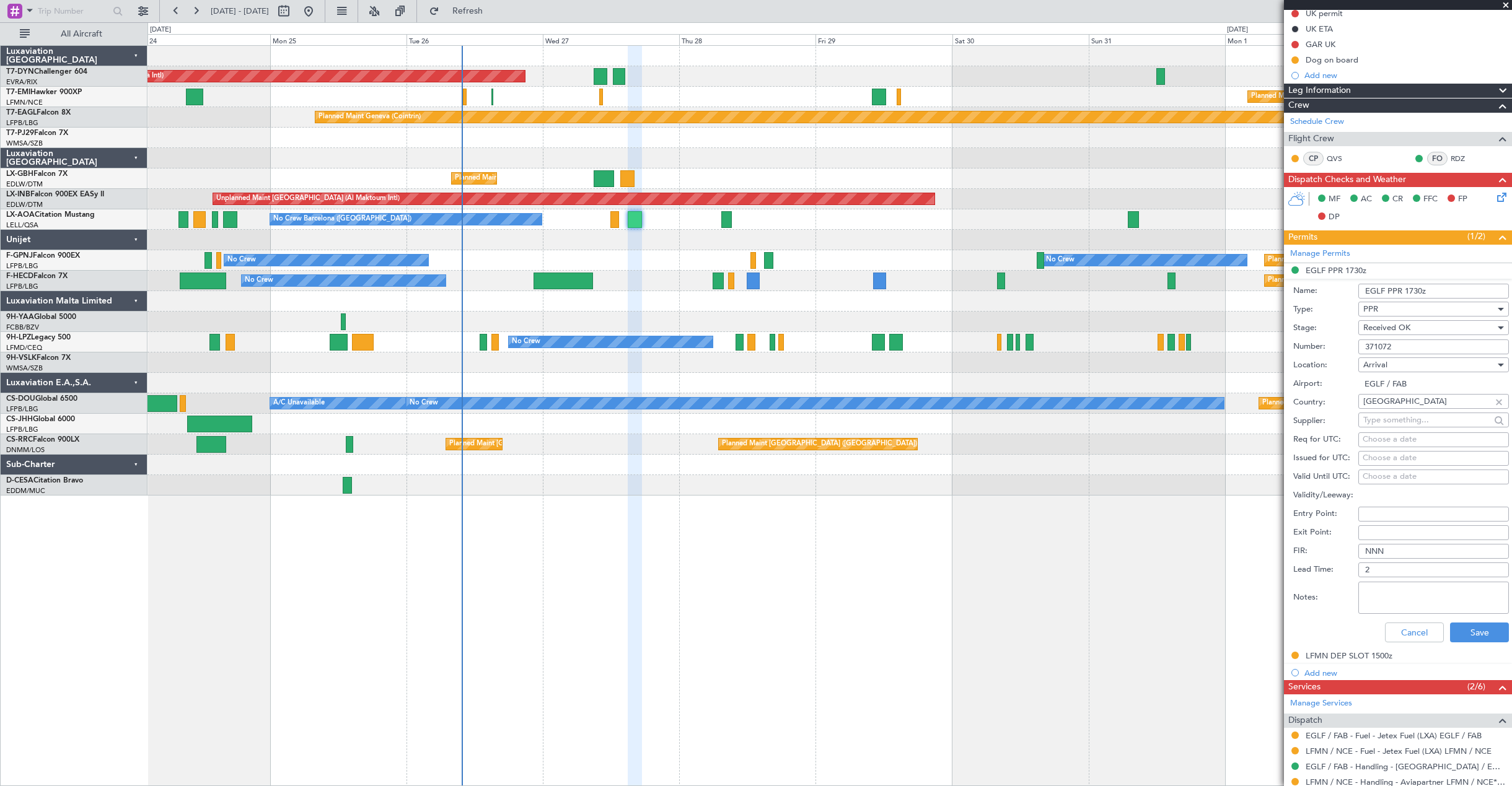
click at [1421, 345] on input "371072" at bounding box center [1434, 346] width 150 height 15
